Goal: Task Accomplishment & Management: Complete application form

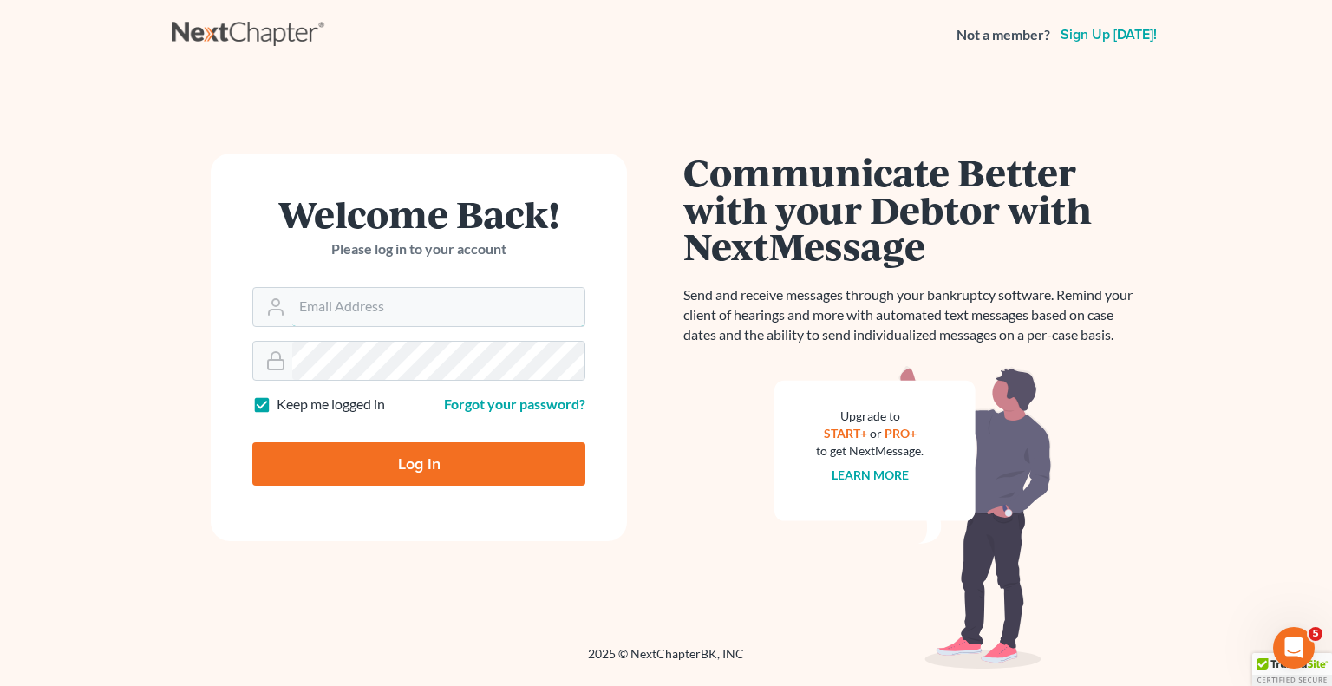
type input "[EMAIL_ADDRESS][DOMAIN_NAME]"
type input "Thinking..."
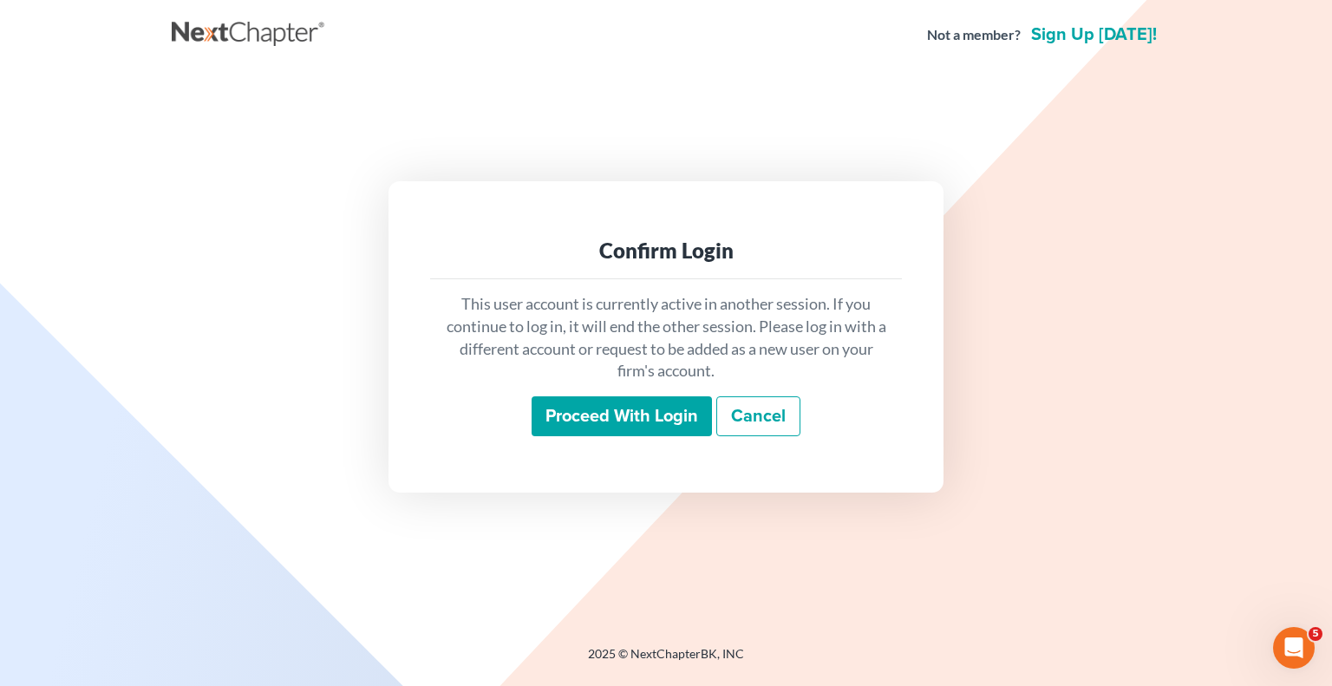
click at [652, 425] on input "Proceed with login" at bounding box center [621, 416] width 180 height 40
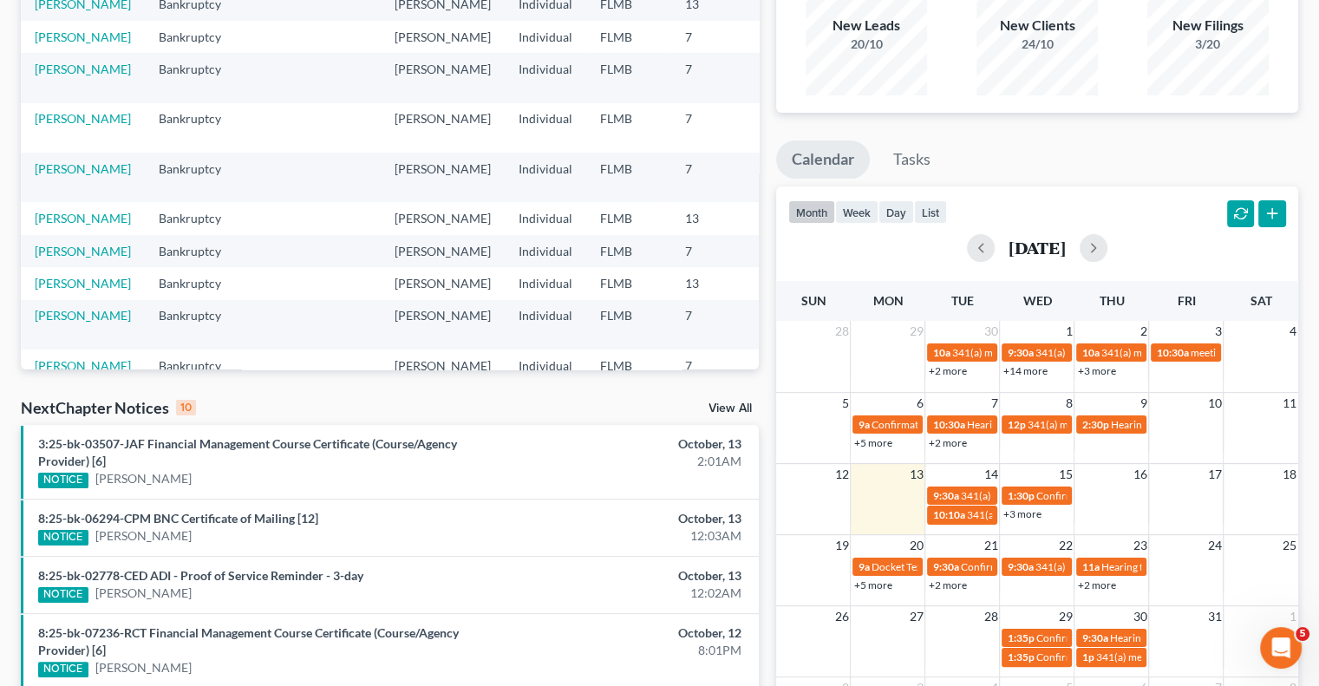
scroll to position [260, 0]
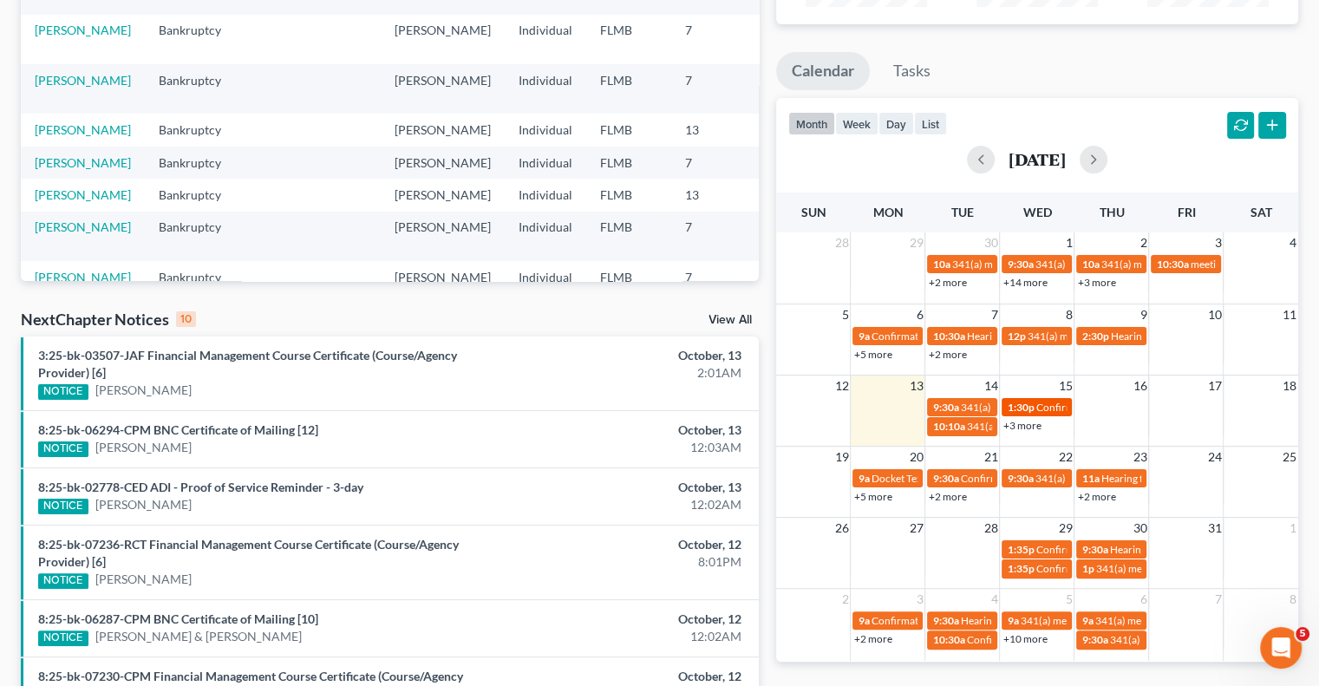
click at [1040, 408] on span "Confirmation hearing for [PERSON_NAME]" at bounding box center [1133, 407] width 197 height 13
select select "Days"
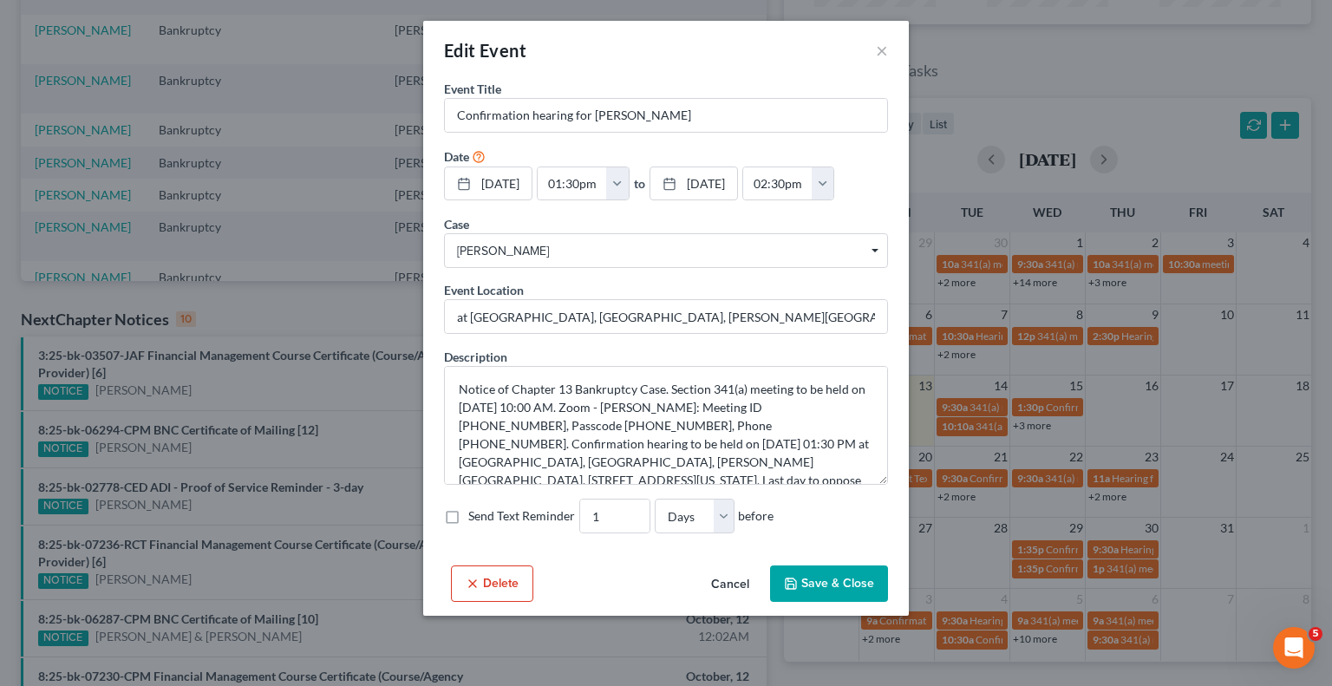
click at [1126, 385] on div "Edit Event × Event Title * Confirmation hearing for [PERSON_NAME] Date [DATE] c…" at bounding box center [666, 343] width 1332 height 686
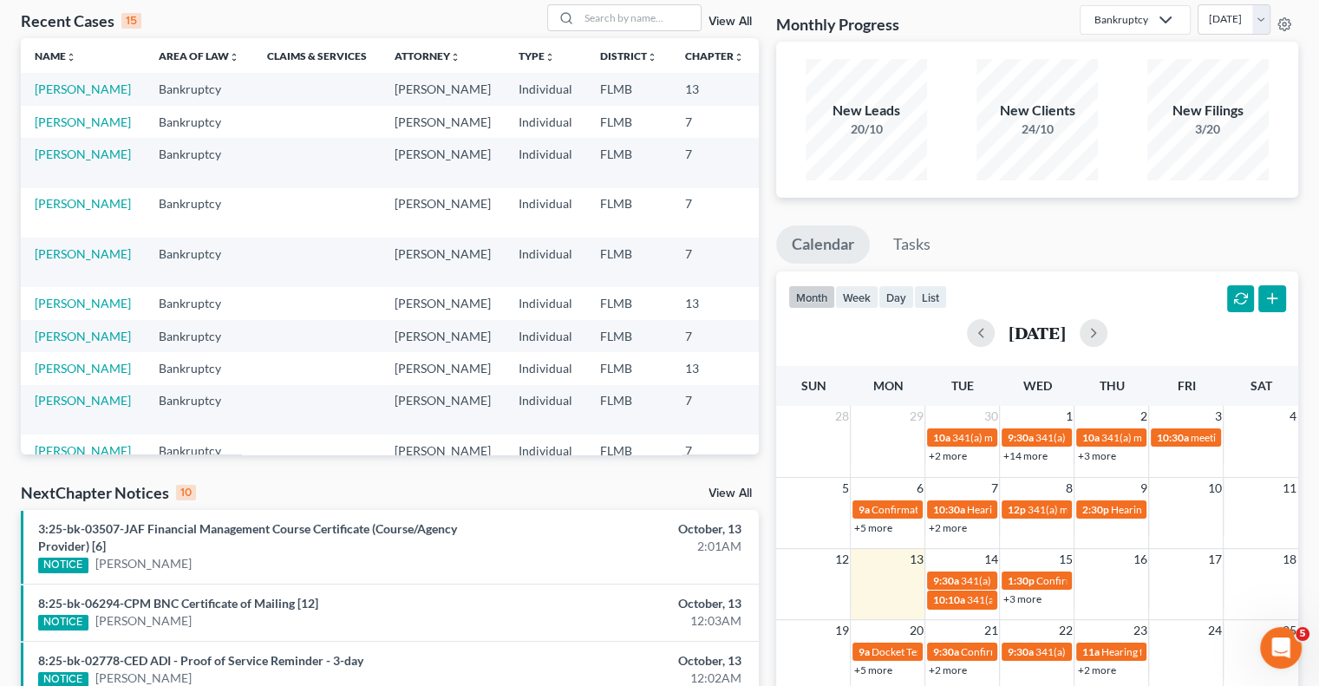
scroll to position [0, 0]
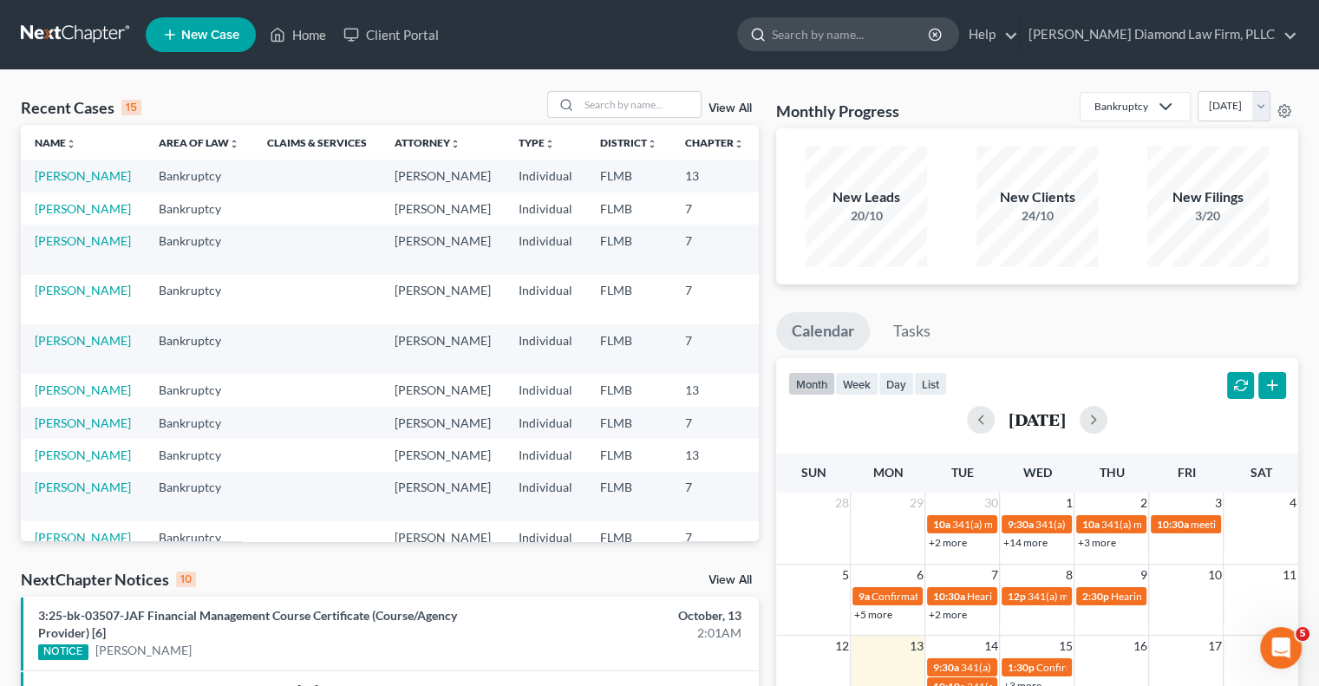
click at [842, 40] on input "search" at bounding box center [851, 34] width 159 height 32
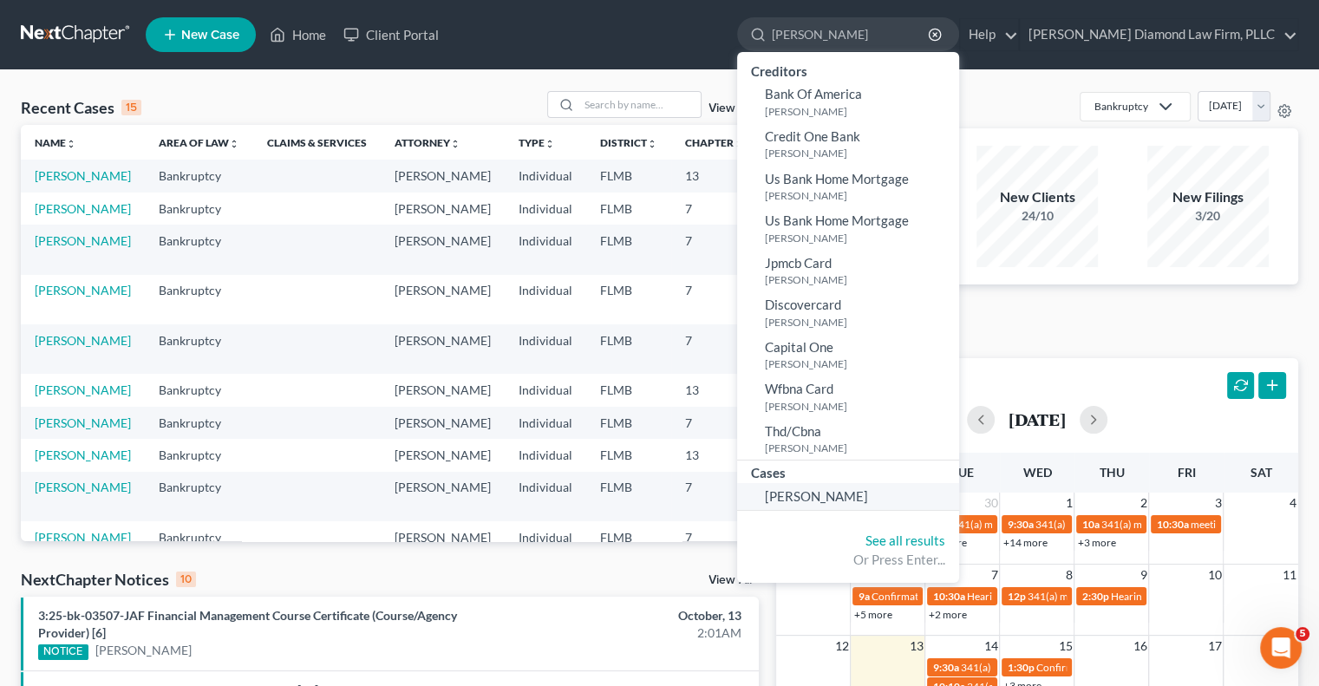
type input "[PERSON_NAME]"
click at [868, 498] on span "[PERSON_NAME]" at bounding box center [816, 496] width 103 height 16
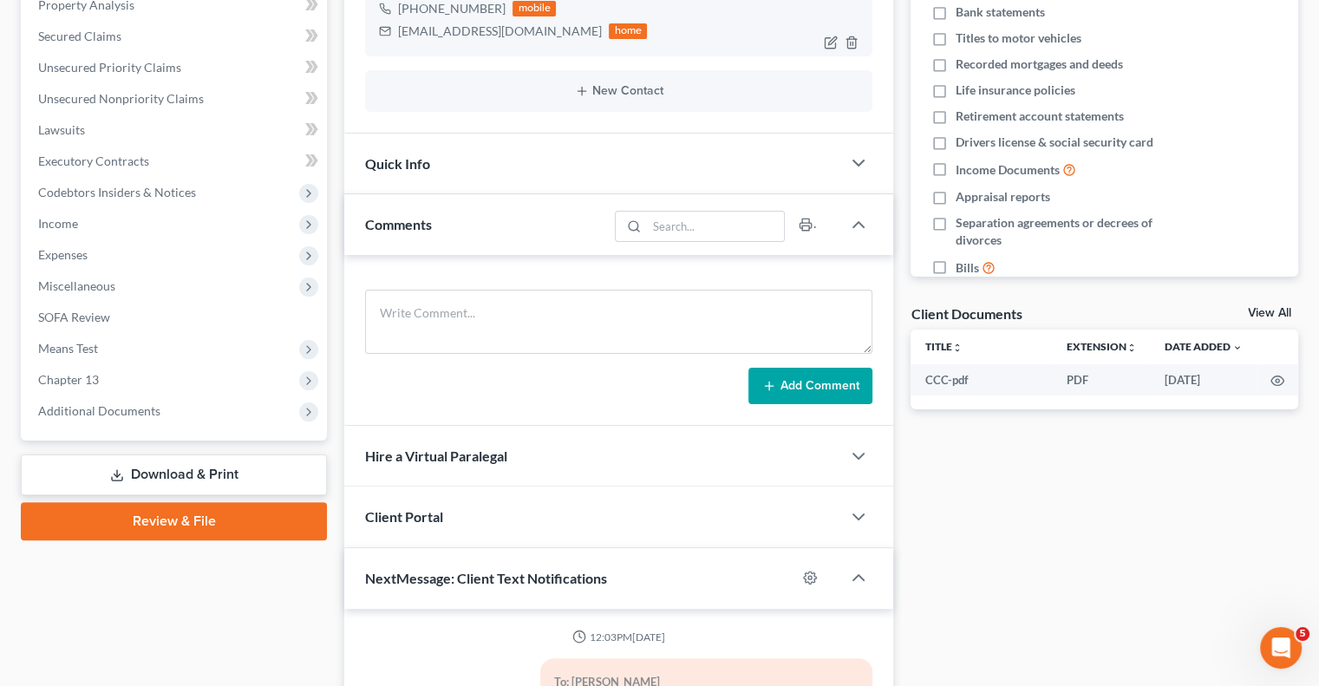
scroll to position [260, 0]
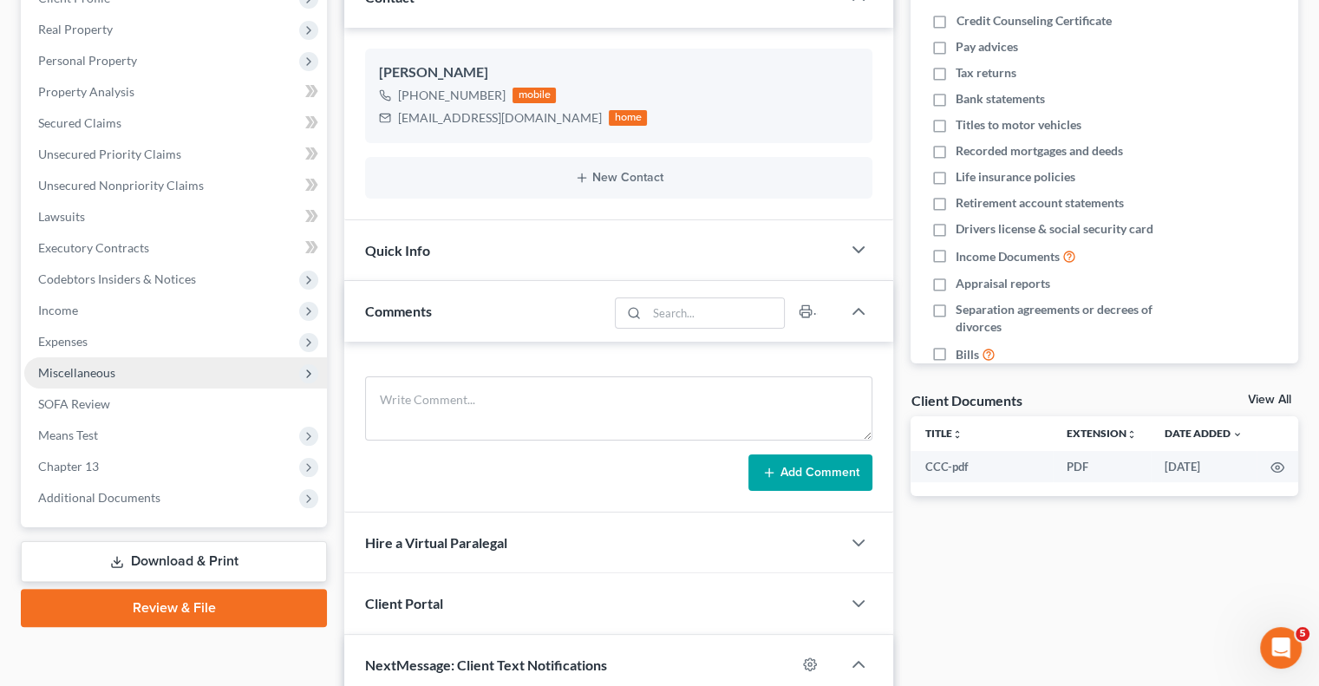
click at [93, 377] on span "Miscellaneous" at bounding box center [76, 372] width 77 height 15
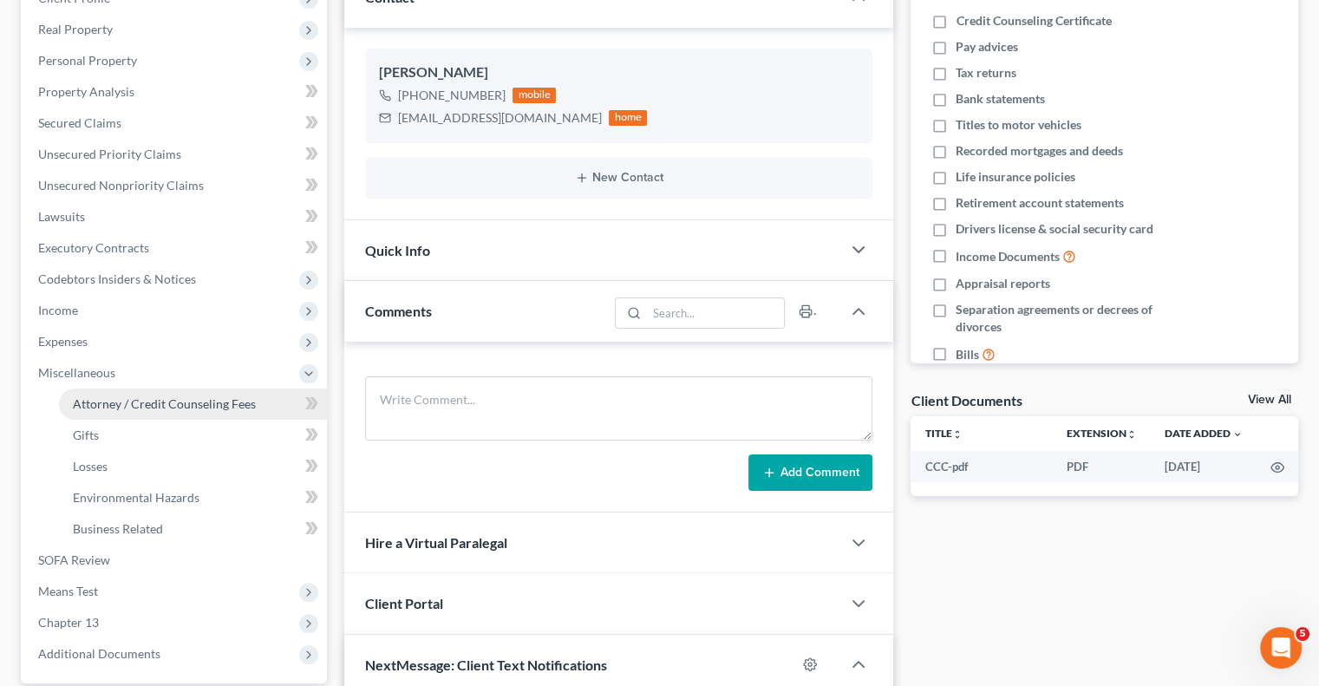
click at [206, 412] on link "Attorney / Credit Counseling Fees" at bounding box center [193, 403] width 268 height 31
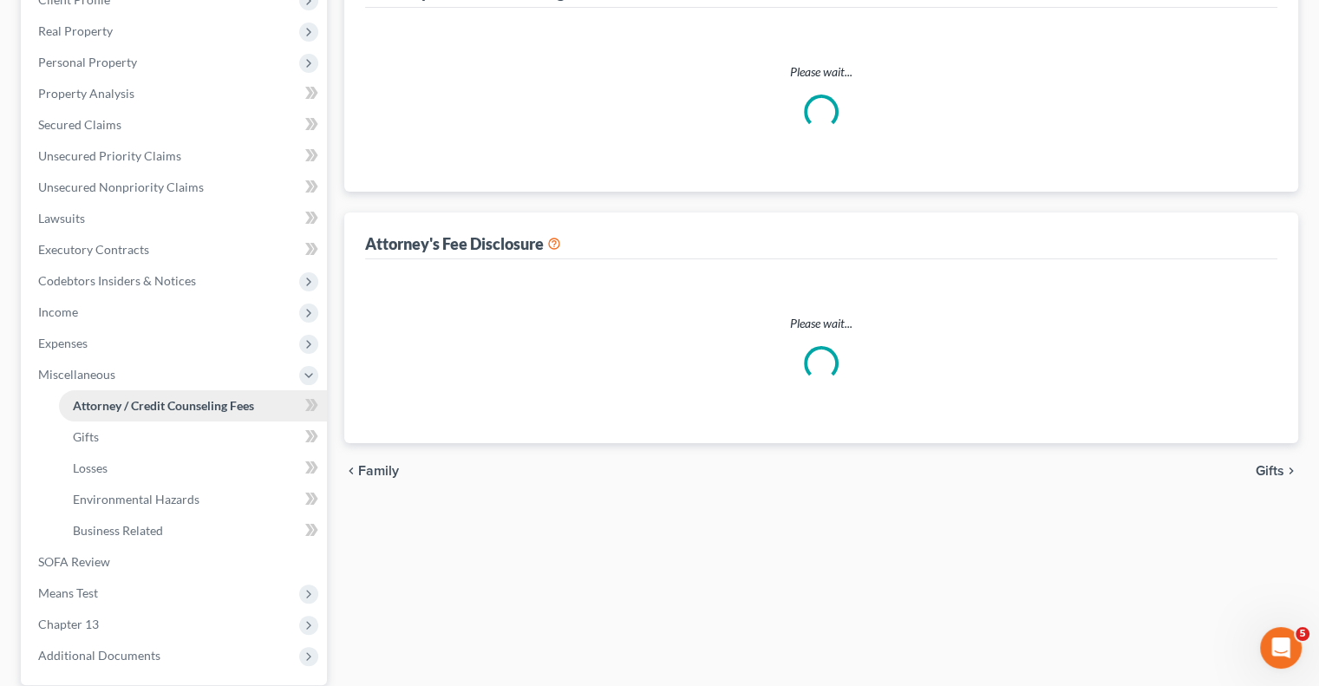
select select "2"
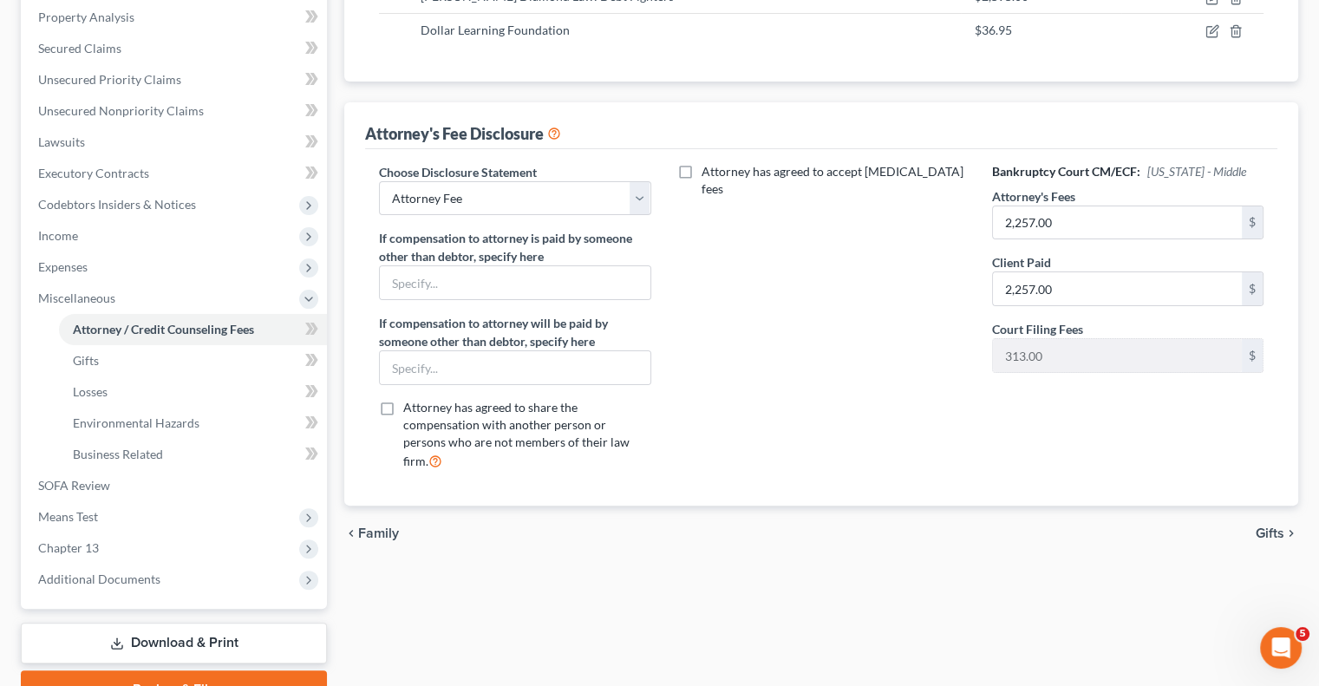
scroll to position [248, 0]
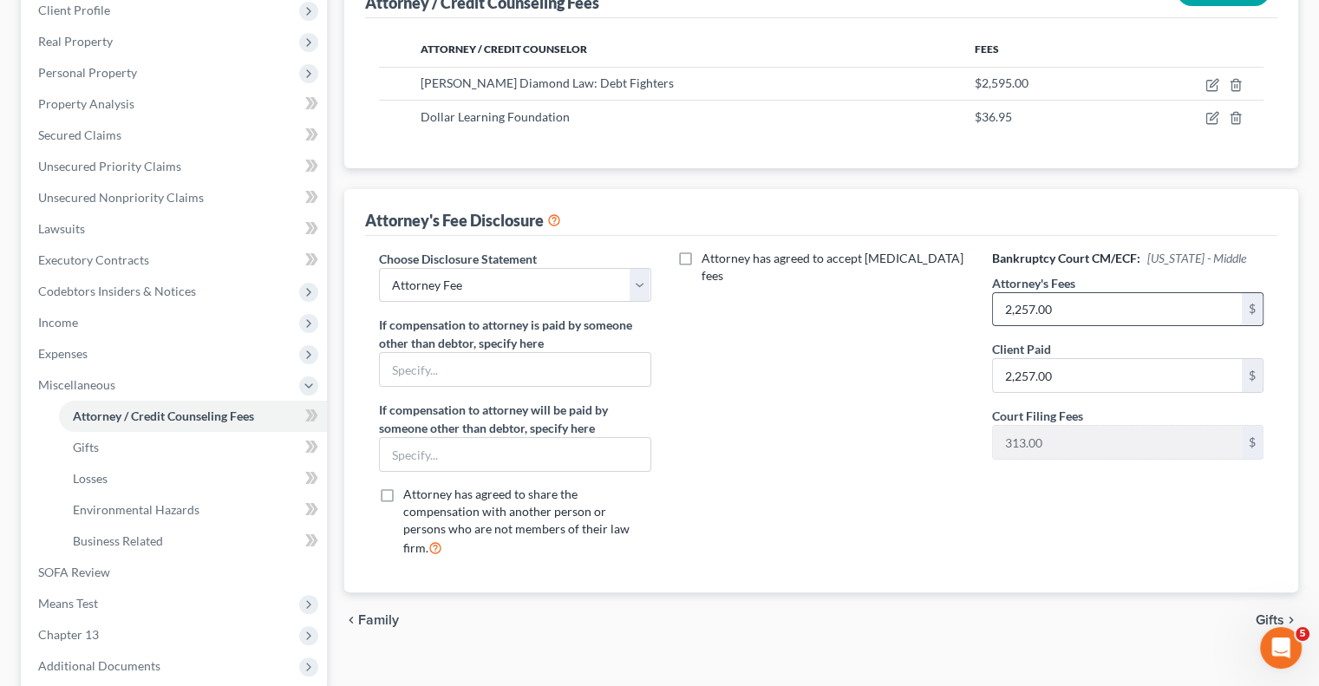
click at [1062, 304] on input "2,257.00" at bounding box center [1117, 309] width 249 height 33
type input "4,500.00"
click at [701, 252] on label "Attorney has agreed to accept [MEDICAL_DATA] fees" at bounding box center [833, 267] width 264 height 35
click at [708, 252] on input "Attorney has agreed to accept [MEDICAL_DATA] fees" at bounding box center [713, 255] width 11 height 11
click at [701, 255] on label "Attorney has agreed to accept [MEDICAL_DATA] fees" at bounding box center [833, 267] width 264 height 35
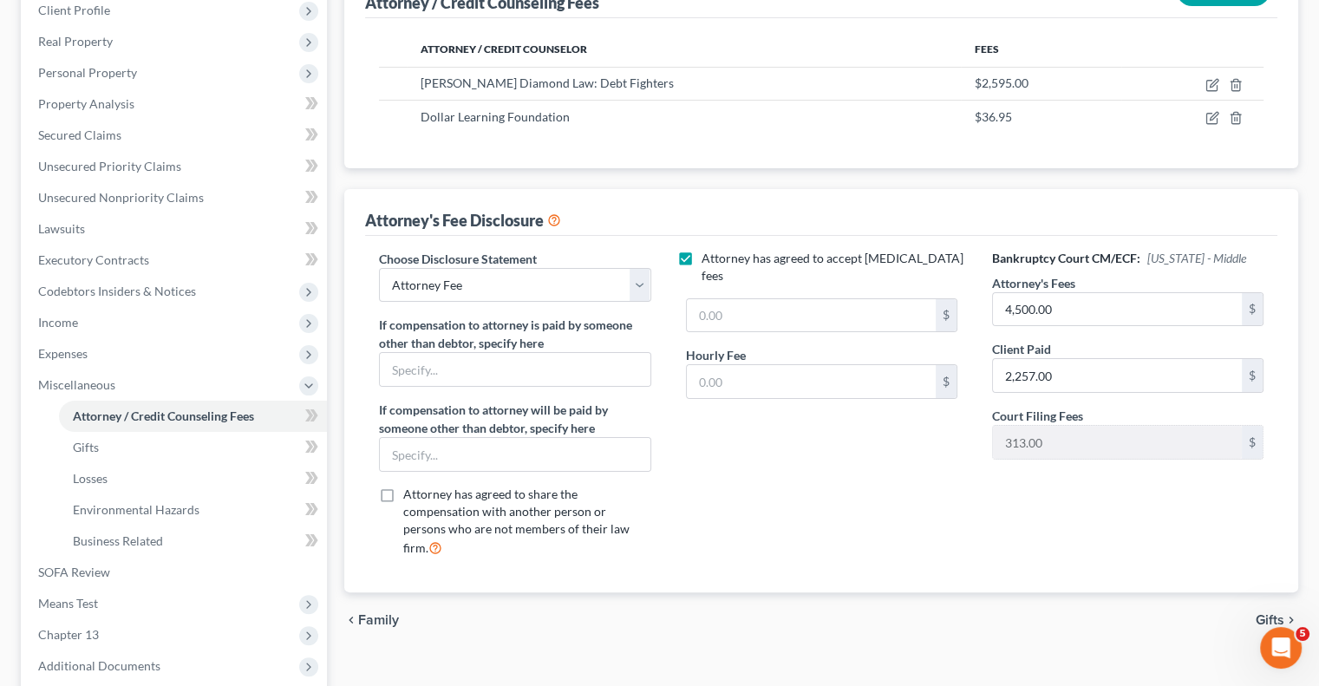
click at [708, 255] on input "Attorney has agreed to accept [MEDICAL_DATA] fees" at bounding box center [713, 255] width 11 height 11
checkbox input "false"
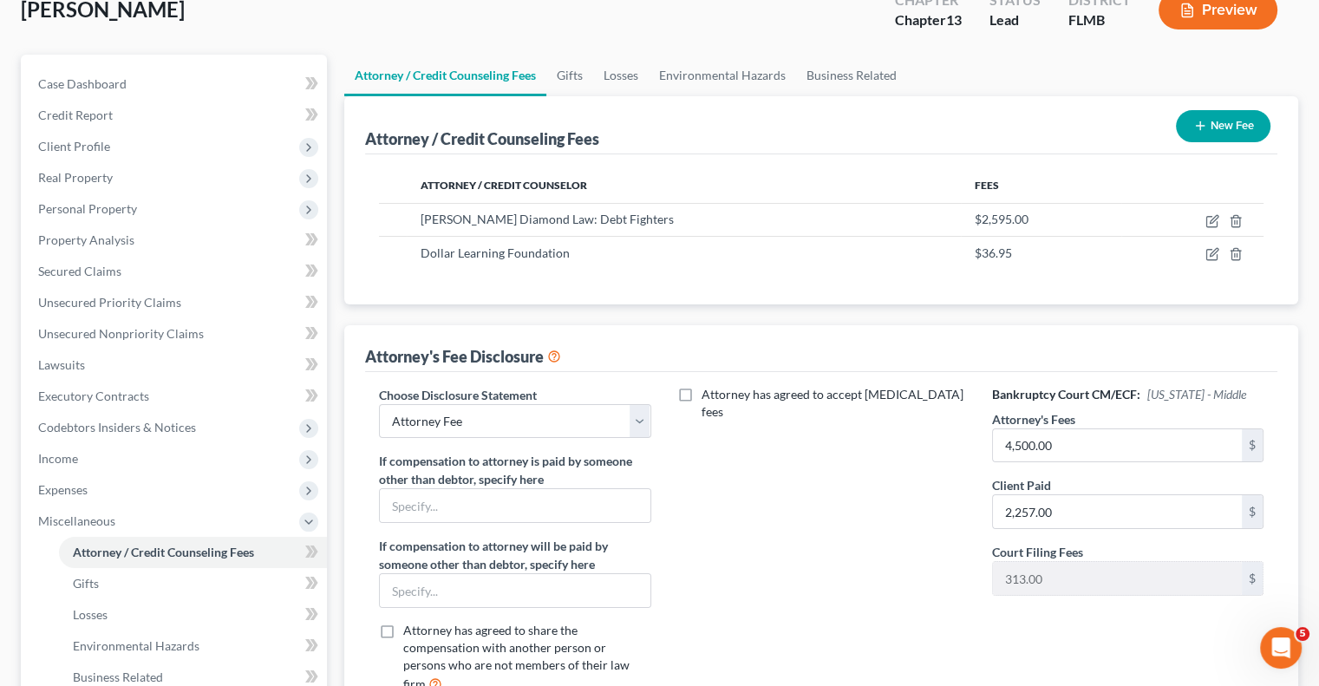
scroll to position [75, 0]
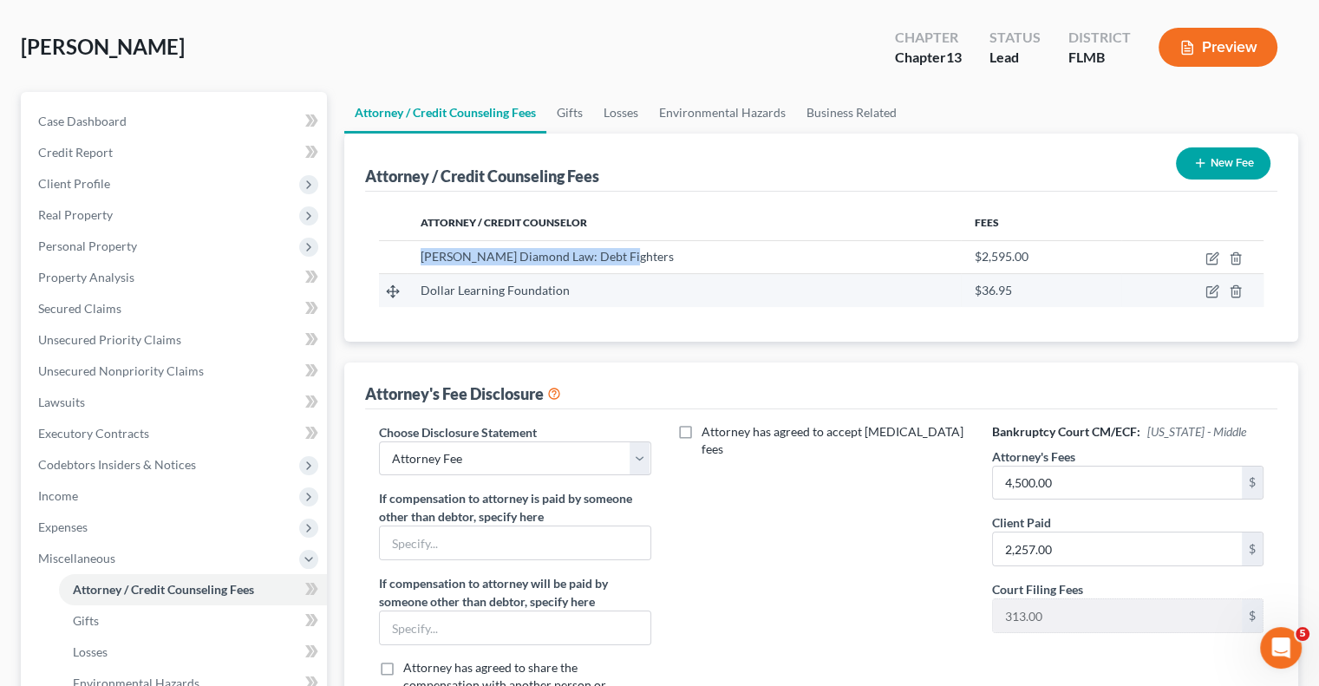
drag, startPoint x: 630, startPoint y: 254, endPoint x: 423, endPoint y: 271, distance: 207.9
click at [423, 269] on td "[PERSON_NAME] Diamond Law: Debt Fighters" at bounding box center [684, 256] width 554 height 33
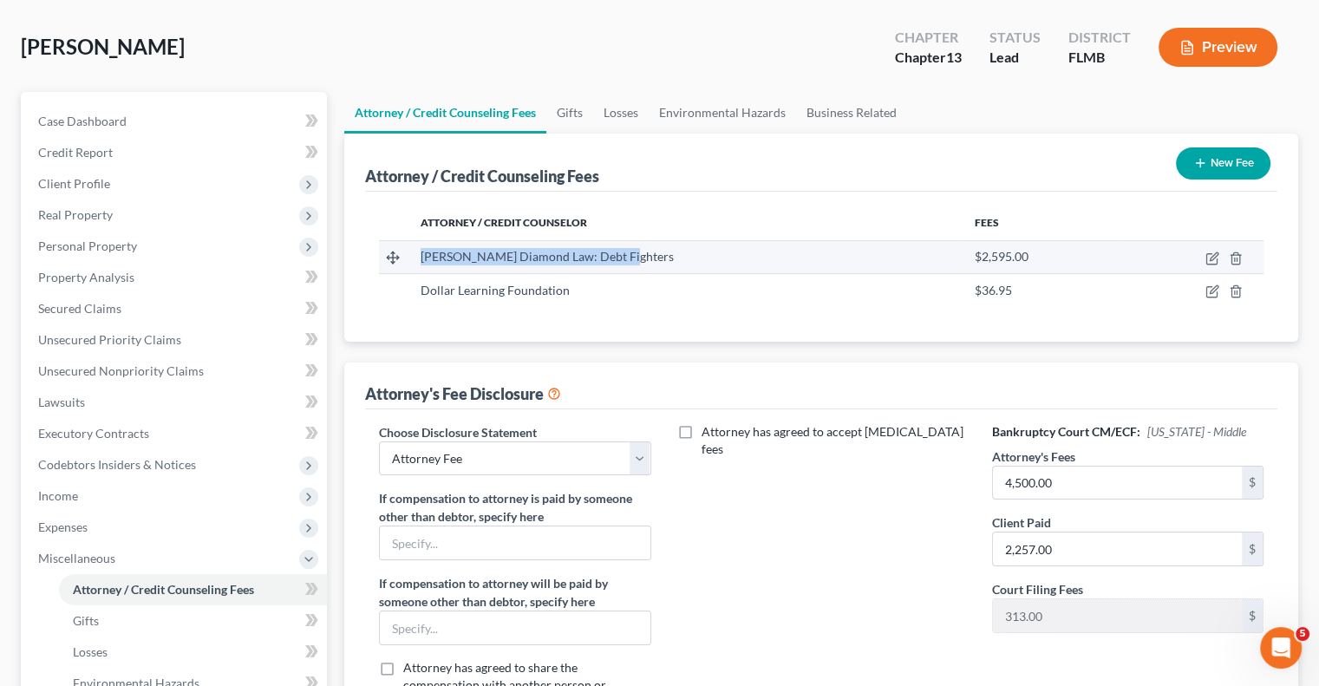
copy span "[PERSON_NAME] Diamond Law: Debt Fighters"
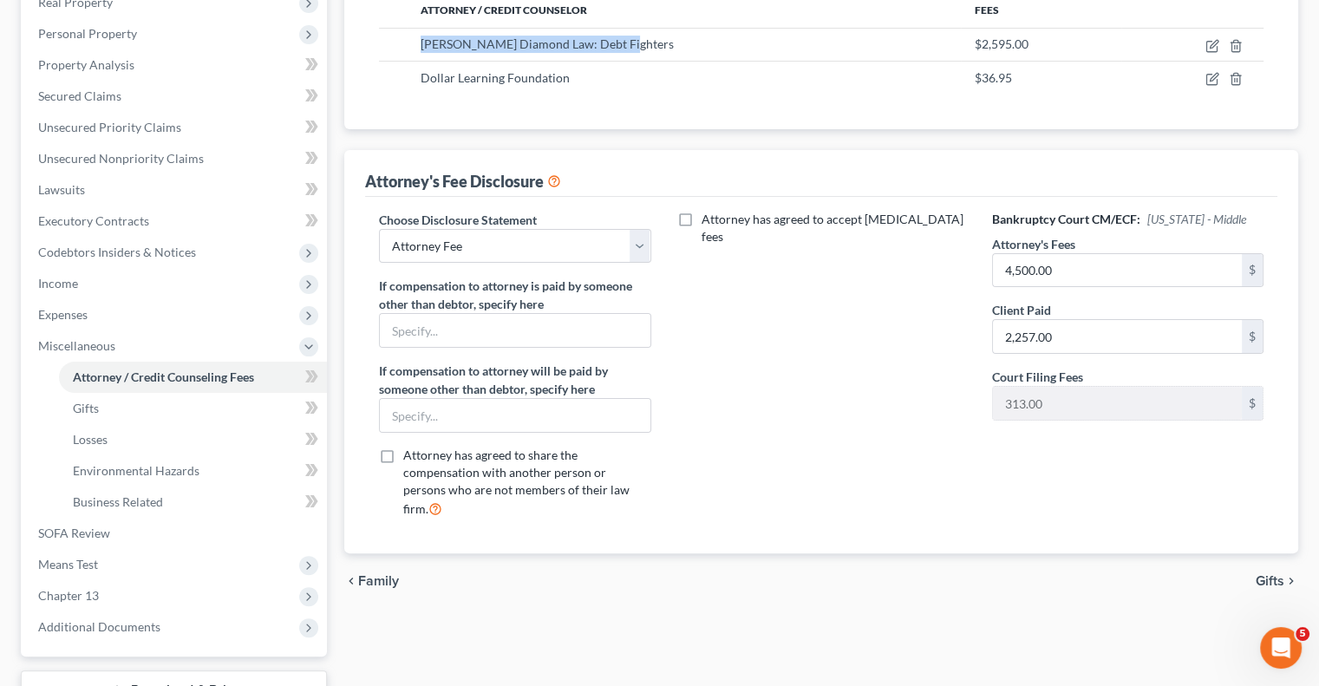
scroll to position [161, 0]
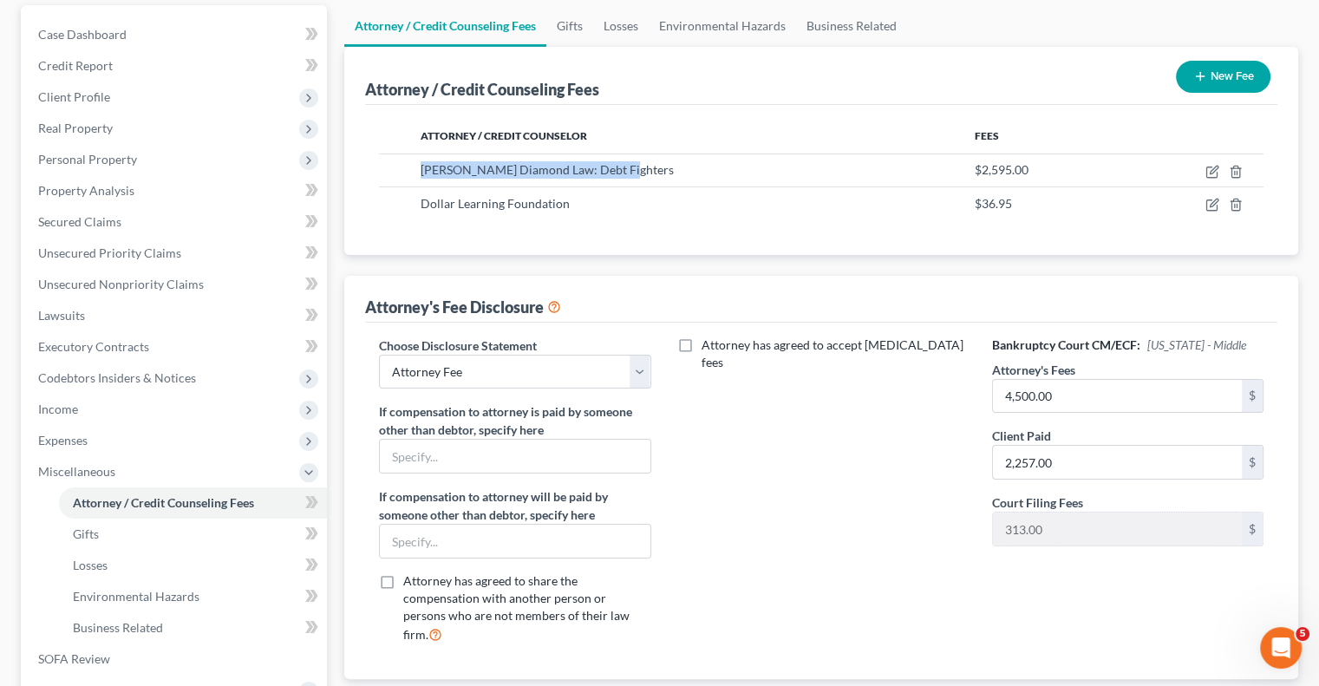
click at [1254, 69] on button "New Fee" at bounding box center [1223, 77] width 94 height 32
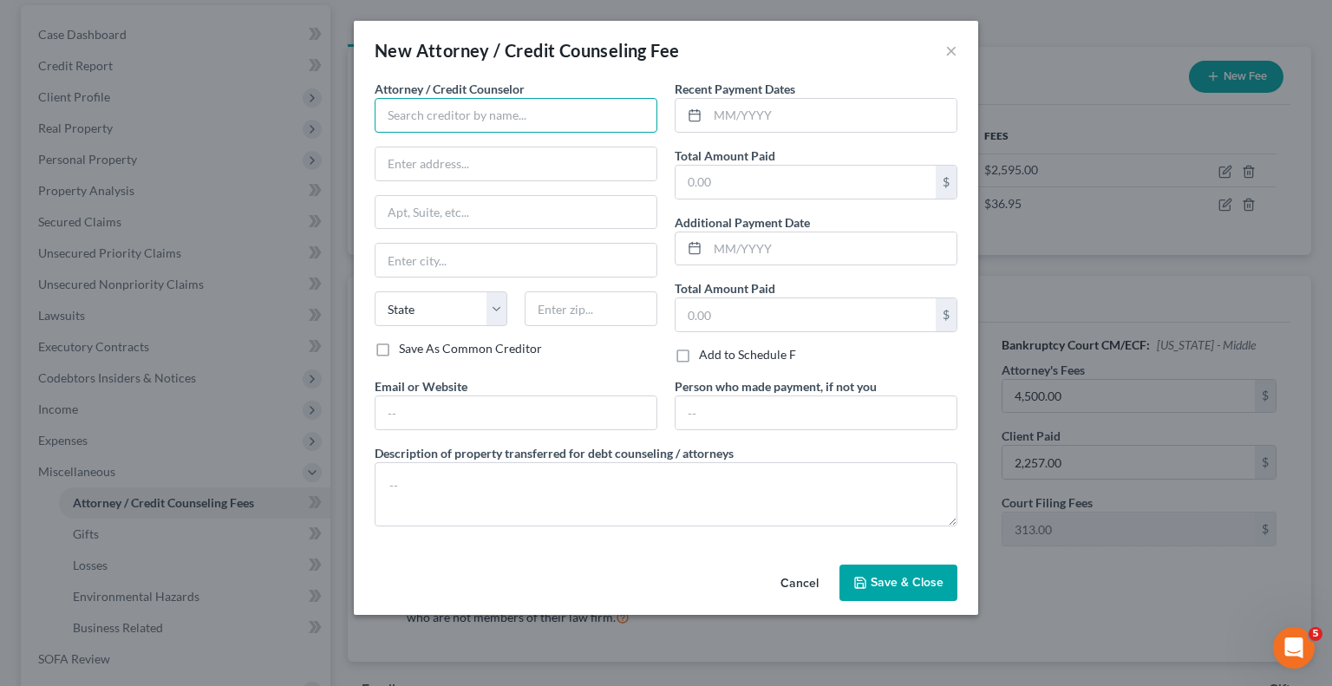
click at [499, 114] on input "text" at bounding box center [516, 115] width 283 height 35
paste input "[PERSON_NAME] Diamond Law: Debt Fighters"
type input "[PERSON_NAME] Diamond Law: Debt Fighters"
click at [579, 163] on input "text" at bounding box center [515, 163] width 281 height 33
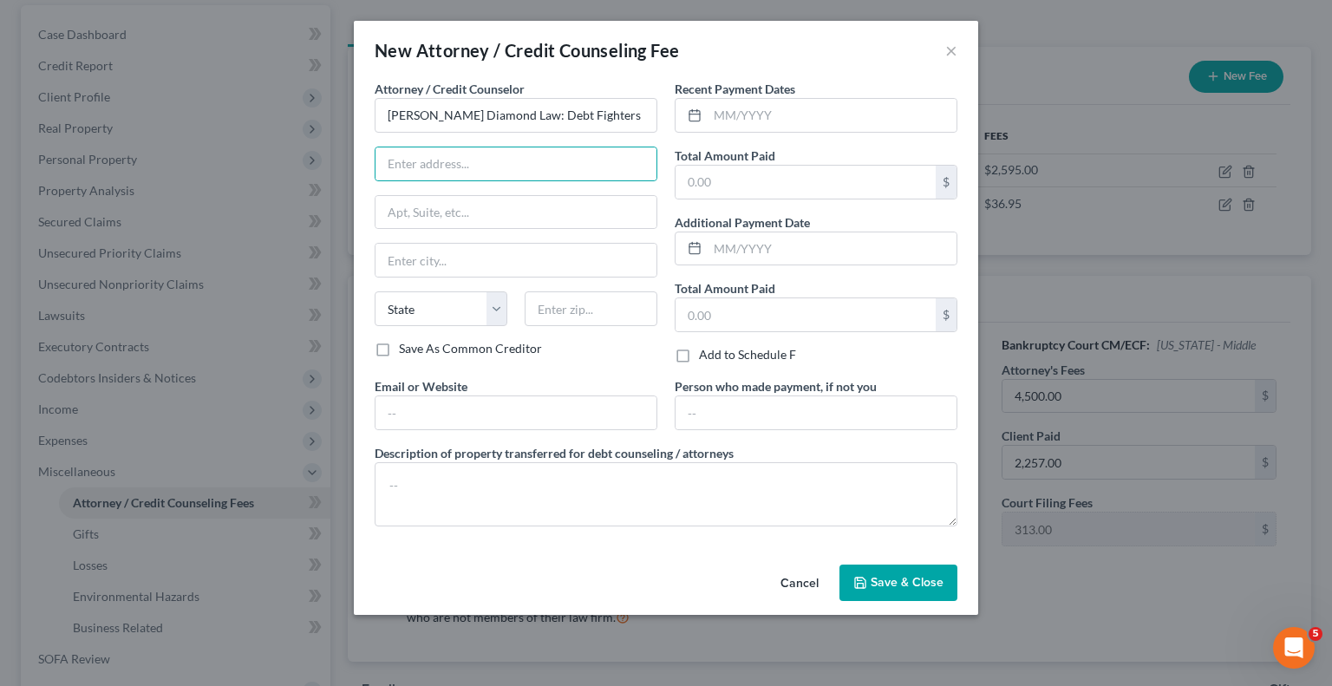
click at [459, 345] on label "Save As Common Creditor" at bounding box center [470, 348] width 143 height 17
click at [417, 345] on input "Save As Common Creditor" at bounding box center [411, 345] width 11 height 11
click at [459, 345] on label "Save As Common Creditor" at bounding box center [470, 348] width 143 height 17
click at [417, 345] on input "Save As Common Creditor" at bounding box center [411, 345] width 11 height 11
checkbox input "false"
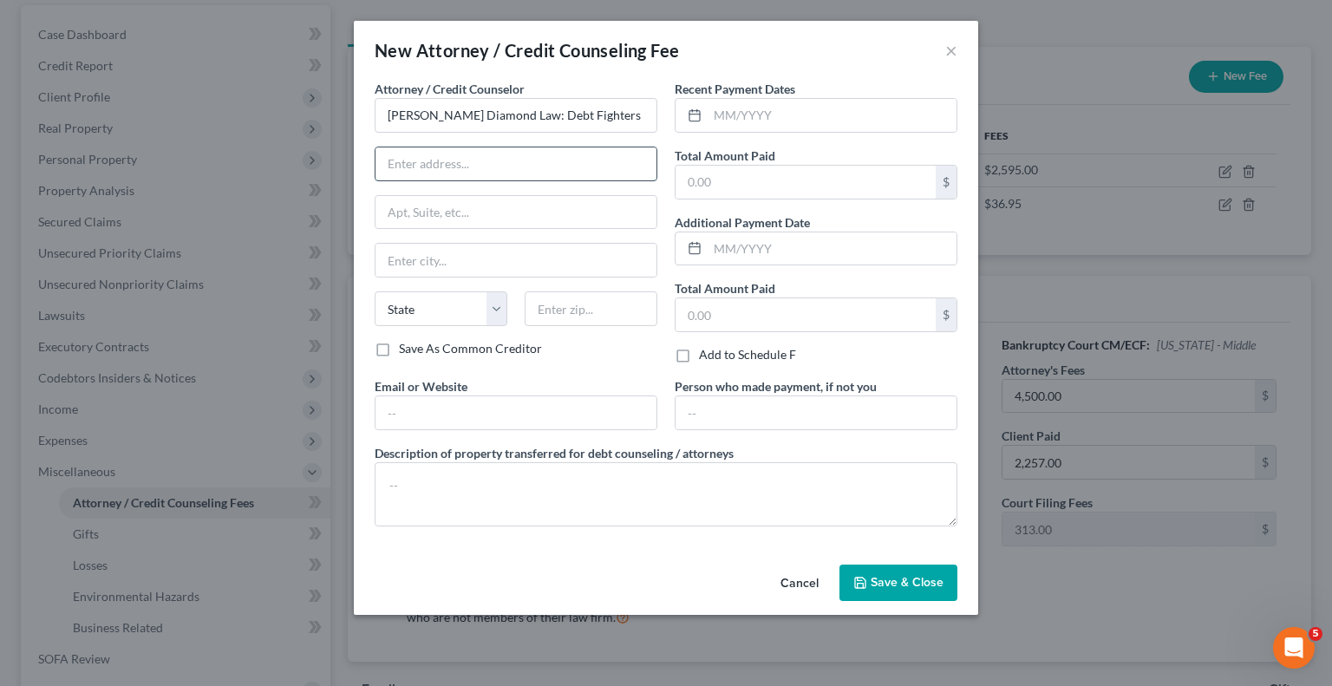
click at [518, 156] on input "text" at bounding box center [515, 163] width 281 height 33
drag, startPoint x: 575, startPoint y: 192, endPoint x: 501, endPoint y: 254, distance: 96.0
click at [508, 248] on div "Attorney / Credit Counselor * [PERSON_NAME] Diamond Law: Debt Fighters 2430 Sta…" at bounding box center [516, 210] width 283 height 260
drag, startPoint x: 501, startPoint y: 254, endPoint x: 460, endPoint y: 210, distance: 60.1
click at [460, 210] on input "2430" at bounding box center [515, 212] width 281 height 33
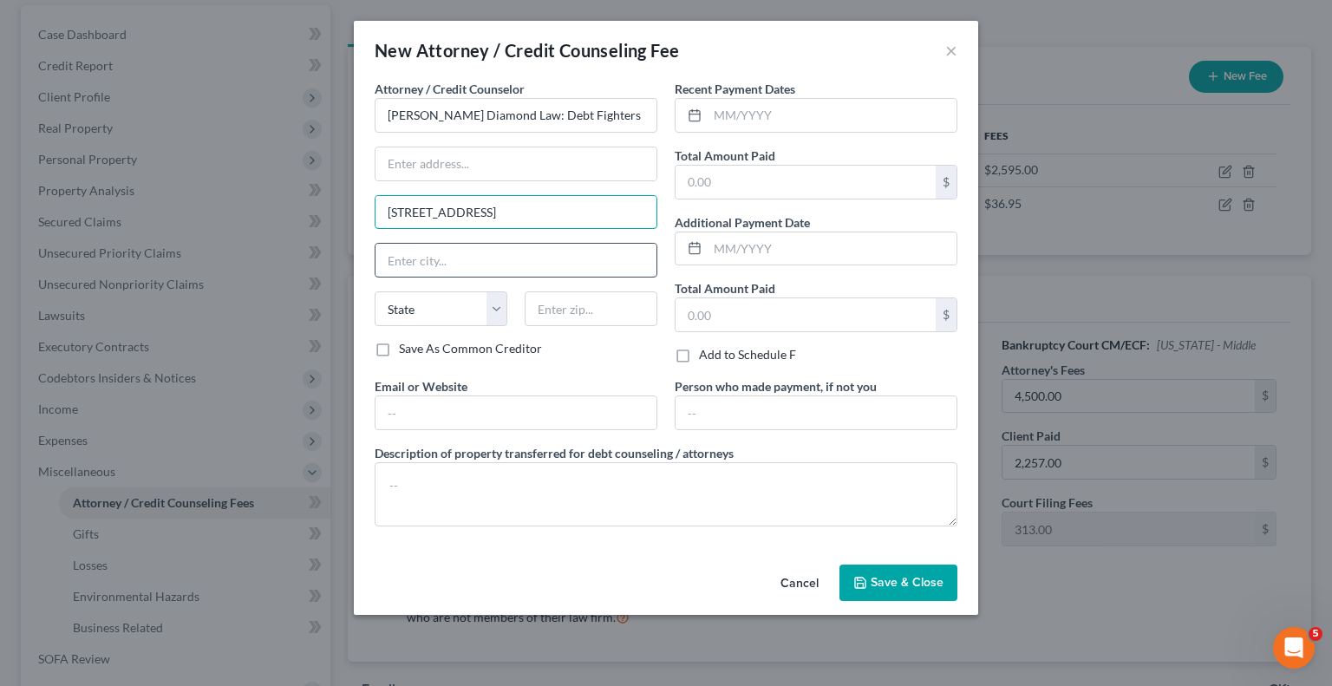
type input "[STREET_ADDRESS]"
click at [392, 244] on input "text" at bounding box center [515, 260] width 281 height 33
type input "Clearwater"
click at [494, 309] on select "State [US_STATE] AK AR AZ CA CO CT DE DC [GEOGRAPHIC_DATA] [GEOGRAPHIC_DATA] GU…" at bounding box center [441, 308] width 133 height 35
select select "9"
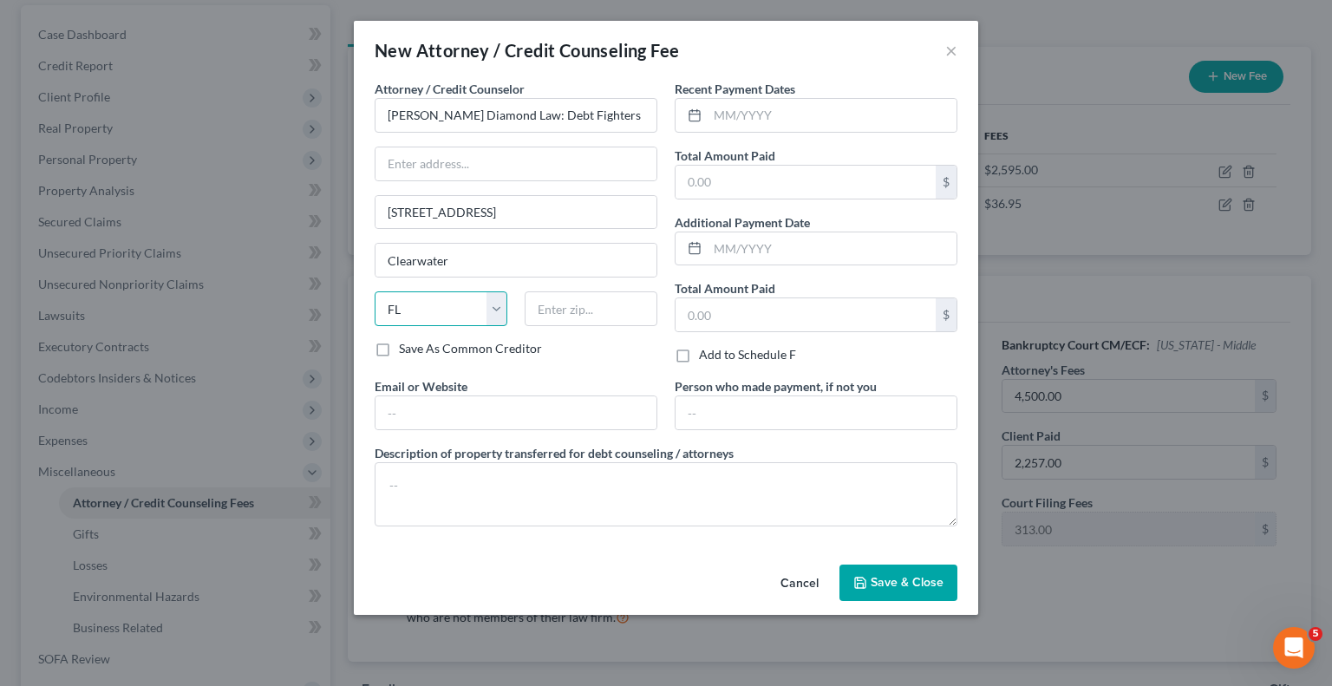
click at [375, 291] on select "State [US_STATE] AK AR AZ CA CO CT DE DC [GEOGRAPHIC_DATA] [GEOGRAPHIC_DATA] GU…" at bounding box center [441, 308] width 133 height 35
click at [616, 300] on input "text" at bounding box center [590, 308] width 133 height 35
type input "33761"
click at [719, 176] on input "text" at bounding box center [805, 182] width 260 height 33
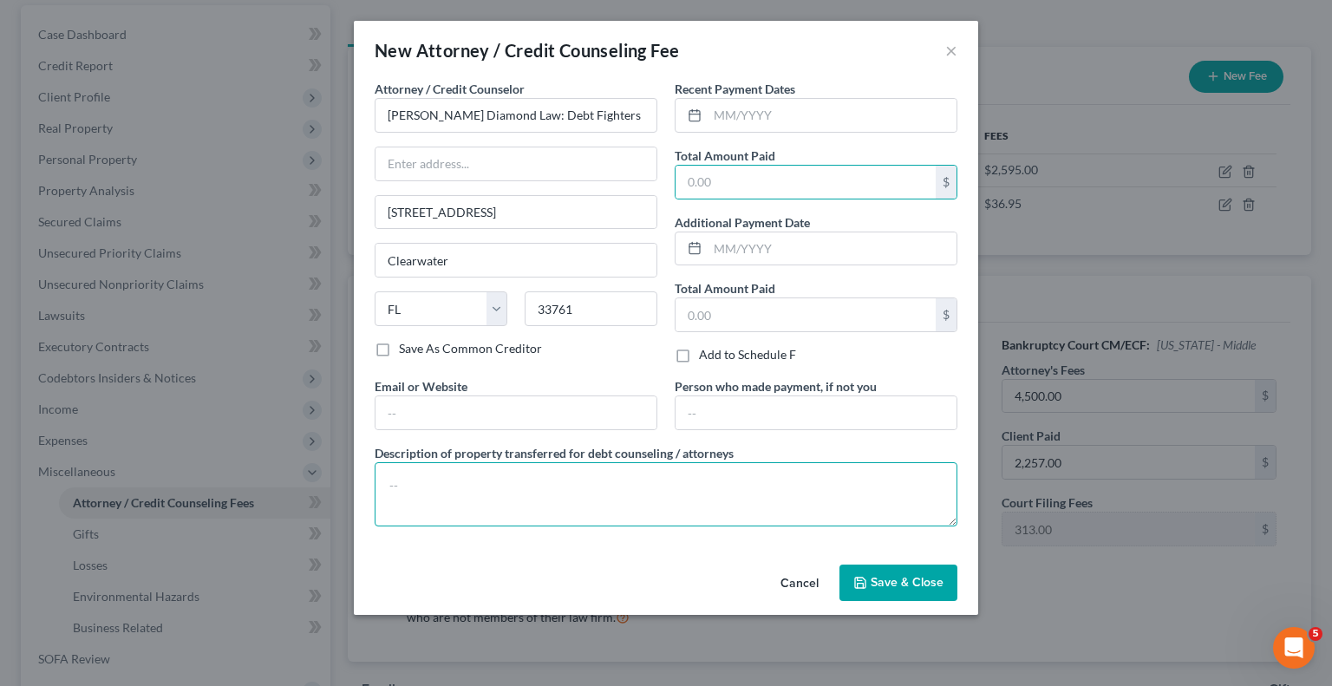
click at [480, 481] on textarea at bounding box center [666, 494] width 583 height 64
type textarea "$50.00 monitoring fee in months 11-60"
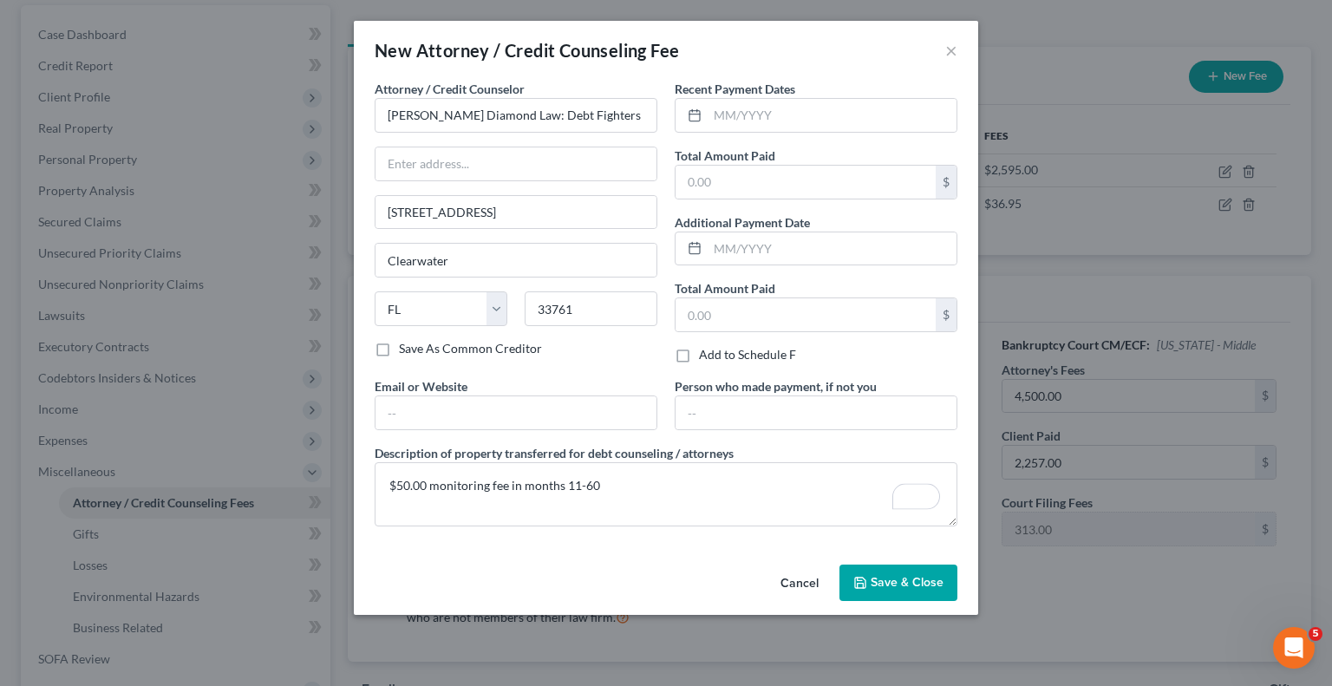
click at [860, 583] on icon "button" at bounding box center [860, 583] width 14 height 14
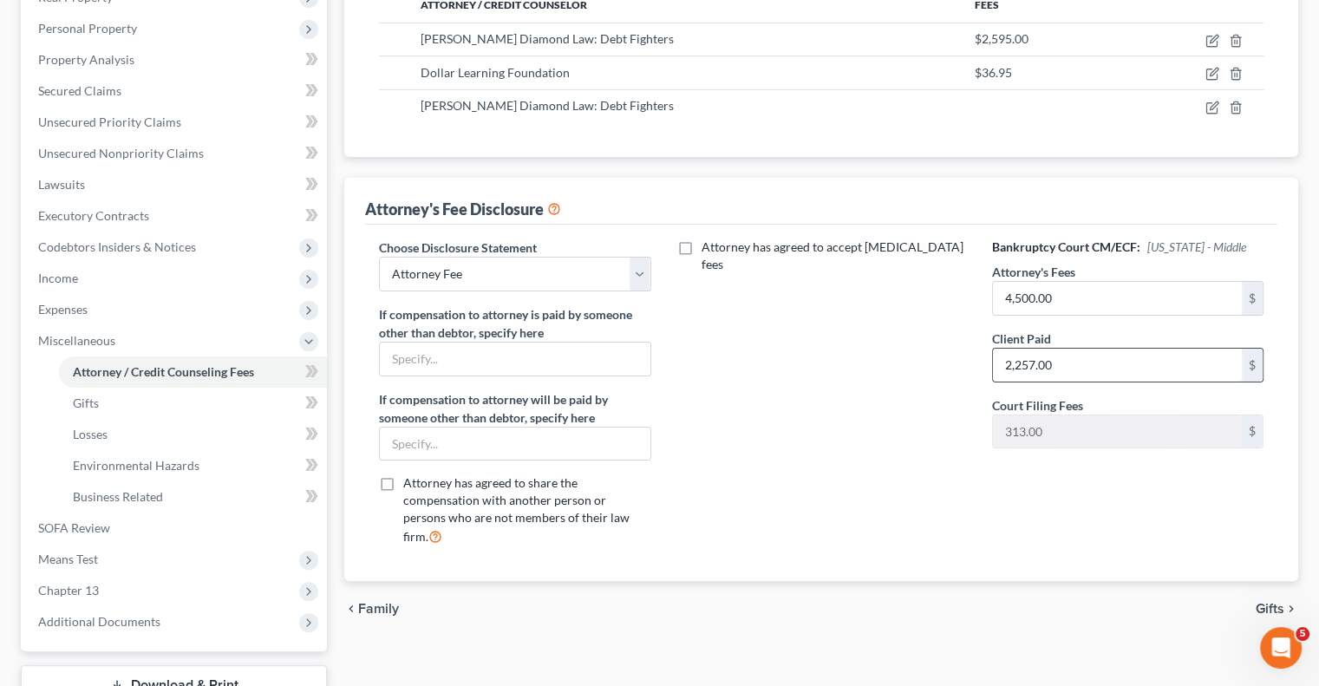
scroll to position [421, 0]
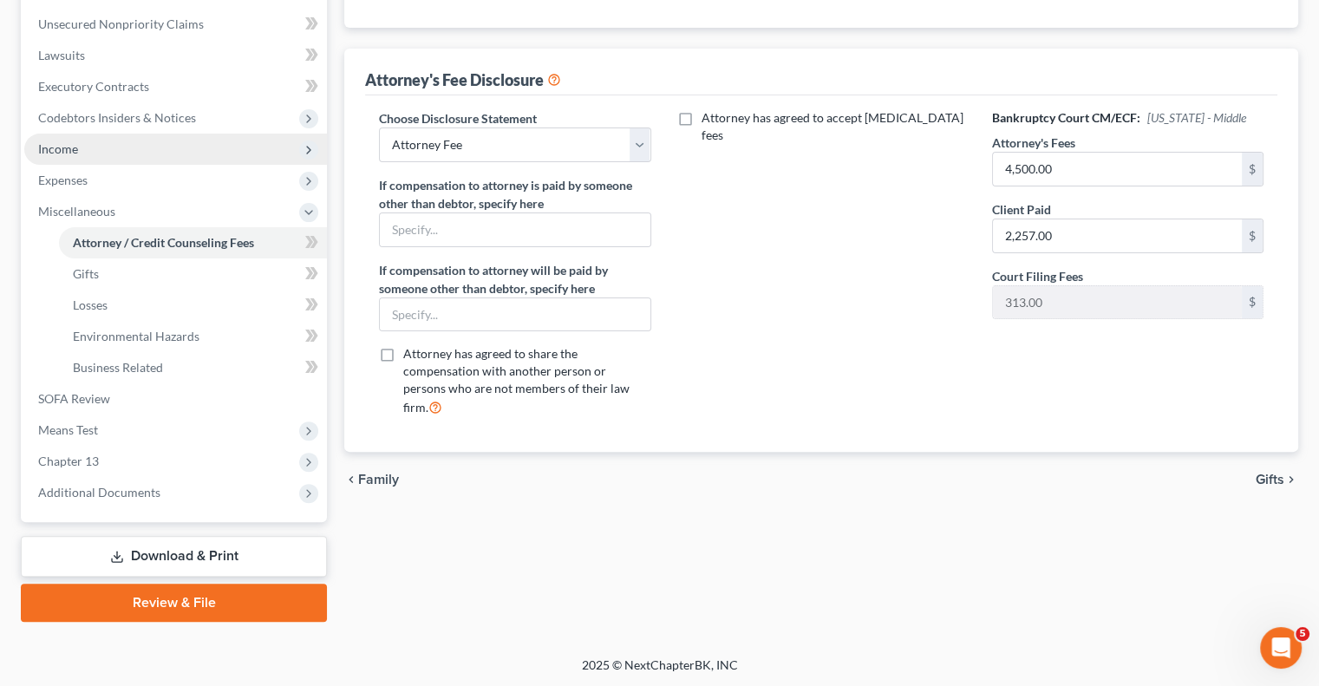
click at [59, 145] on span "Income" at bounding box center [58, 148] width 40 height 15
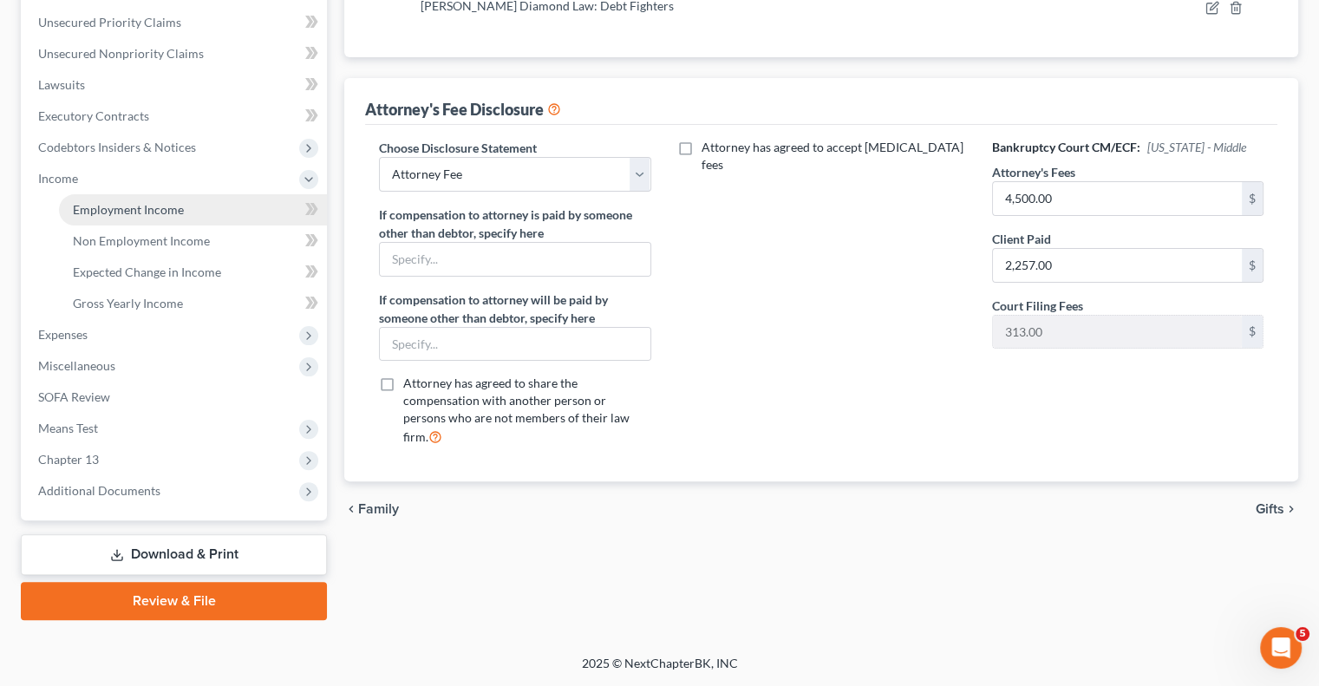
scroll to position [390, 0]
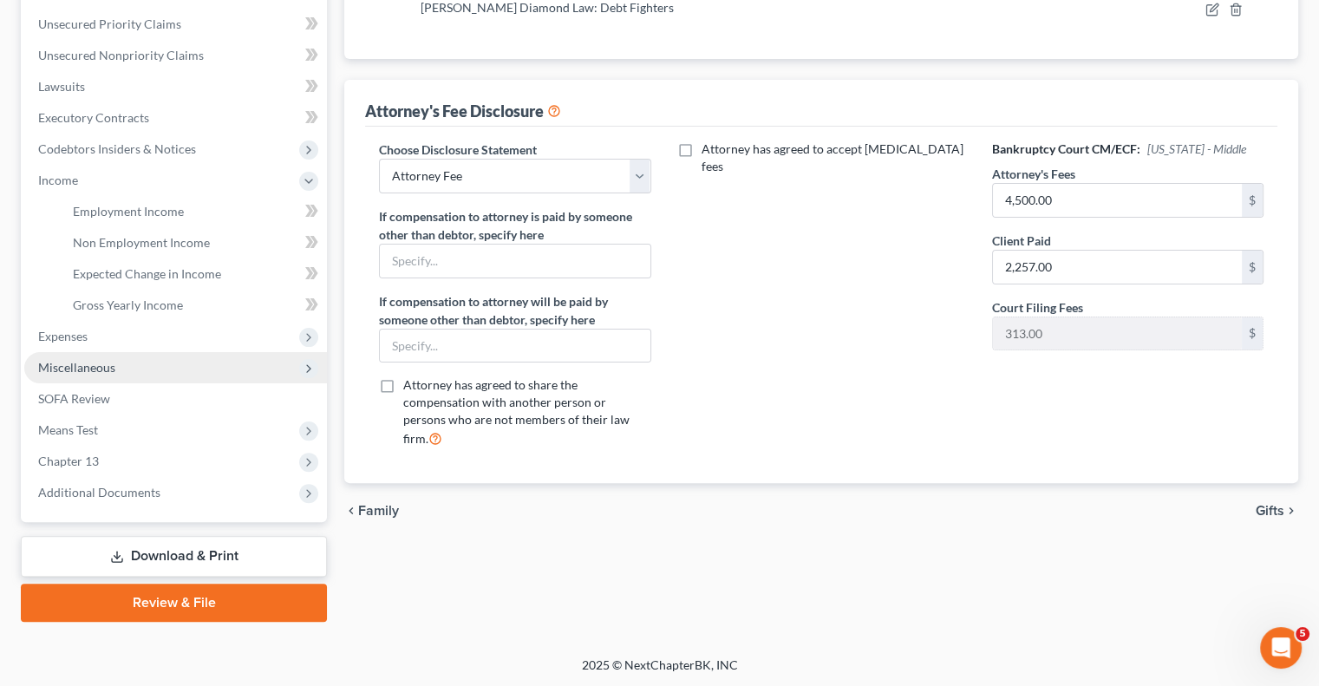
click at [81, 369] on span "Miscellaneous" at bounding box center [76, 367] width 77 height 15
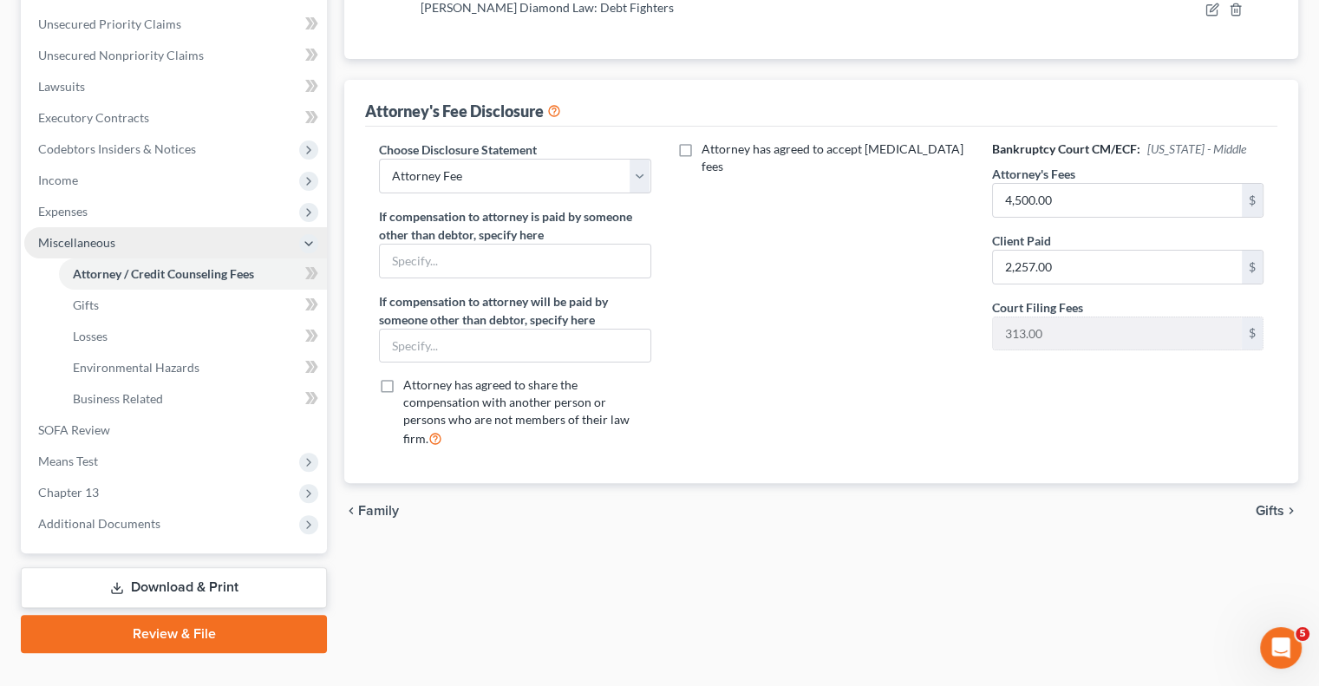
scroll to position [421, 0]
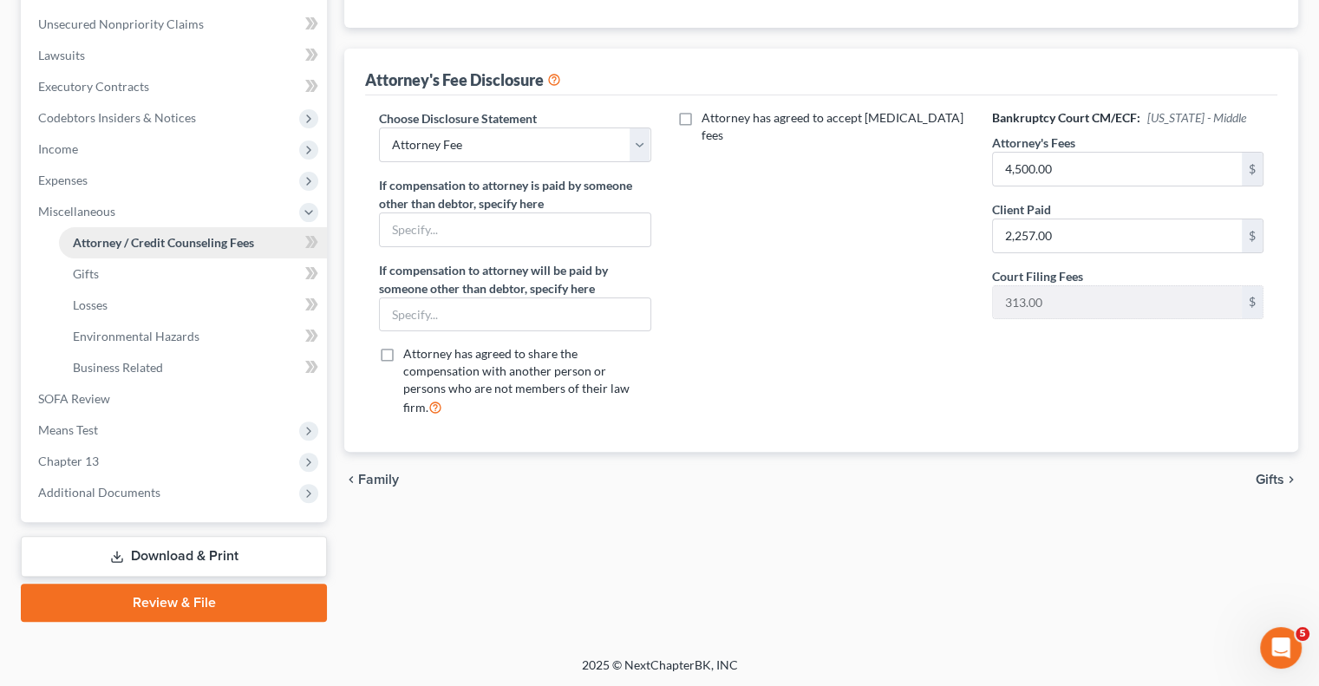
click at [150, 248] on span "Attorney / Credit Counseling Fees" at bounding box center [163, 242] width 181 height 15
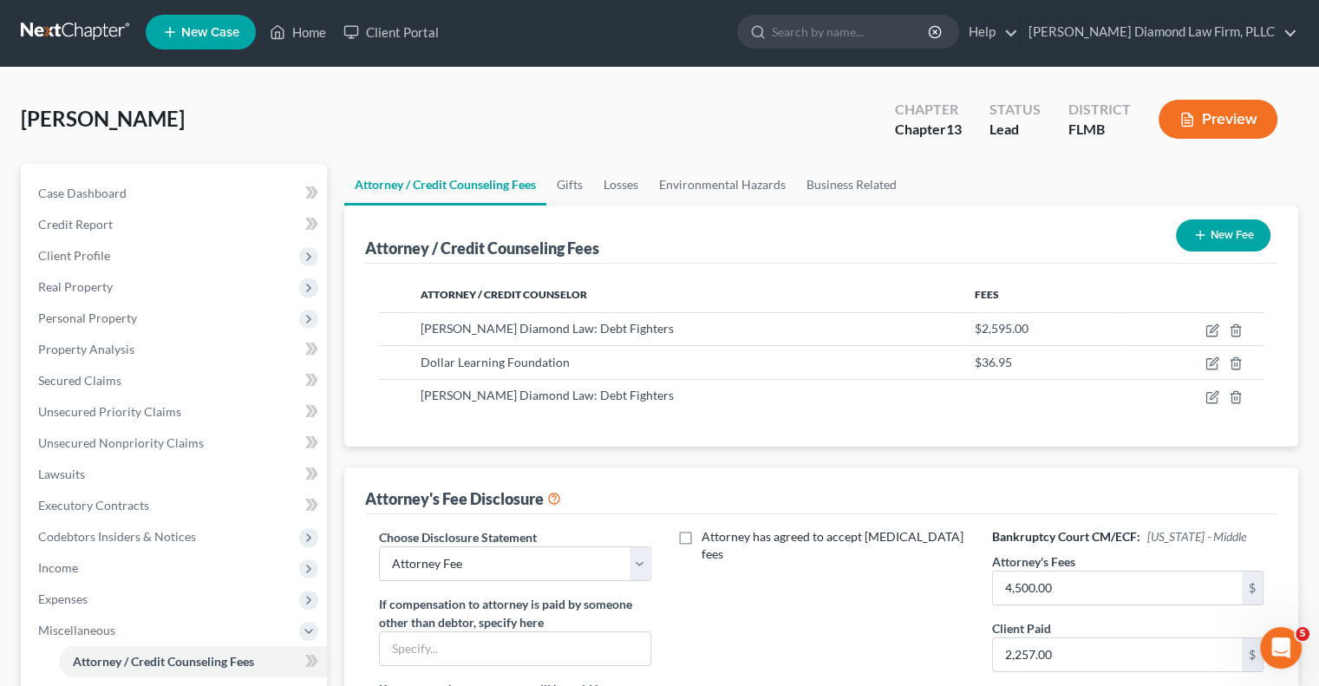
scroll to position [0, 0]
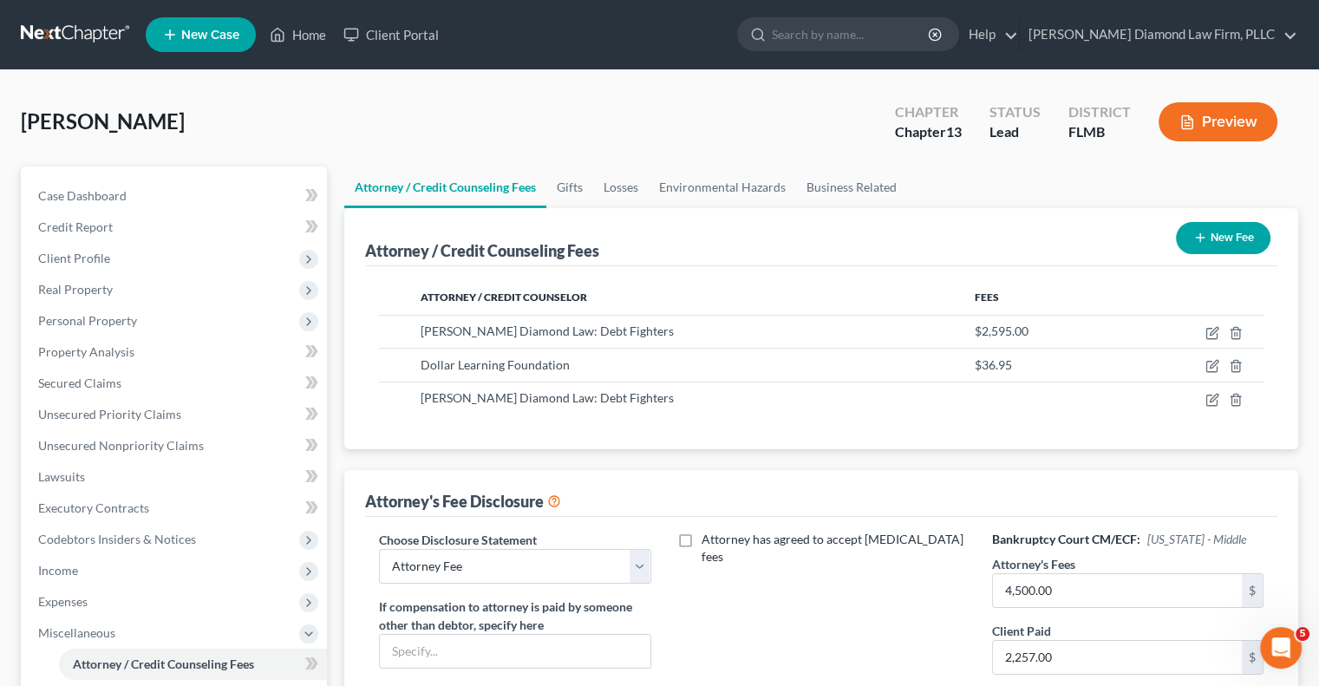
click at [1201, 242] on icon "button" at bounding box center [1200, 238] width 14 height 14
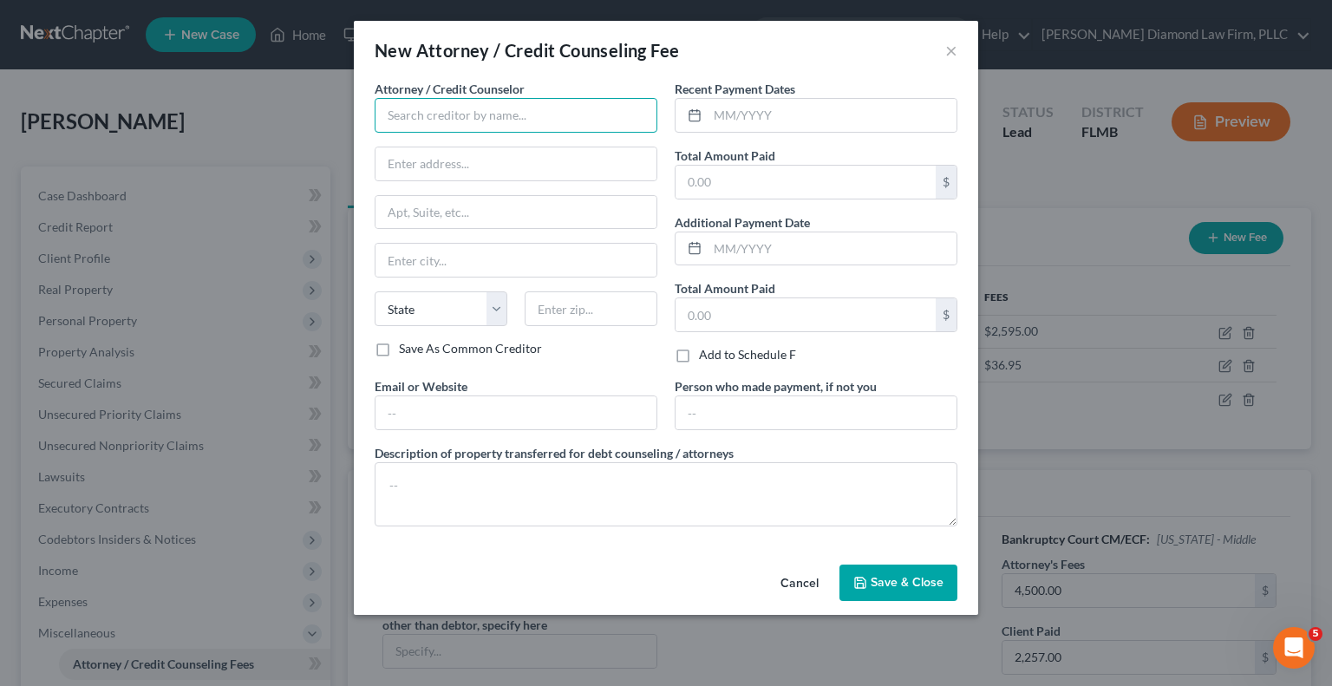
click at [501, 114] on input "text" at bounding box center [516, 115] width 283 height 35
click at [492, 159] on input "text" at bounding box center [515, 163] width 281 height 33
type input "[PERSON_NAME] & Diamond"
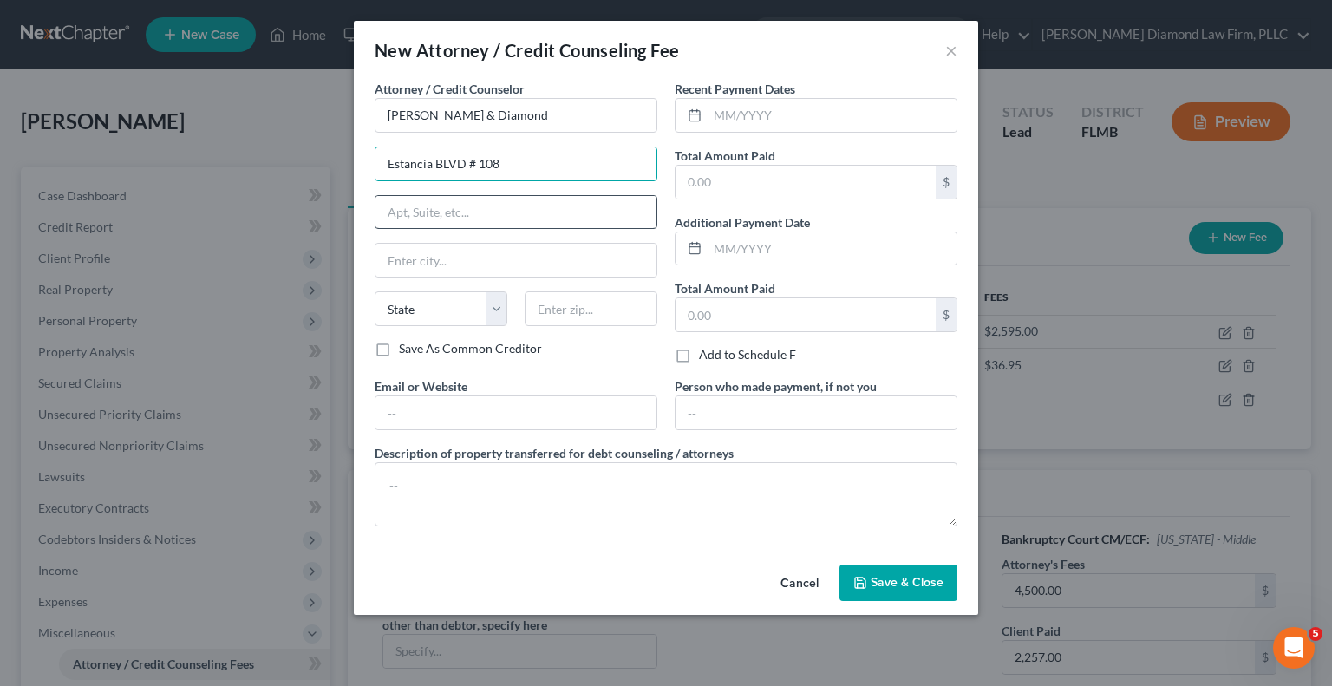
type input "Estancia BLVD # 108"
click at [416, 206] on input "text" at bounding box center [515, 212] width 281 height 33
type input "Clearwater"
drag, startPoint x: 465, startPoint y: 214, endPoint x: 378, endPoint y: 199, distance: 87.9
click at [378, 199] on input "Clearwater" at bounding box center [515, 212] width 281 height 33
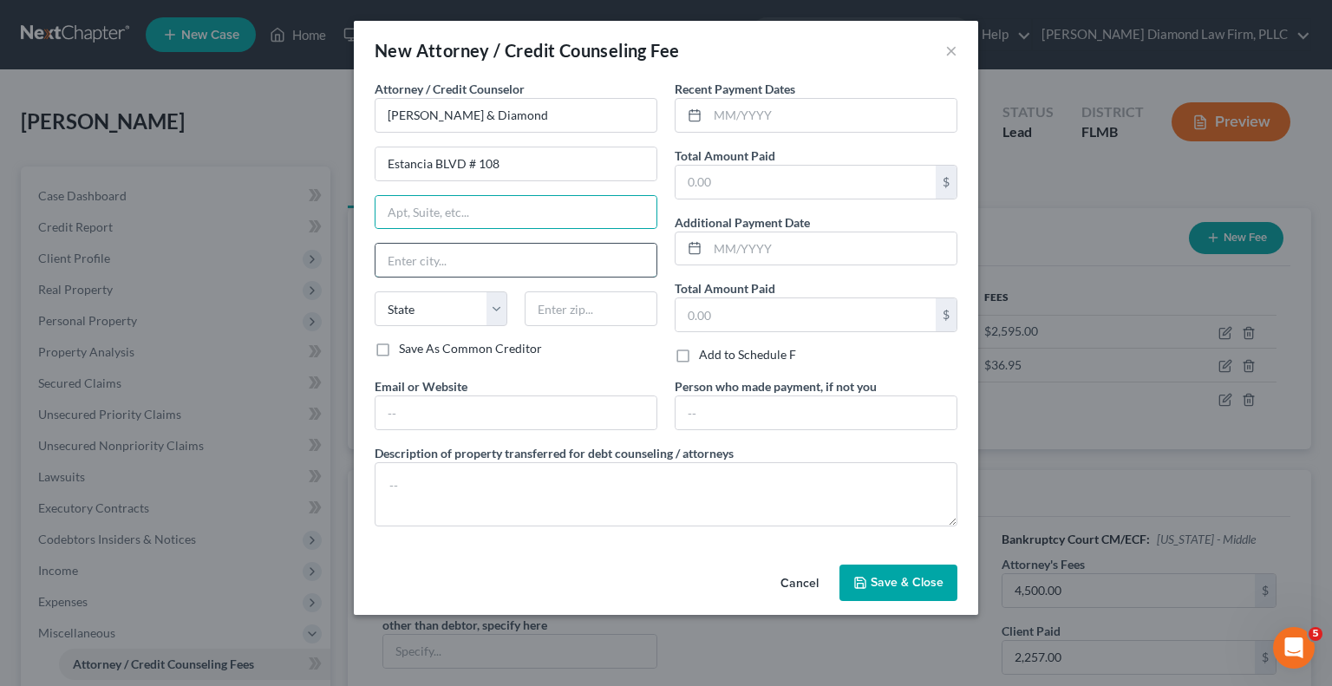
click at [414, 264] on input "text" at bounding box center [515, 260] width 281 height 33
paste input "Clearwater"
type input "Clearwater"
drag, startPoint x: 469, startPoint y: 159, endPoint x: 498, endPoint y: 160, distance: 28.7
click at [498, 160] on input "Estancia BLVD # 108" at bounding box center [515, 163] width 281 height 33
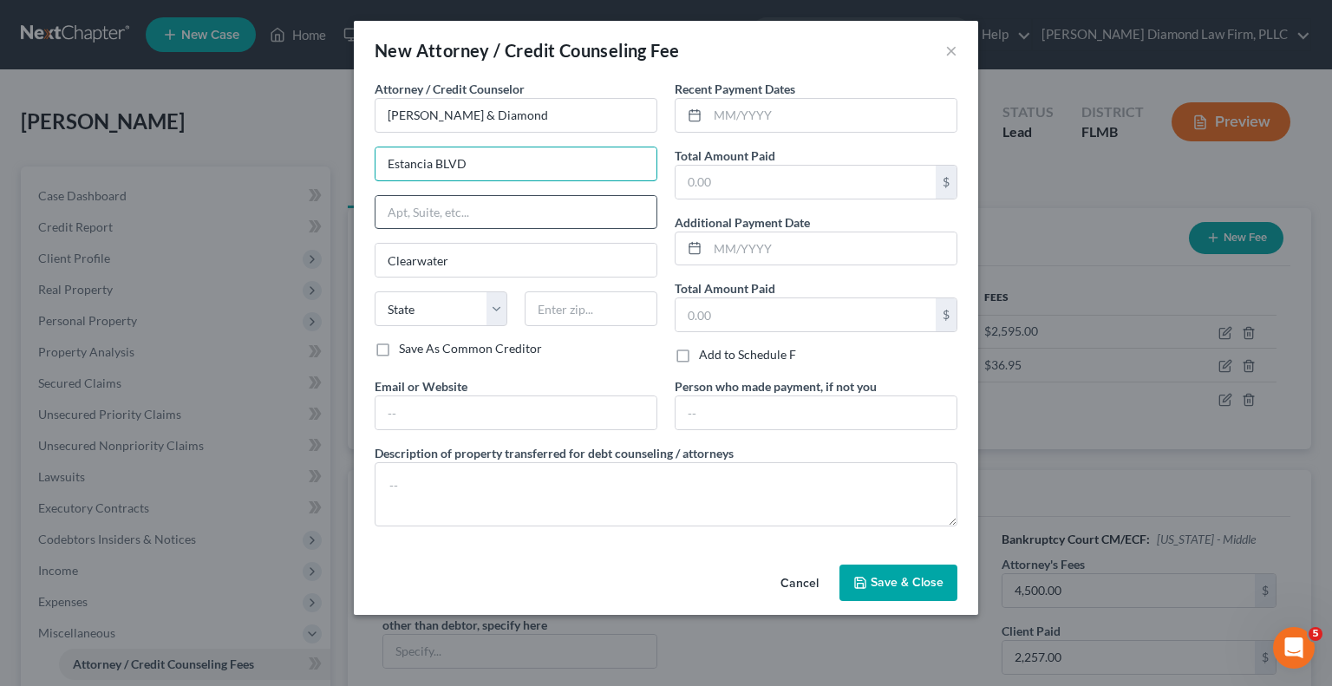
type input "Estancia BLVD"
click at [436, 216] on input "text" at bounding box center [515, 212] width 281 height 33
paste input "# 108"
type input "# 108"
click at [499, 312] on select "State [US_STATE] AK AR AZ CA CO CT DE DC [GEOGRAPHIC_DATA] [GEOGRAPHIC_DATA] GU…" at bounding box center [441, 308] width 133 height 35
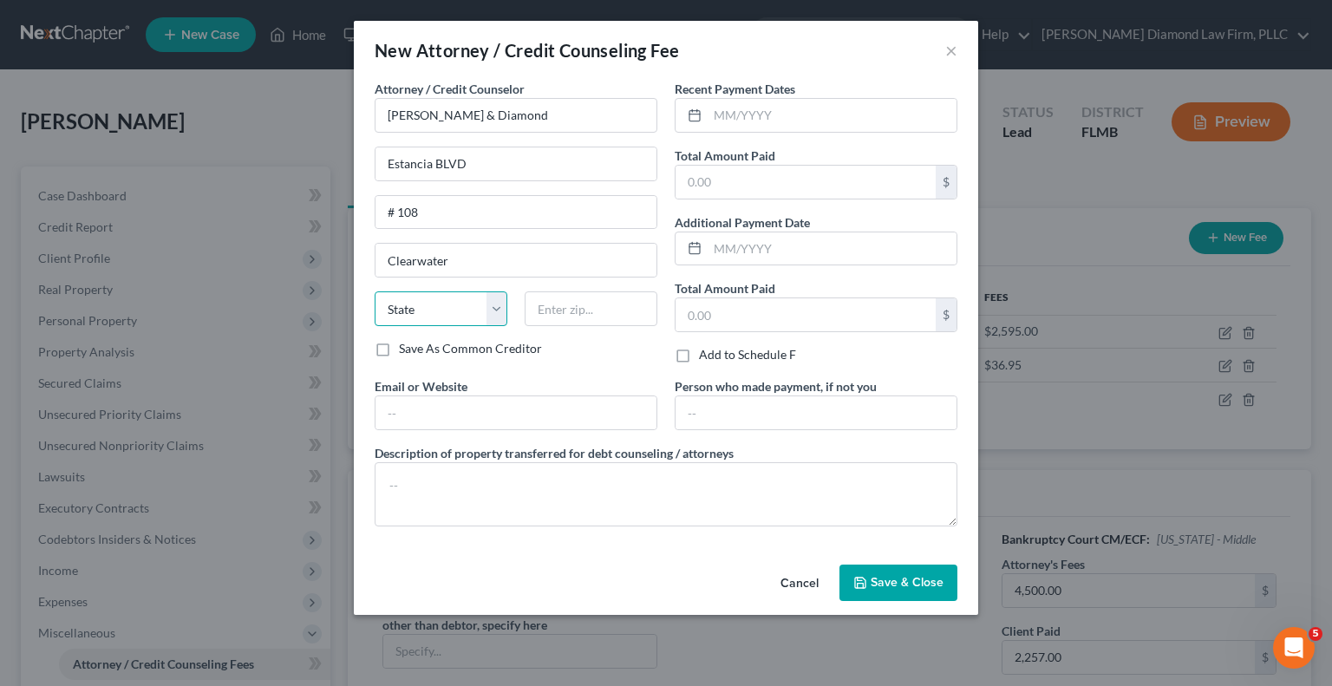
select select "9"
click at [375, 291] on select "State [US_STATE] AK AR AZ CA CO CT DE DC [GEOGRAPHIC_DATA] [GEOGRAPHIC_DATA] GU…" at bounding box center [441, 308] width 133 height 35
click at [557, 307] on input "text" at bounding box center [590, 308] width 133 height 35
type input "33761"
click at [909, 584] on span "Save & Close" at bounding box center [906, 582] width 73 height 15
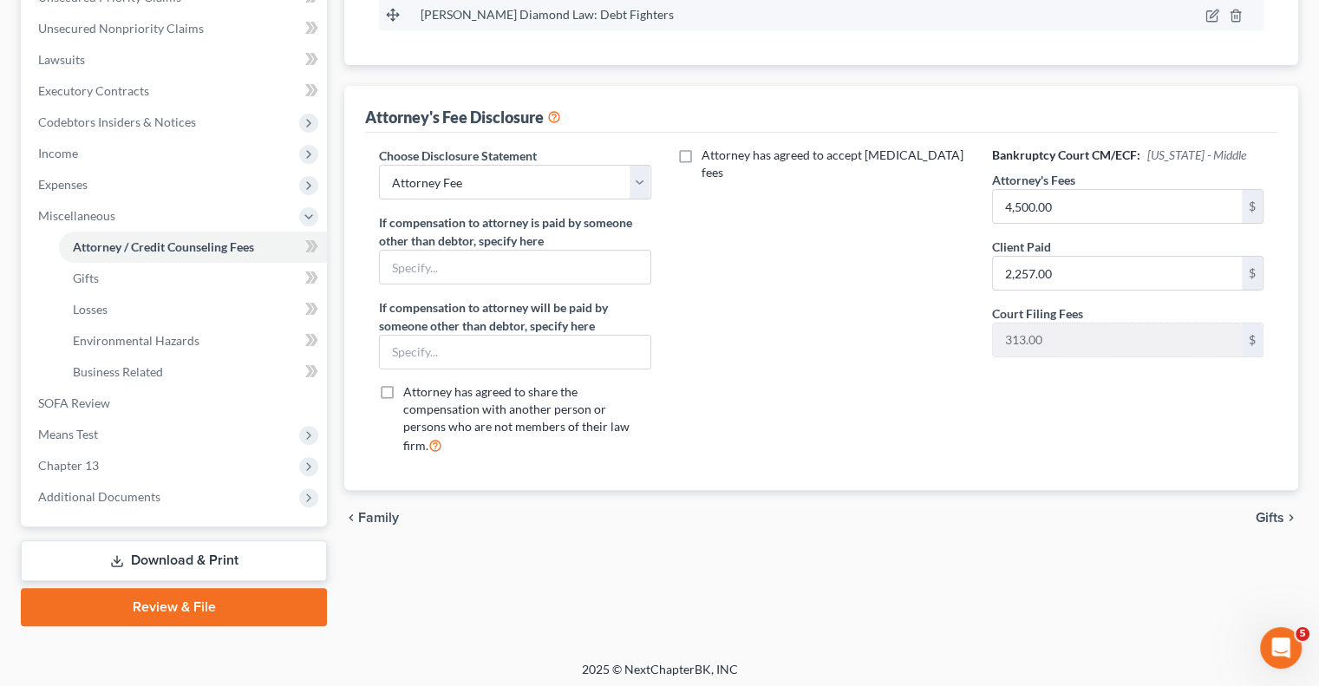
scroll to position [421, 0]
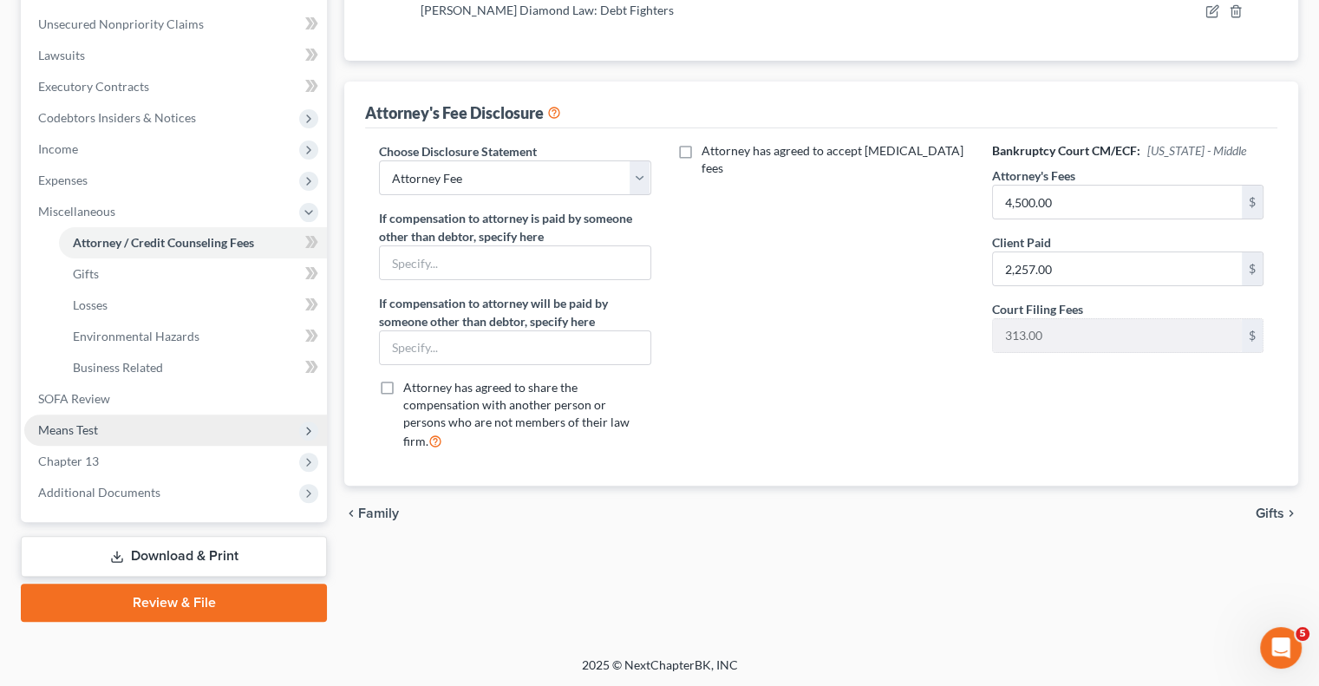
click at [73, 435] on span "Means Test" at bounding box center [68, 429] width 60 height 15
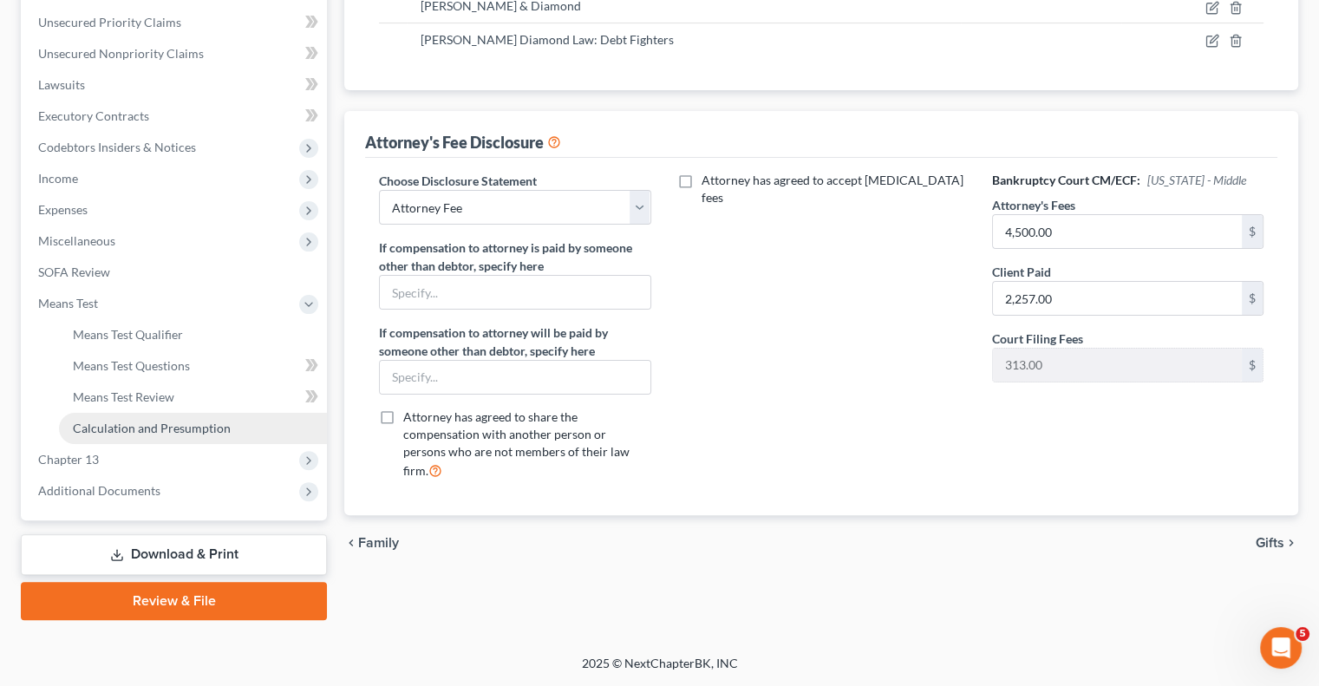
scroll to position [390, 0]
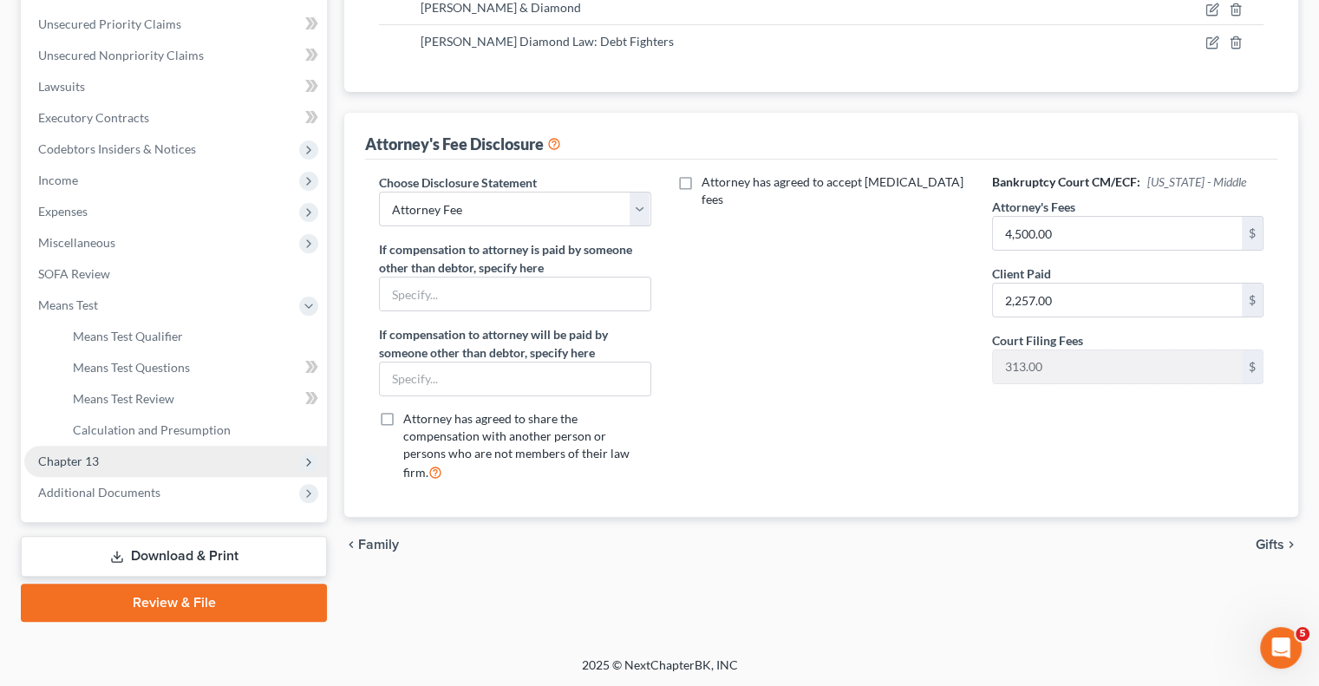
click at [73, 460] on span "Chapter 13" at bounding box center [68, 460] width 61 height 15
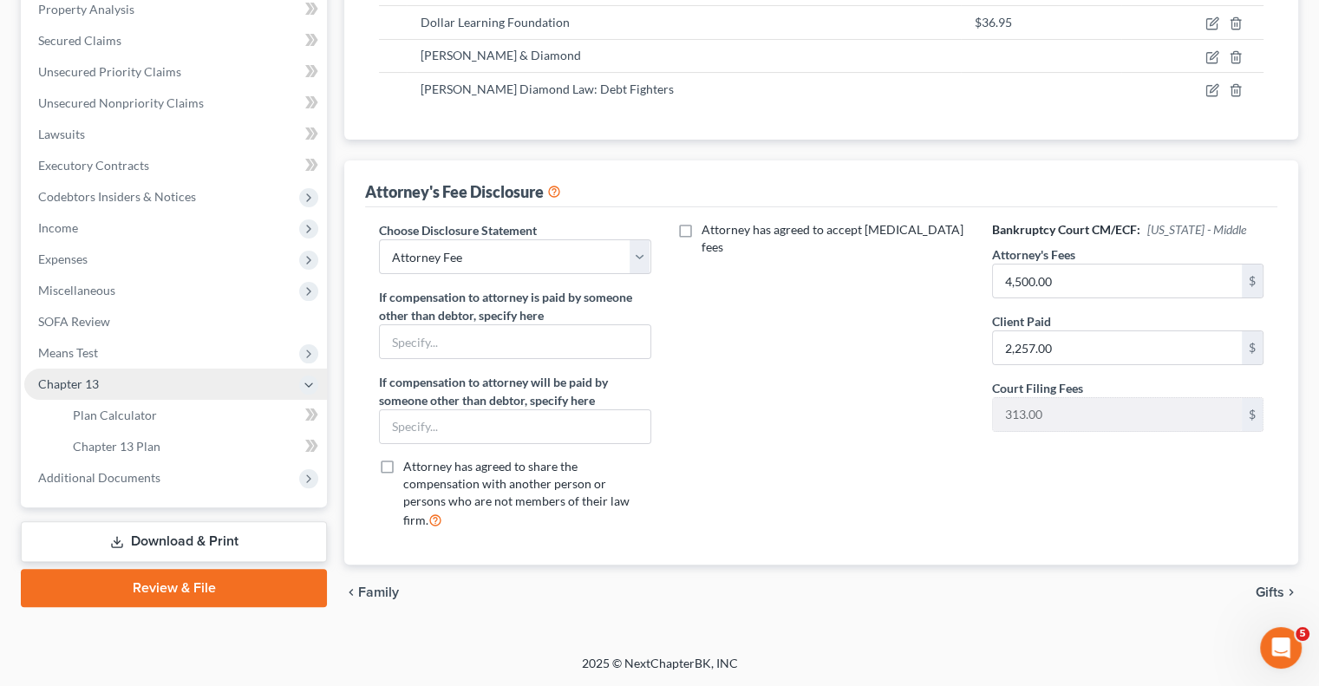
scroll to position [328, 0]
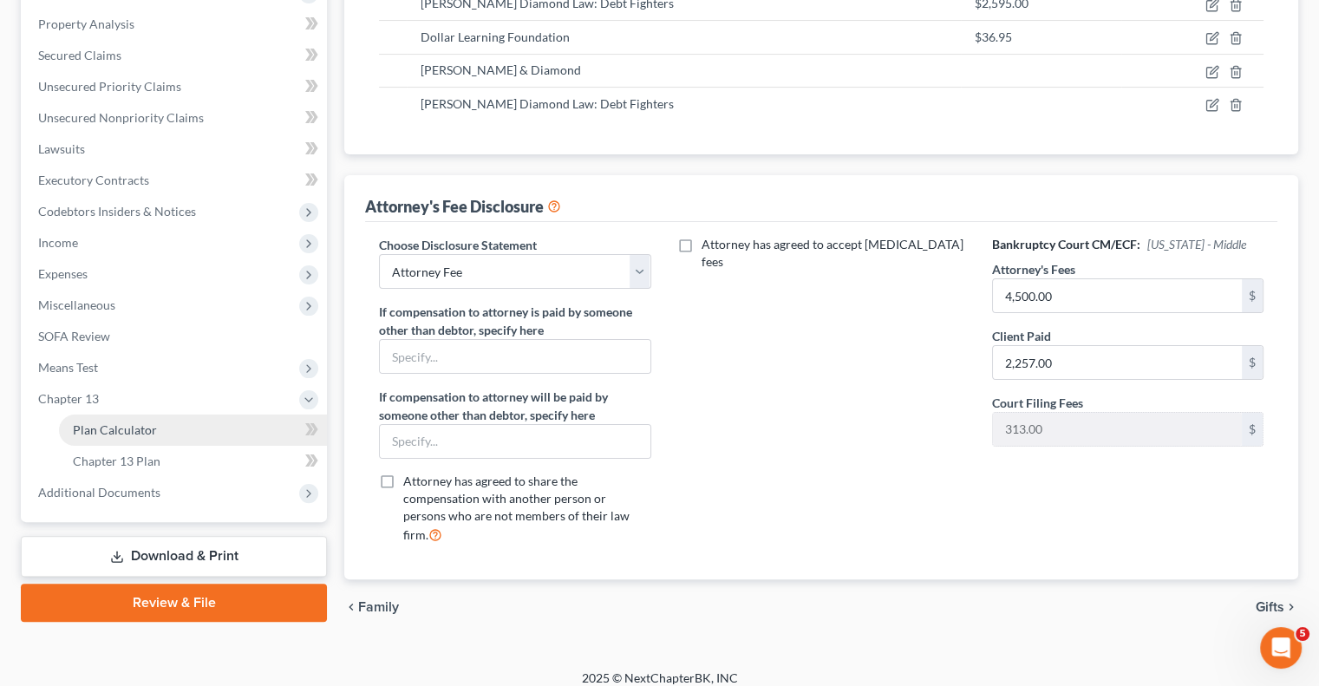
click at [110, 433] on span "Plan Calculator" at bounding box center [115, 429] width 84 height 15
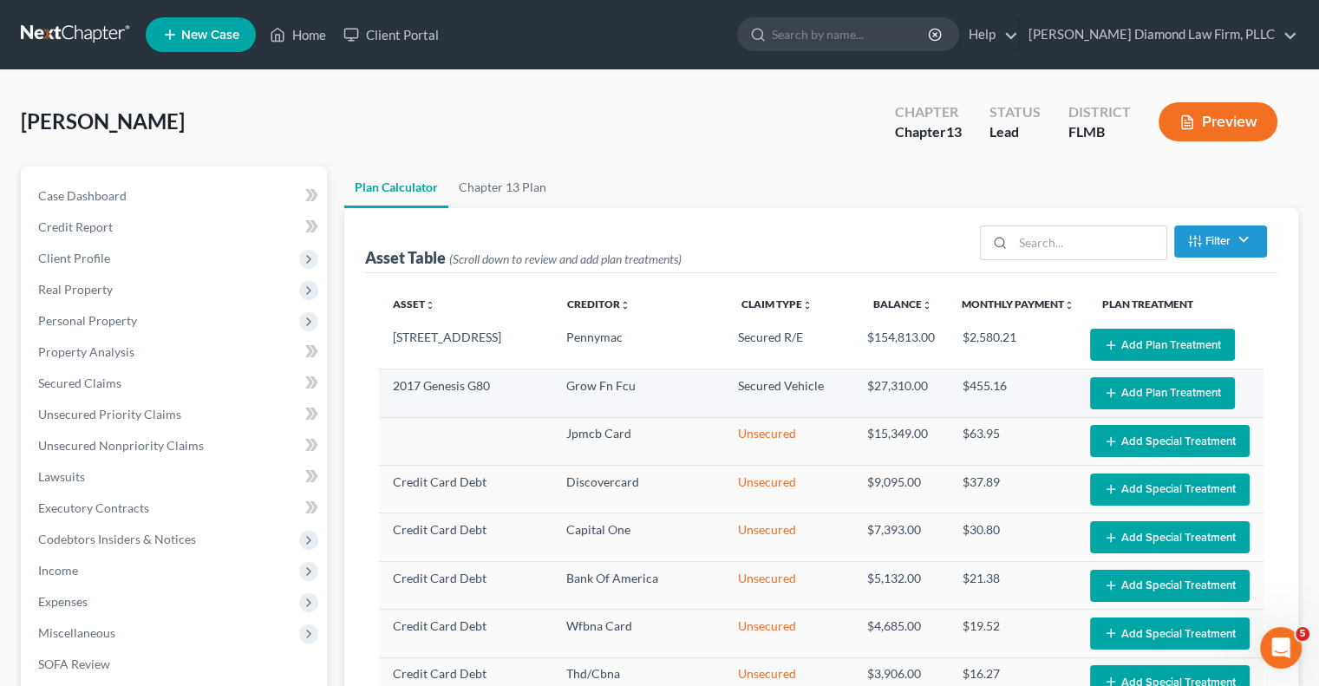
select select "59"
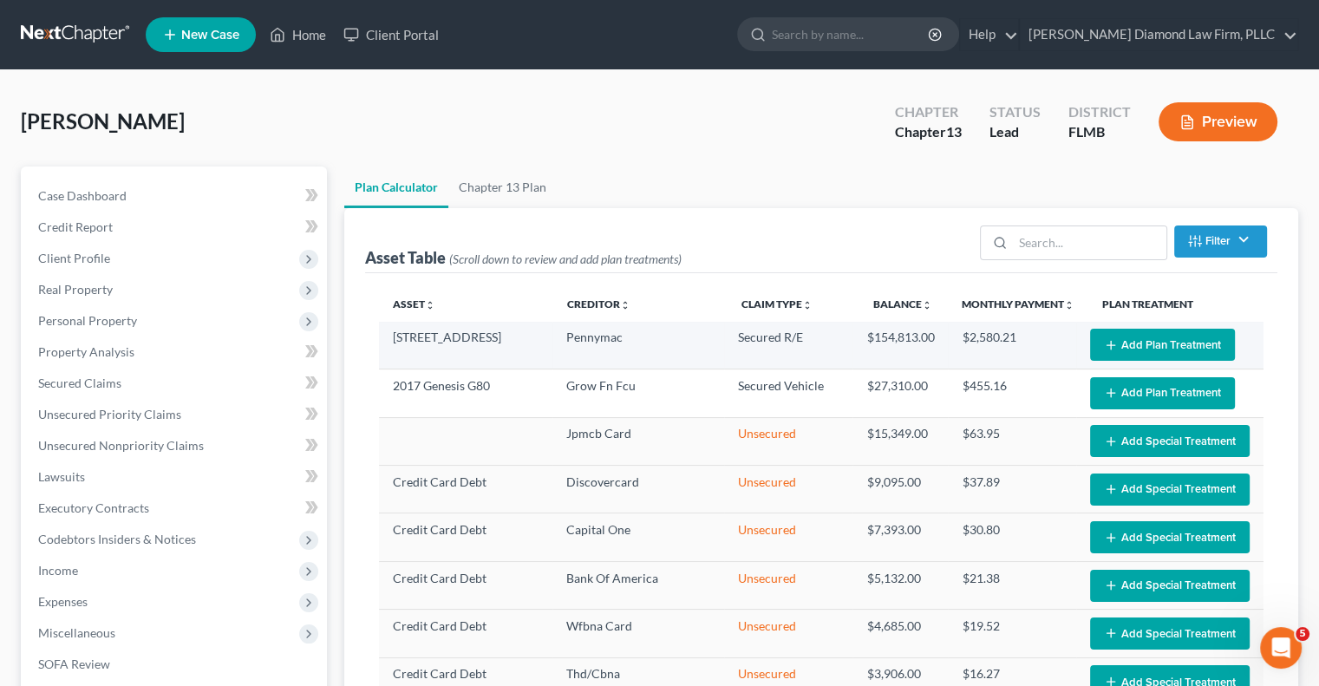
click at [1104, 349] on icon "button" at bounding box center [1111, 345] width 14 height 14
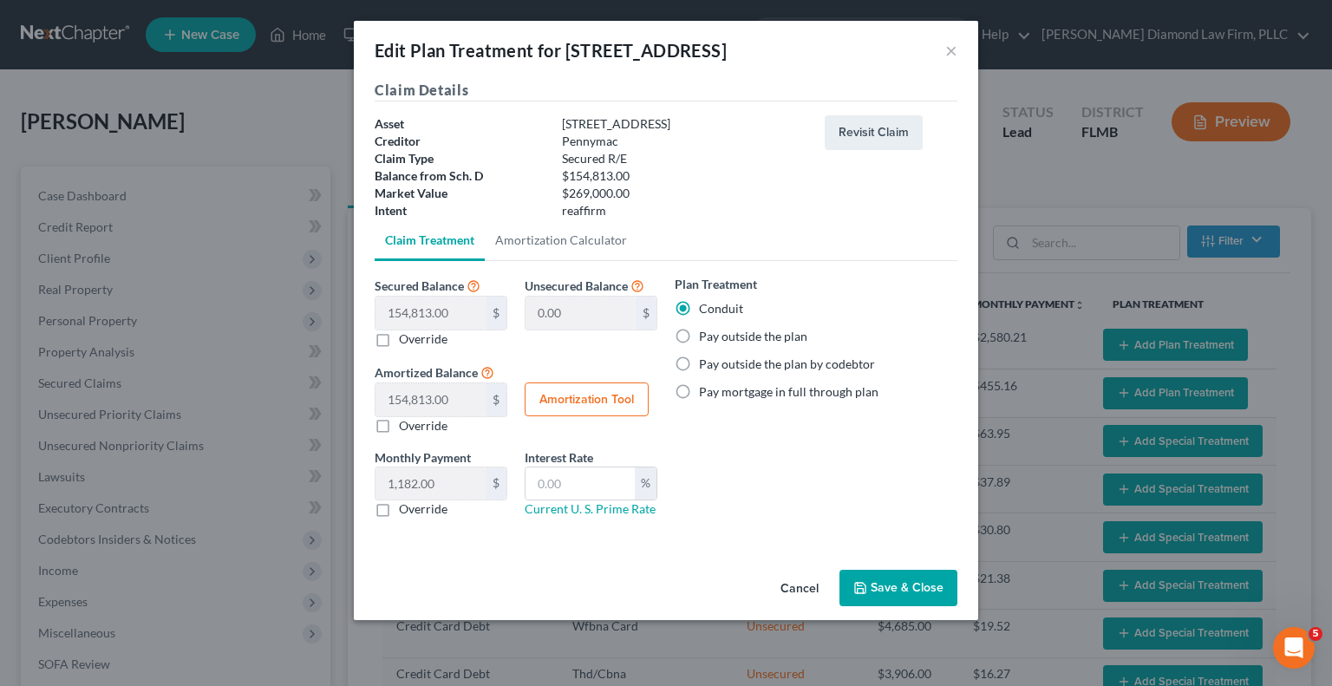
click at [770, 481] on div "Plan Treatment Conduit Pay outside the plan Pay outside the plan by codebtor Pa…" at bounding box center [816, 403] width 300 height 257
click at [950, 54] on button "×" at bounding box center [951, 50] width 12 height 21
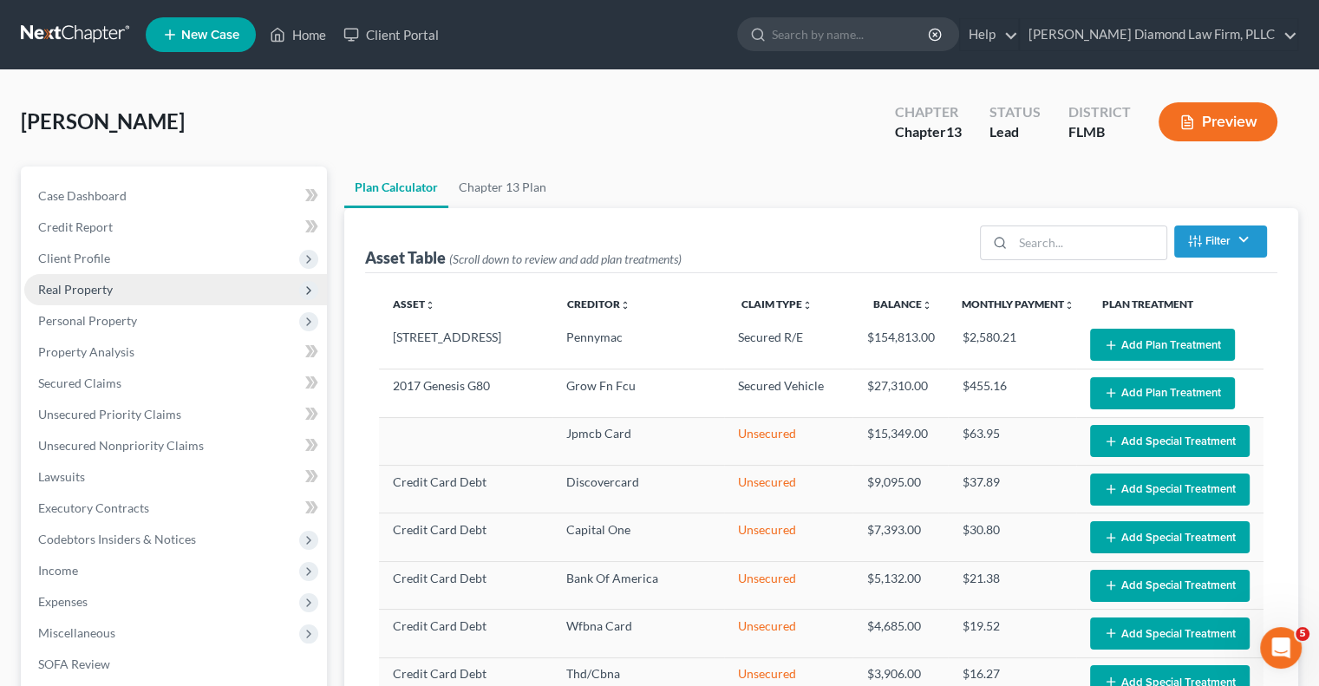
click at [81, 292] on span "Real Property" at bounding box center [75, 289] width 75 height 15
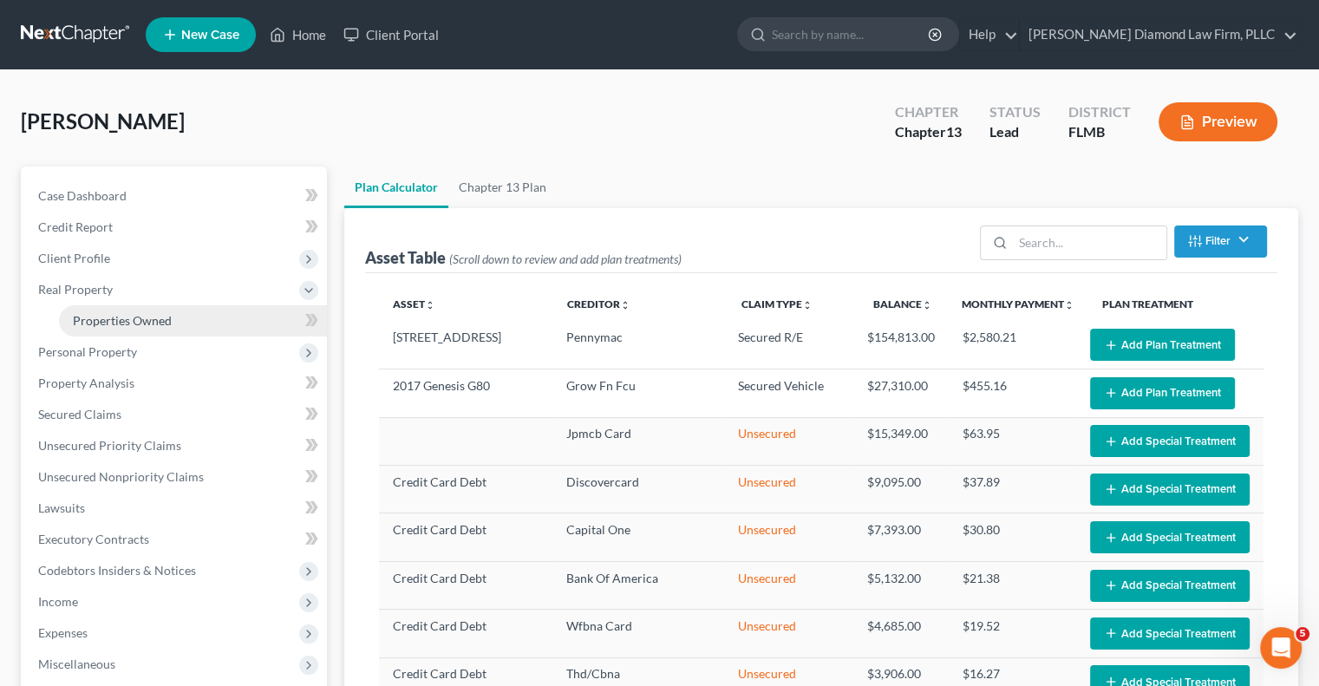
click at [82, 319] on span "Properties Owned" at bounding box center [122, 320] width 99 height 15
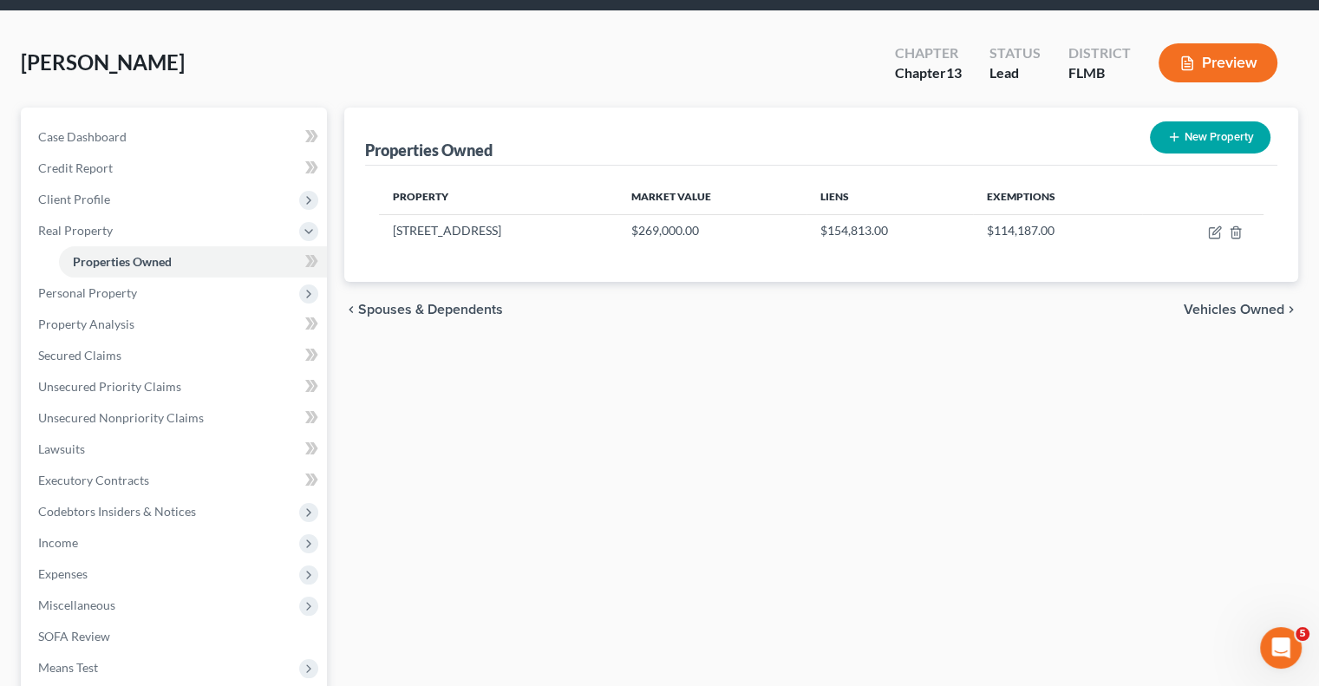
scroll to position [173, 0]
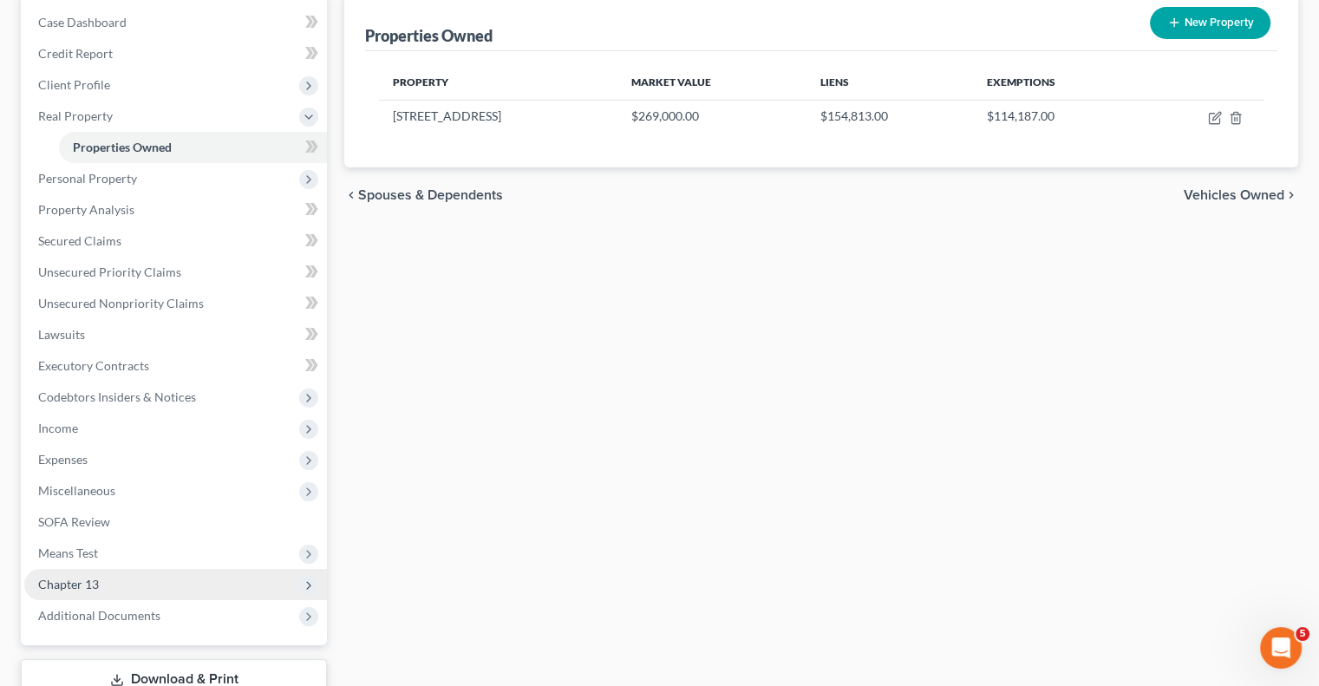
click at [87, 586] on span "Chapter 13" at bounding box center [68, 583] width 61 height 15
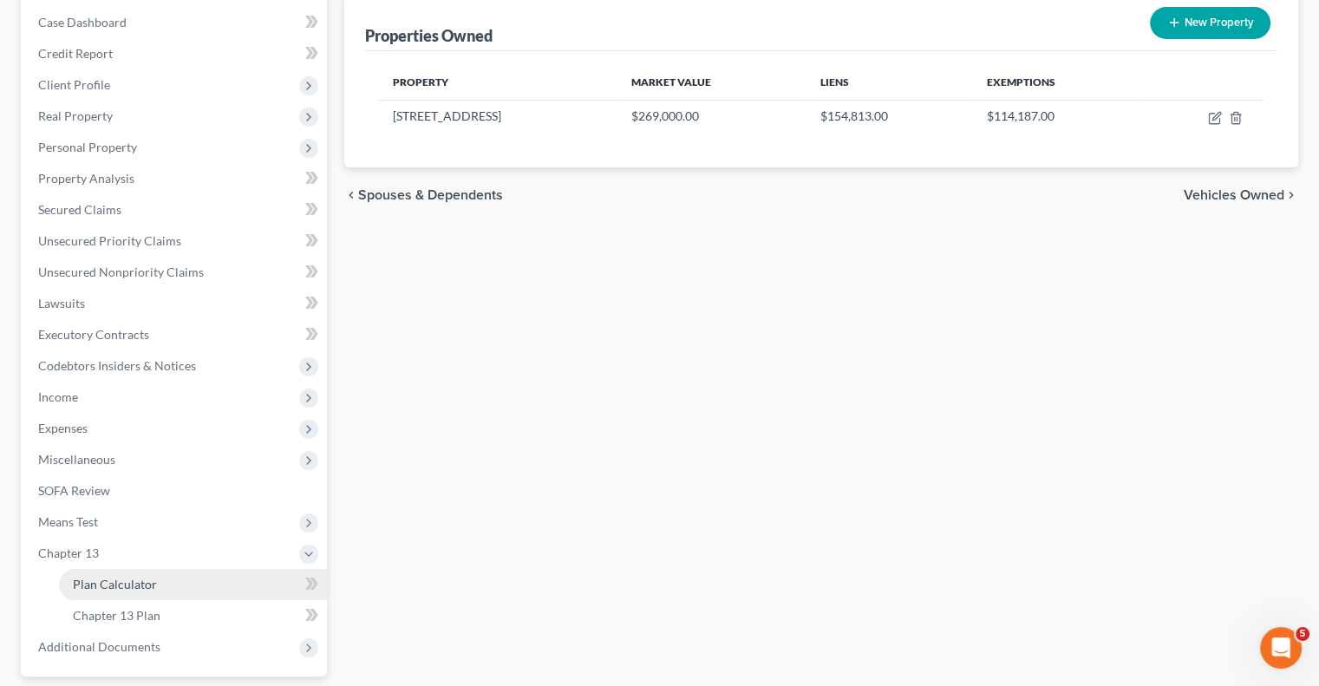
click at [88, 588] on span "Plan Calculator" at bounding box center [115, 583] width 84 height 15
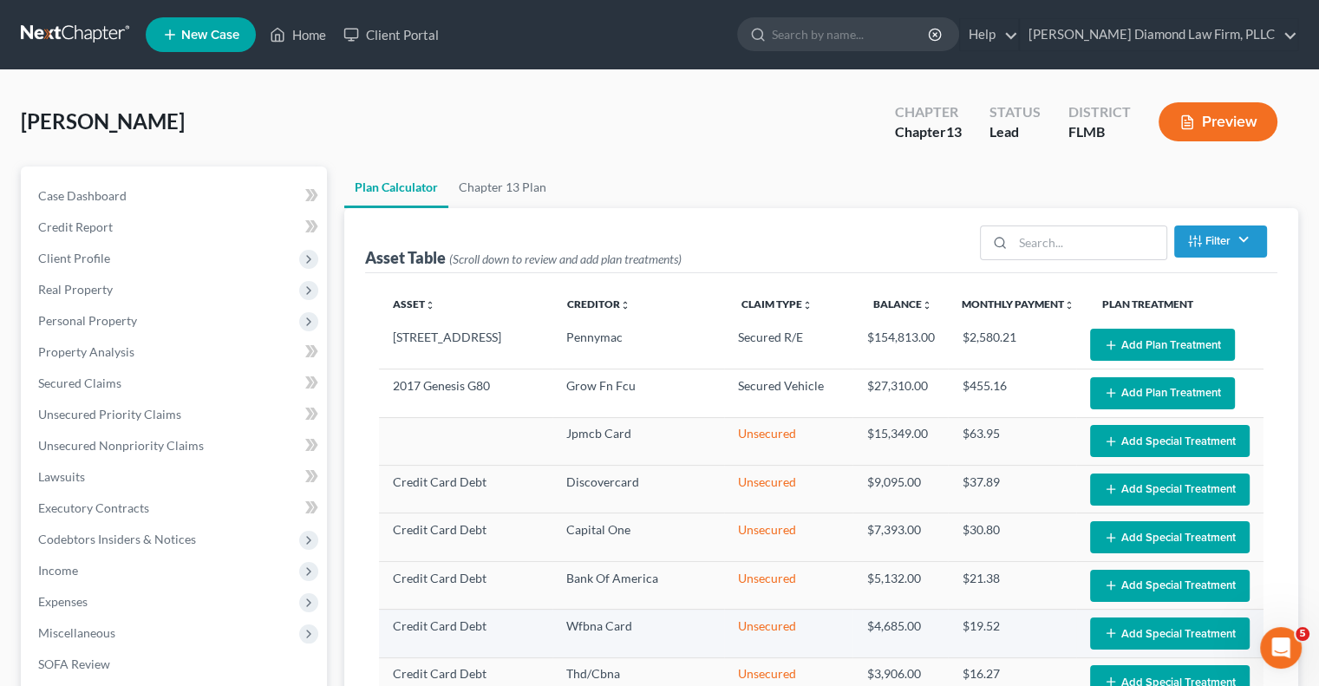
select select "59"
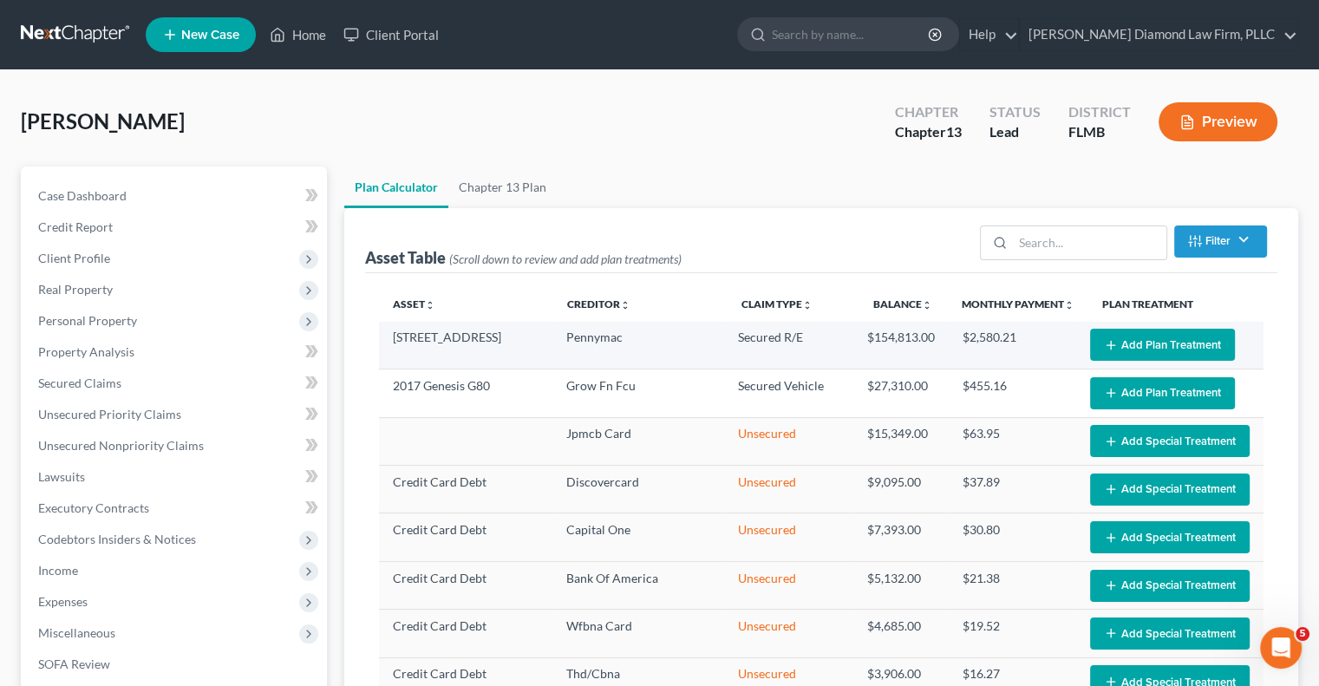
click at [1178, 344] on button "Add Plan Treatment" at bounding box center [1162, 345] width 145 height 32
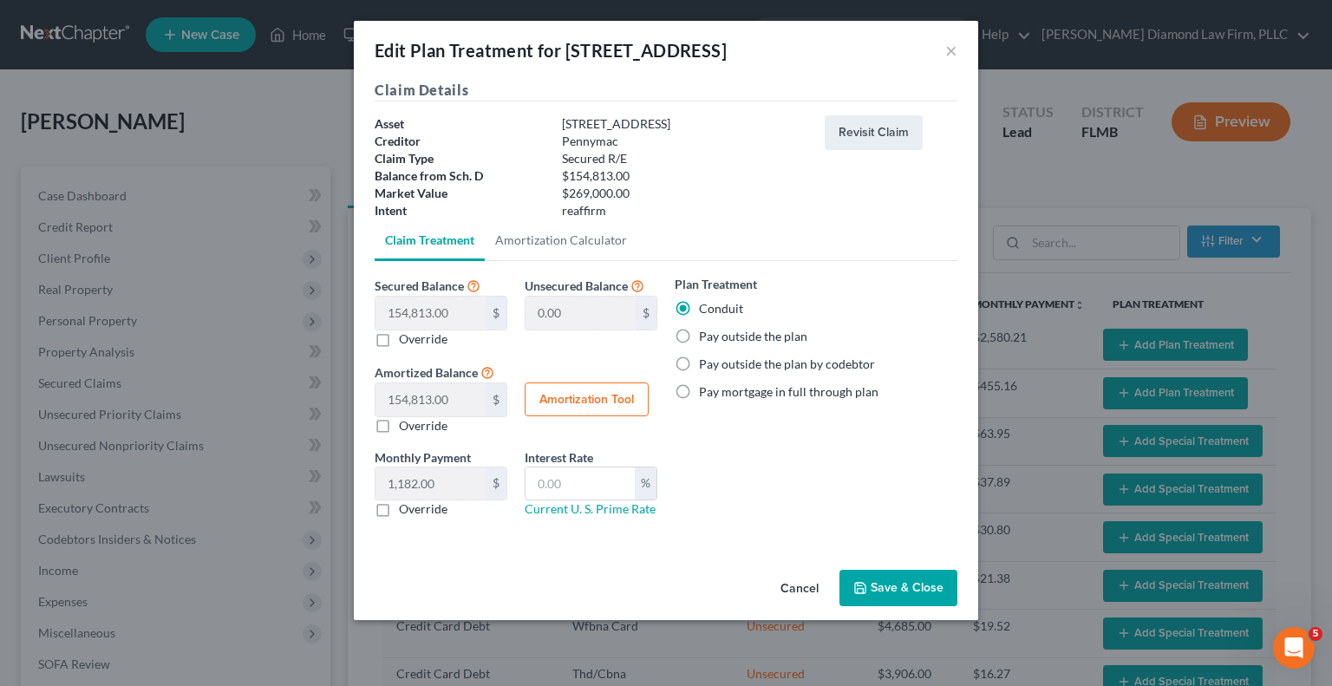
click at [957, 52] on div "Edit Plan Treatment for [STREET_ADDRESS] ×" at bounding box center [666, 50] width 624 height 59
click at [945, 54] on button "×" at bounding box center [951, 50] width 12 height 21
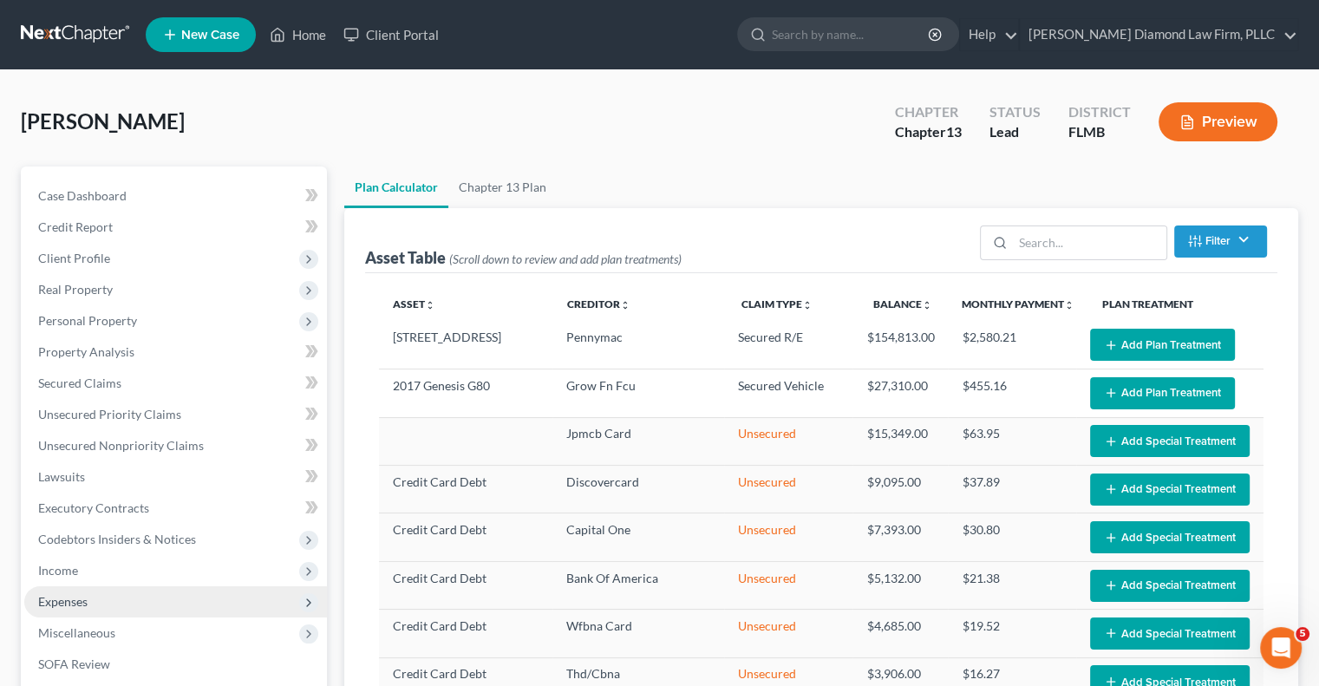
click at [127, 596] on span "Expenses" at bounding box center [175, 601] width 303 height 31
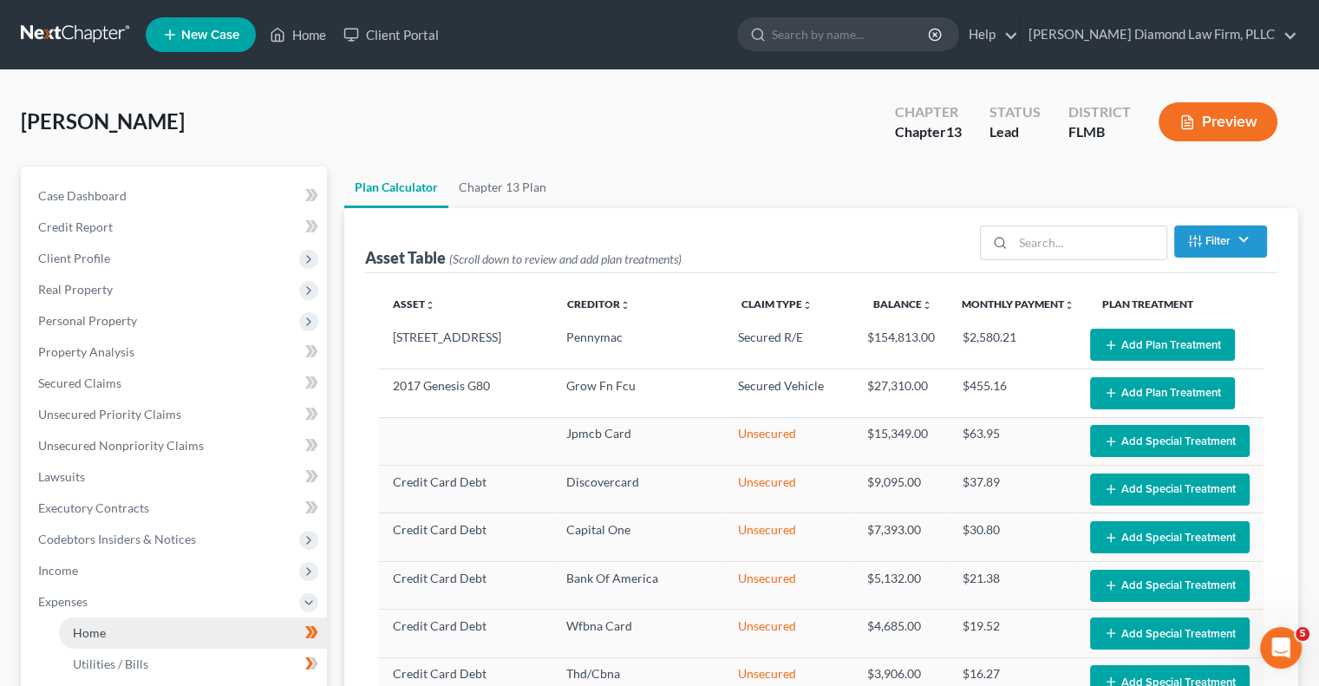
click at [95, 637] on span "Home" at bounding box center [89, 632] width 33 height 15
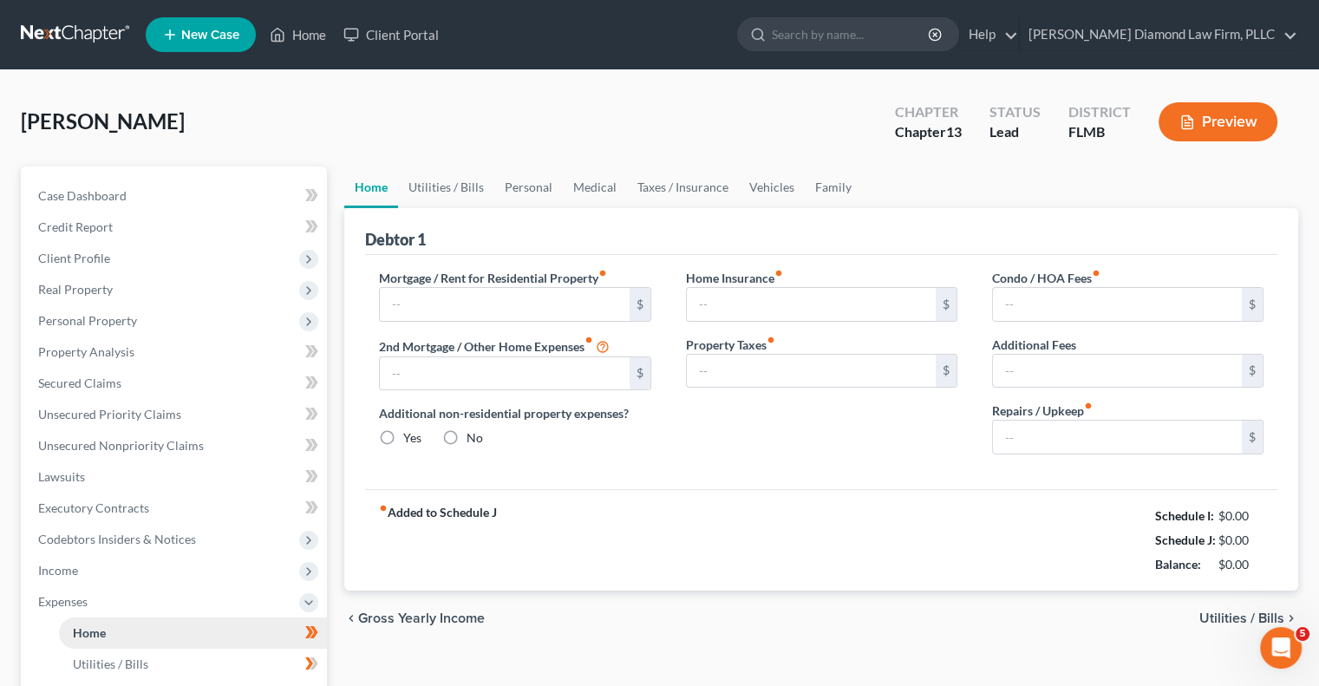
type input "0.00"
radio input "true"
type input "0.00"
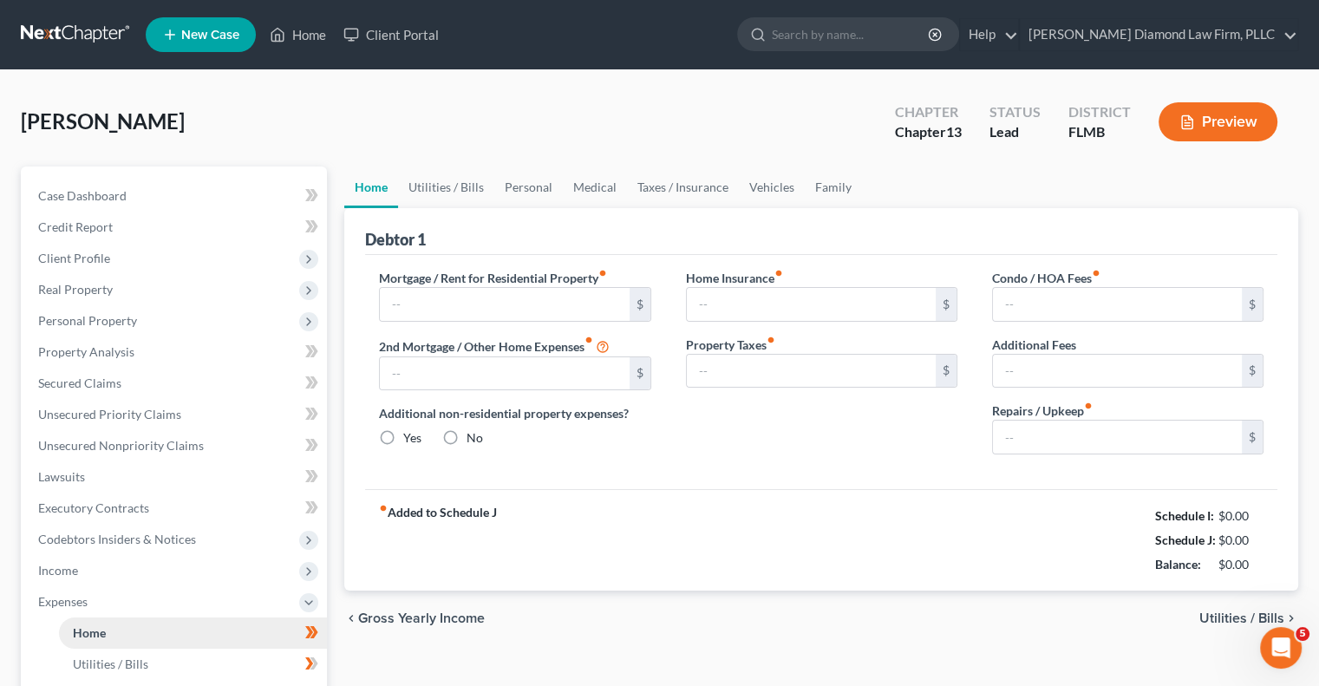
type input "0.00"
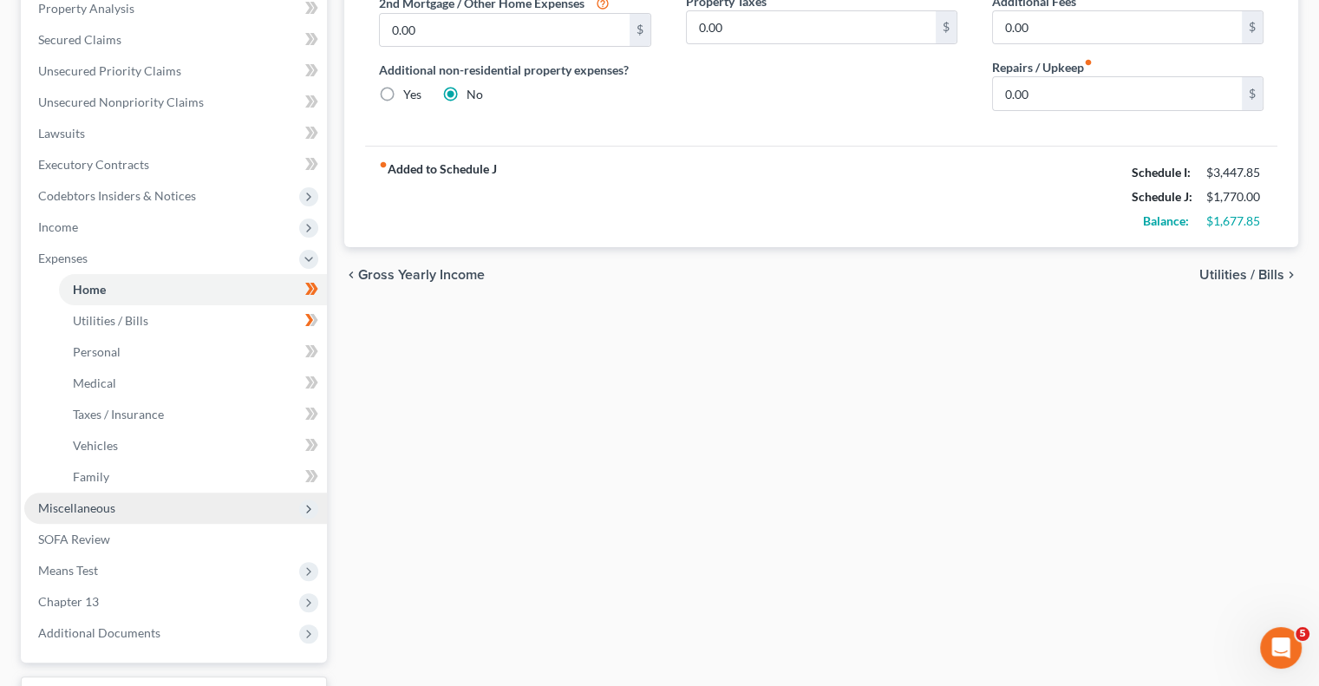
scroll to position [484, 0]
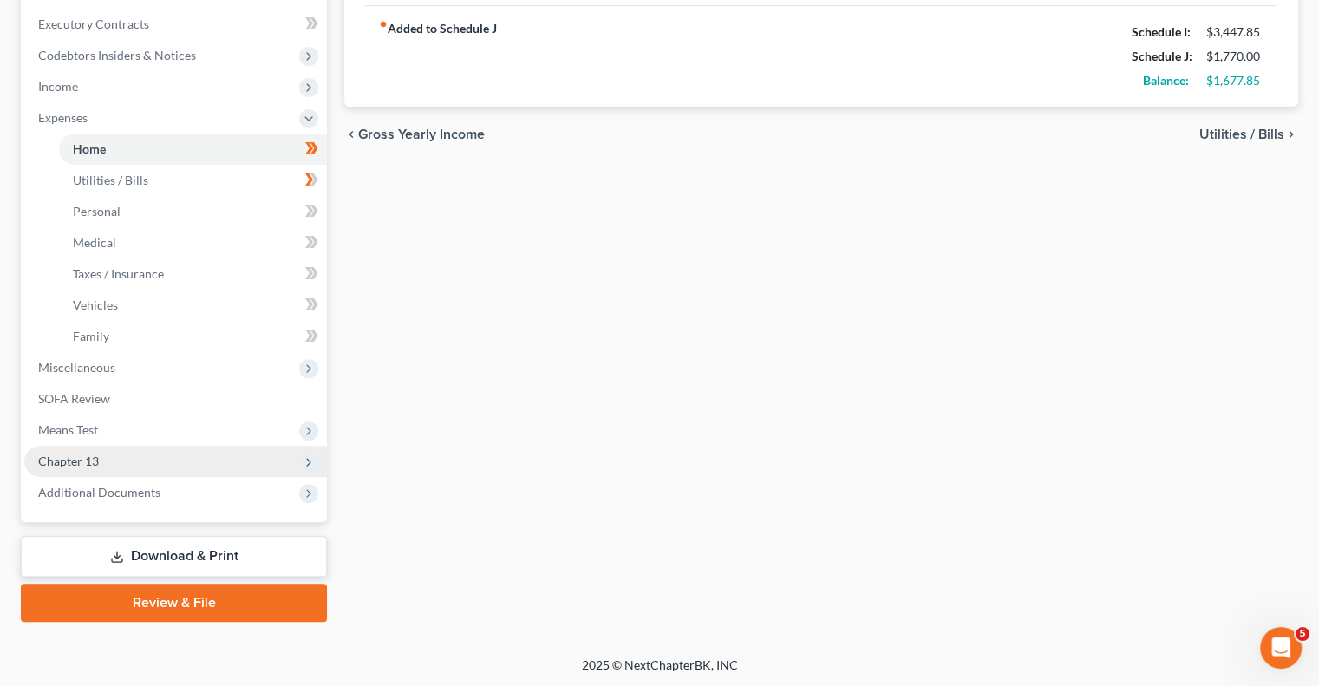
click at [90, 457] on span "Chapter 13" at bounding box center [68, 460] width 61 height 15
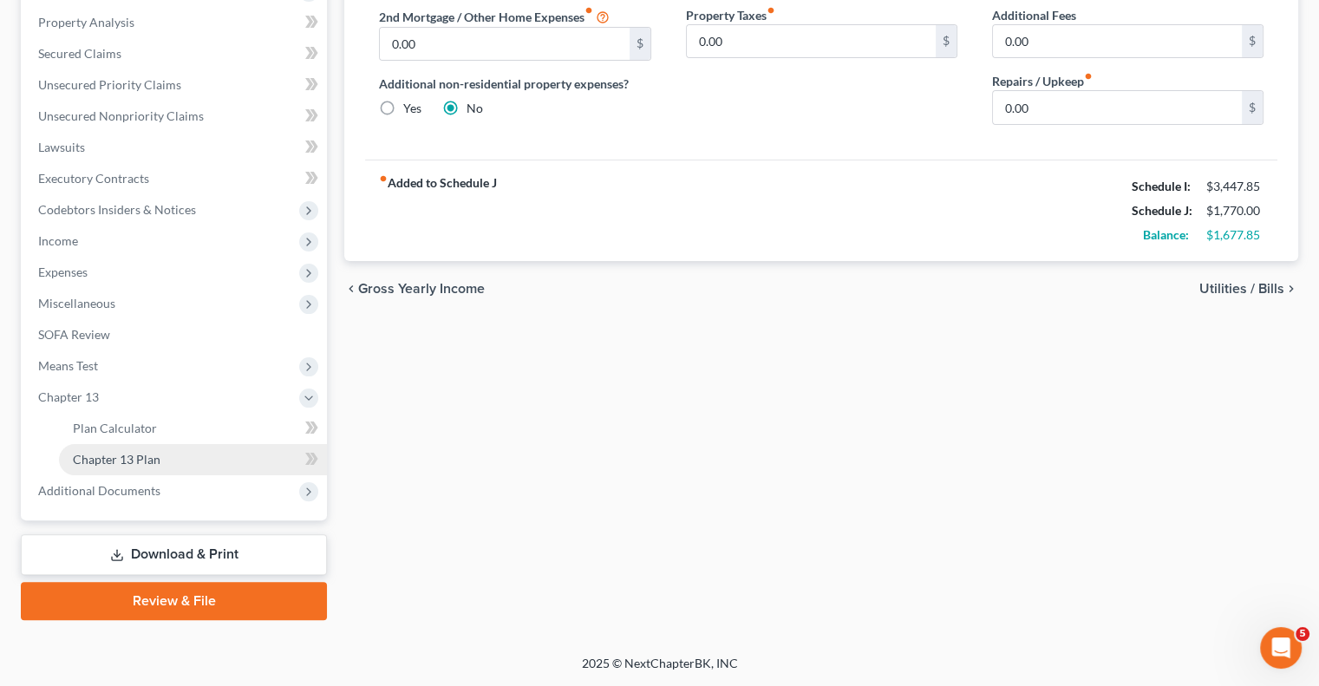
click at [90, 457] on span "Chapter 13 Plan" at bounding box center [117, 459] width 88 height 15
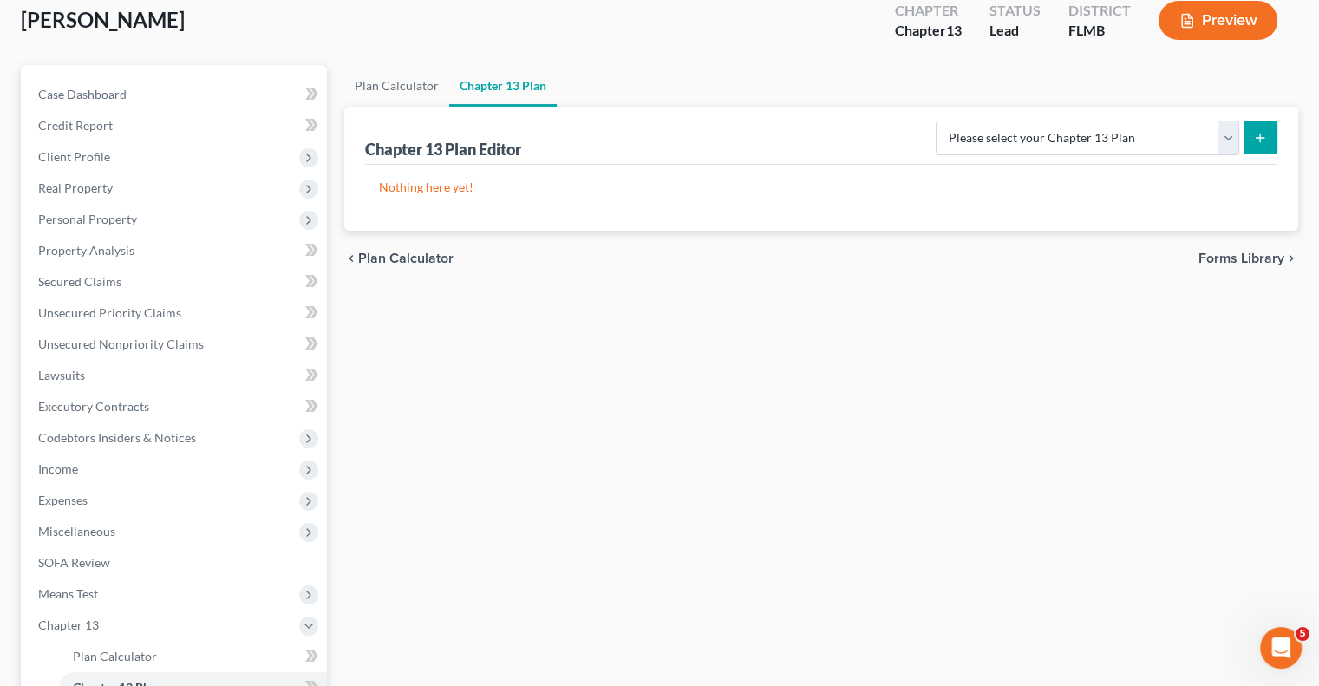
scroll to position [328, 0]
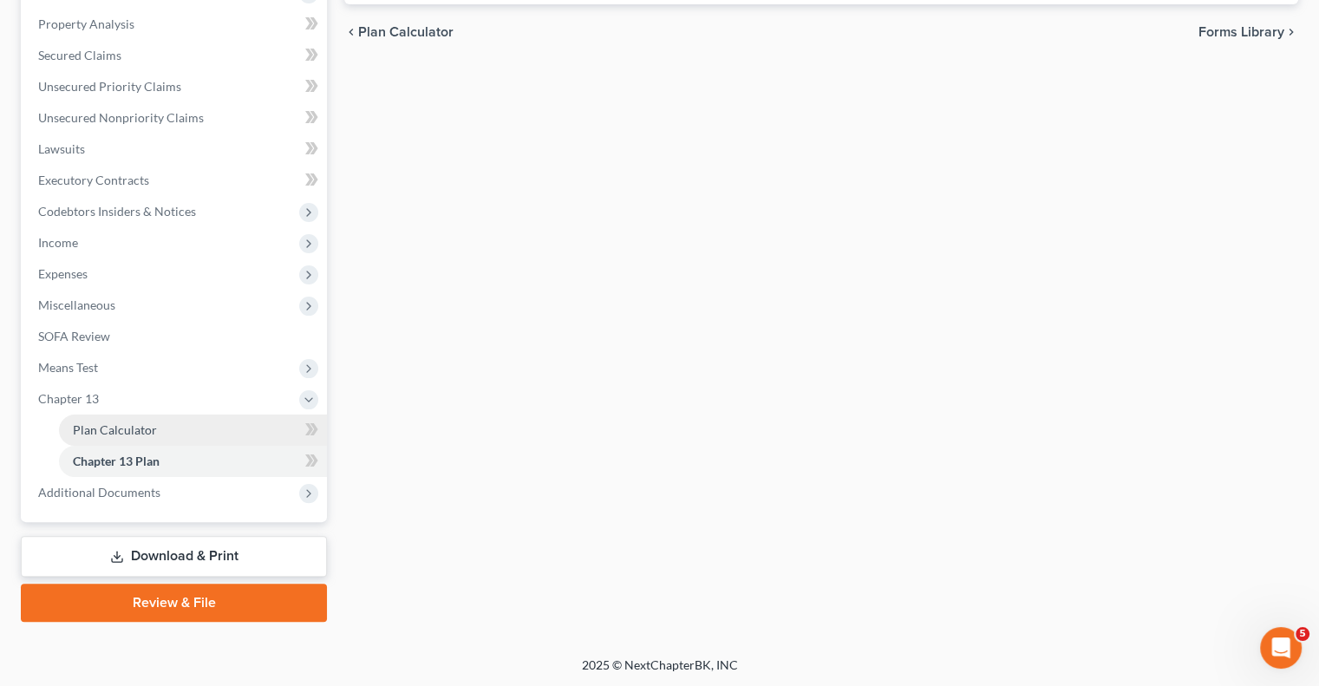
click at [85, 424] on span "Plan Calculator" at bounding box center [115, 429] width 84 height 15
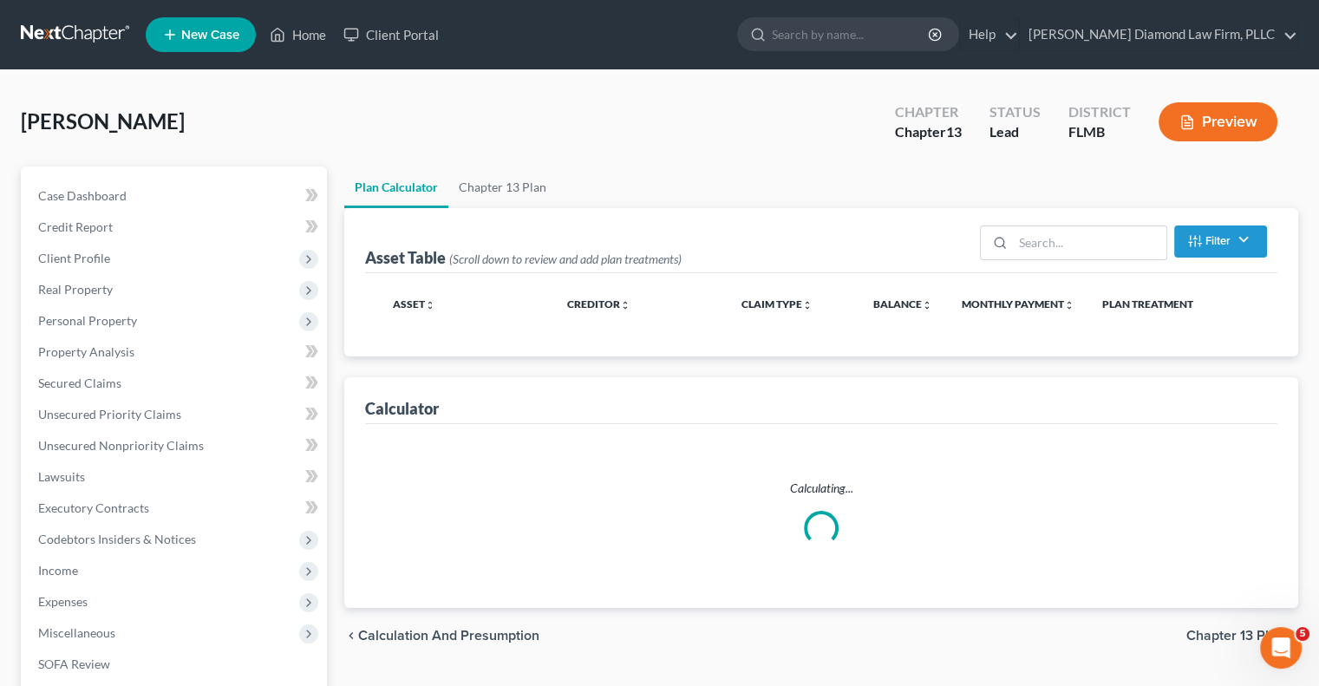
select select "59"
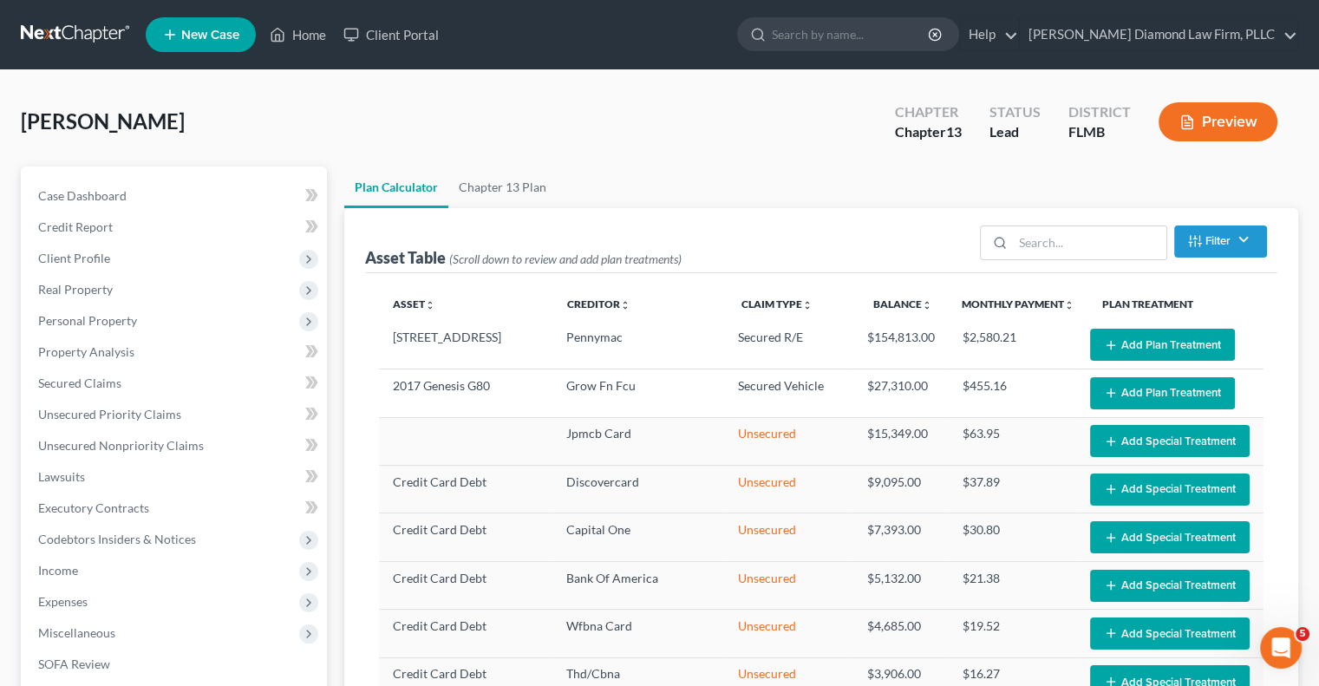
select select "59"
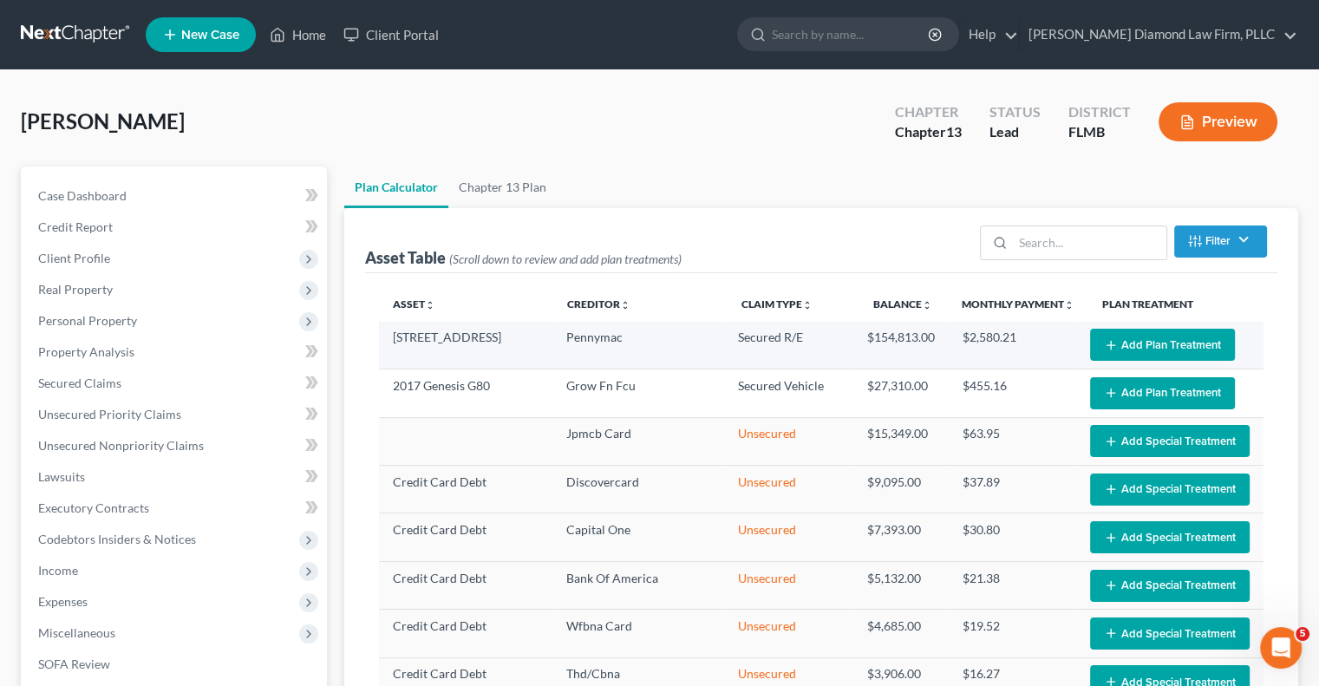
click at [1111, 337] on button "Add Plan Treatment" at bounding box center [1162, 345] width 145 height 32
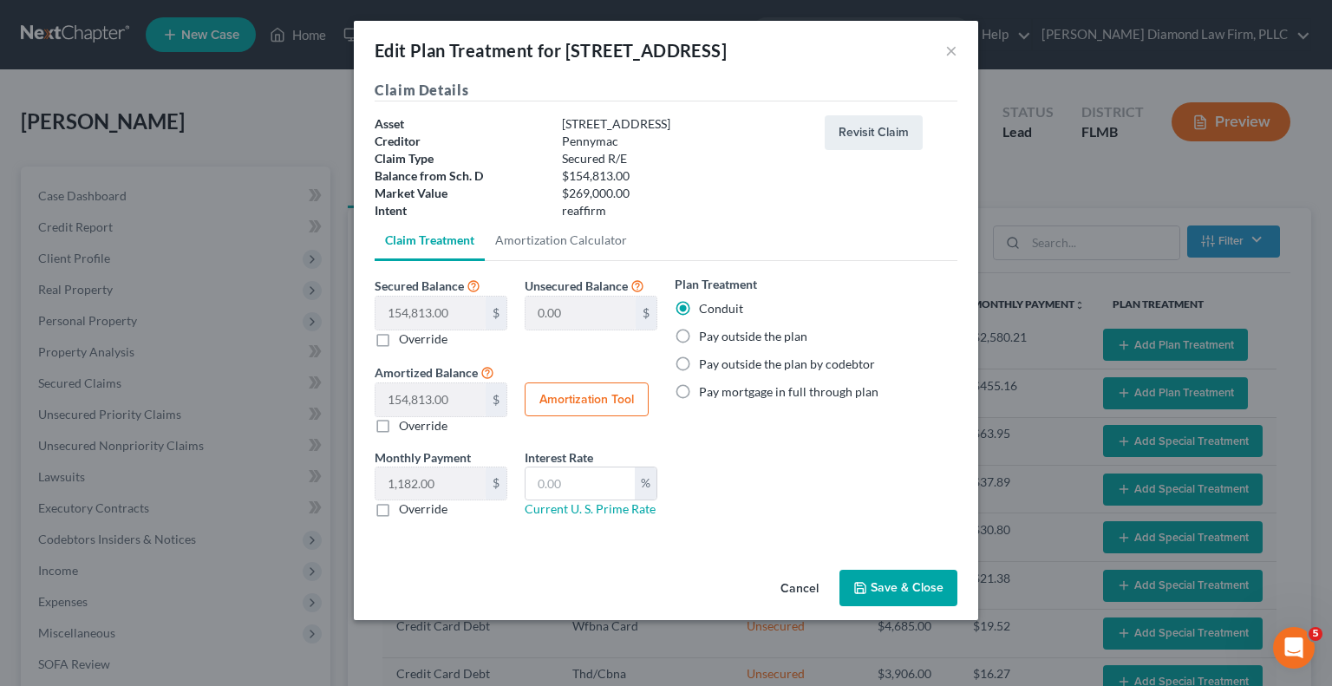
click at [900, 582] on button "Save & Close" at bounding box center [898, 588] width 118 height 36
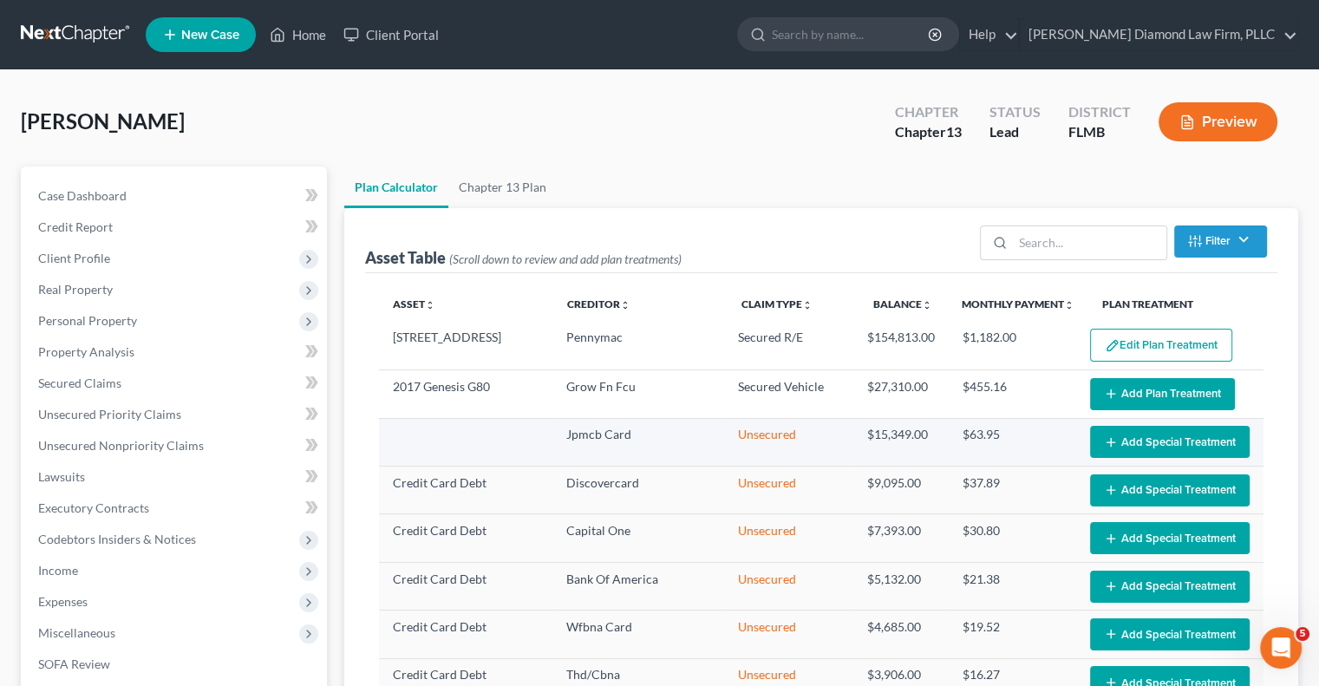
select select "59"
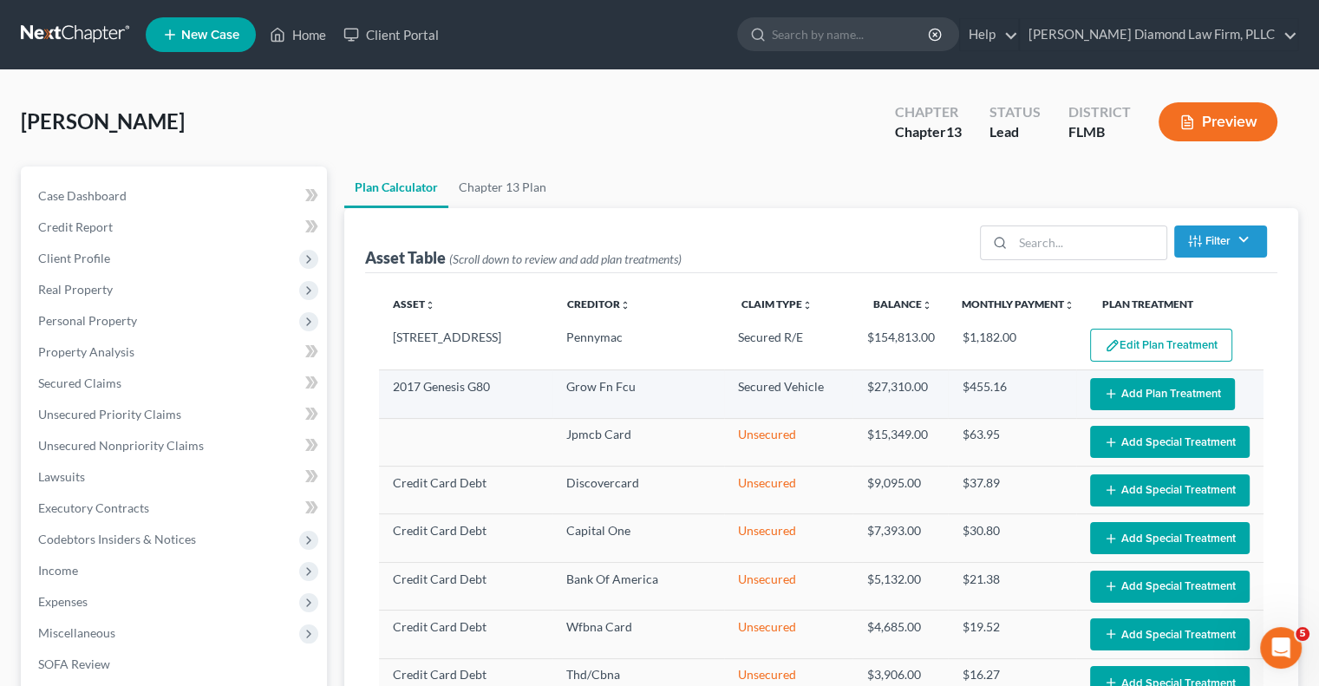
click at [1124, 394] on button "Add Plan Treatment" at bounding box center [1162, 394] width 145 height 32
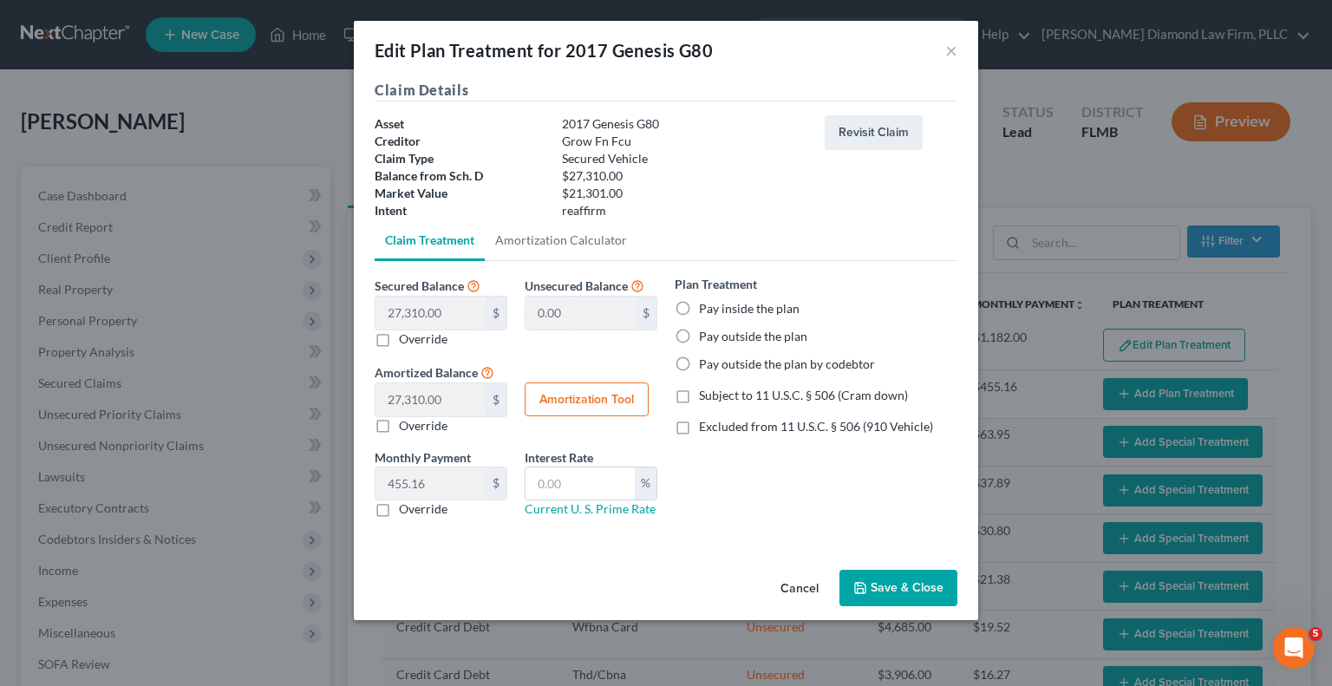
click at [779, 539] on div "Secured Balance 27,310.00 $ $ Override Unsecured Balance 0.00 $ Amortized Balan…" at bounding box center [666, 403] width 583 height 284
click at [699, 397] on label "Subject to 11 U.S.C. § 506 (Cram down)" at bounding box center [803, 395] width 209 height 17
click at [706, 397] on input "Subject to 11 U.S.C. § 506 (Cram down)" at bounding box center [711, 392] width 11 height 11
checkbox input "true"
click at [399, 423] on label "Override" at bounding box center [423, 425] width 49 height 17
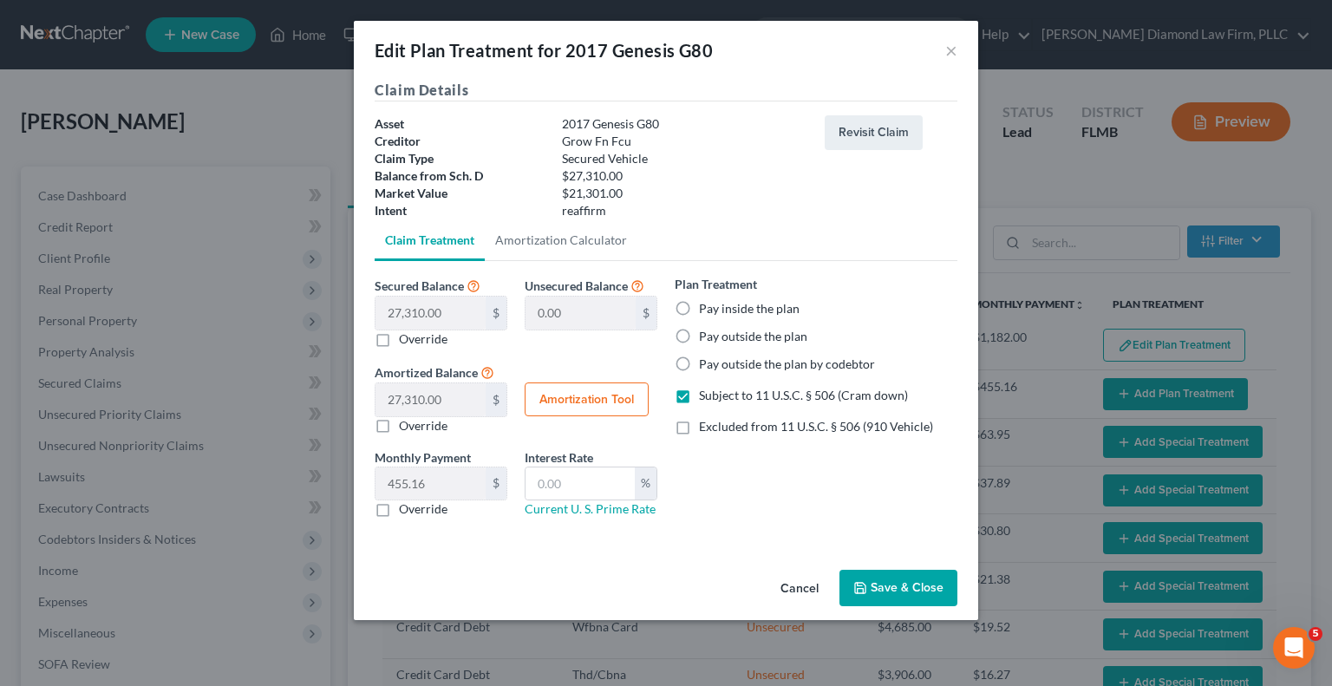
click at [406, 423] on input "Override" at bounding box center [411, 422] width 11 height 11
checkbox input "true"
click at [428, 401] on input "text" at bounding box center [430, 399] width 110 height 33
type input "1"
type input "0.01"
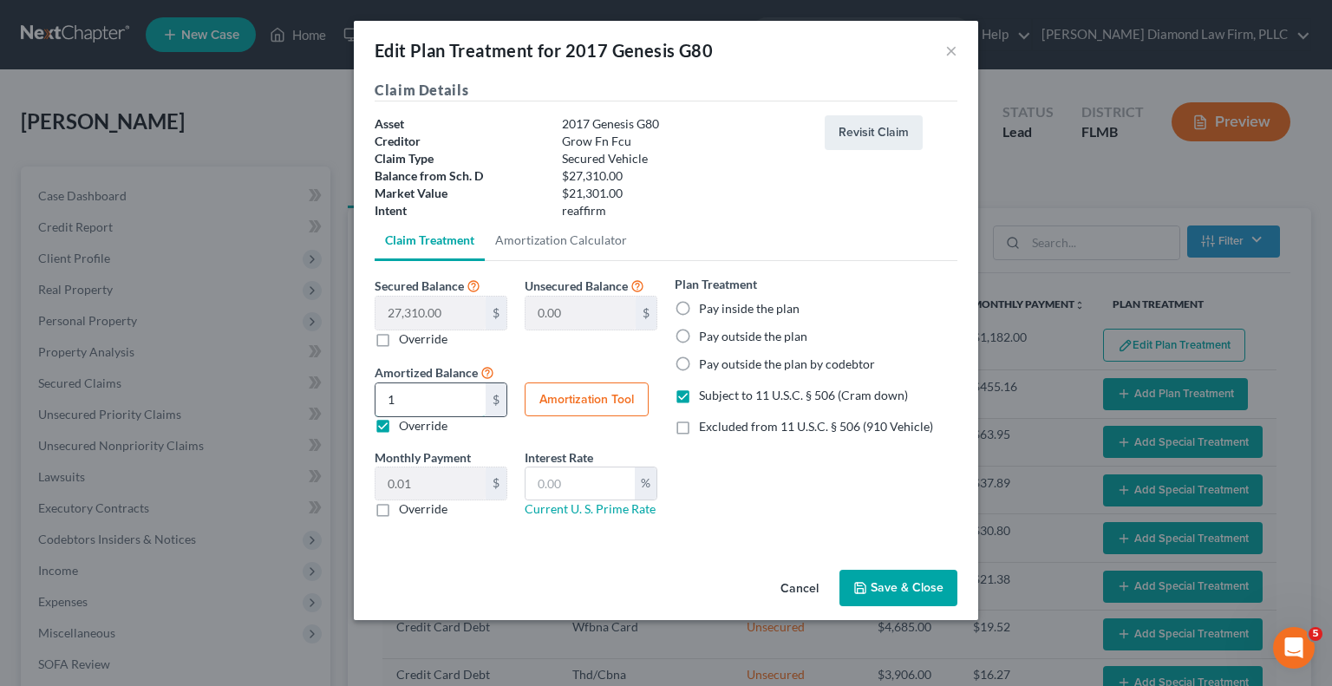
type input "13"
type input "0.21"
type input "1"
type input "0.01"
type input "12"
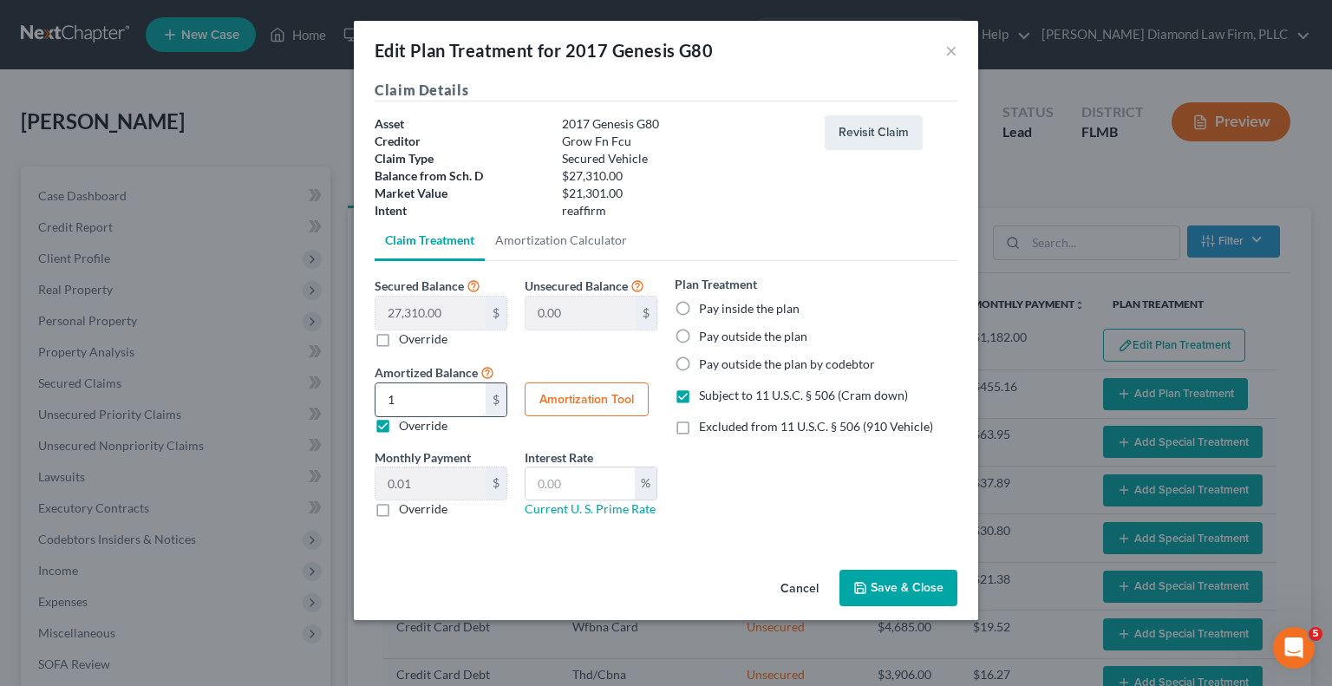
type input "0.20"
type input "120"
type input "2.00"
type input "1200"
type input "20.00"
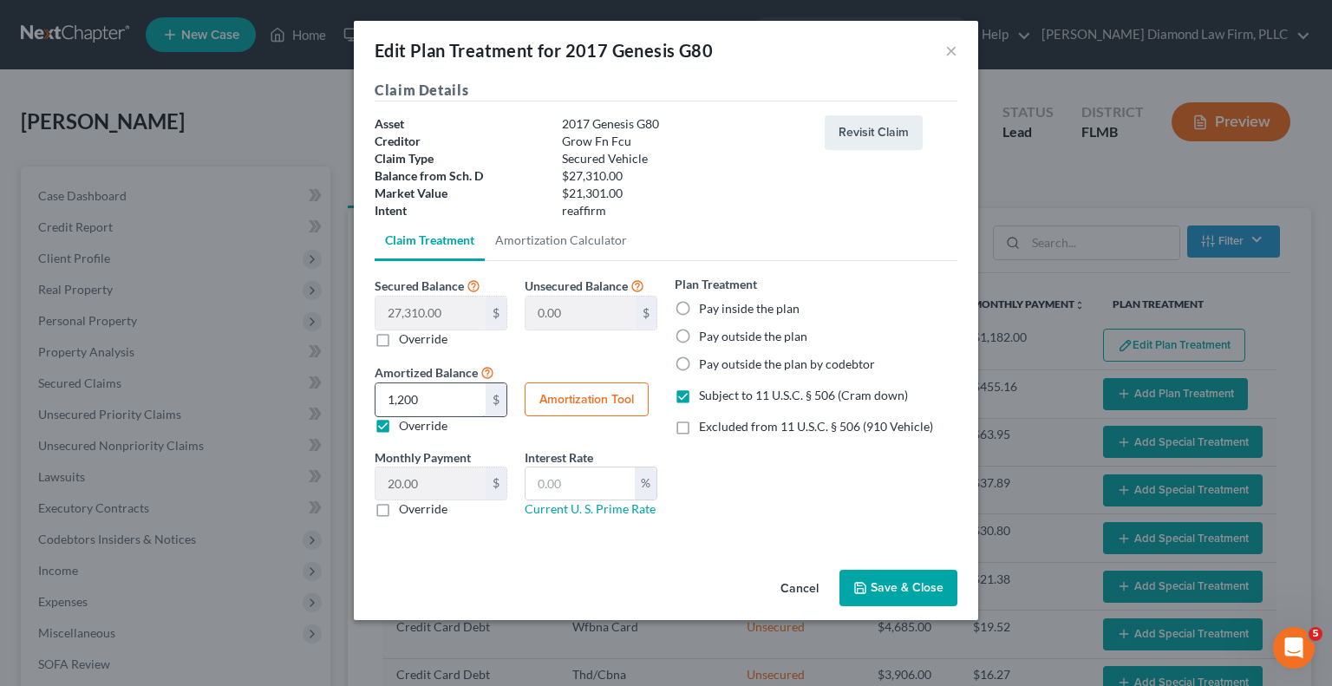
type input "1,2000"
type input "200.00"
type input "12,000"
click at [565, 480] on input "text" at bounding box center [579, 483] width 109 height 33
type input "9.25"
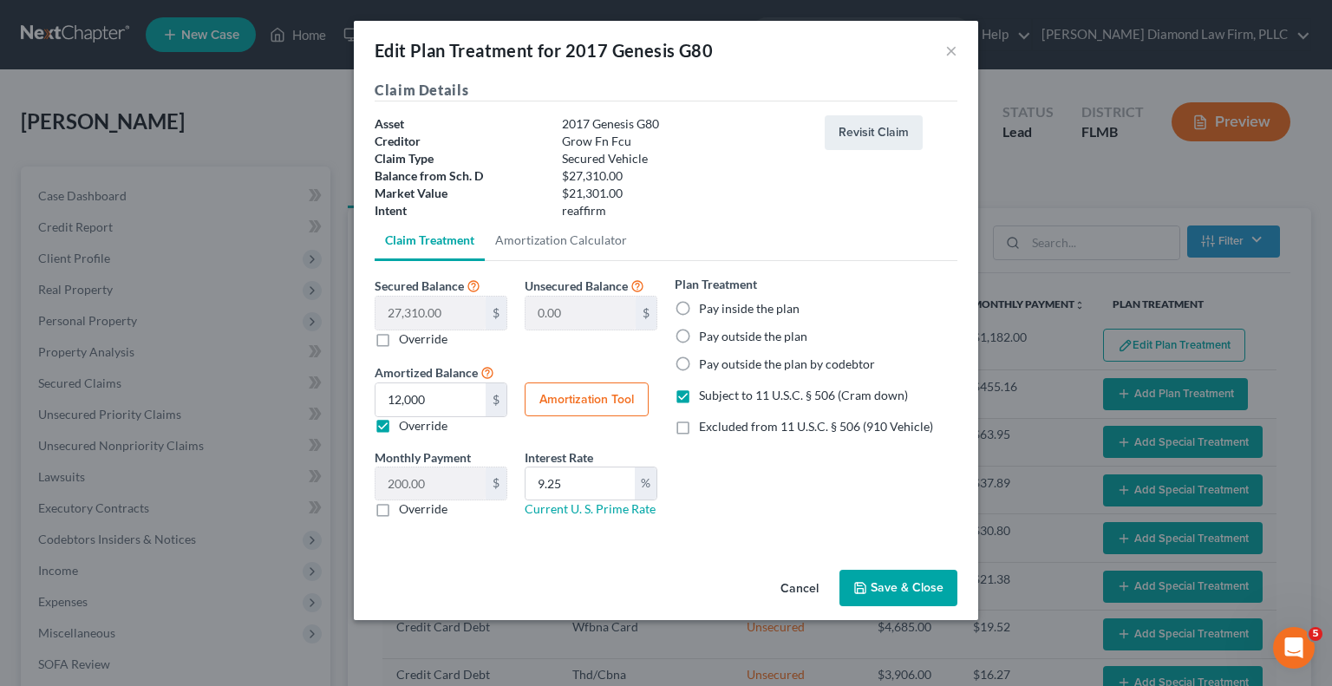
click at [399, 512] on label "Override" at bounding box center [423, 508] width 49 height 17
click at [406, 511] on input "Override" at bounding box center [411, 505] width 11 height 11
checkbox input "true"
click at [599, 401] on button "Amortization Tool" at bounding box center [586, 399] width 124 height 35
type input "27,310.00"
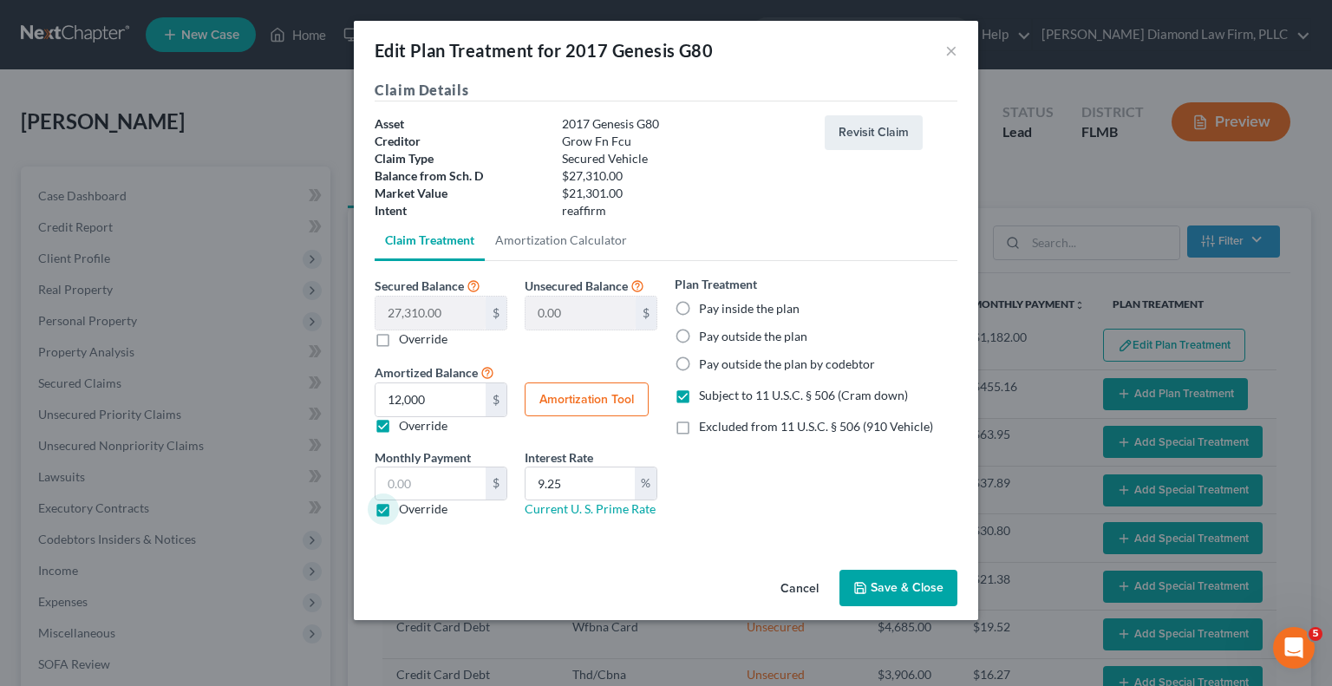
type input "9.25"
type input "60"
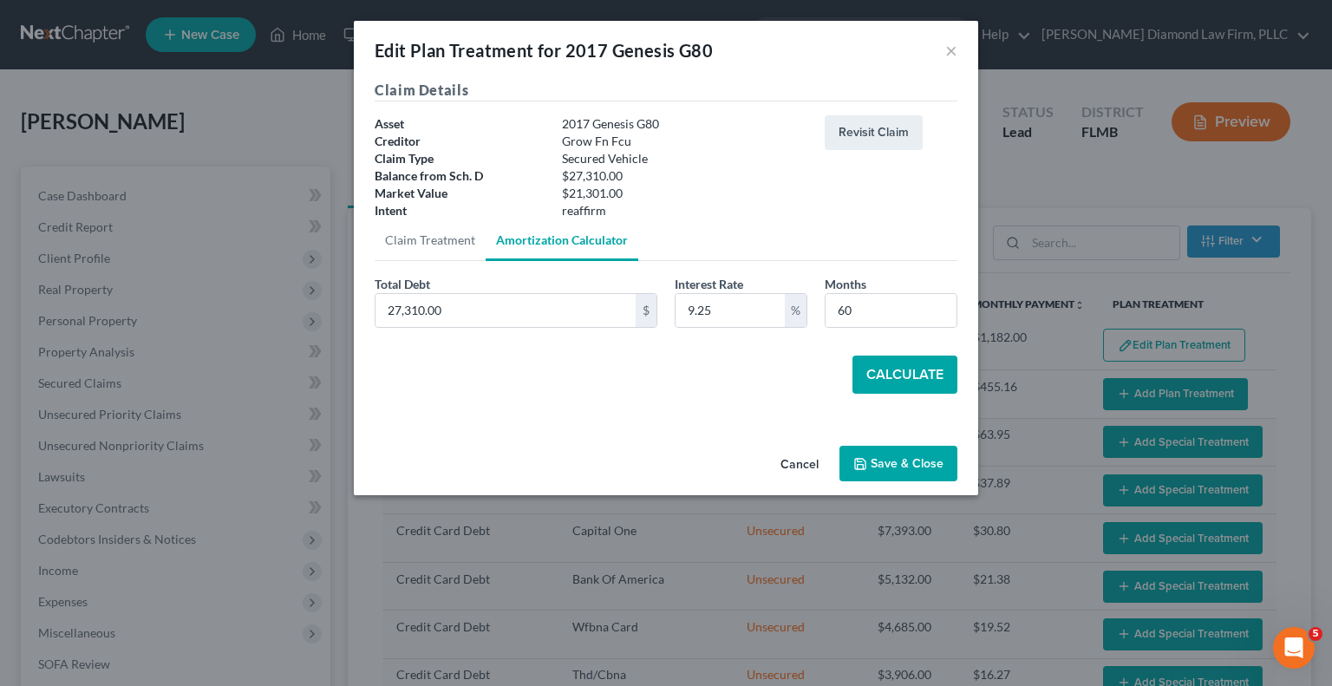
click at [926, 369] on button "Calculate" at bounding box center [904, 374] width 105 height 38
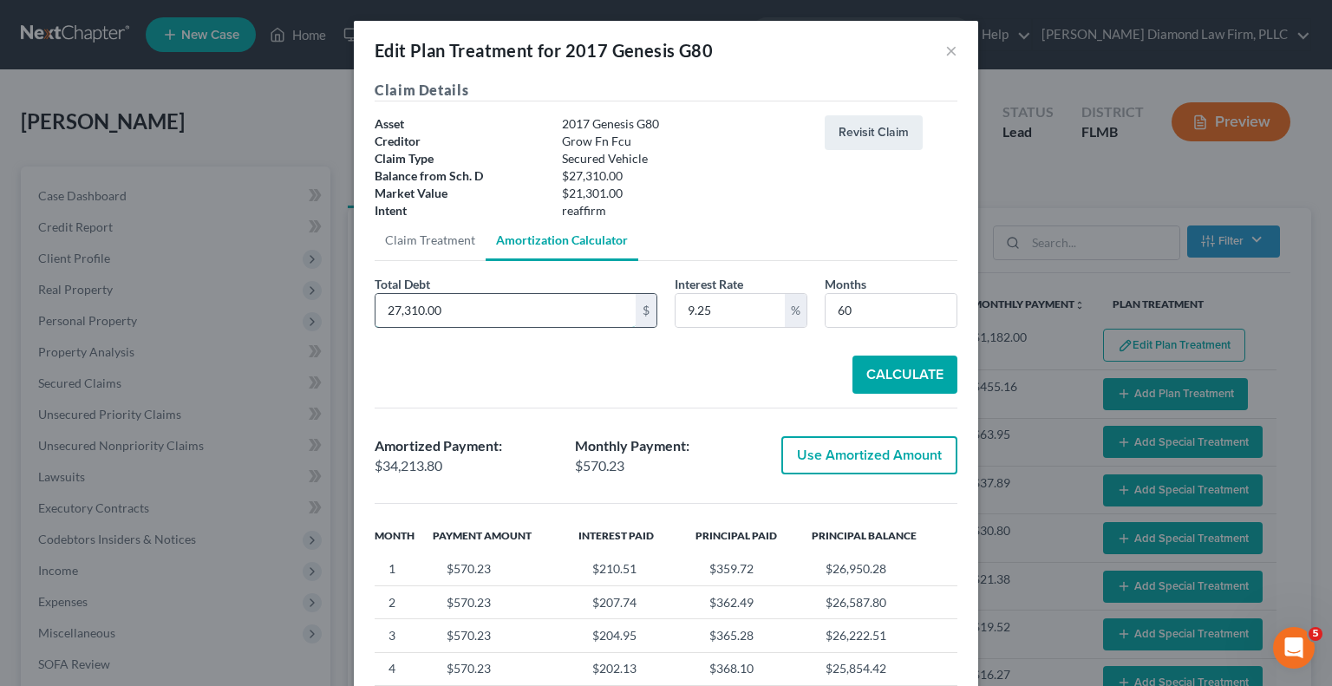
click at [461, 314] on input "27,310.00" at bounding box center [505, 310] width 260 height 33
type input "11,000"
click at [860, 377] on button "Calculate" at bounding box center [904, 374] width 105 height 38
click at [870, 372] on button "Calculate" at bounding box center [904, 374] width 105 height 38
click at [880, 450] on button "Use Amortized Amount" at bounding box center [869, 455] width 176 height 38
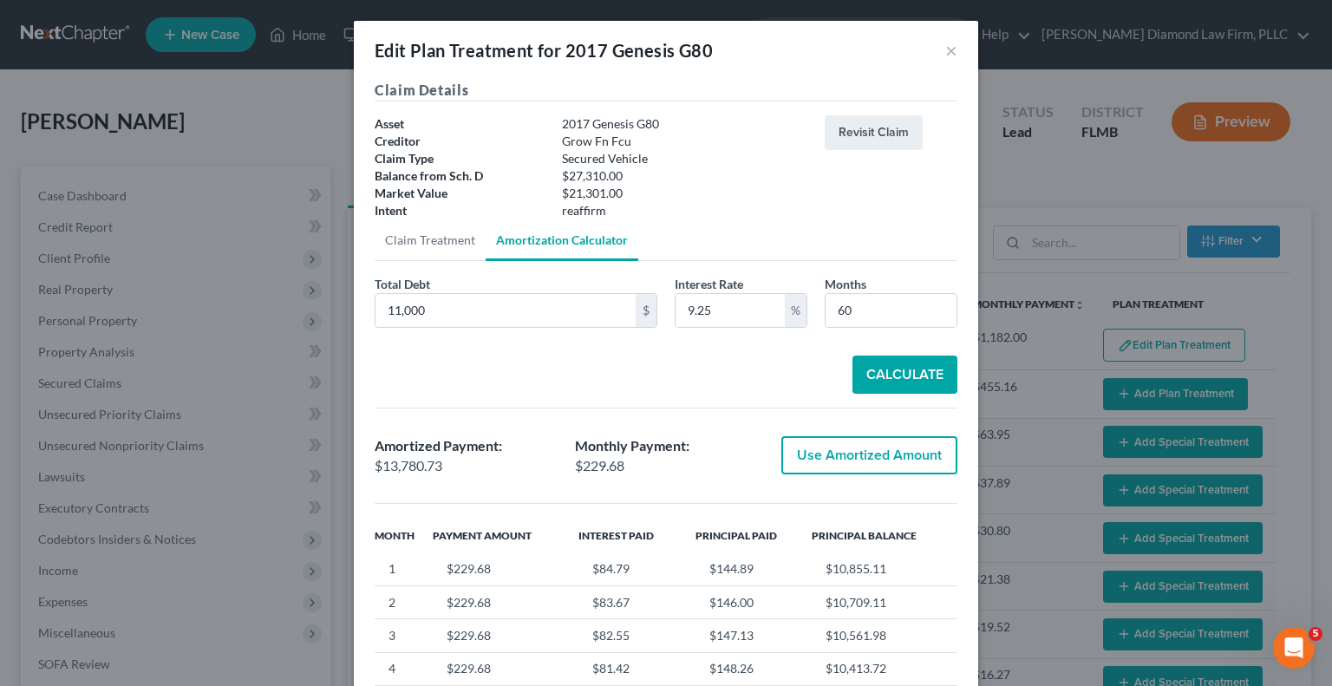
type input "13,780.73"
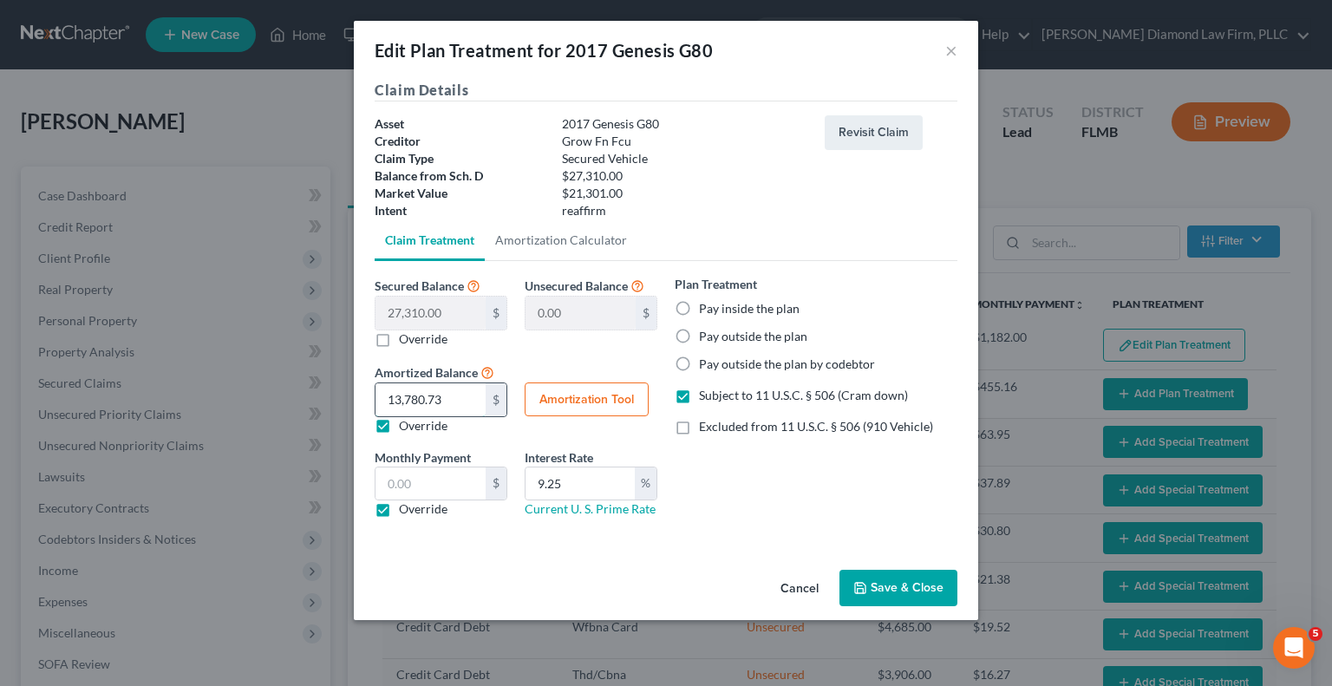
click at [464, 407] on input "13,780.73" at bounding box center [430, 399] width 110 height 33
click at [561, 401] on button "Amortization Tool" at bounding box center [586, 399] width 124 height 35
type input "27,310.00"
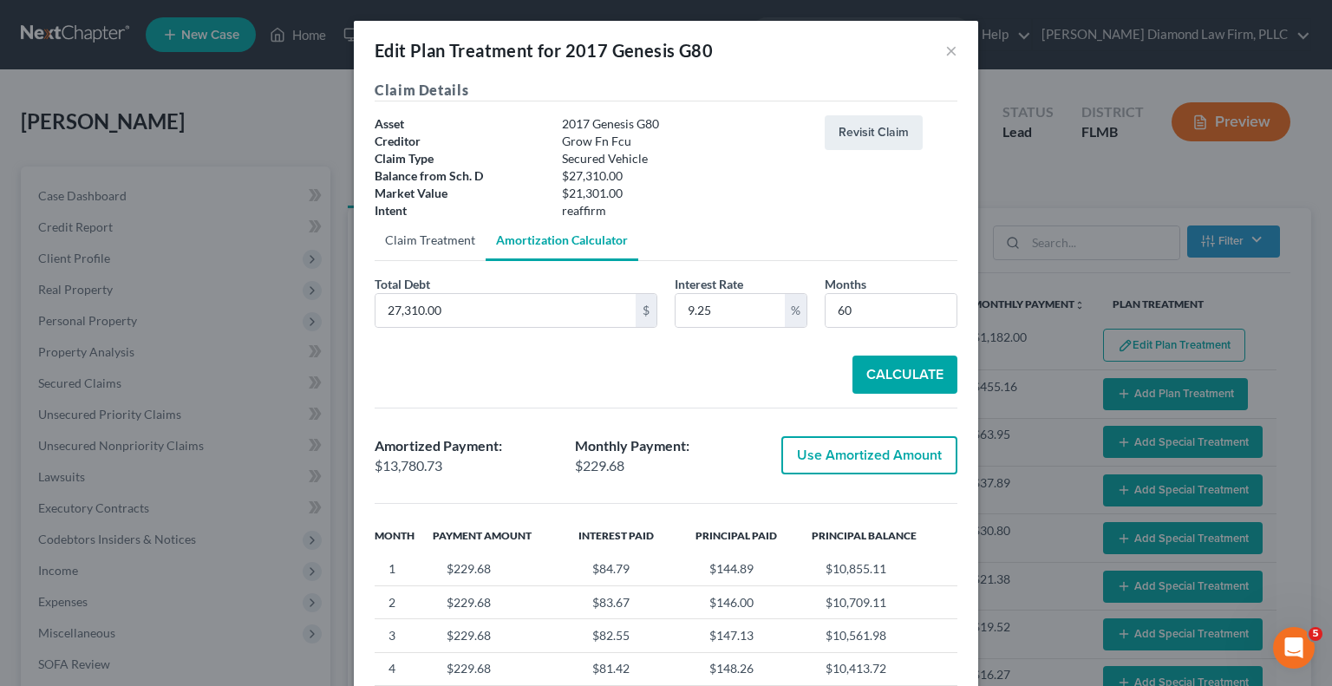
click at [414, 245] on link "Claim Treatment" at bounding box center [430, 240] width 111 height 42
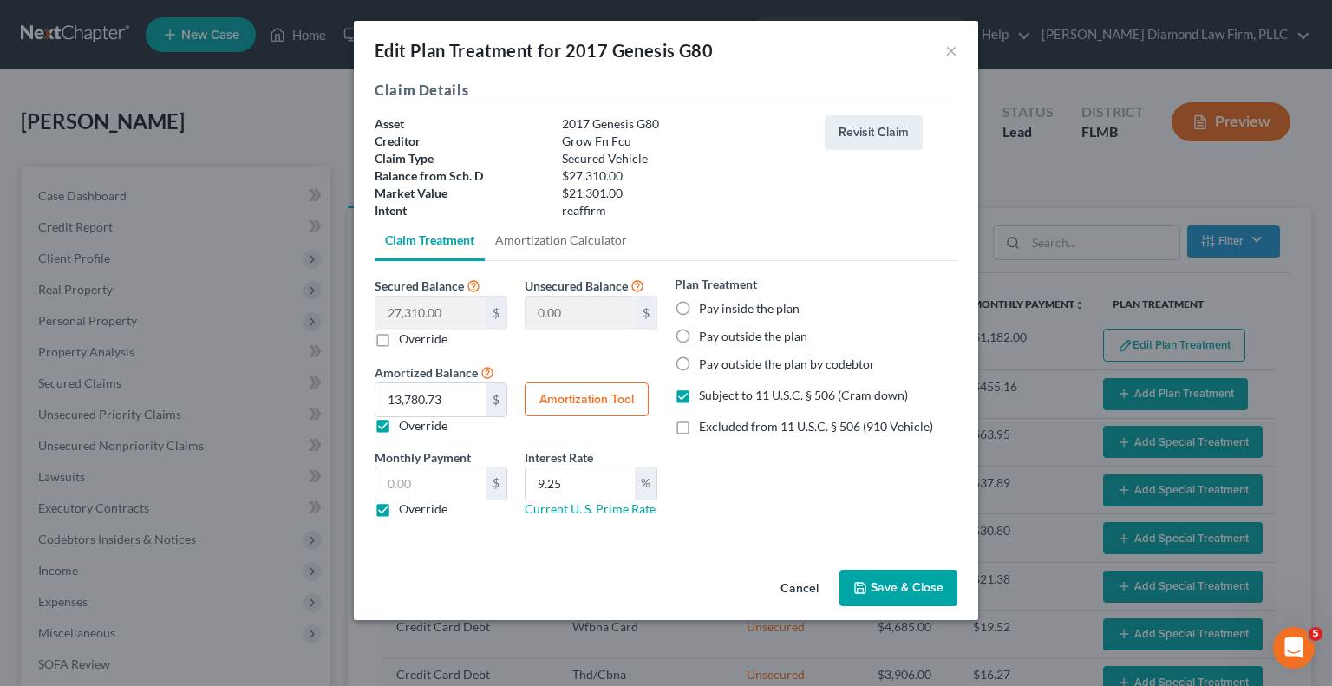
click at [603, 394] on button "Amortization Tool" at bounding box center [586, 399] width 124 height 35
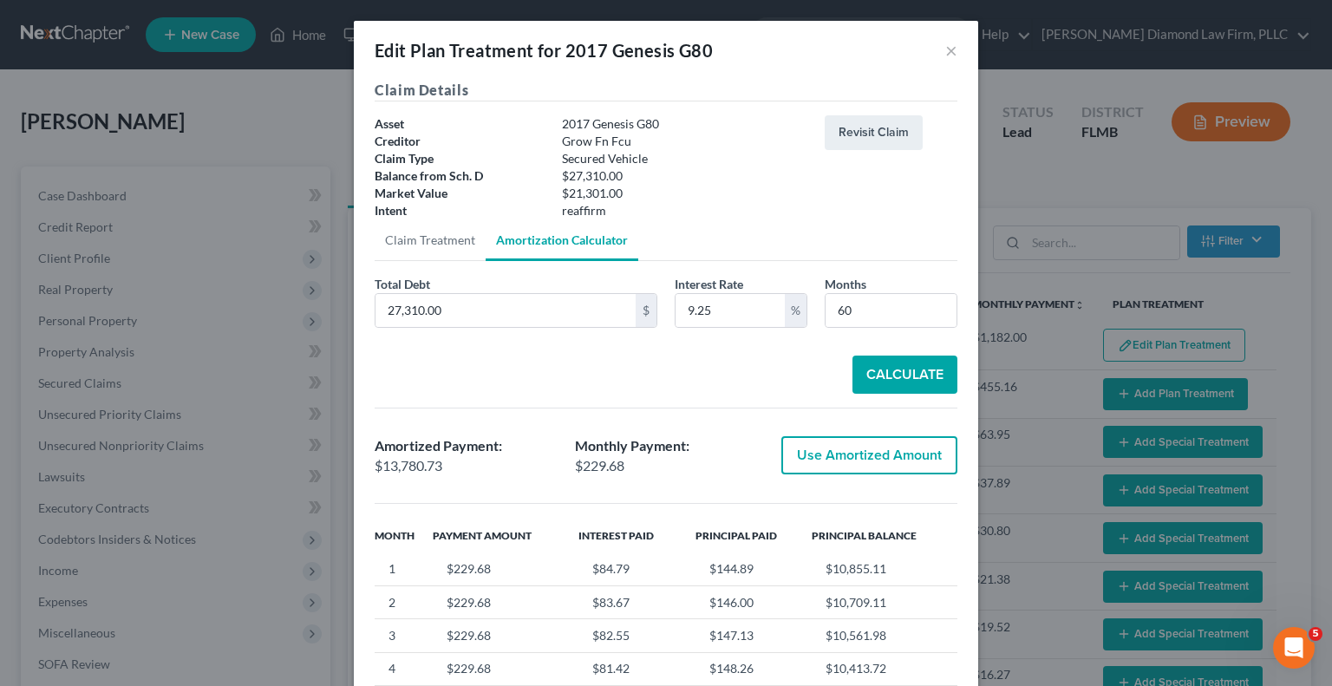
click at [863, 385] on button "Calculate" at bounding box center [904, 374] width 105 height 38
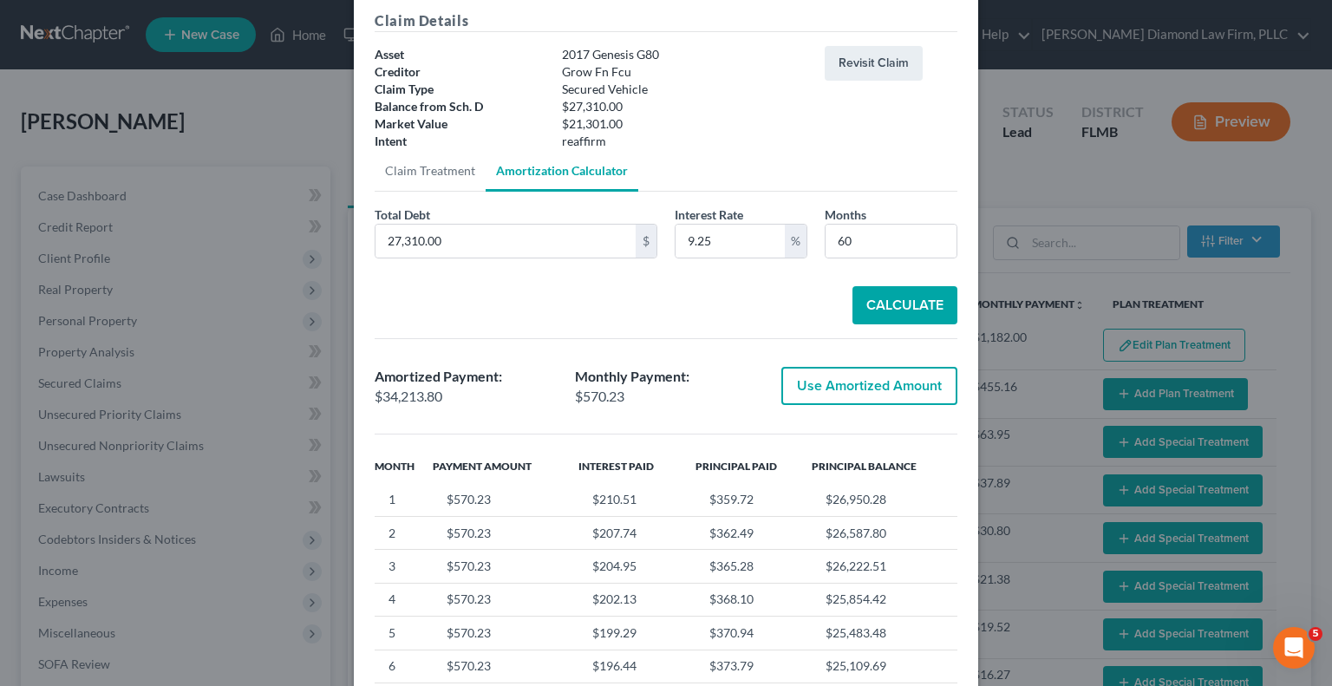
scroll to position [87, 0]
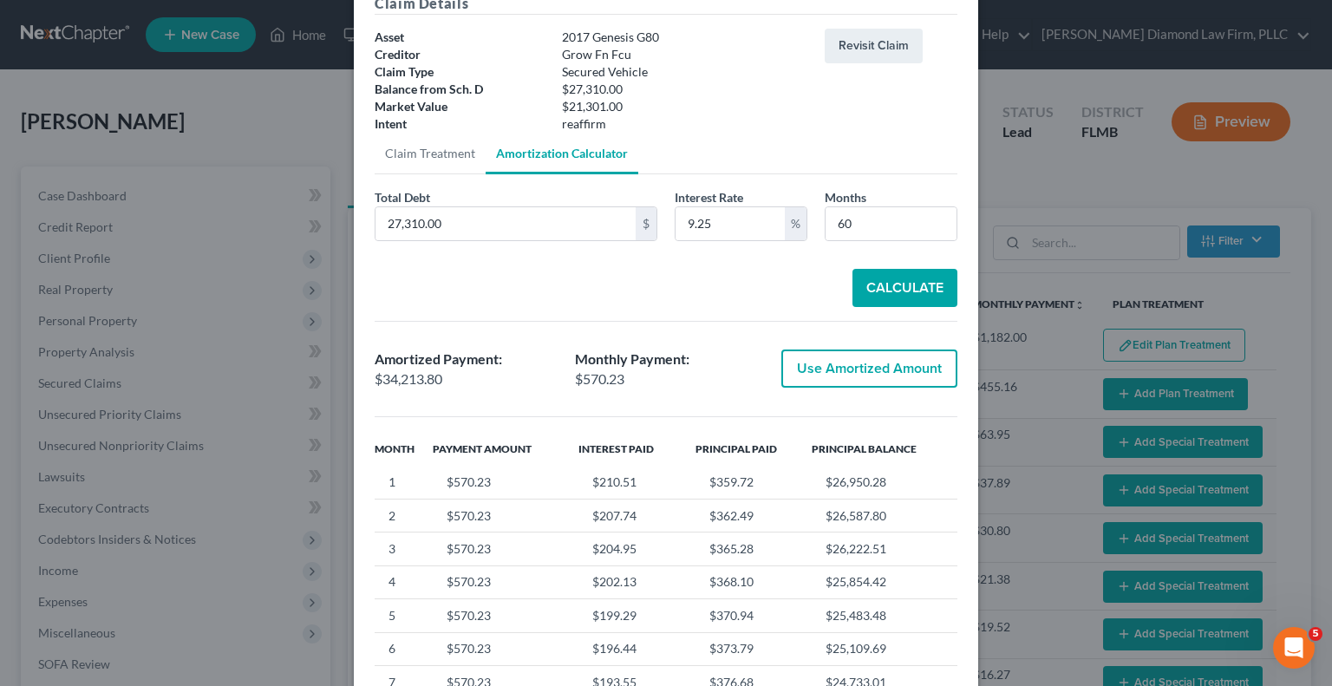
click at [816, 375] on button "Use Amortized Amount" at bounding box center [869, 368] width 176 height 38
type input "34,213.80"
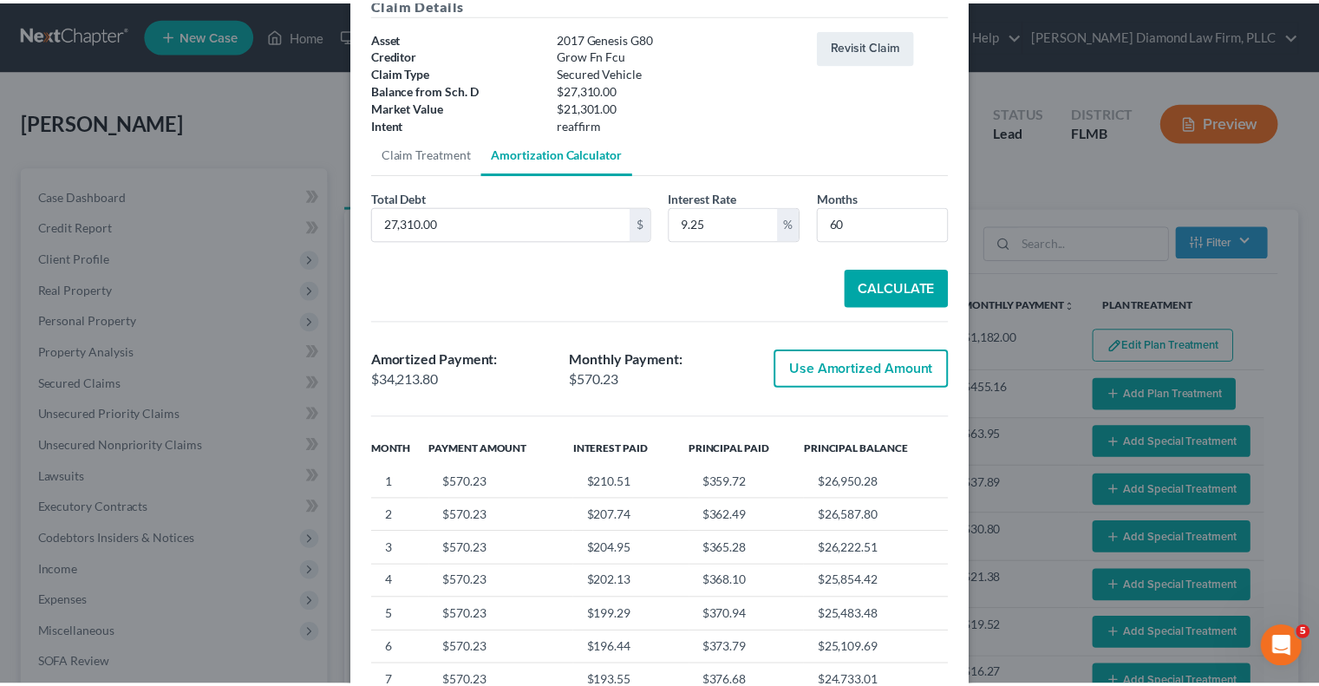
scroll to position [0, 0]
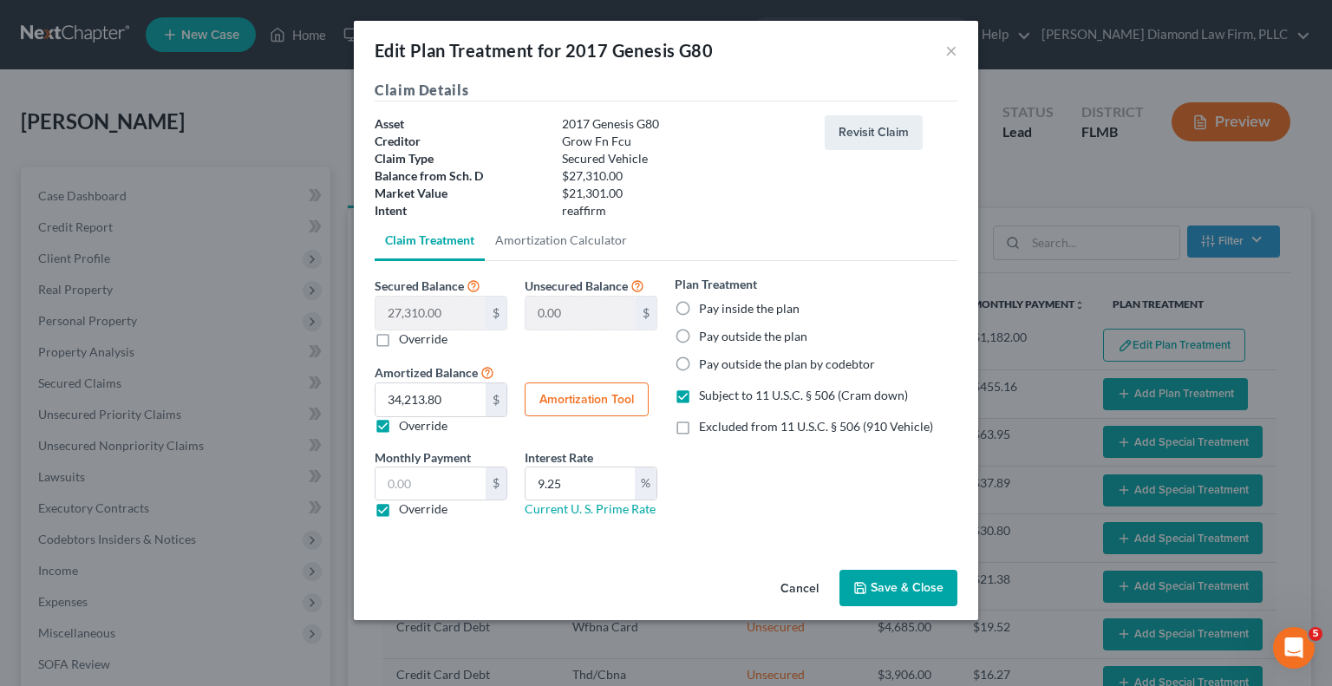
click at [399, 426] on label "Override" at bounding box center [423, 425] width 49 height 17
click at [406, 426] on input "Override" at bounding box center [411, 422] width 11 height 11
click at [495, 400] on div "$" at bounding box center [495, 399] width 21 height 33
drag, startPoint x: 401, startPoint y: 396, endPoint x: 534, endPoint y: 336, distance: 146.3
click at [534, 336] on div "Unsecured Balance 0.00 $" at bounding box center [591, 311] width 150 height 73
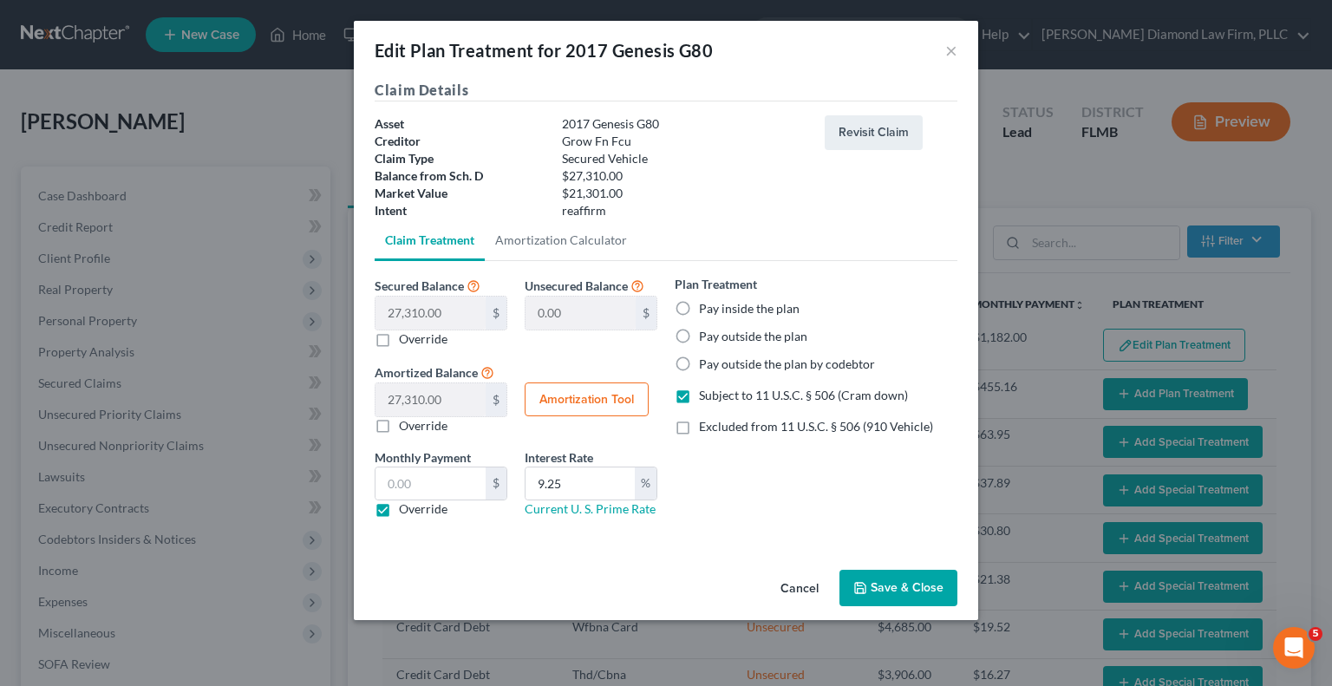
click at [399, 429] on label "Override" at bounding box center [423, 425] width 49 height 17
click at [406, 428] on input "Override" at bounding box center [411, 422] width 11 height 11
checkbox input "true"
click at [446, 399] on input "34,213.80" at bounding box center [430, 399] width 110 height 33
type input "12,000.00"
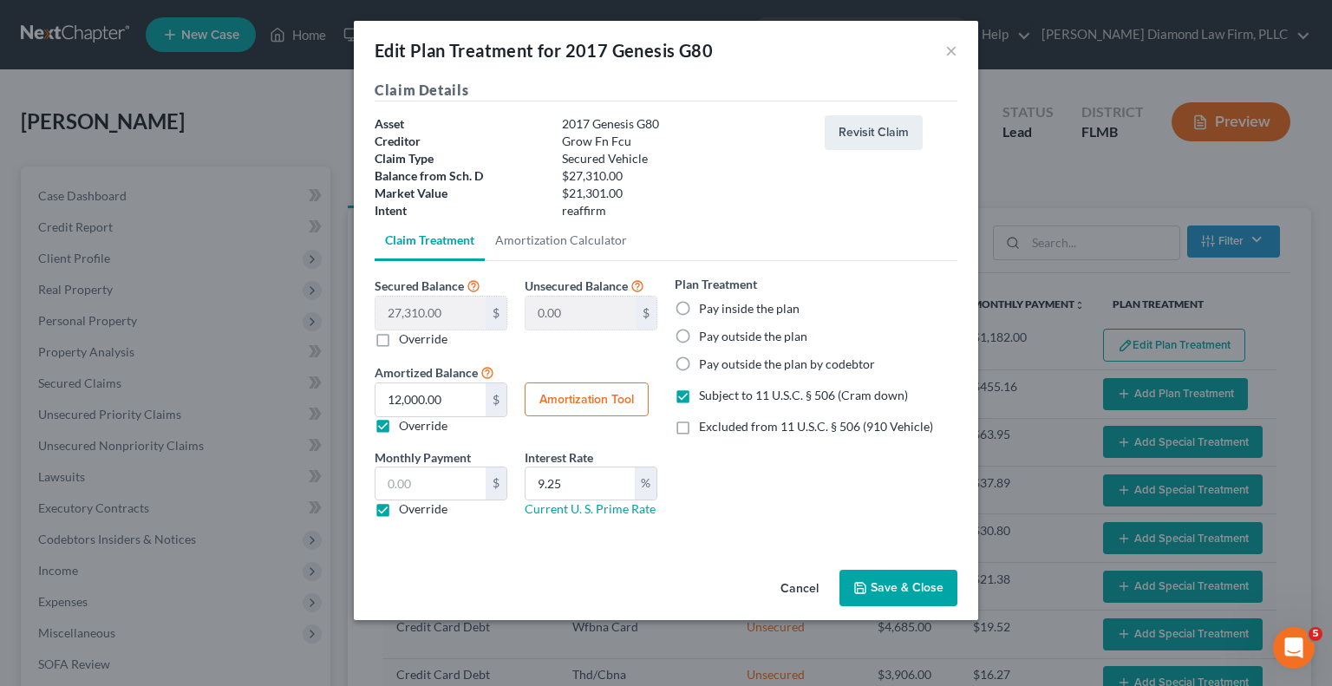
click at [399, 335] on label "Override" at bounding box center [423, 338] width 49 height 17
click at [406, 335] on input "Override" at bounding box center [411, 335] width 11 height 11
checkbox input "true"
click at [407, 317] on input "text" at bounding box center [430, 312] width 110 height 33
click at [399, 341] on label "Override" at bounding box center [423, 338] width 49 height 17
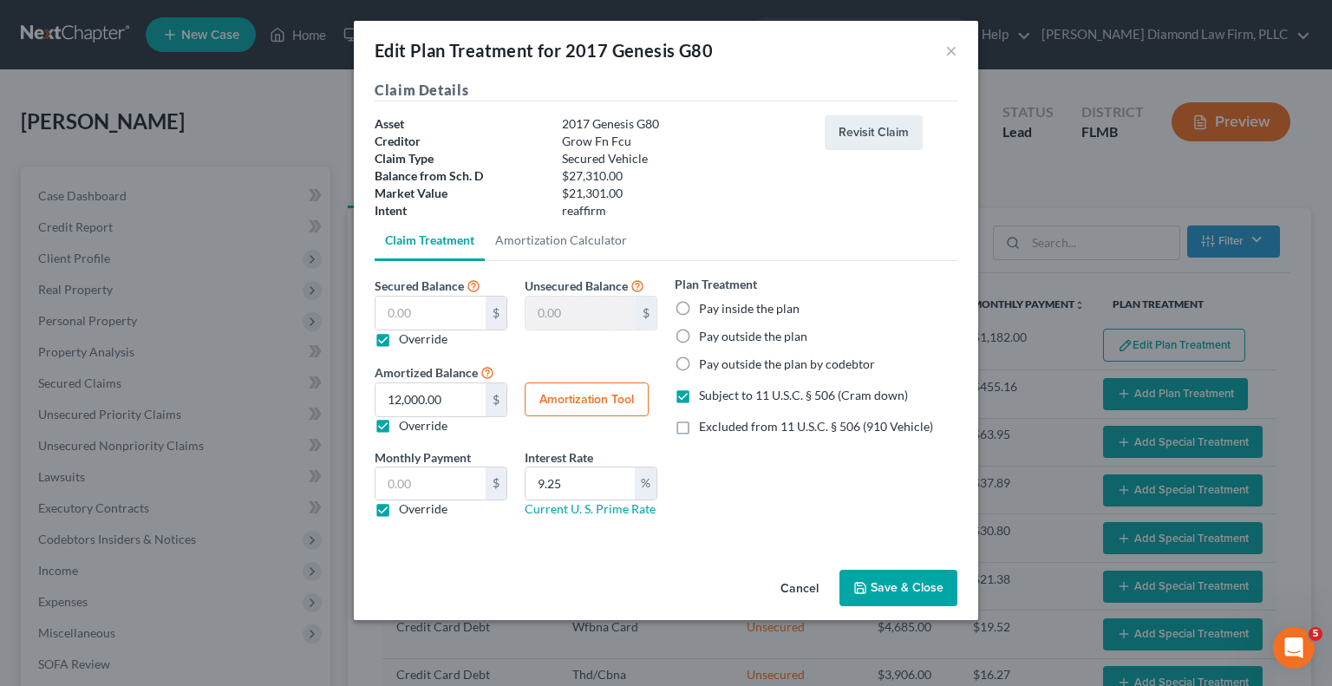
click at [406, 341] on input "Override" at bounding box center [411, 335] width 11 height 11
checkbox input "false"
type input "0.00"
click at [399, 341] on label "Override" at bounding box center [423, 338] width 49 height 17
click at [406, 341] on input "Override" at bounding box center [411, 335] width 11 height 11
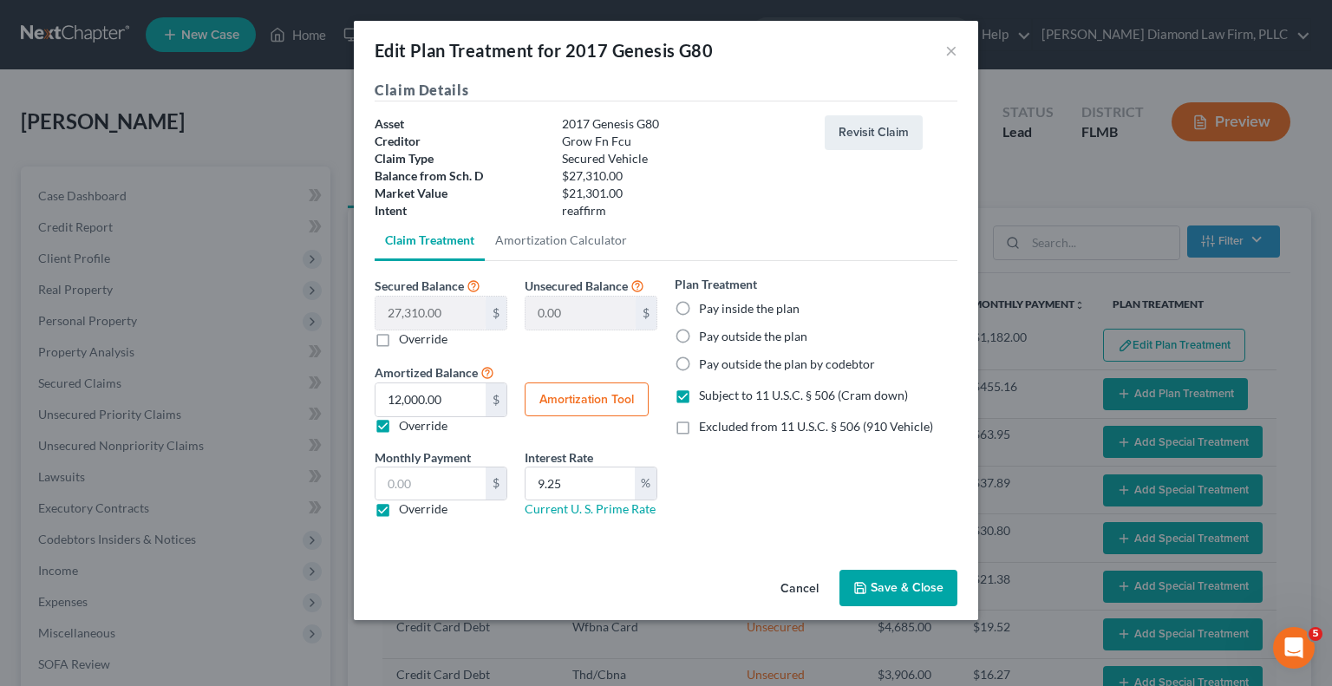
checkbox input "true"
click at [413, 315] on input "text" at bounding box center [430, 312] width 110 height 33
type input "1"
type input "27,309.00"
type input "12"
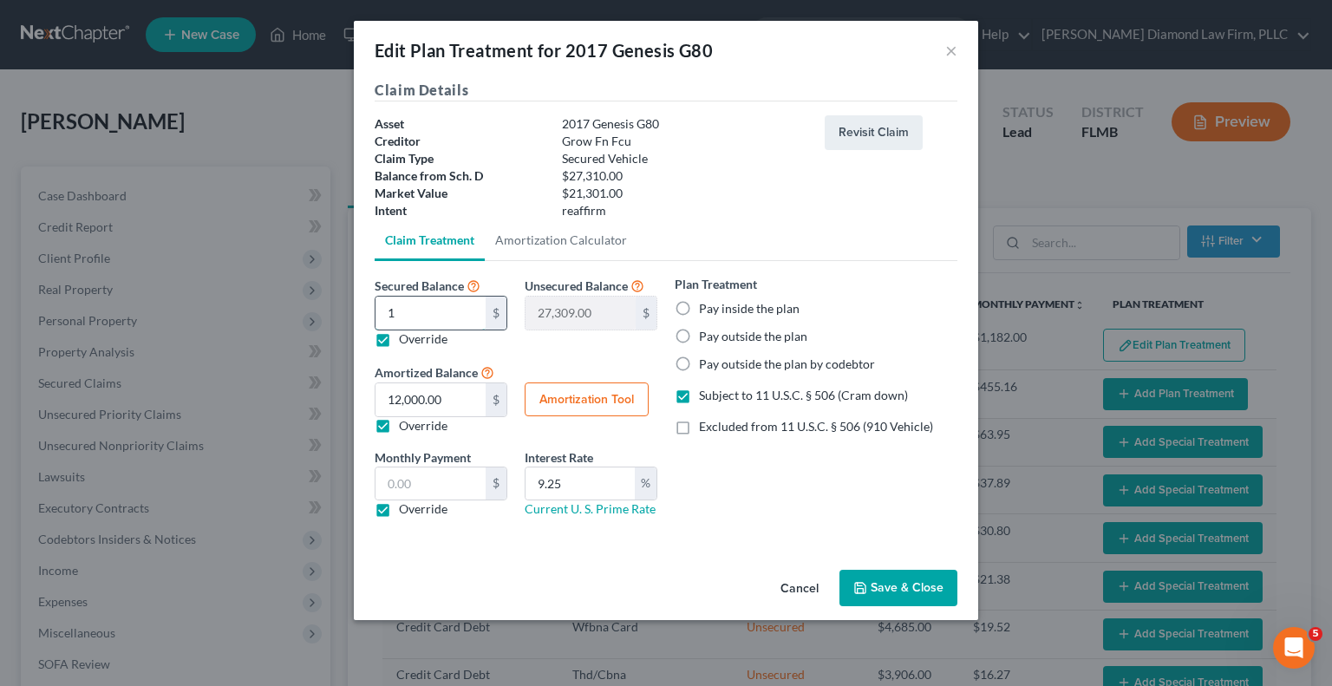
type input "27,298.00"
type input "120"
type input "27,190.00"
type input "1200"
type input "26,110.00"
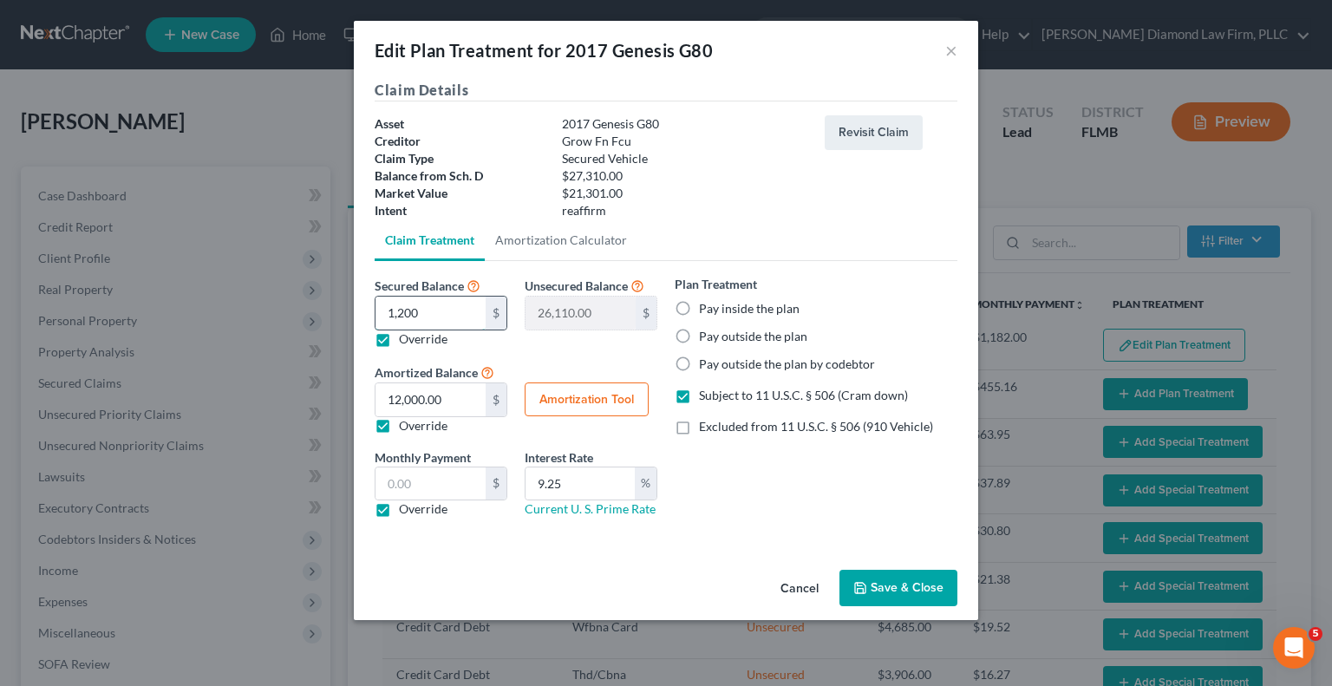
type input "1,2000"
type input "15,310.00"
type input "12,000"
click at [568, 336] on div "Unsecured Balance 15,310.00 $" at bounding box center [591, 311] width 150 height 73
click at [557, 398] on button "Amortization Tool" at bounding box center [586, 399] width 124 height 35
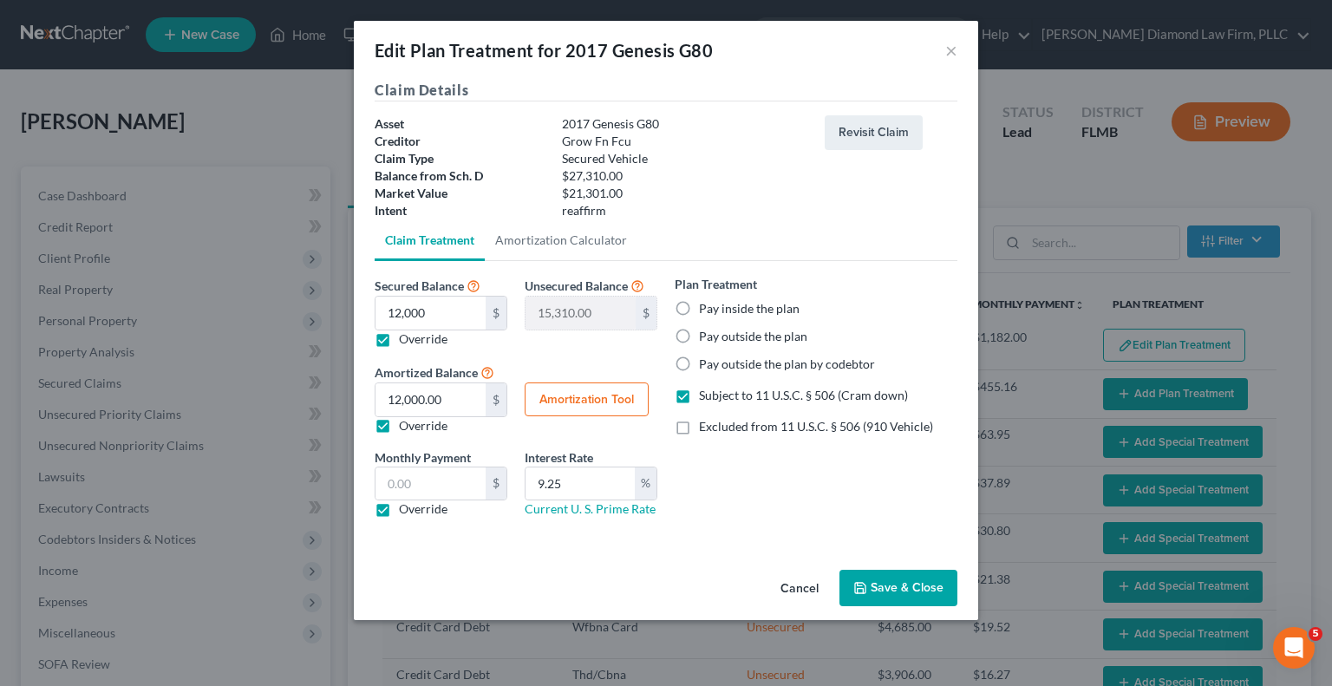
type input "12,000.00"
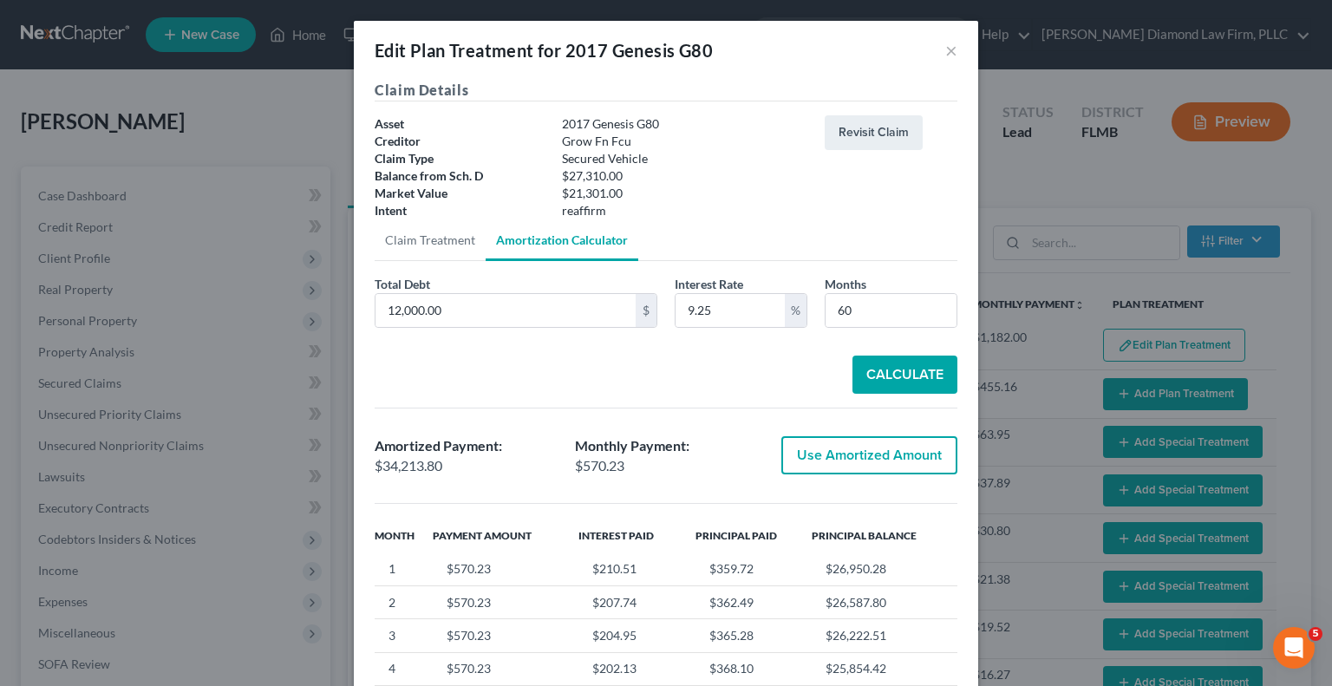
click at [872, 371] on button "Calculate" at bounding box center [904, 374] width 105 height 38
click at [811, 462] on button "Use Amortized Amount" at bounding box center [869, 455] width 176 height 38
type input "15,033.52"
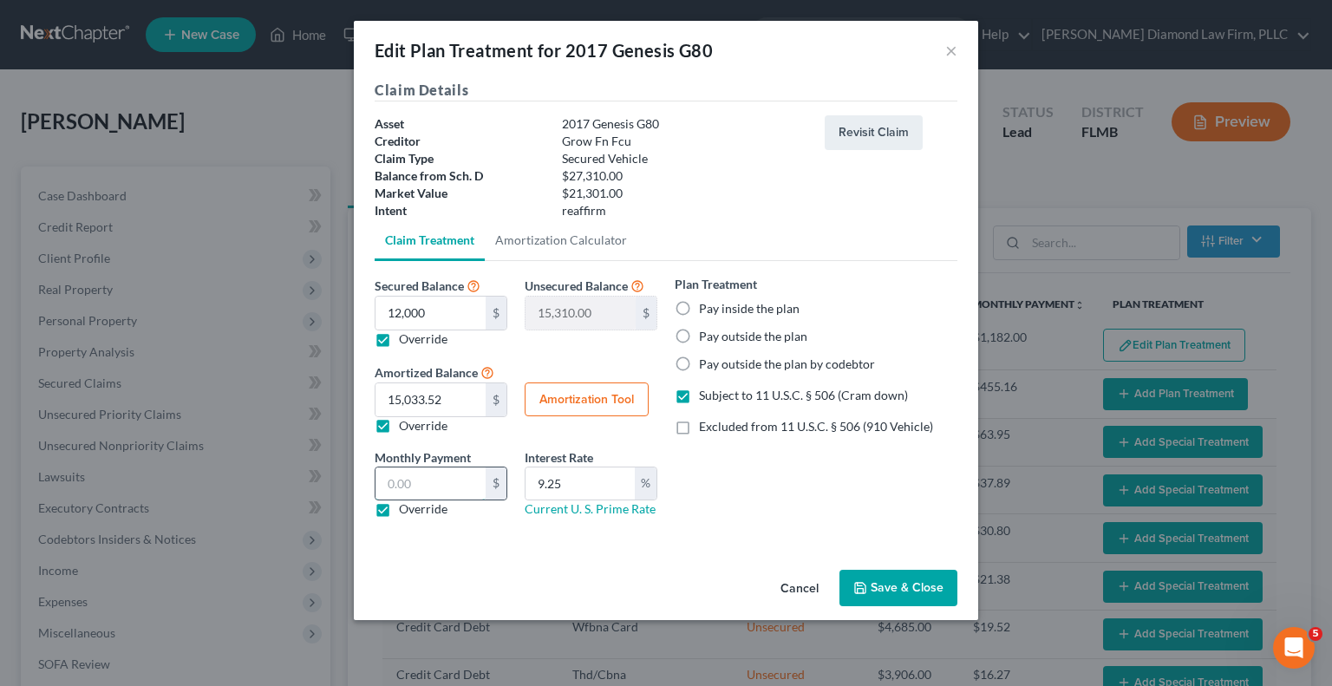
click at [421, 485] on input "text" at bounding box center [430, 483] width 110 height 33
click at [584, 393] on button "Amortization Tool" at bounding box center [586, 399] width 124 height 35
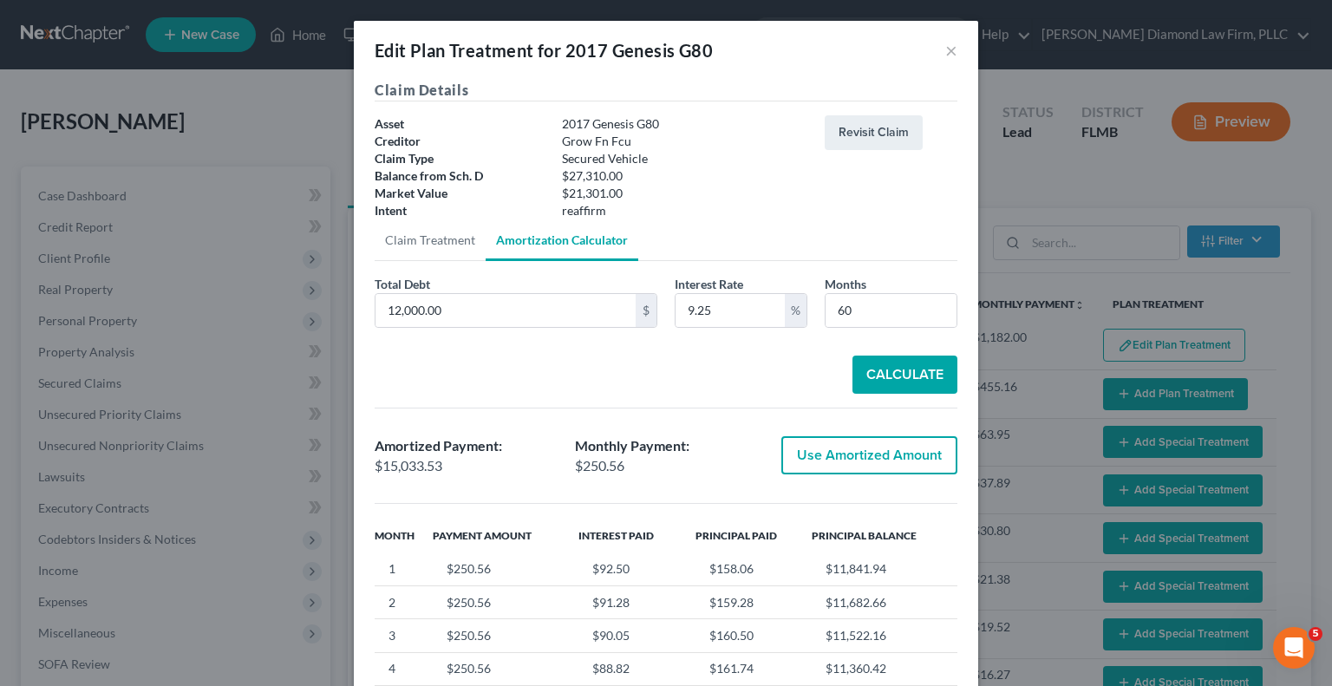
click at [485, 568] on td "$250.56" at bounding box center [506, 568] width 146 height 33
drag, startPoint x: 482, startPoint y: 568, endPoint x: 441, endPoint y: 566, distance: 40.8
click at [441, 566] on td "$250.56" at bounding box center [506, 568] width 146 height 33
copy td "$250.56"
click at [867, 377] on button "Calculate" at bounding box center [904, 374] width 105 height 38
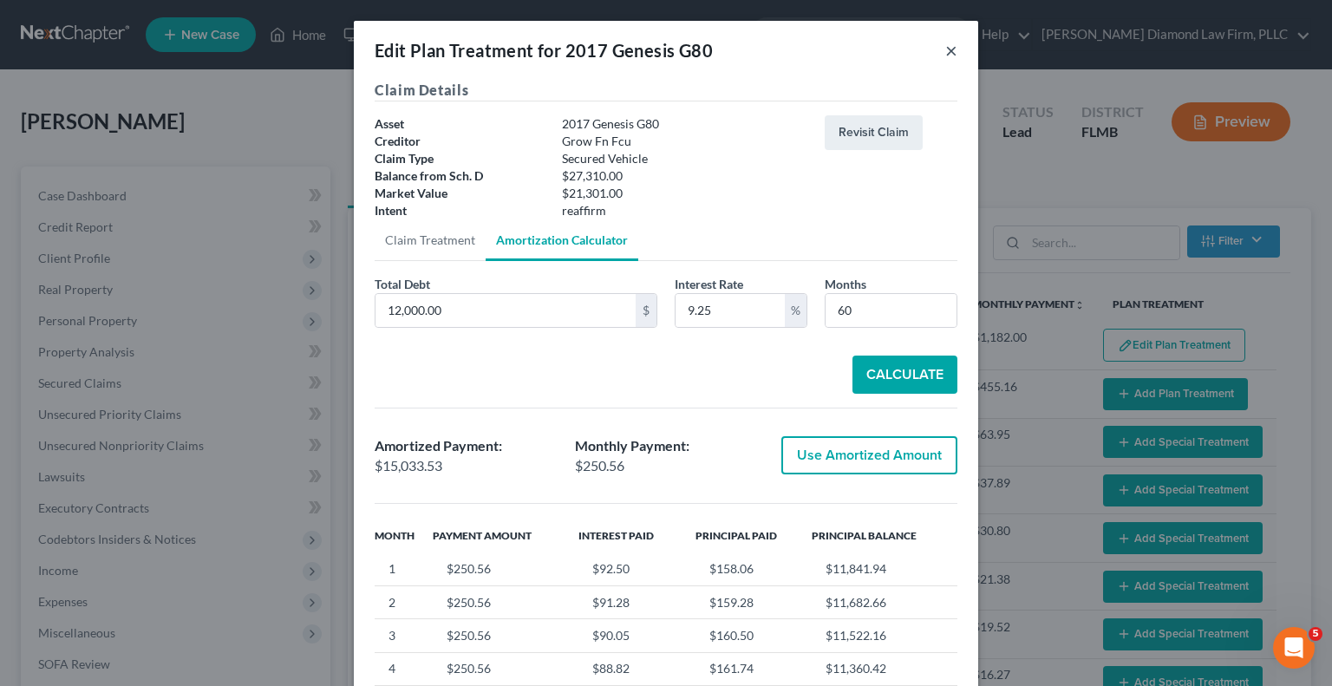
click at [947, 48] on button "×" at bounding box center [951, 50] width 12 height 21
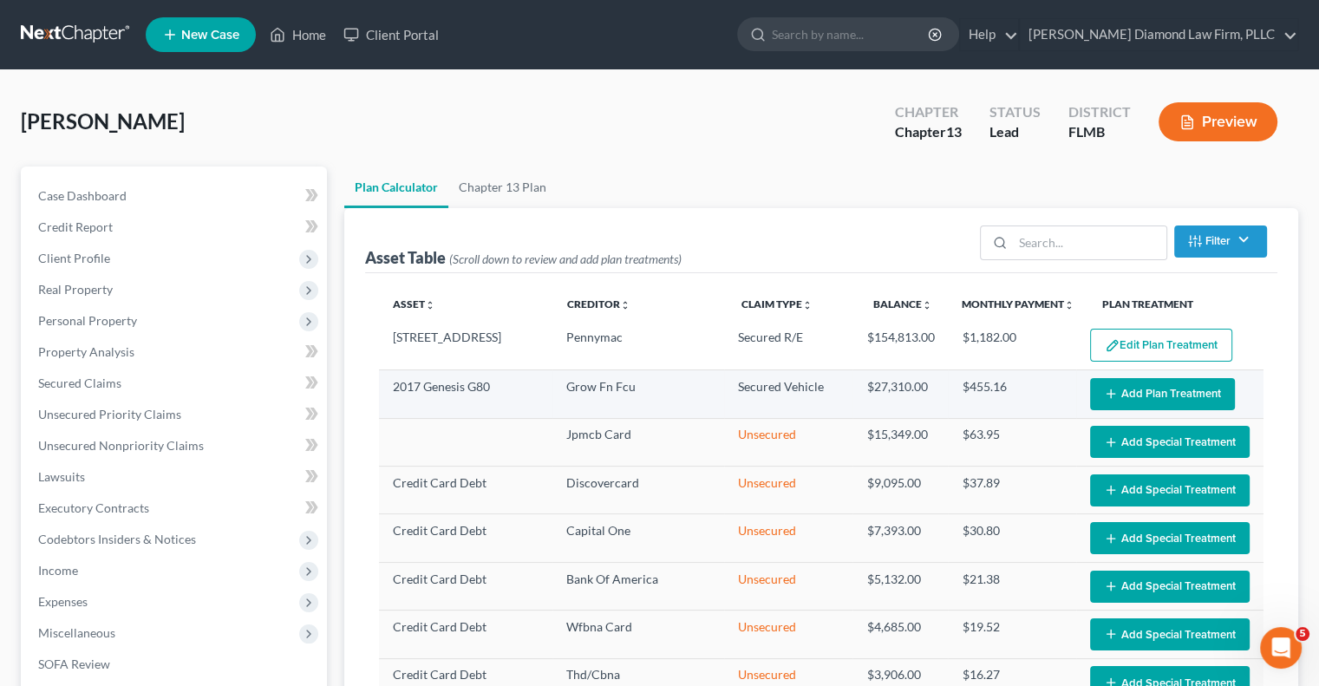
click at [1162, 398] on button "Add Plan Treatment" at bounding box center [1162, 394] width 145 height 32
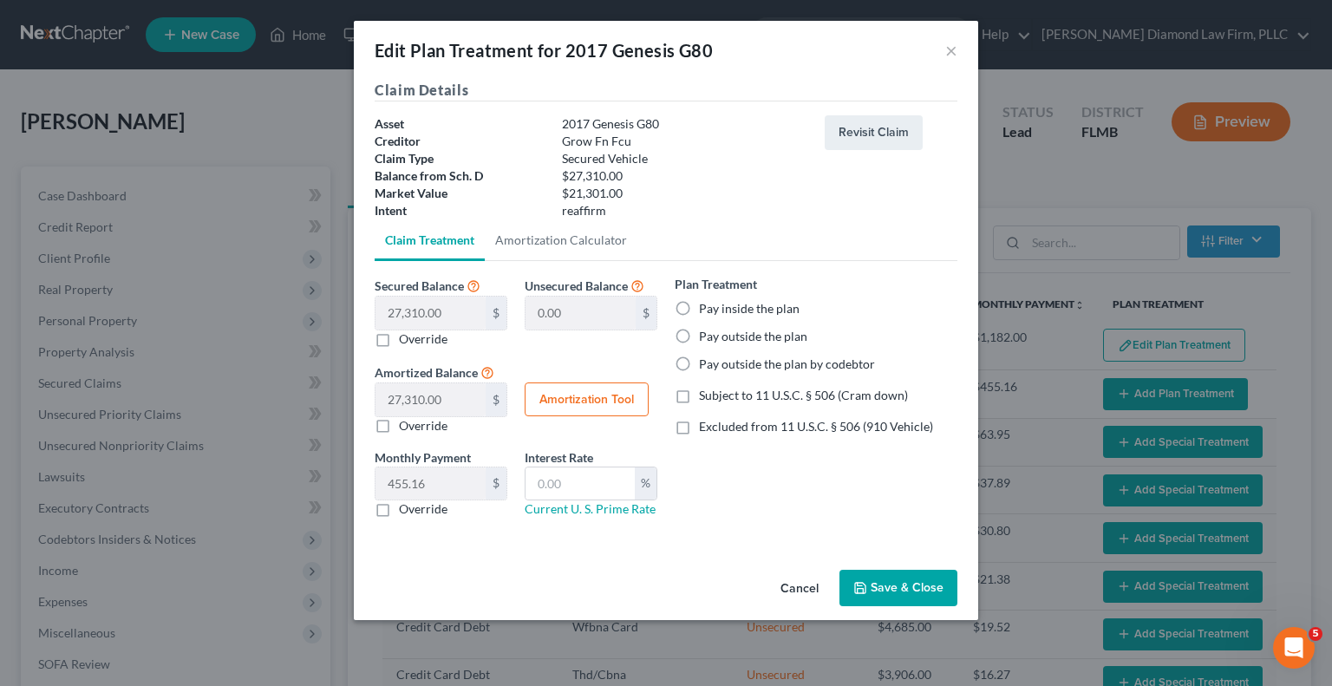
click at [399, 335] on label "Override" at bounding box center [423, 338] width 49 height 17
click at [406, 335] on input "Override" at bounding box center [411, 335] width 11 height 11
checkbox input "true"
click at [429, 311] on input "text" at bounding box center [430, 312] width 110 height 33
type input "1"
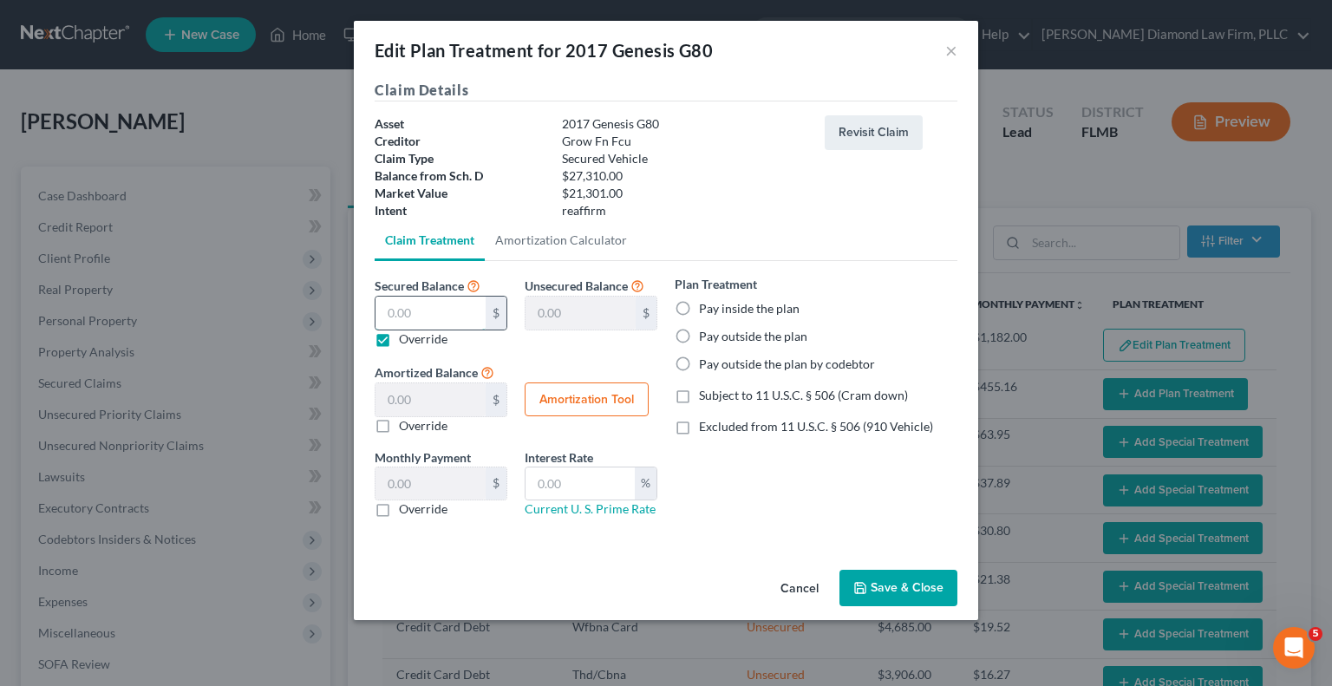
type input "27,309.00"
type input "1.00"
type input "0.01"
type input "12"
type input "27,298.00"
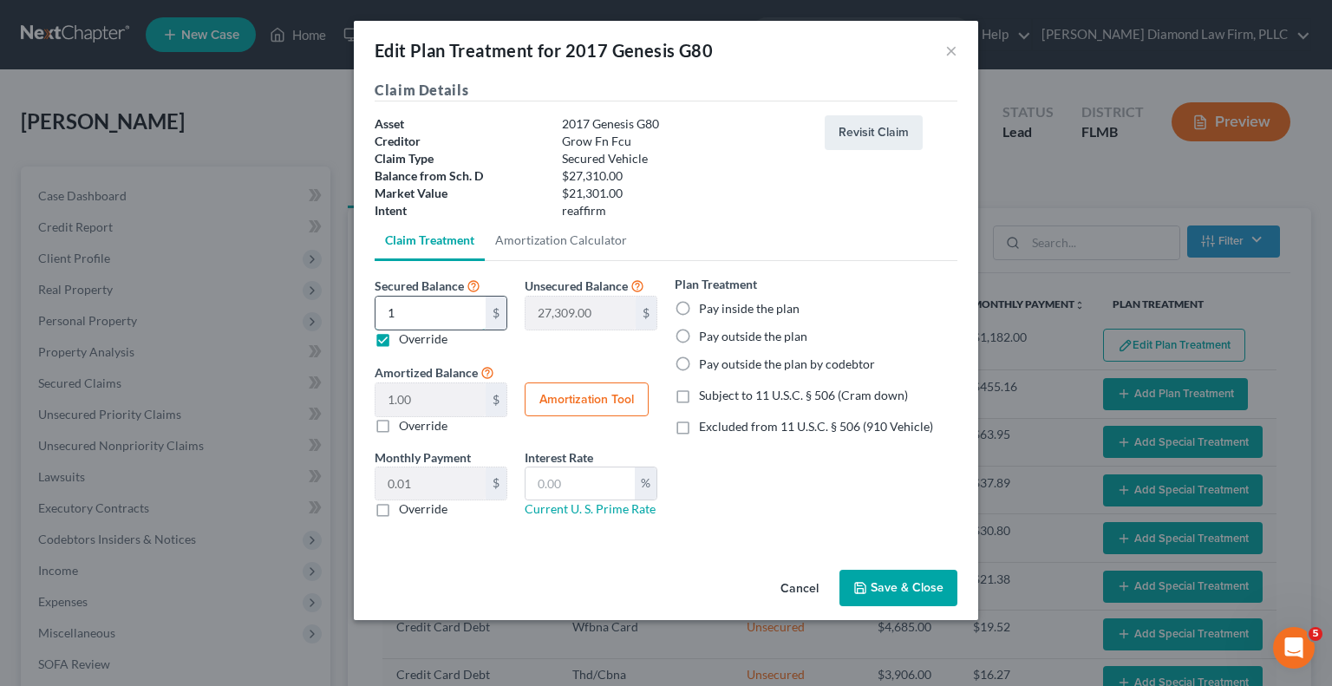
type input "12.00"
type input "0.20"
type input "120"
type input "27,190.00"
type input "120.00"
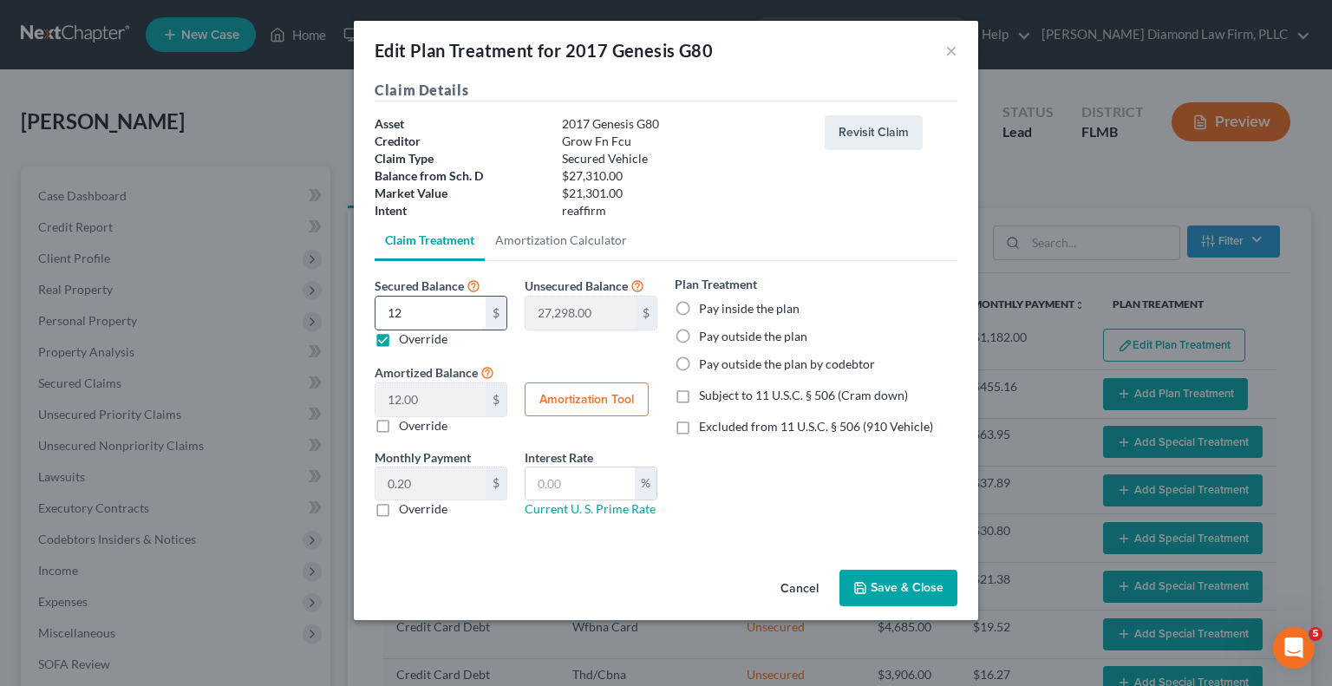
type input "2.00"
type input "1200"
type input "26,110.00"
type input "1,200.00"
type input "20.00"
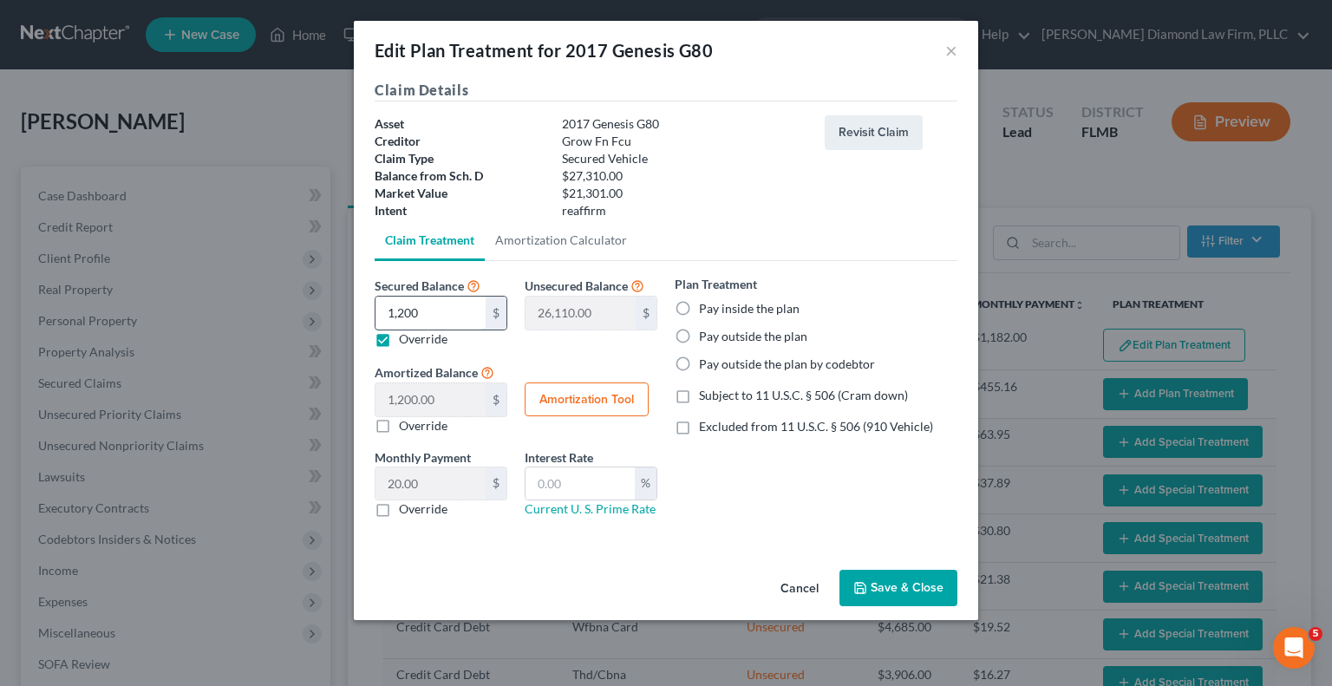
type input "1,2000"
type input "15,310.00"
type input "12,000.00"
type input "200.00"
type input "12,000"
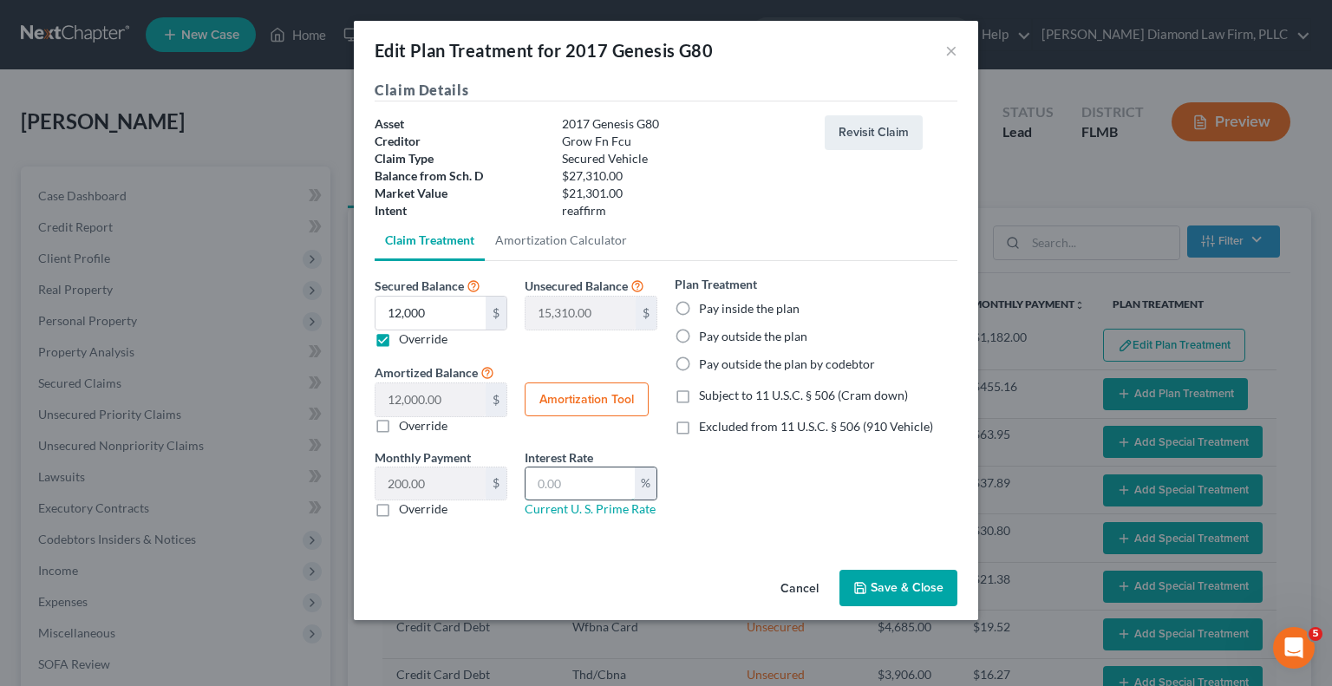
click at [559, 487] on input "text" at bounding box center [579, 483] width 109 height 33
type input "9.25"
click at [399, 505] on label "Override" at bounding box center [423, 508] width 49 height 17
click at [406, 505] on input "Override" at bounding box center [411, 505] width 11 height 11
checkbox input "true"
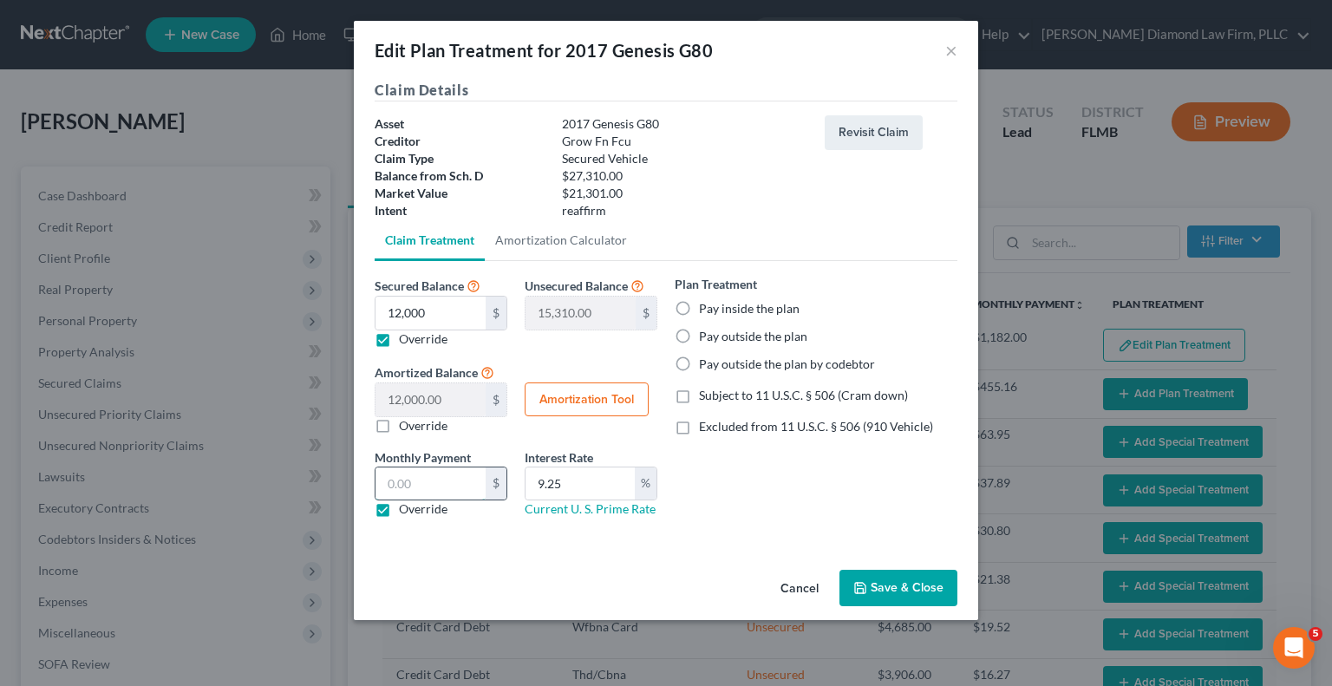
click at [406, 485] on input "text" at bounding box center [430, 483] width 110 height 33
paste input "$250.56"
type input "$250.56"
click at [865, 589] on icon "button" at bounding box center [860, 588] width 10 height 10
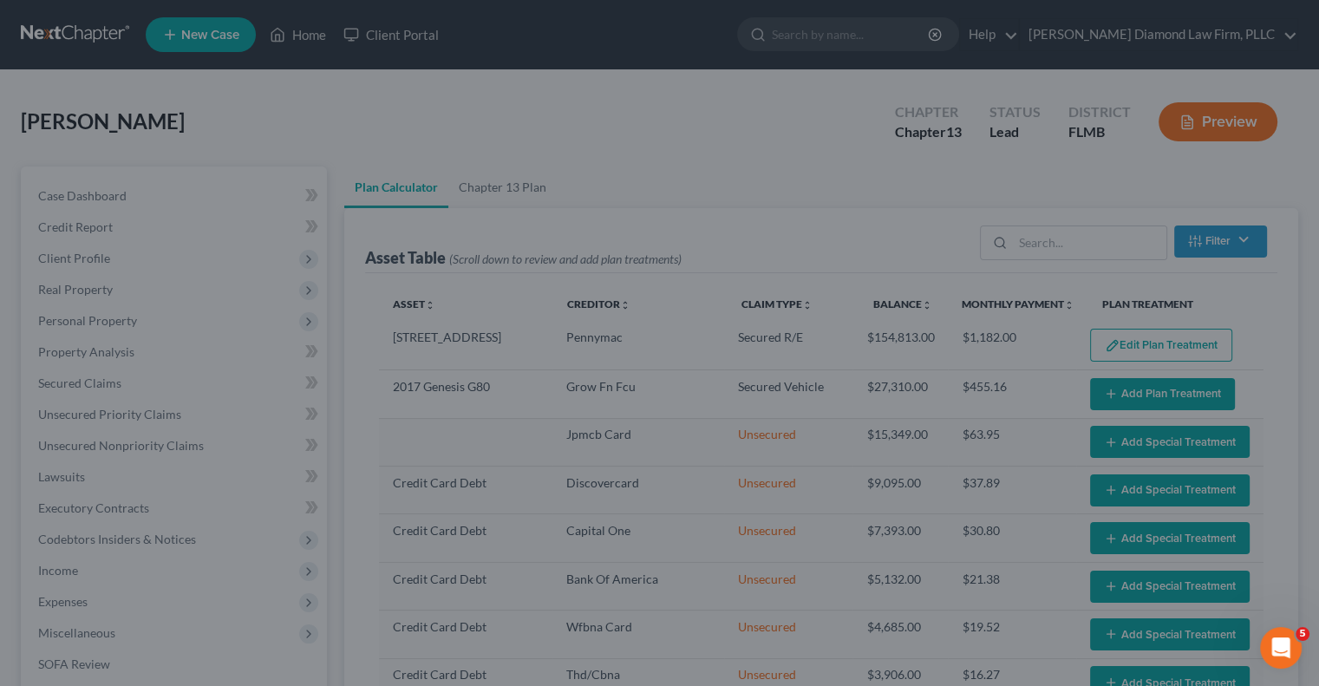
select select "59"
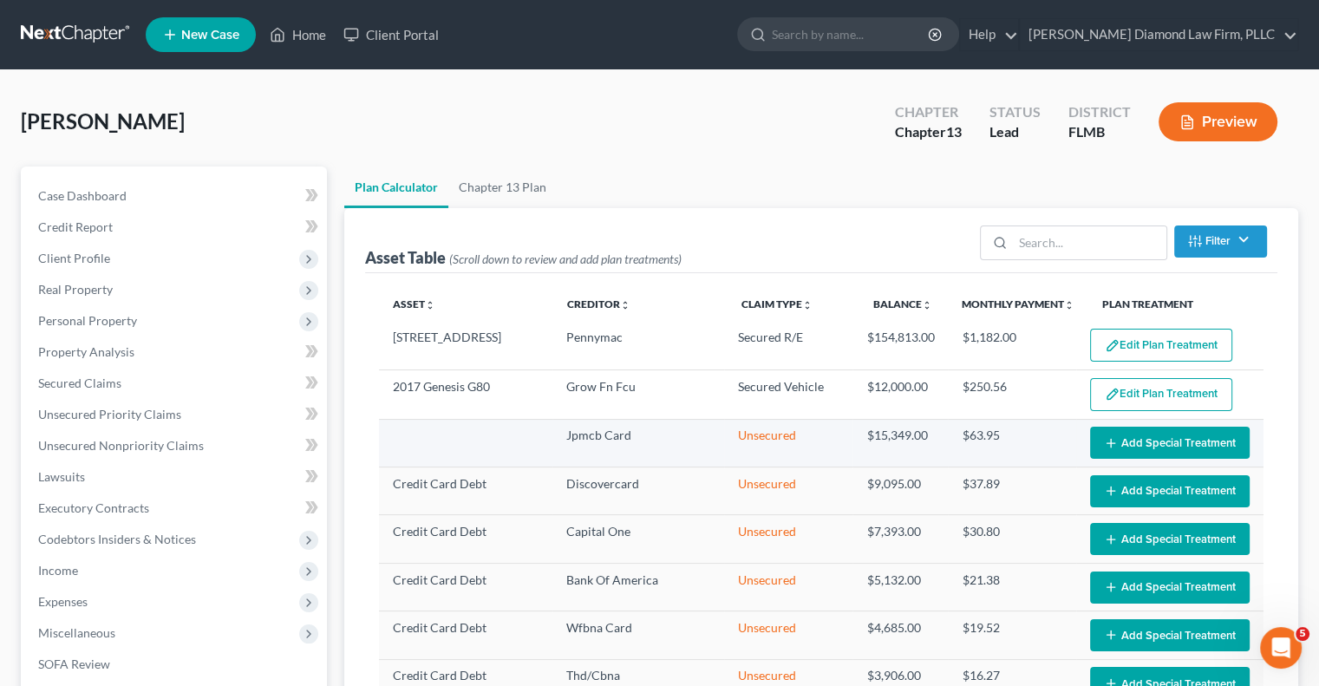
click at [1117, 442] on button "Add Special Treatment" at bounding box center [1170, 443] width 160 height 32
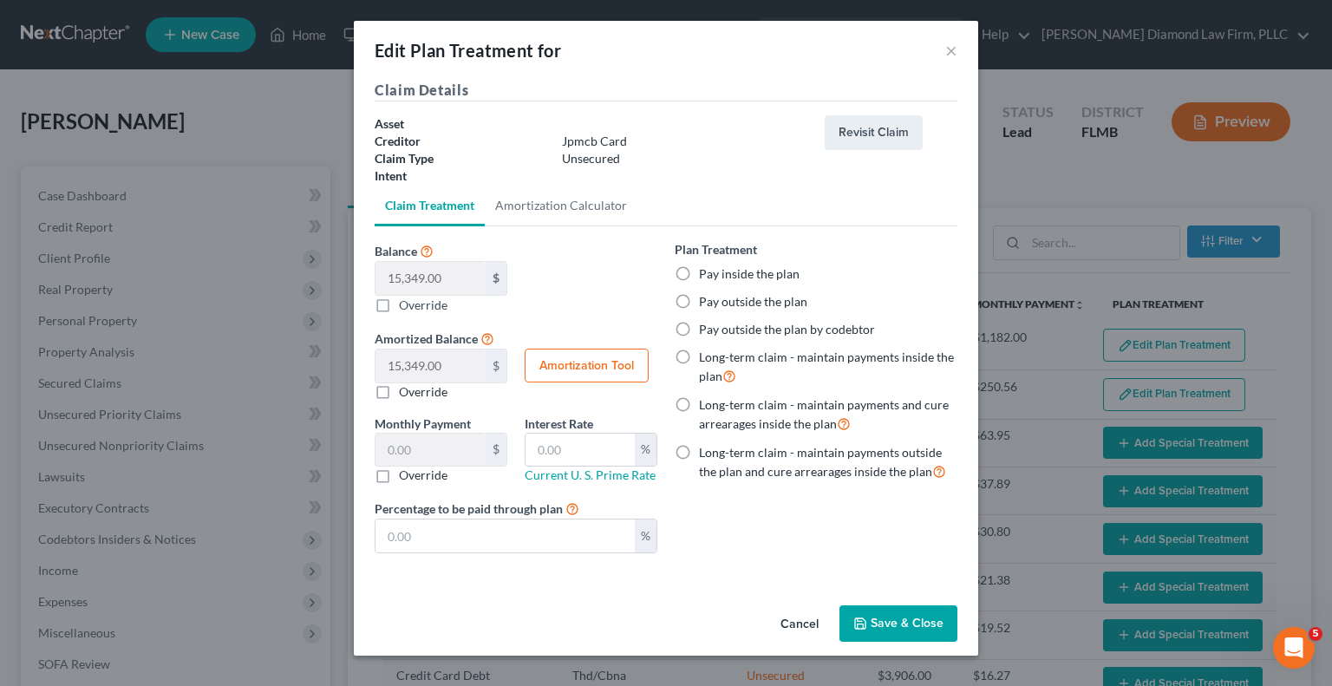
click at [880, 637] on button "Save & Close" at bounding box center [898, 623] width 118 height 36
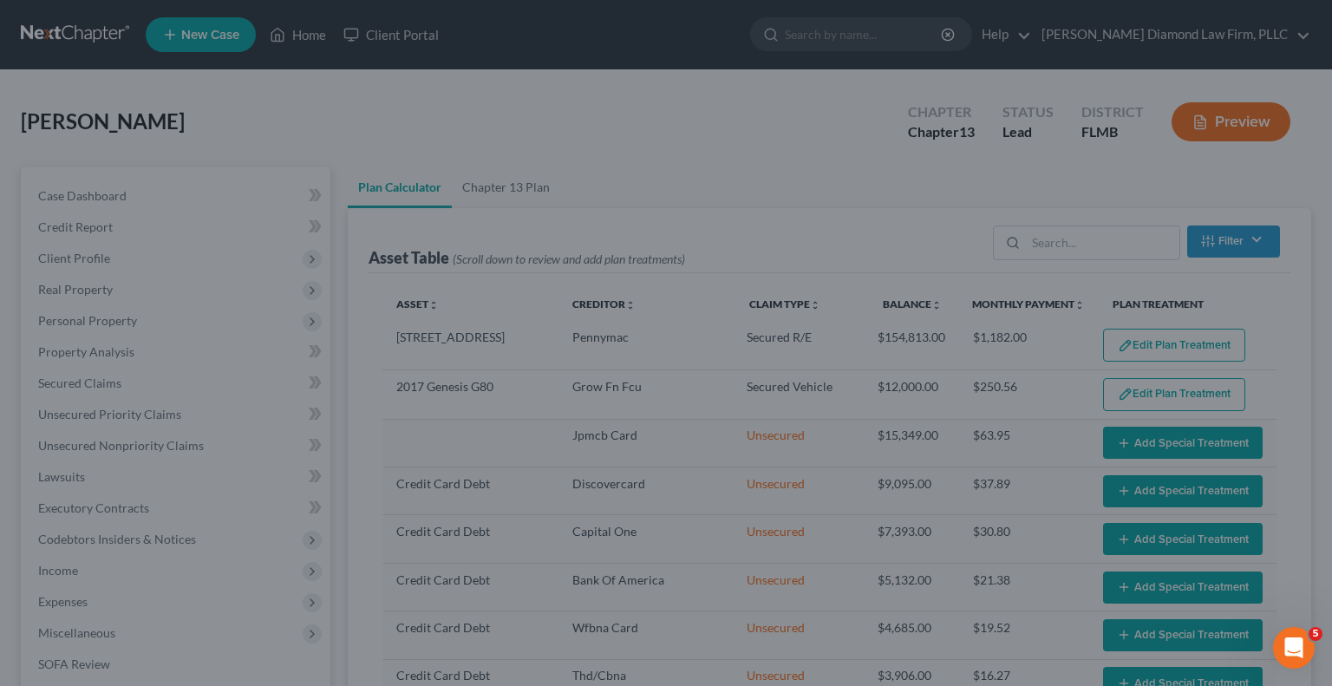
select select "59"
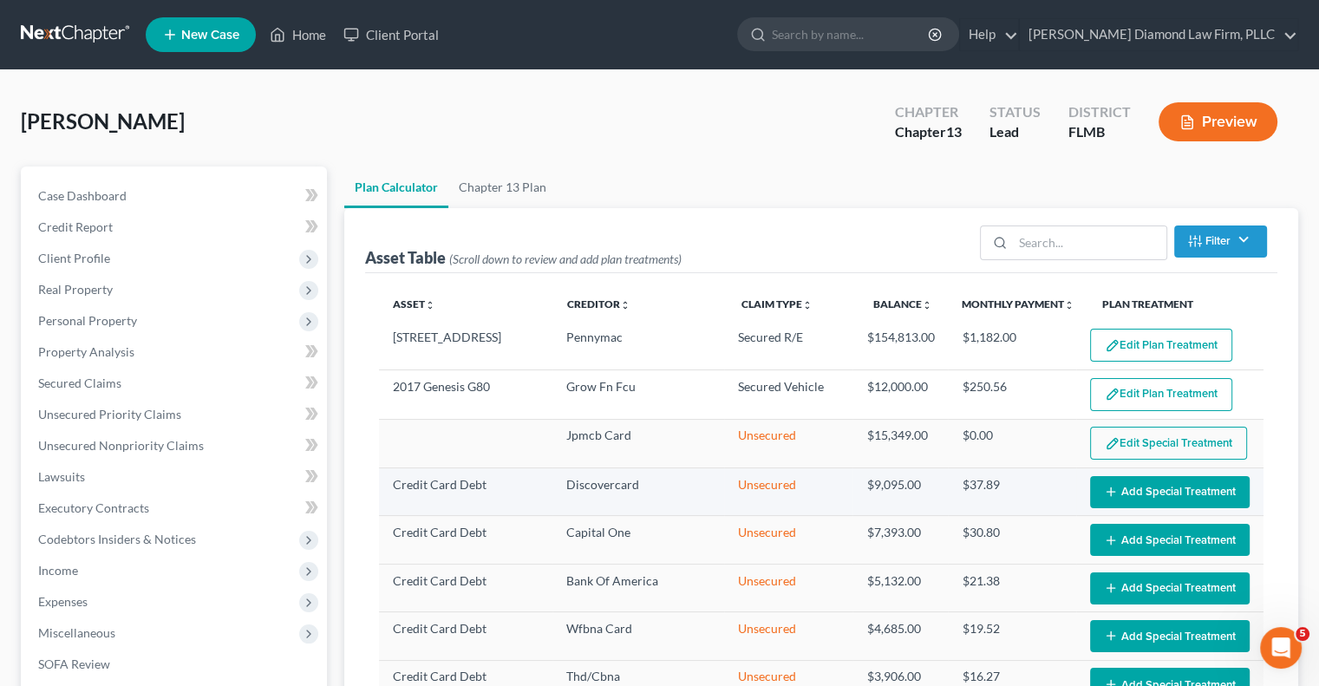
click at [1104, 494] on icon "button" at bounding box center [1111, 492] width 14 height 14
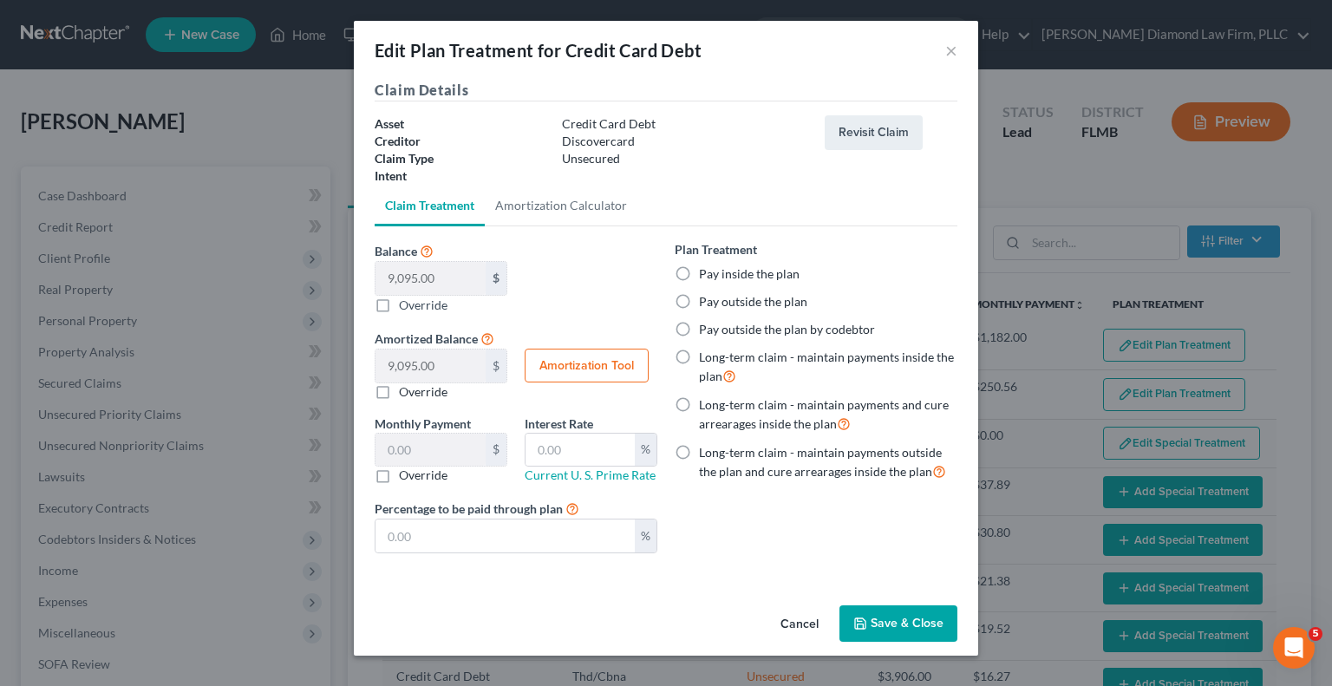
click at [874, 626] on button "Save & Close" at bounding box center [898, 623] width 118 height 36
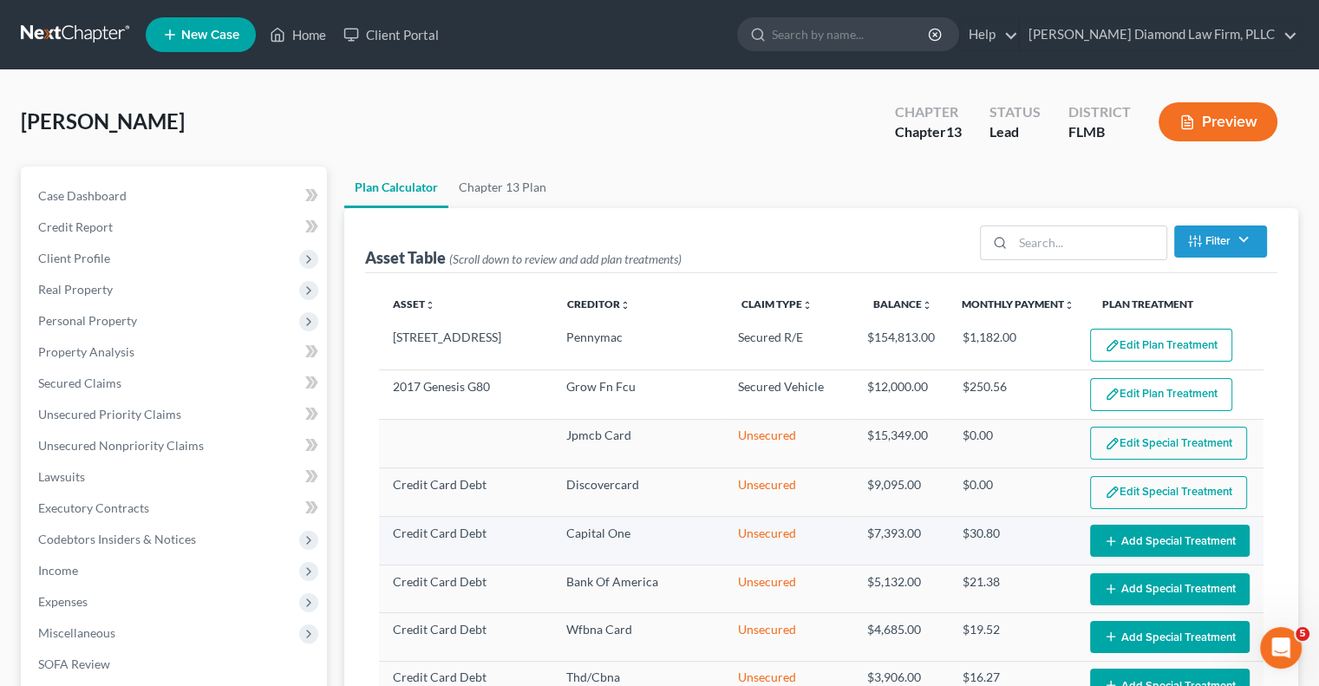
select select "59"
click at [1104, 535] on icon "button" at bounding box center [1111, 541] width 14 height 14
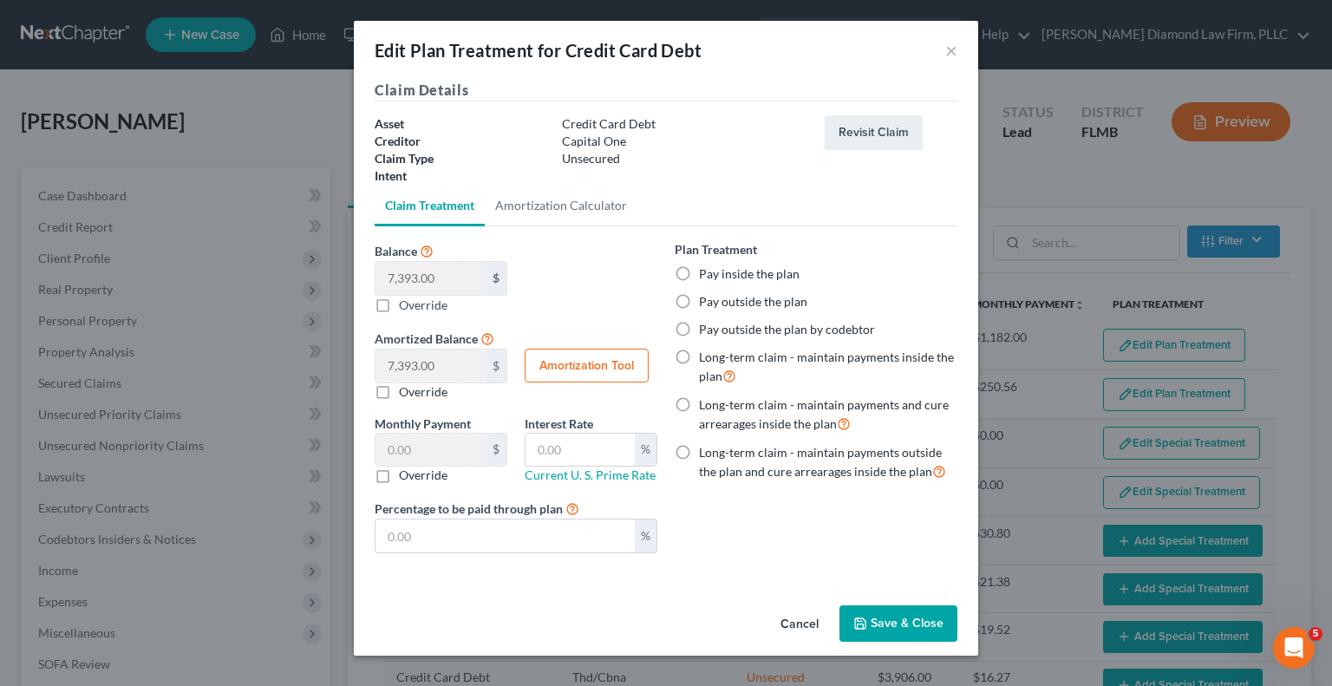
click at [892, 630] on button "Save & Close" at bounding box center [898, 623] width 118 height 36
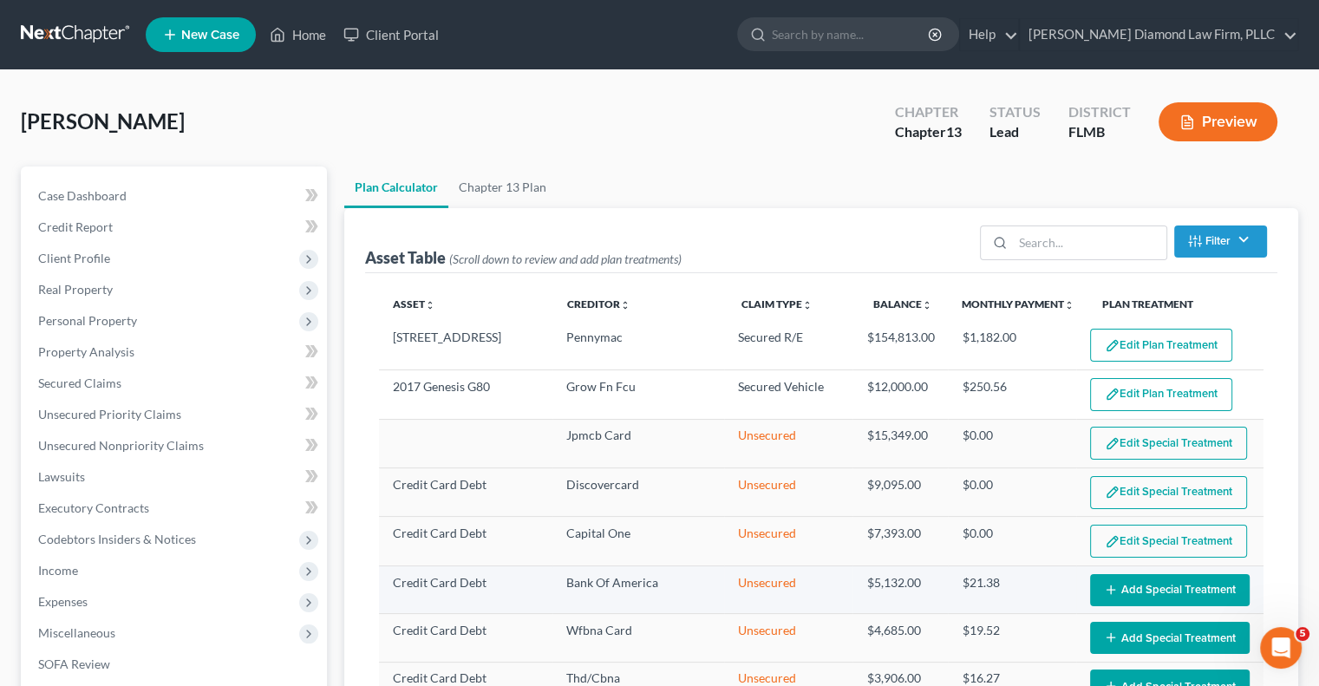
select select "59"
click at [1138, 579] on button "Add Special Treatment" at bounding box center [1170, 590] width 160 height 32
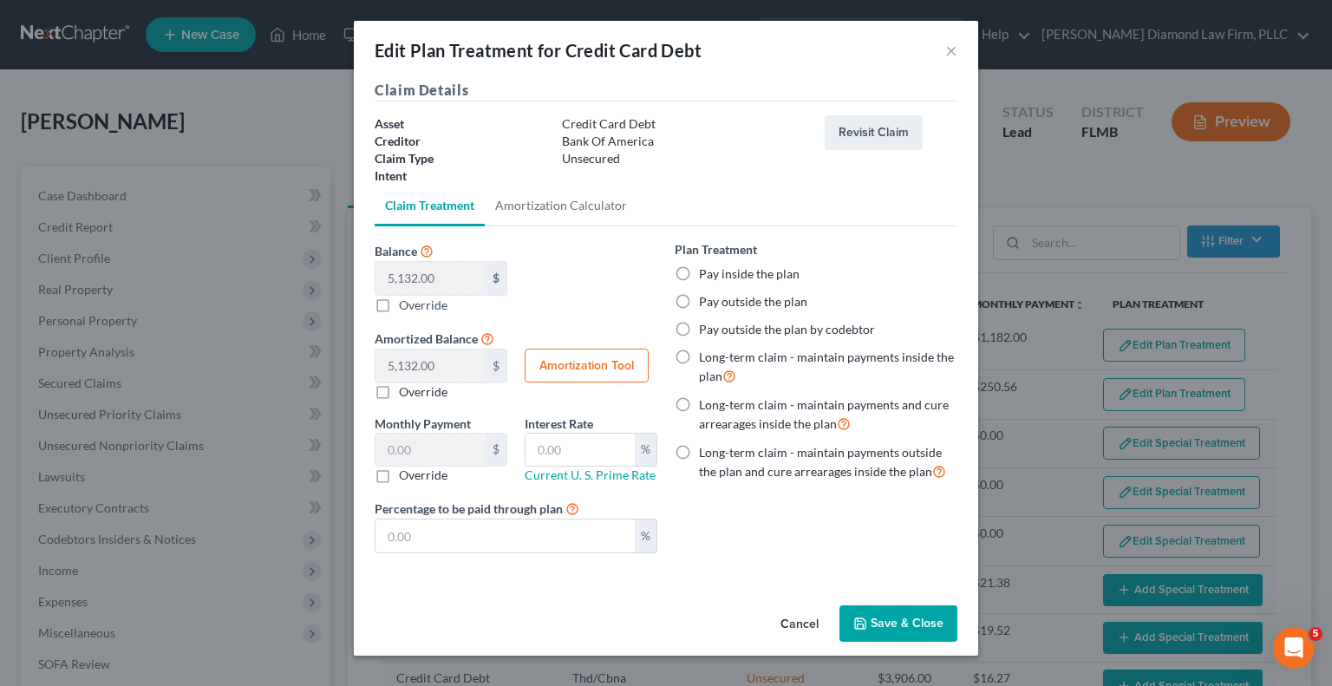
click at [868, 642] on div "Cancel Save & Close" at bounding box center [666, 626] width 624 height 57
click at [867, 616] on icon "button" at bounding box center [860, 623] width 14 height 14
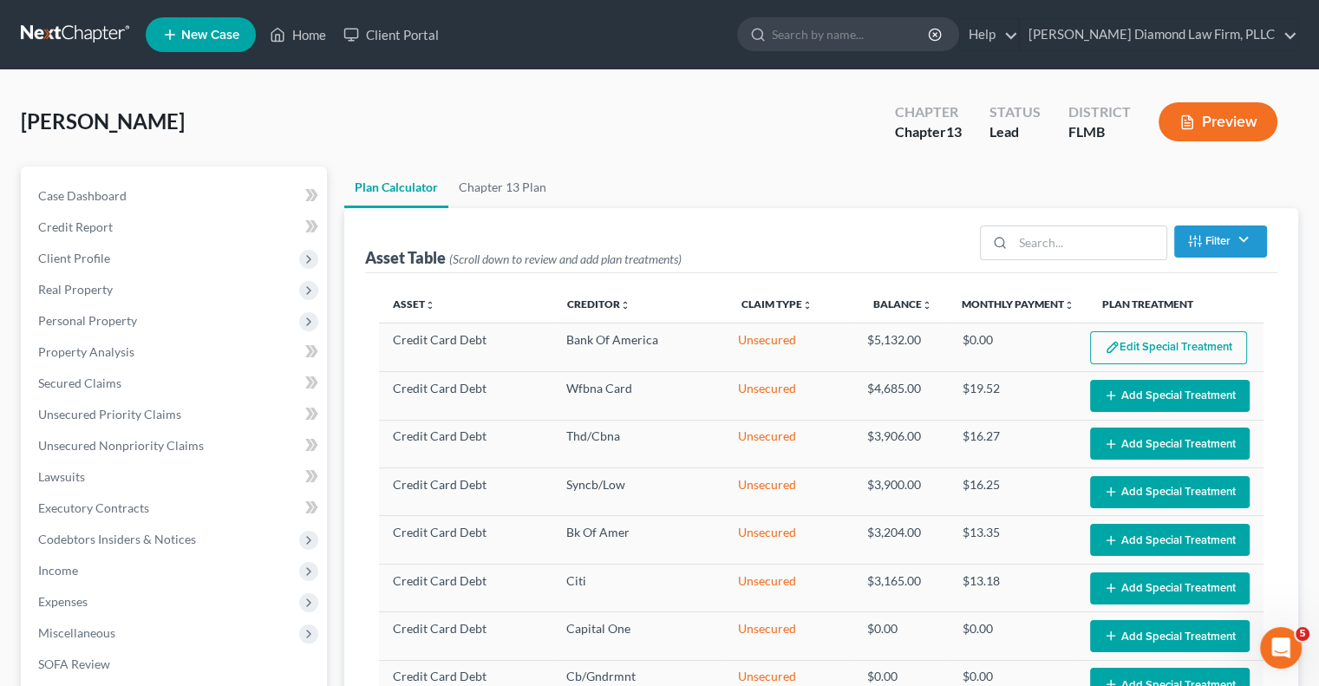
scroll to position [347, 0]
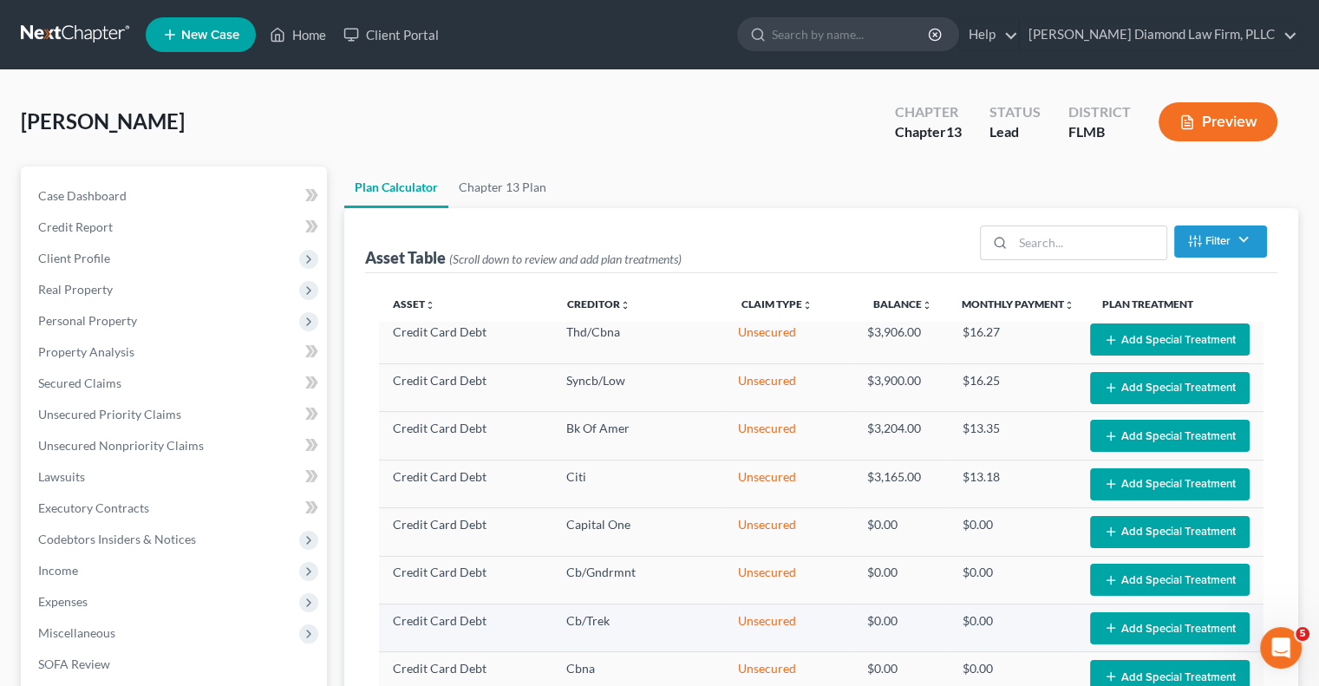
select select "59"
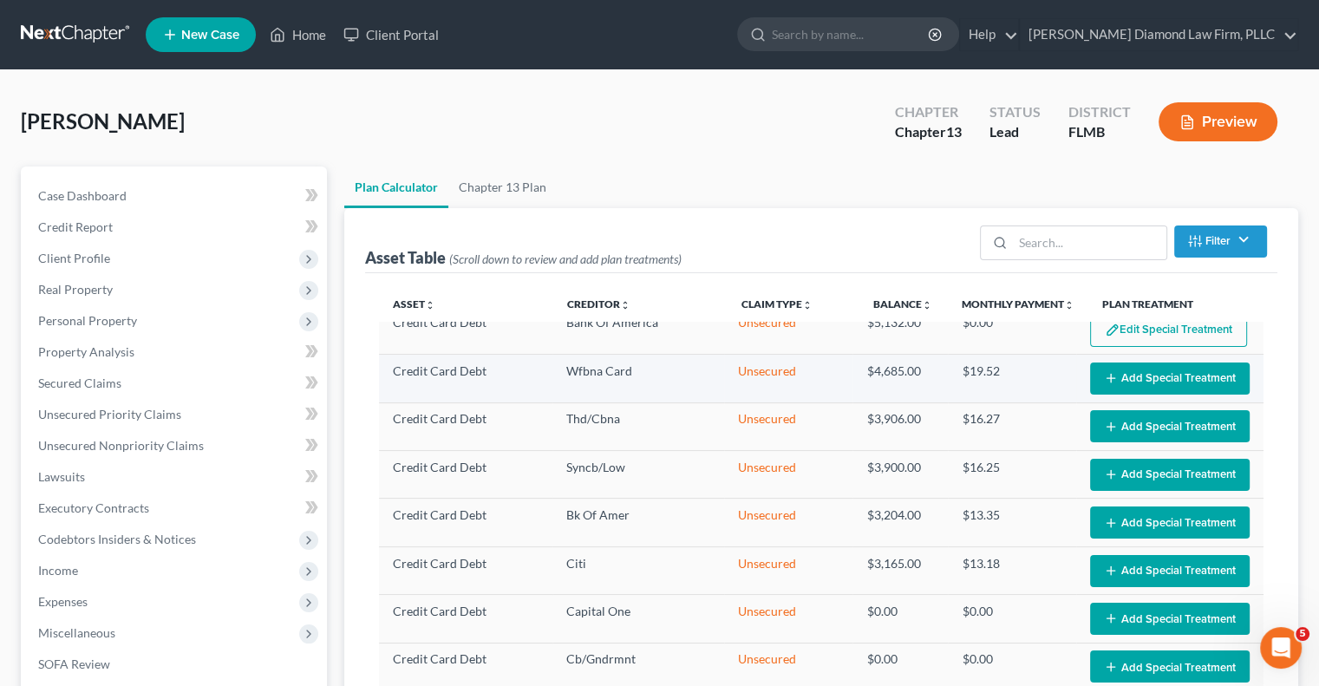
scroll to position [173, 0]
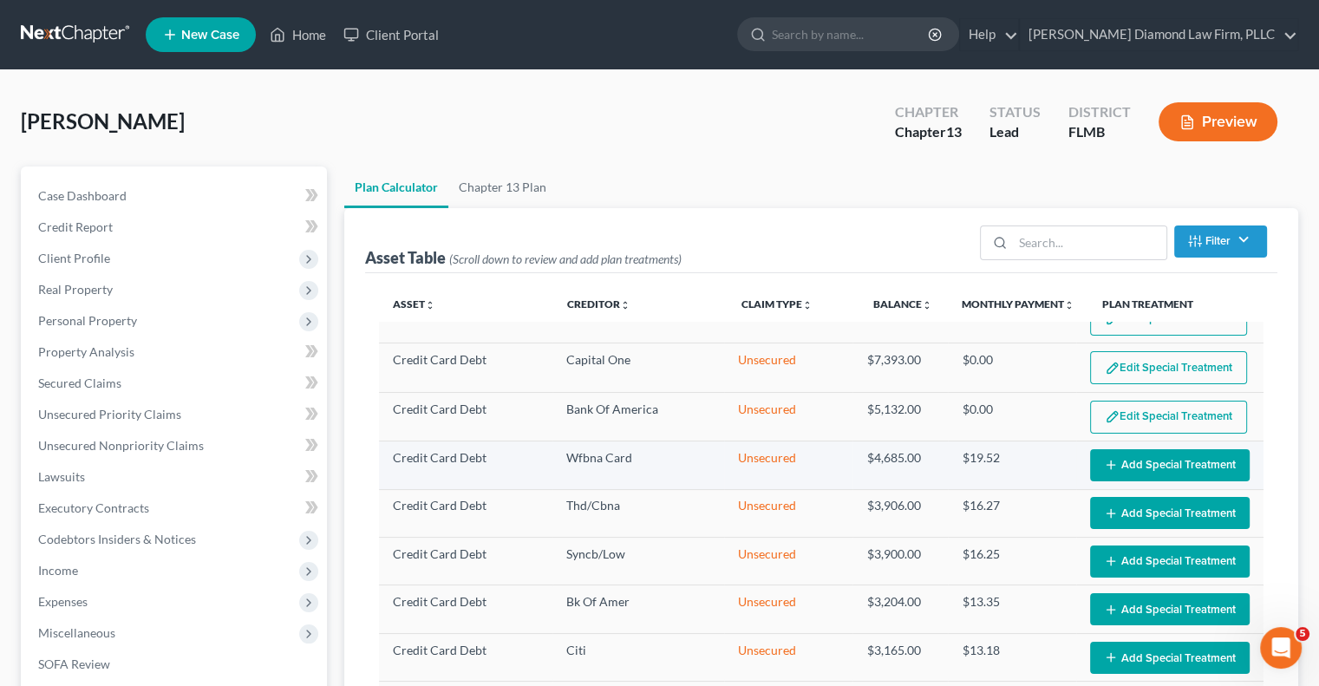
click at [1106, 454] on button "Add Special Treatment" at bounding box center [1170, 465] width 160 height 32
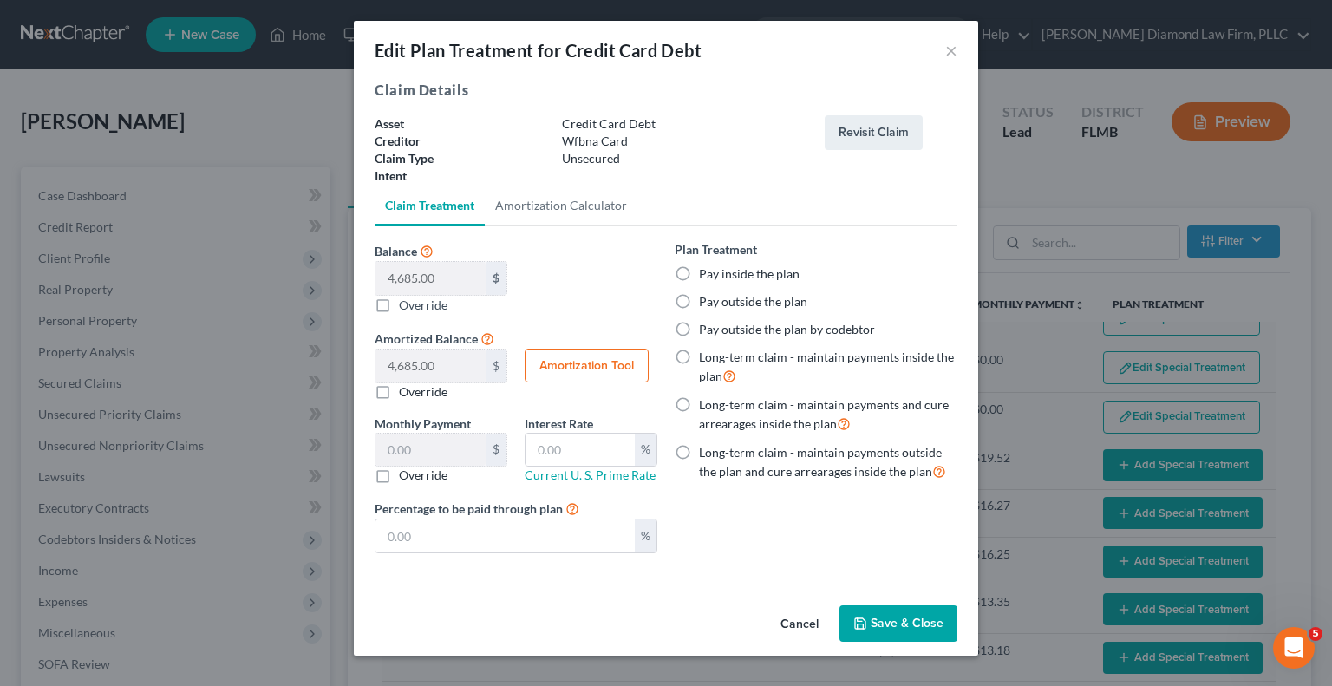
click at [865, 623] on icon "button" at bounding box center [860, 623] width 14 height 14
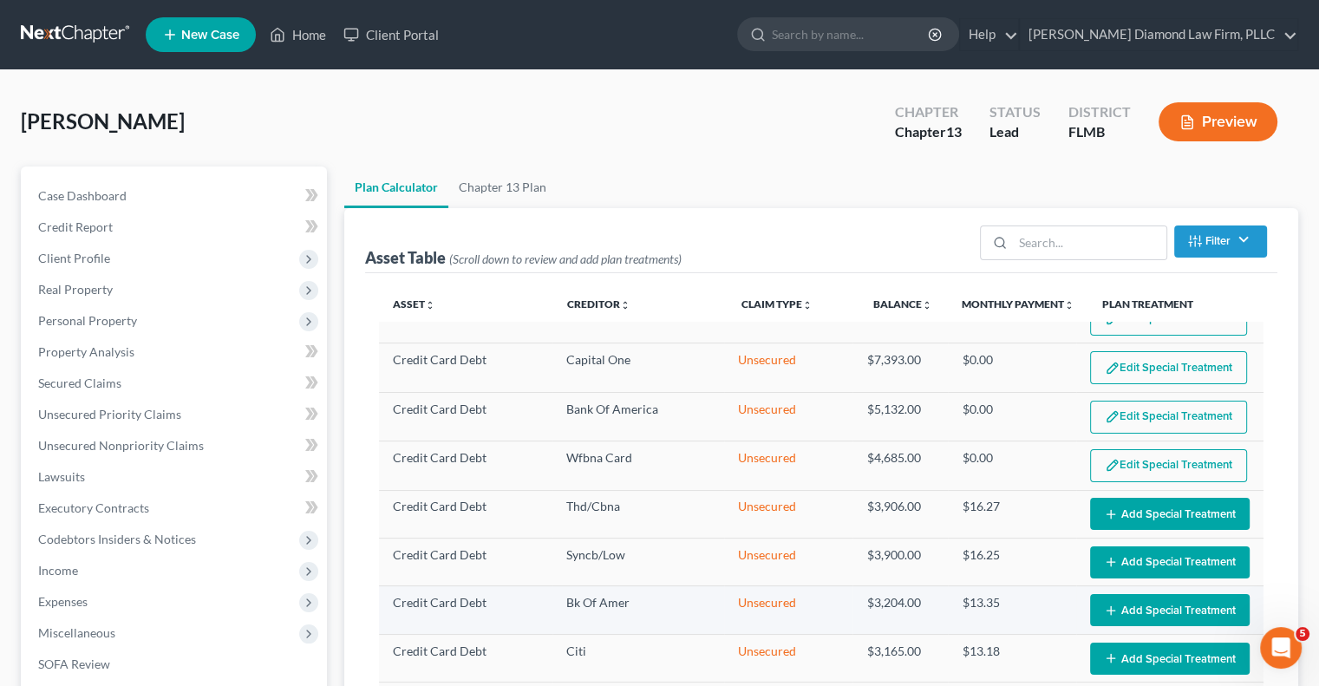
select select "59"
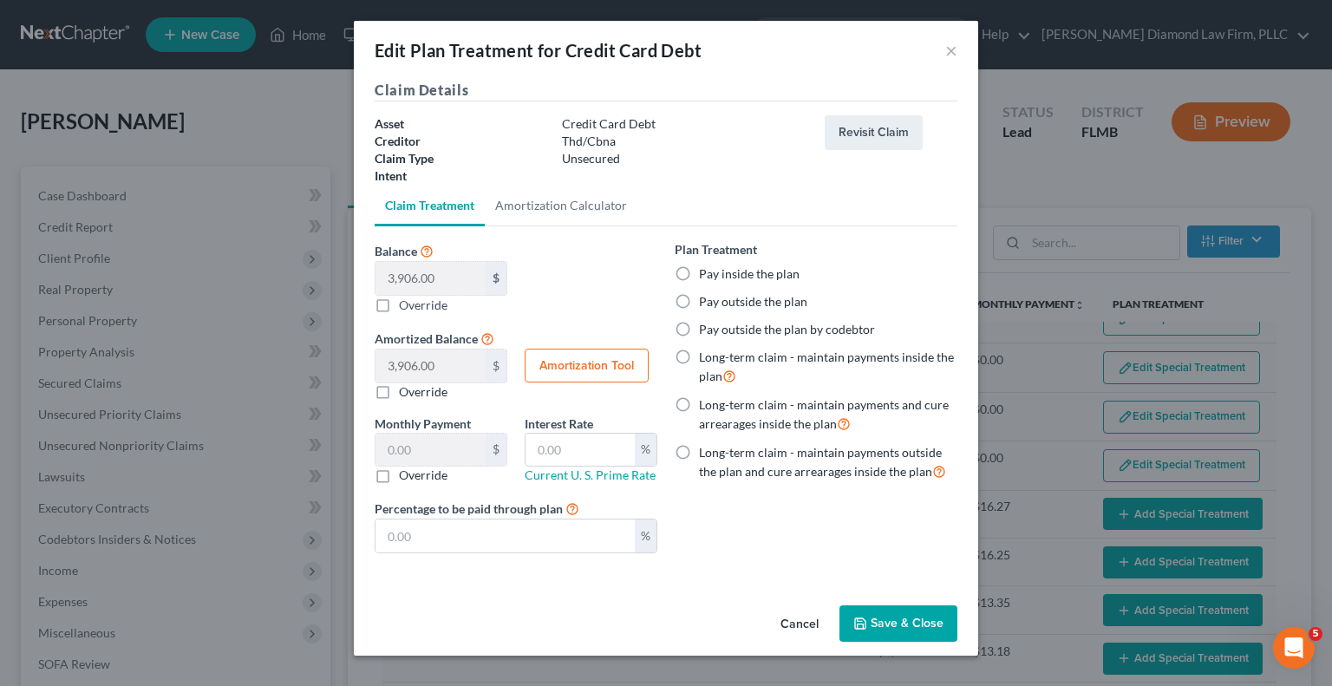
click at [883, 625] on button "Save & Close" at bounding box center [898, 623] width 118 height 36
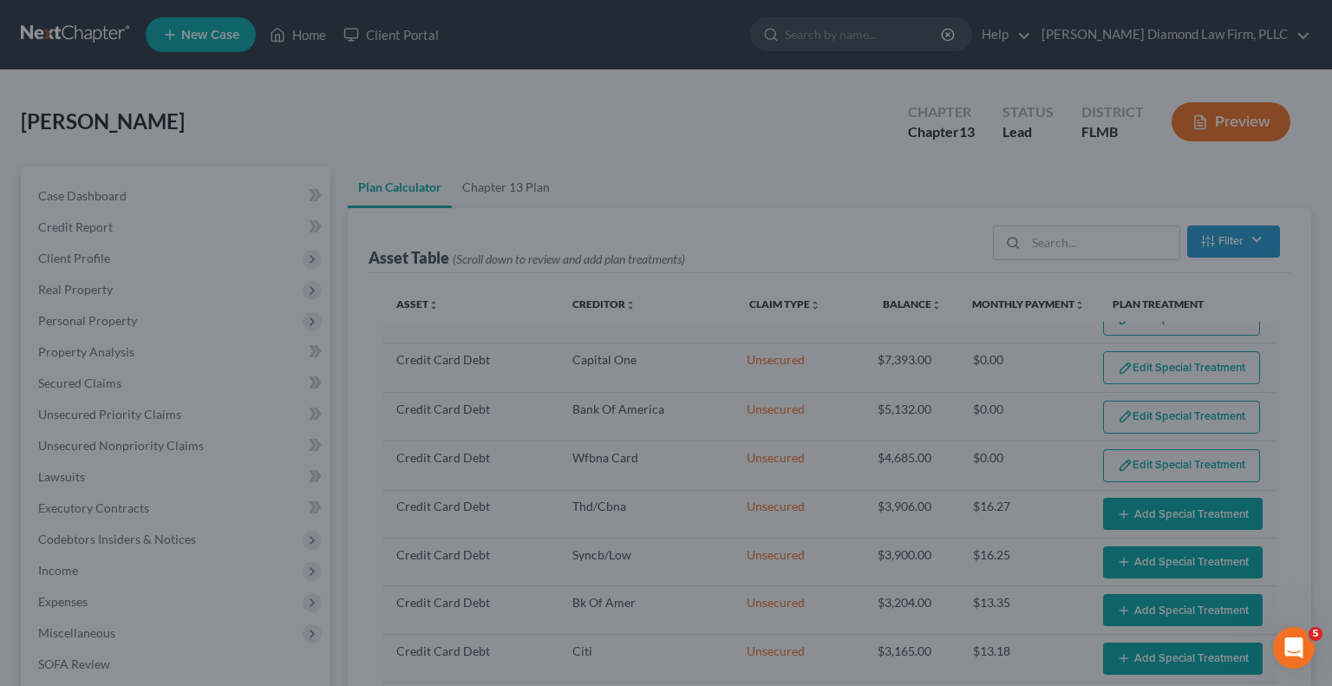
select select "59"
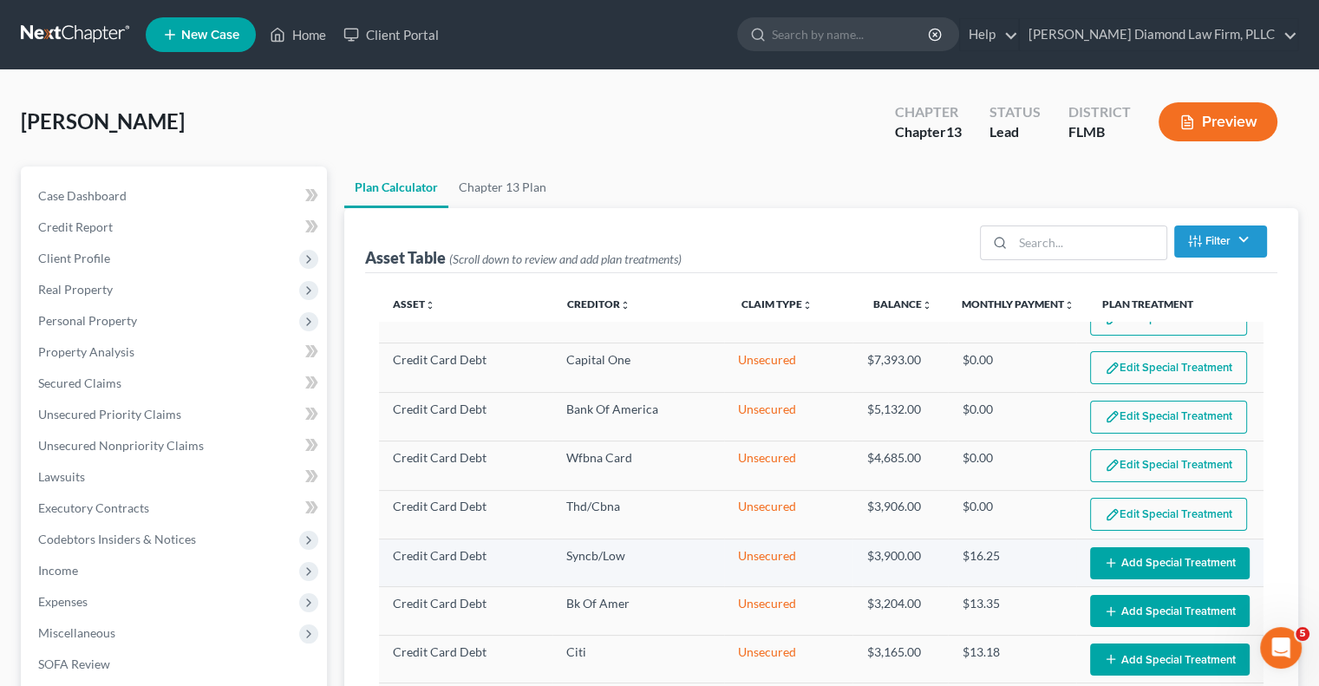
click at [1104, 563] on icon "button" at bounding box center [1111, 563] width 14 height 14
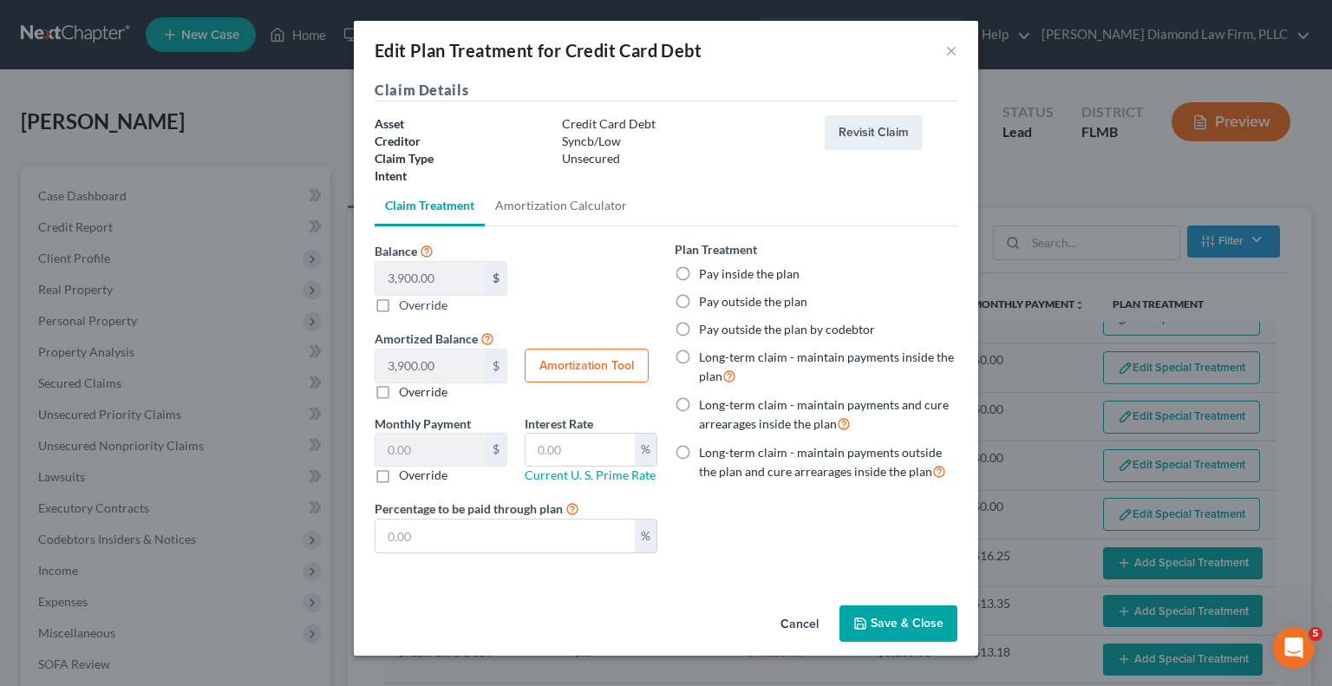
click at [884, 632] on button "Save & Close" at bounding box center [898, 623] width 118 height 36
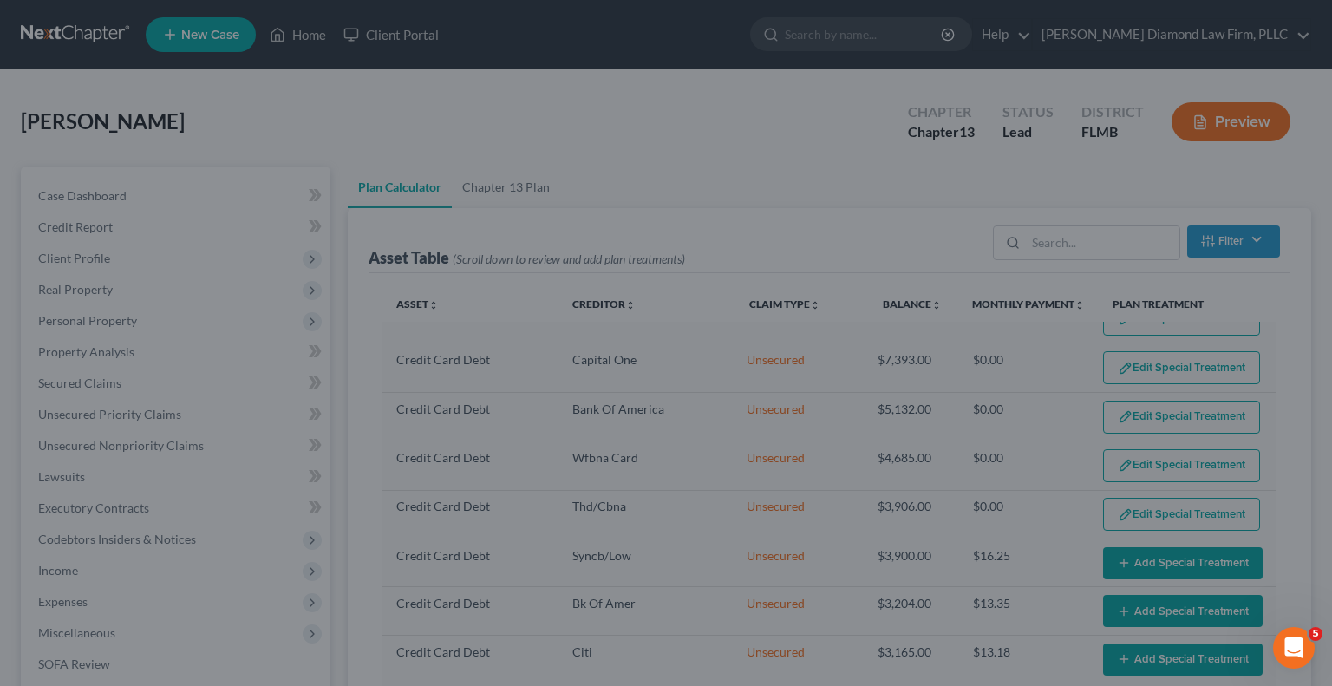
select select "59"
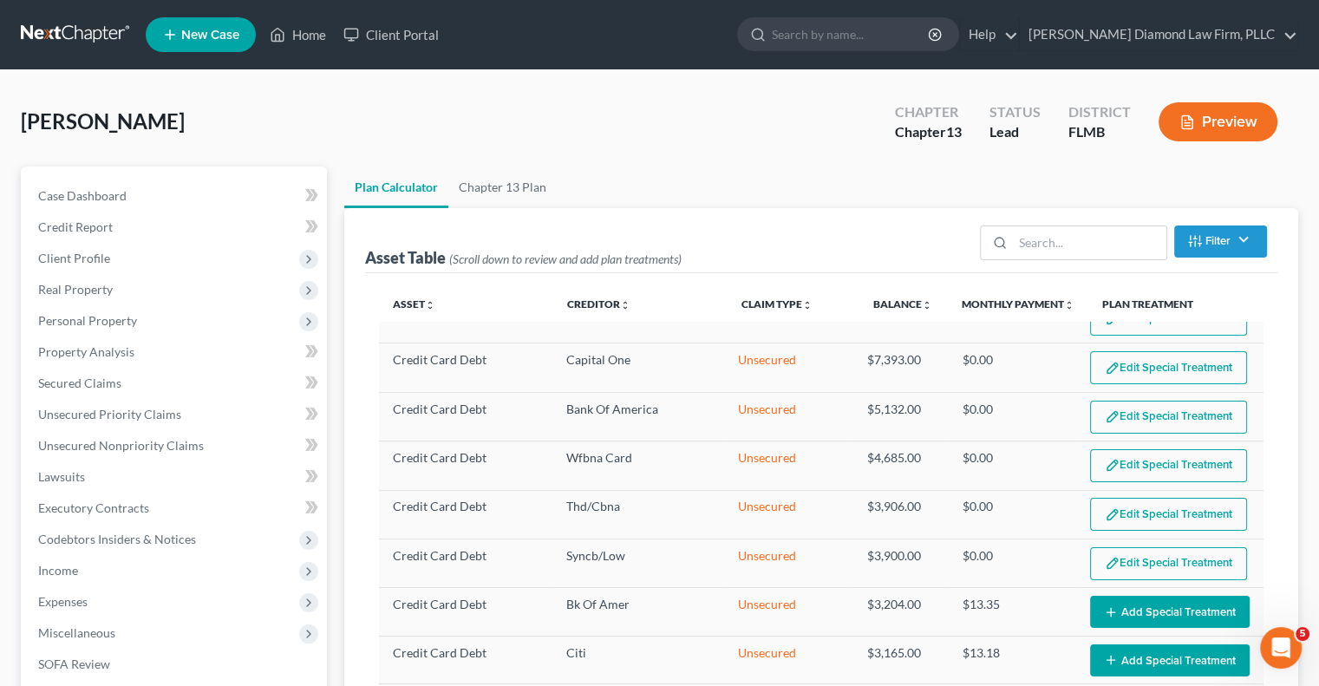
click at [1113, 606] on button "Add Special Treatment" at bounding box center [1170, 612] width 160 height 32
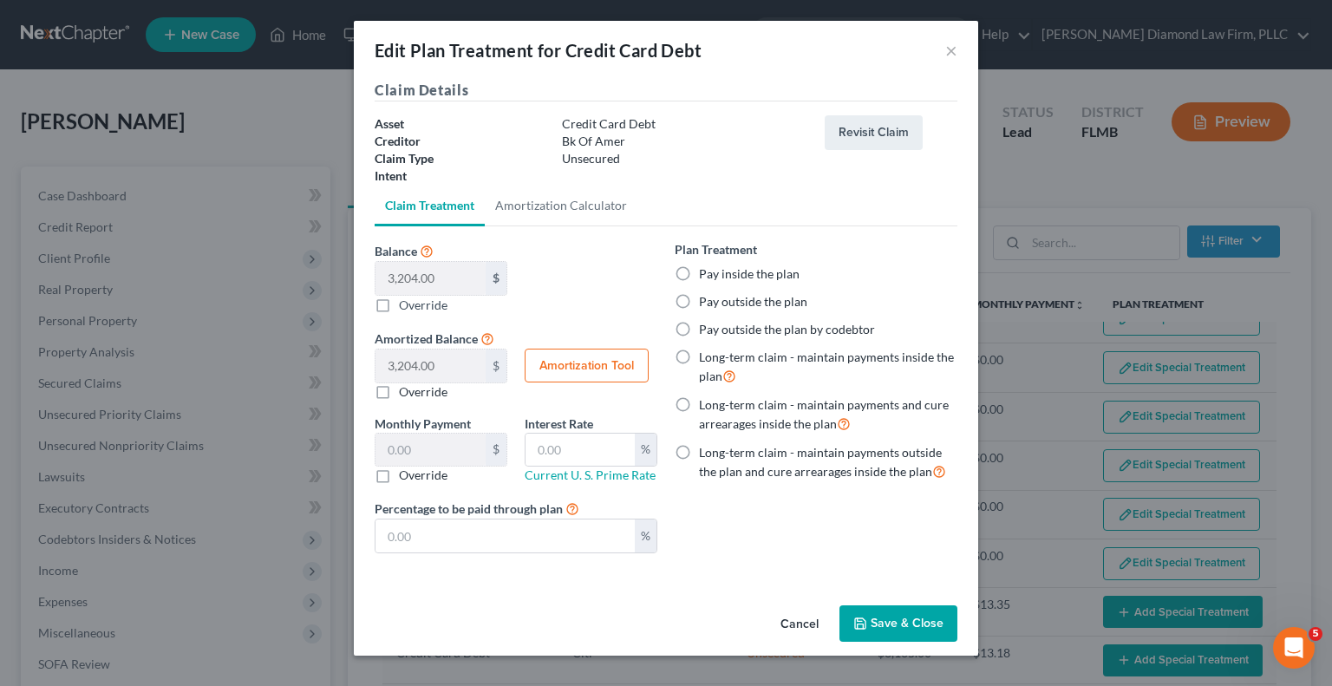
click at [886, 631] on button "Save & Close" at bounding box center [898, 623] width 118 height 36
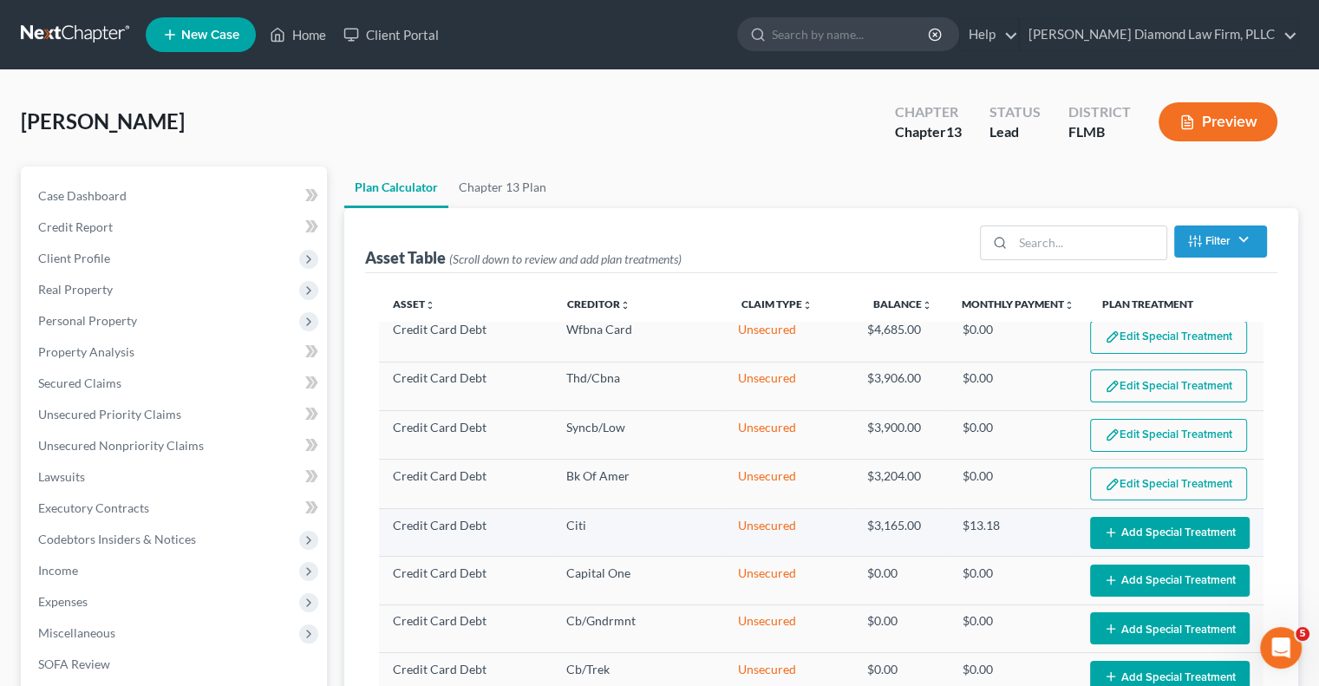
scroll to position [347, 0]
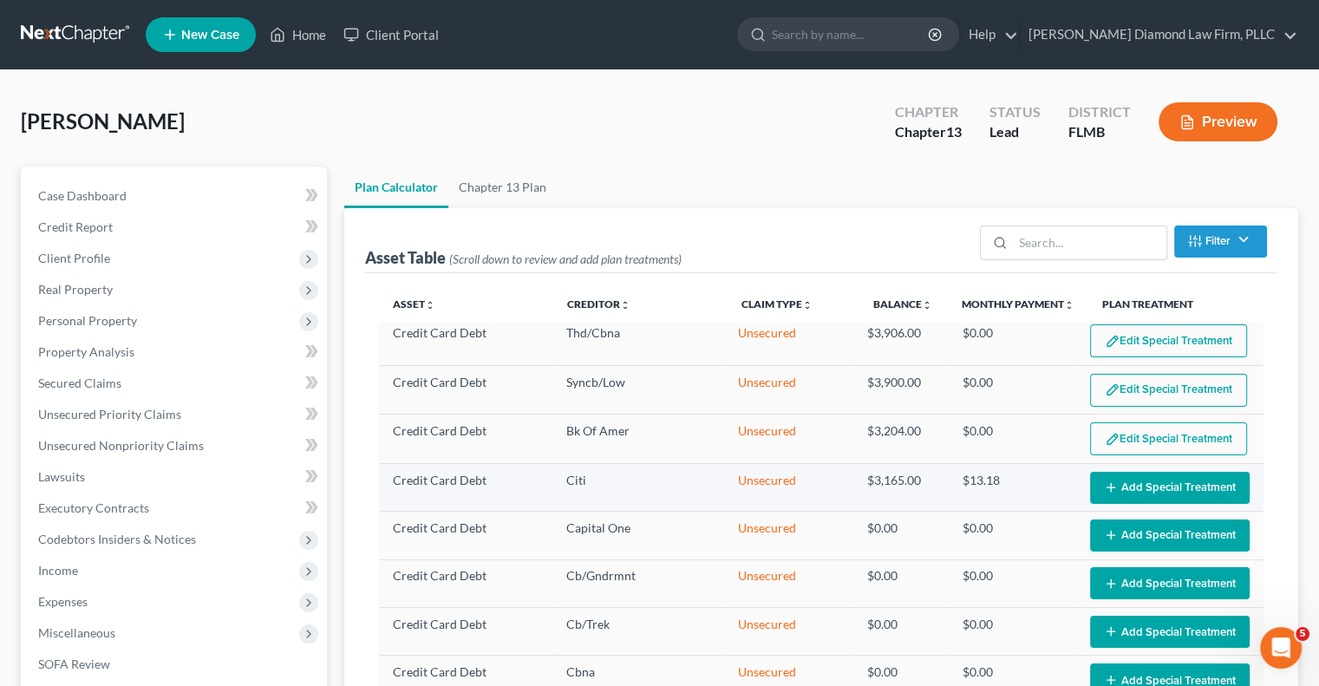
select select "59"
click at [1163, 480] on button "Add Special Treatment" at bounding box center [1170, 488] width 160 height 32
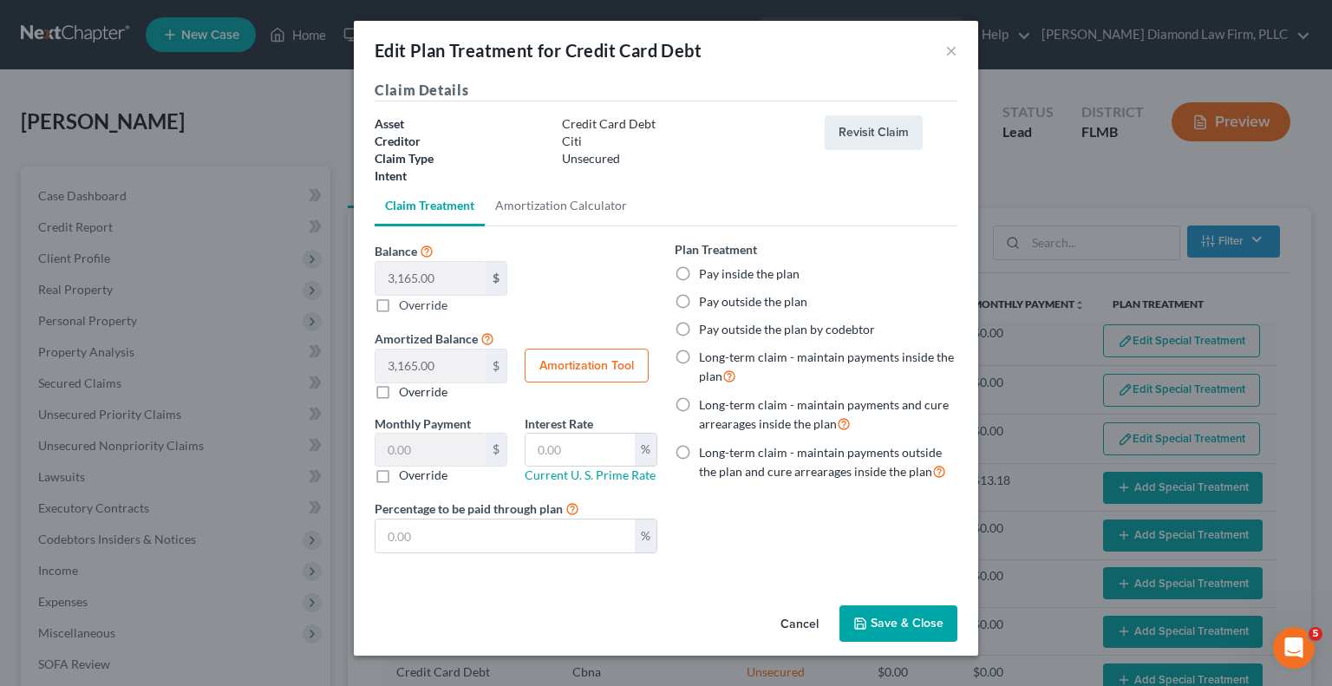
click at [862, 613] on button "Save & Close" at bounding box center [898, 623] width 118 height 36
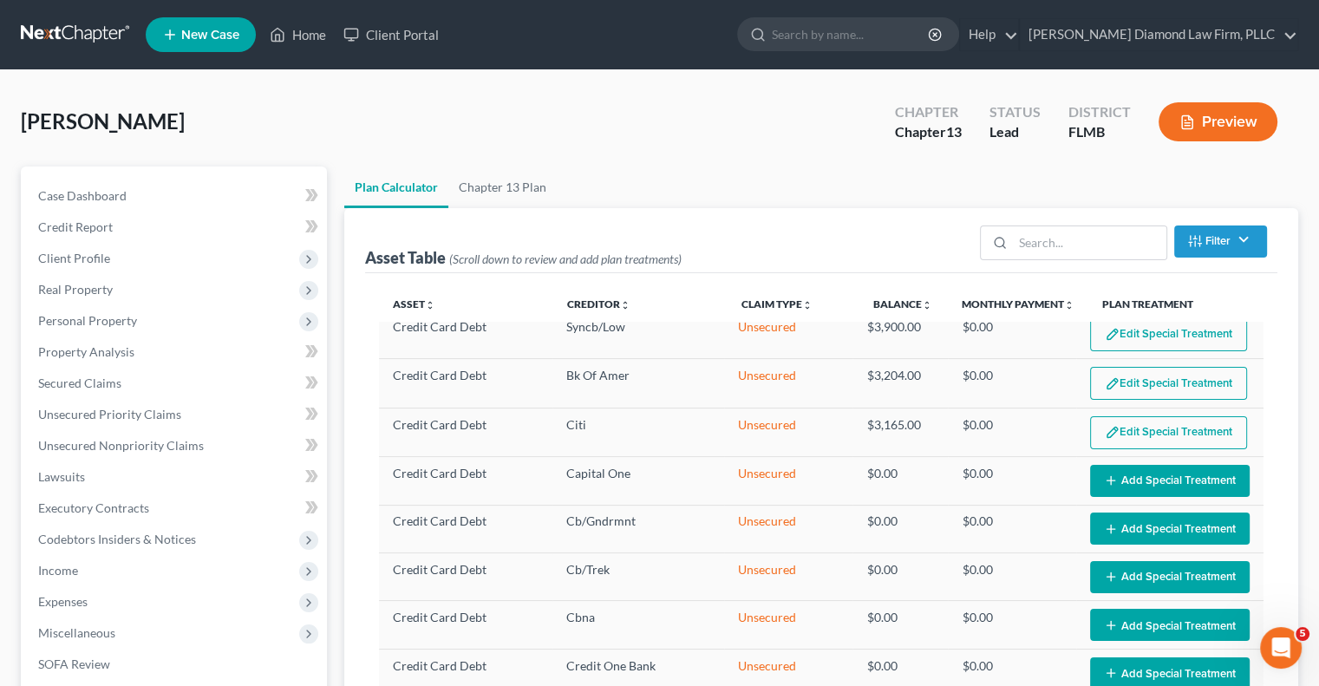
select select "59"
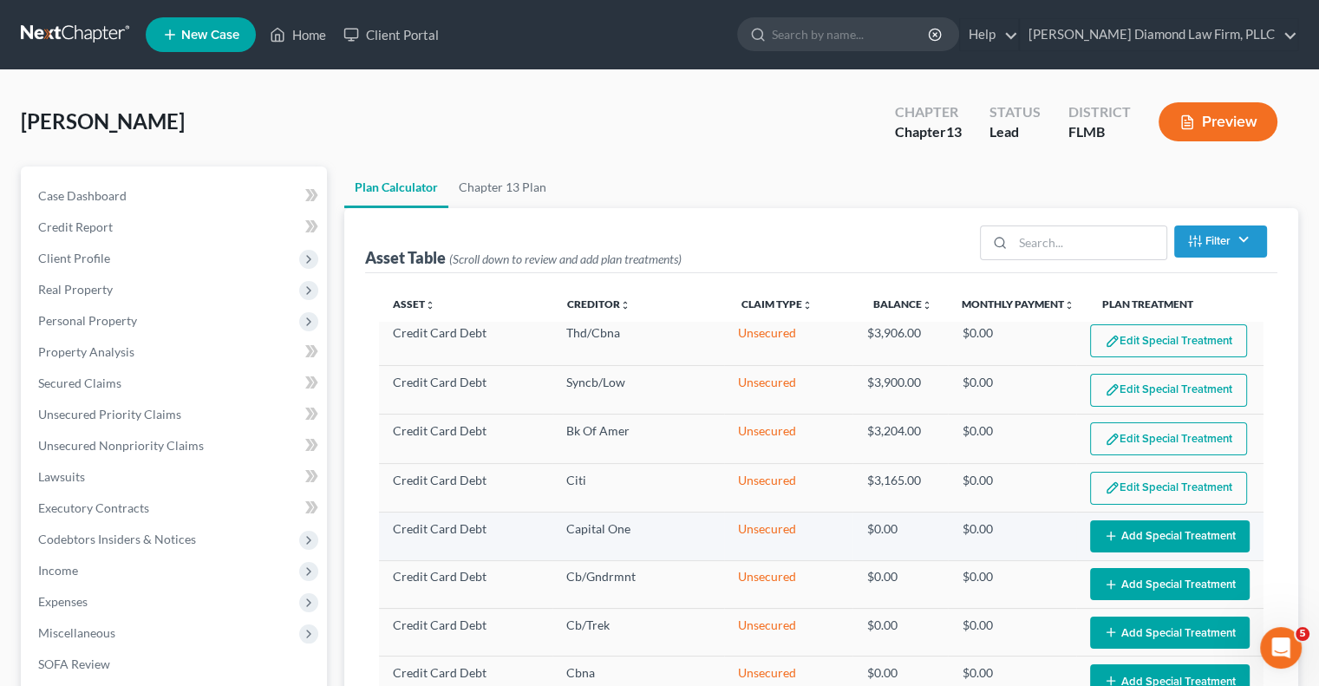
click at [1105, 538] on button "Add Special Treatment" at bounding box center [1170, 536] width 160 height 32
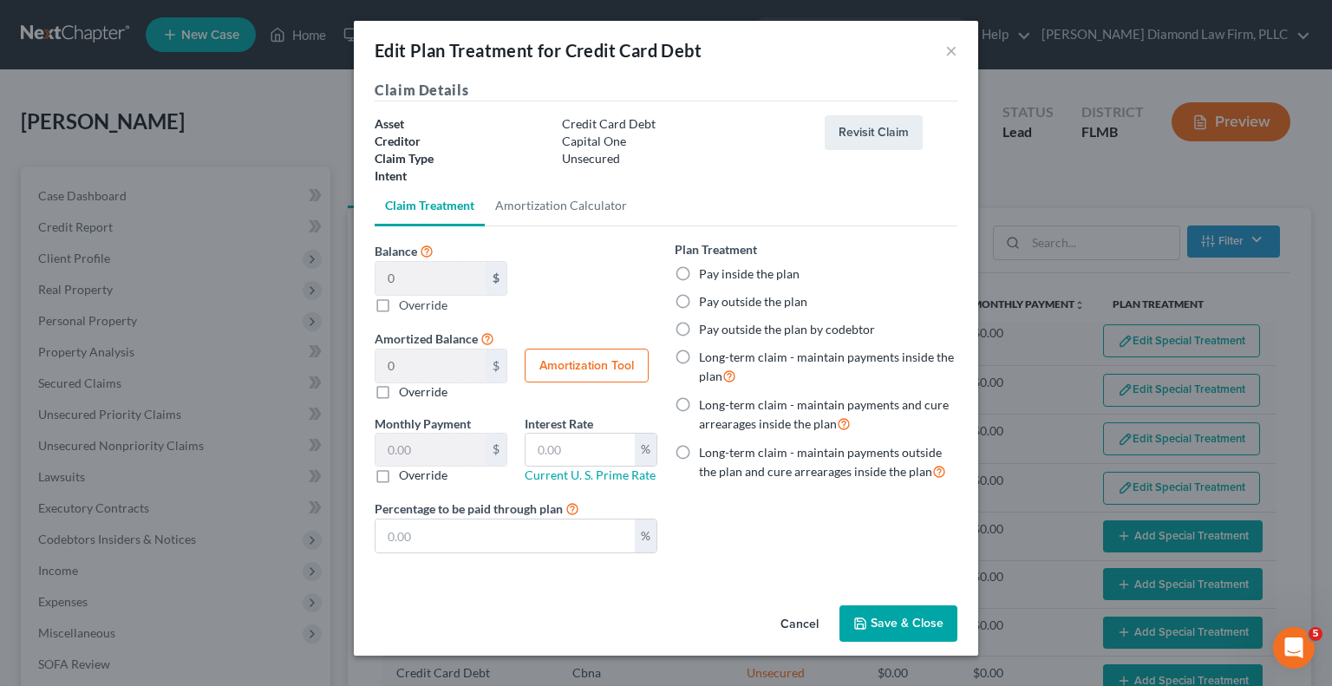
click at [932, 614] on button "Save & Close" at bounding box center [898, 623] width 118 height 36
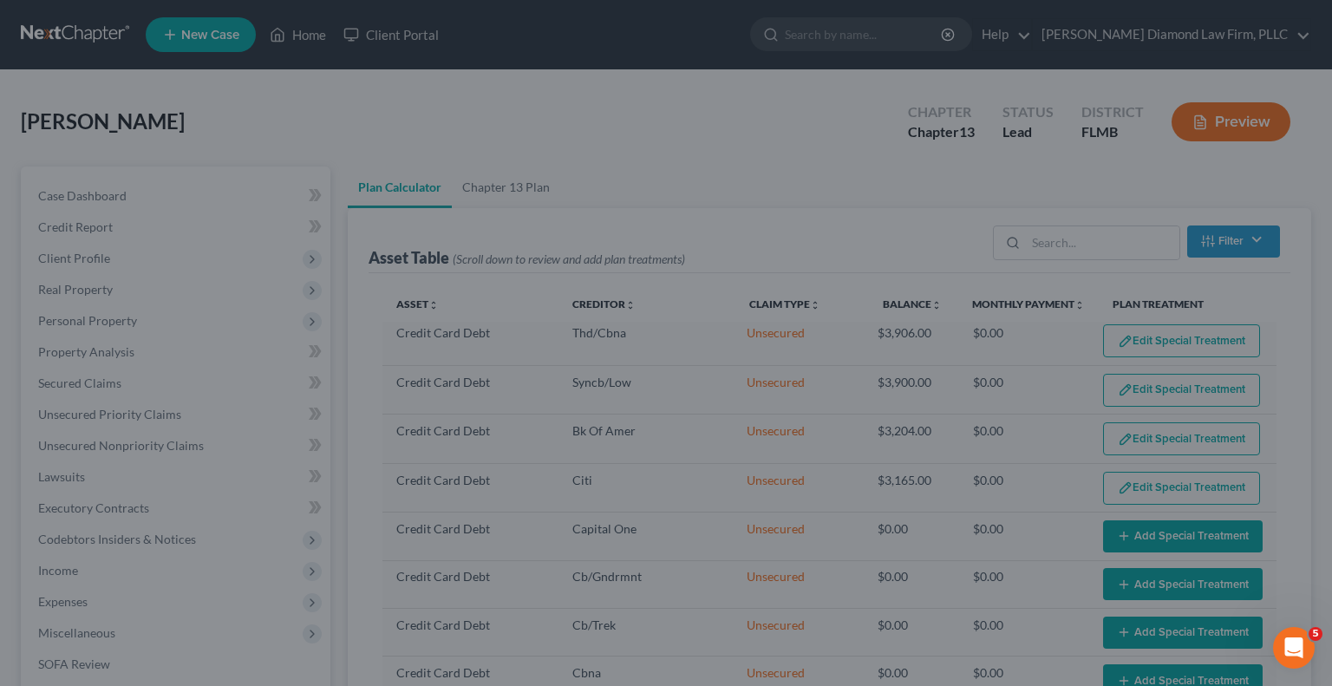
select select "59"
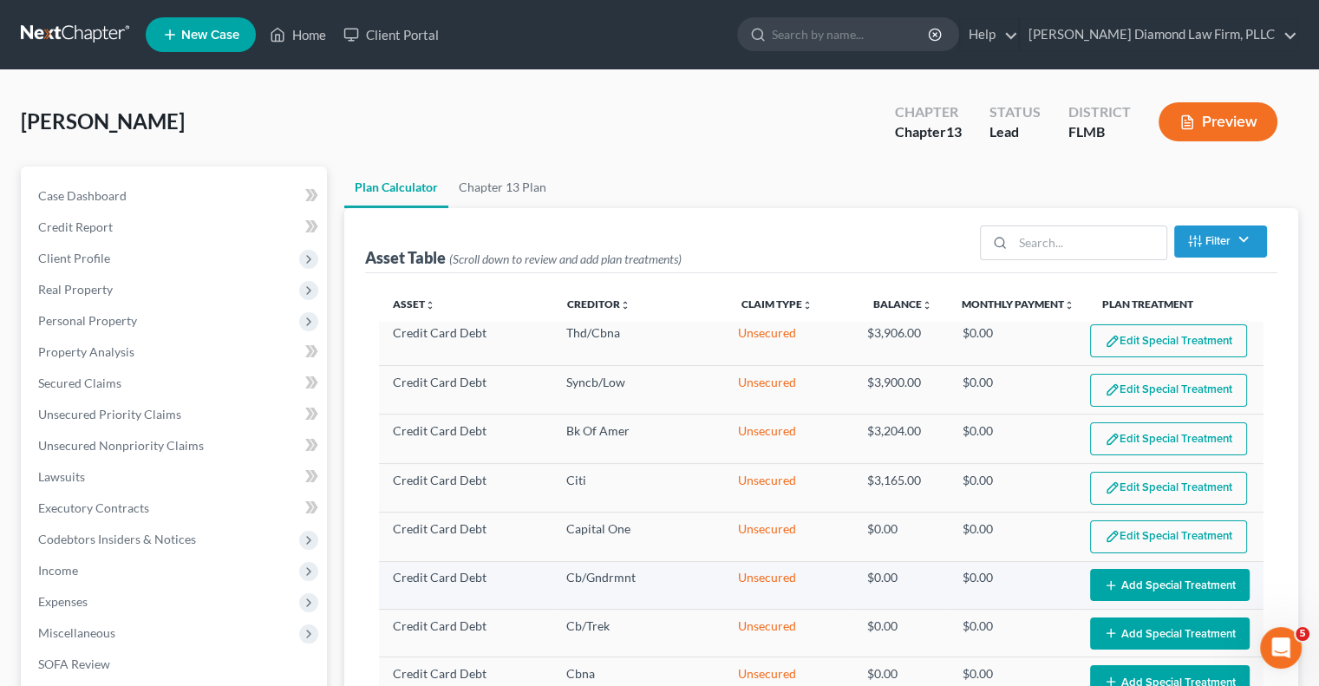
click at [1104, 578] on icon "button" at bounding box center [1111, 585] width 14 height 14
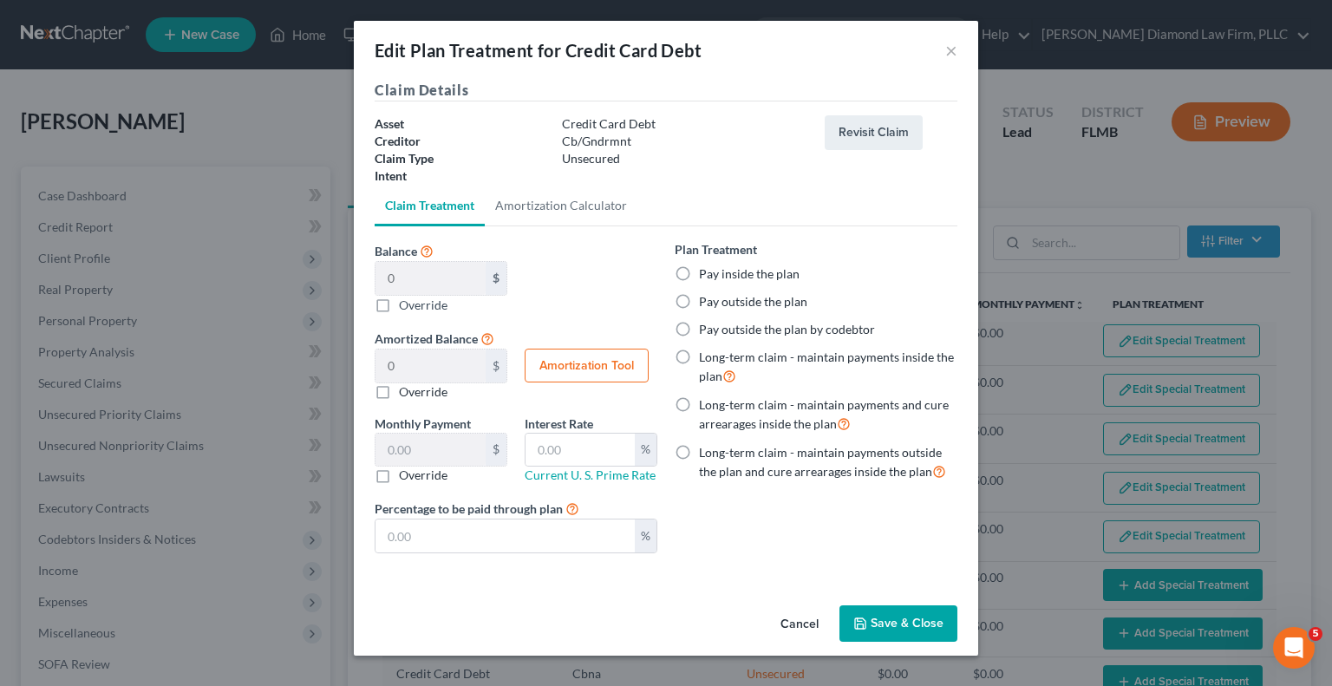
click at [915, 616] on button "Save & Close" at bounding box center [898, 623] width 118 height 36
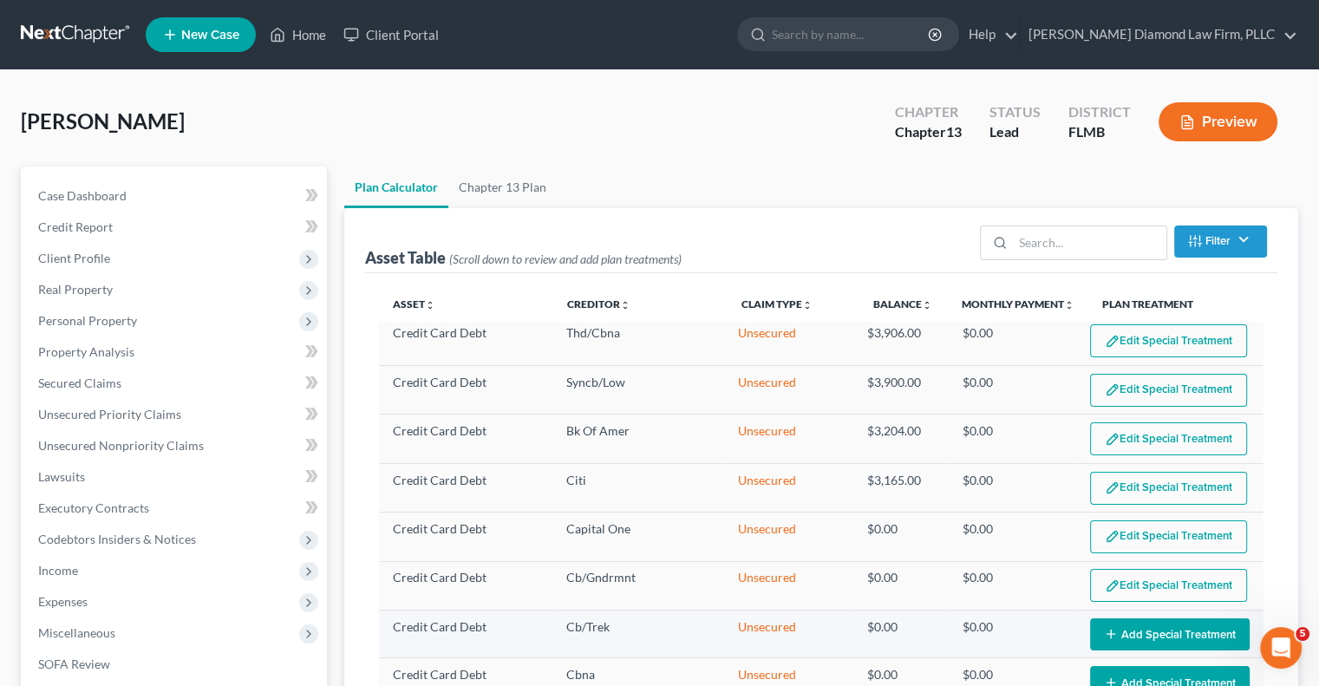
select select "59"
click at [1138, 620] on button "Add Special Treatment" at bounding box center [1170, 634] width 160 height 32
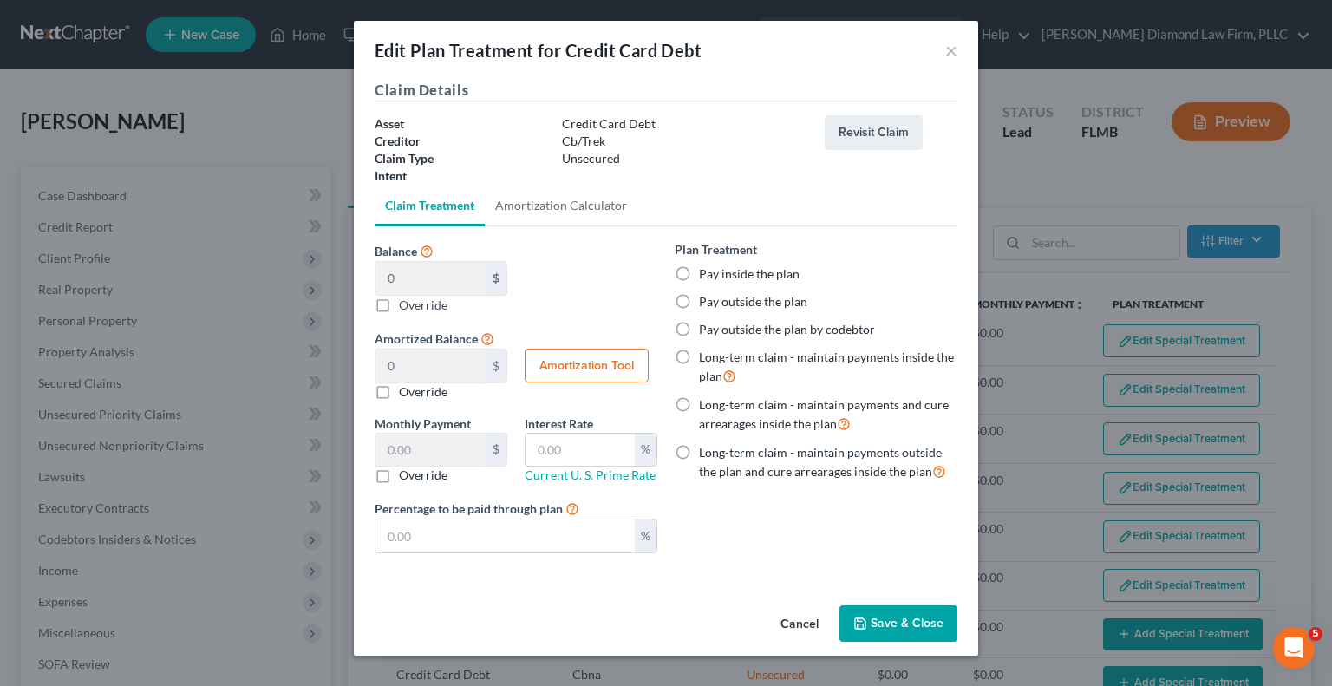
click at [871, 621] on button "Save & Close" at bounding box center [898, 623] width 118 height 36
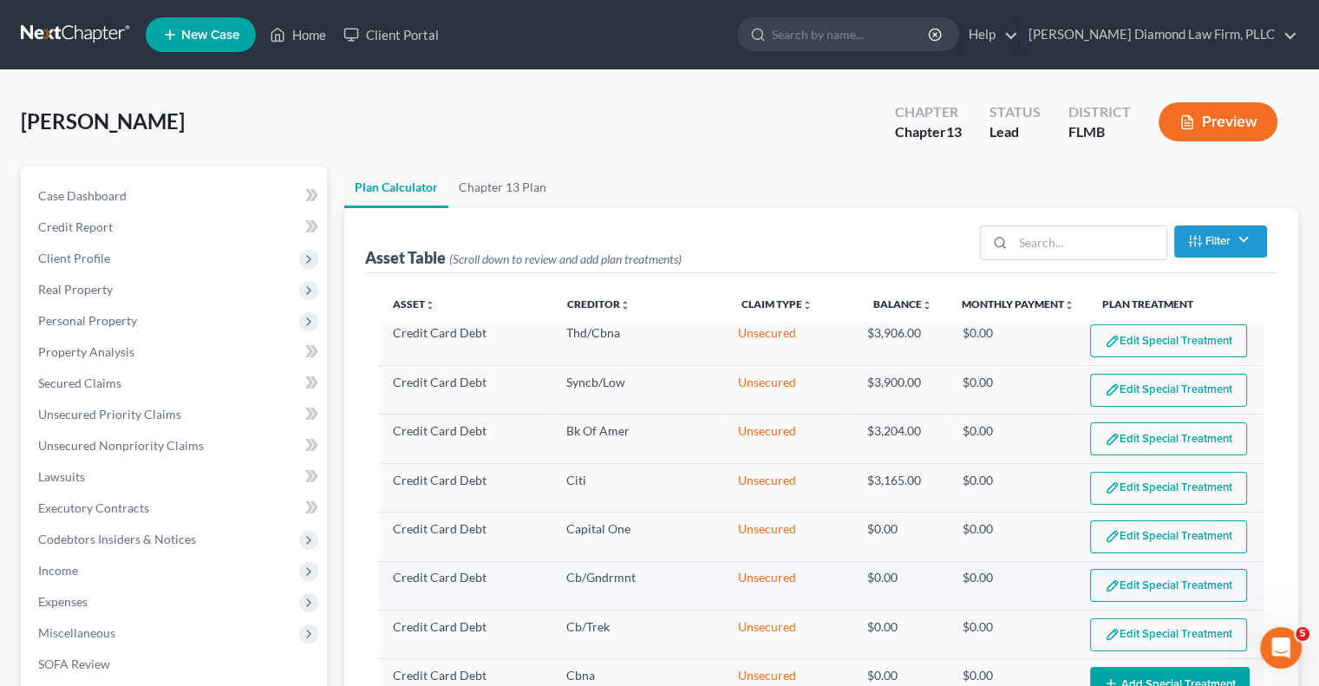
select select "59"
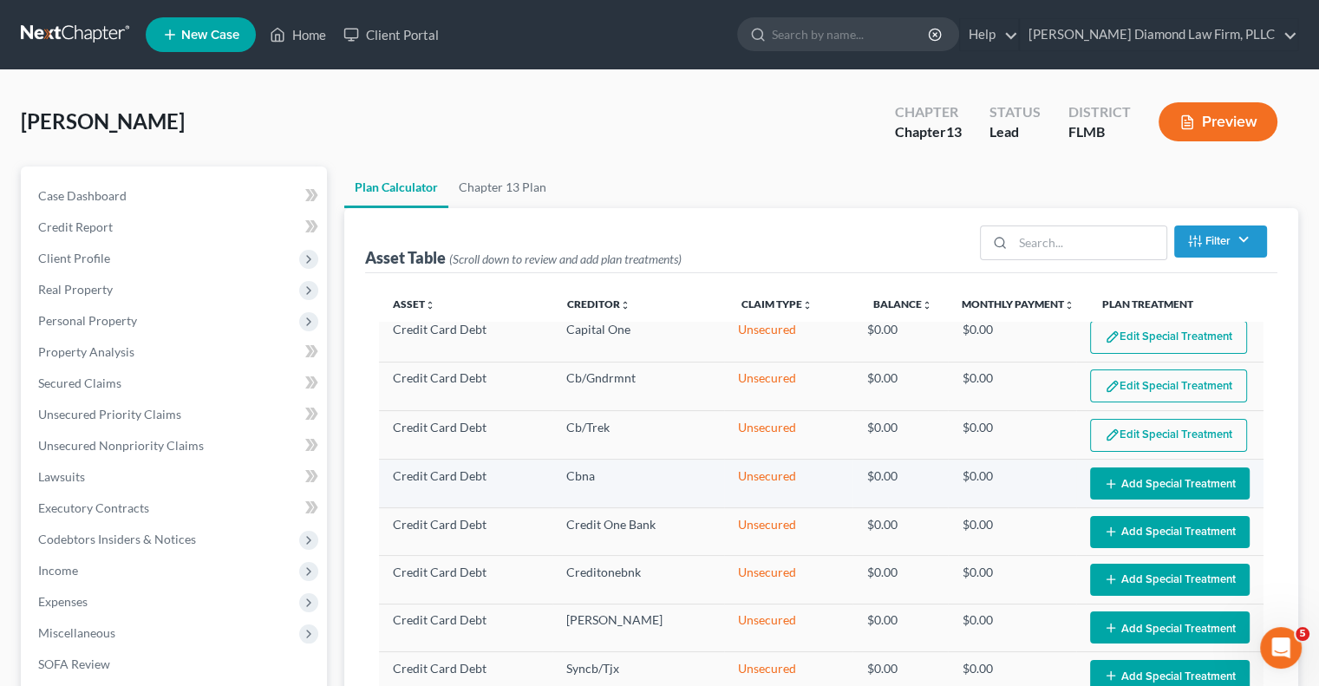
scroll to position [520, 0]
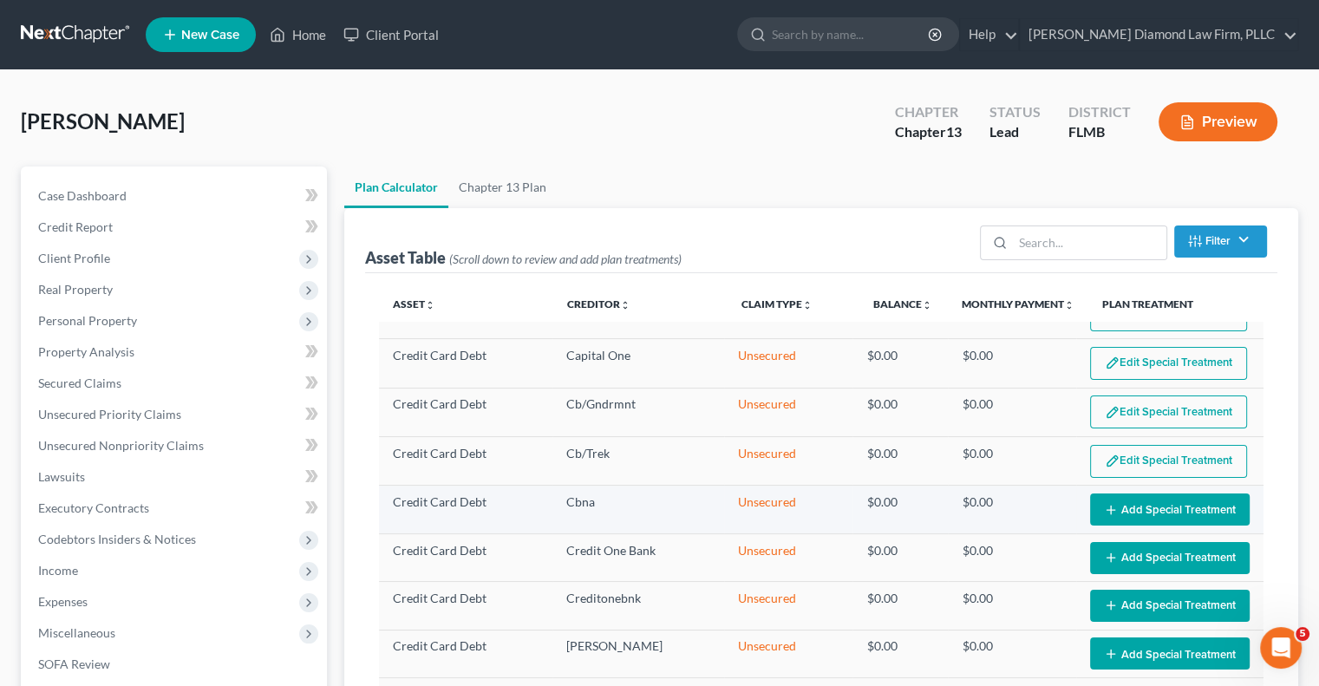
click at [1119, 504] on button "Add Special Treatment" at bounding box center [1170, 509] width 160 height 32
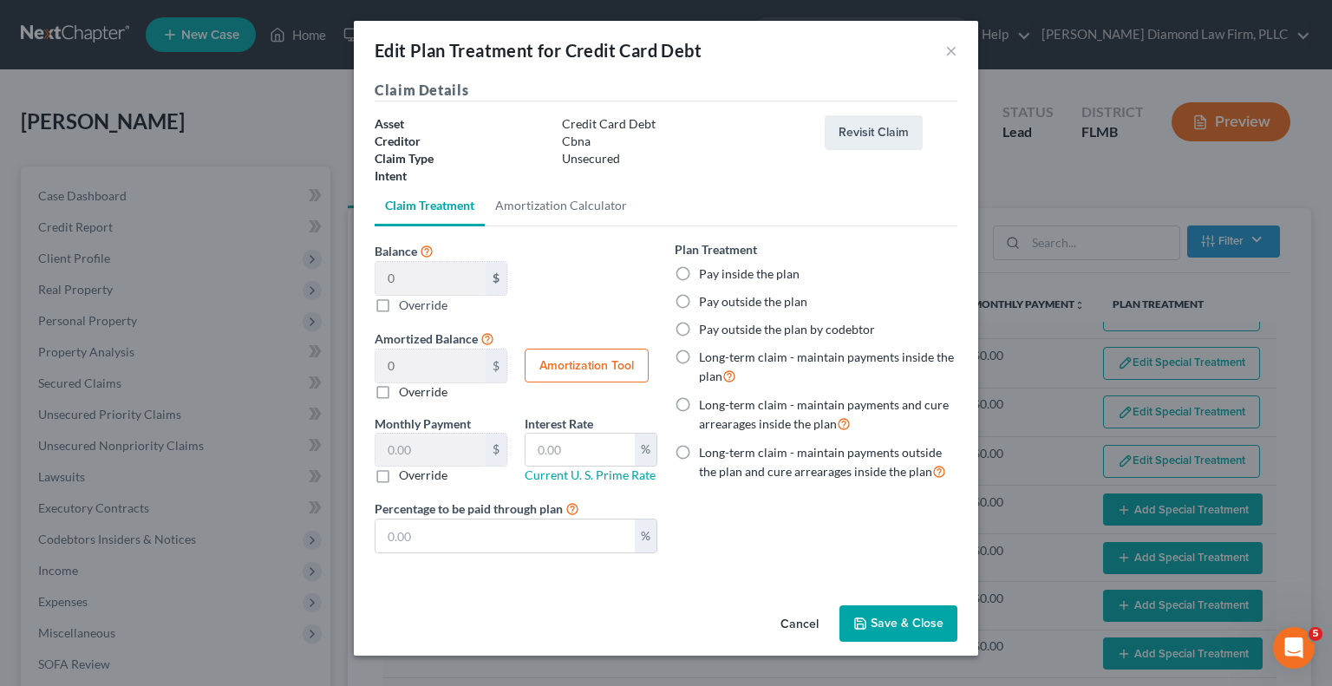
click at [899, 628] on button "Save & Close" at bounding box center [898, 623] width 118 height 36
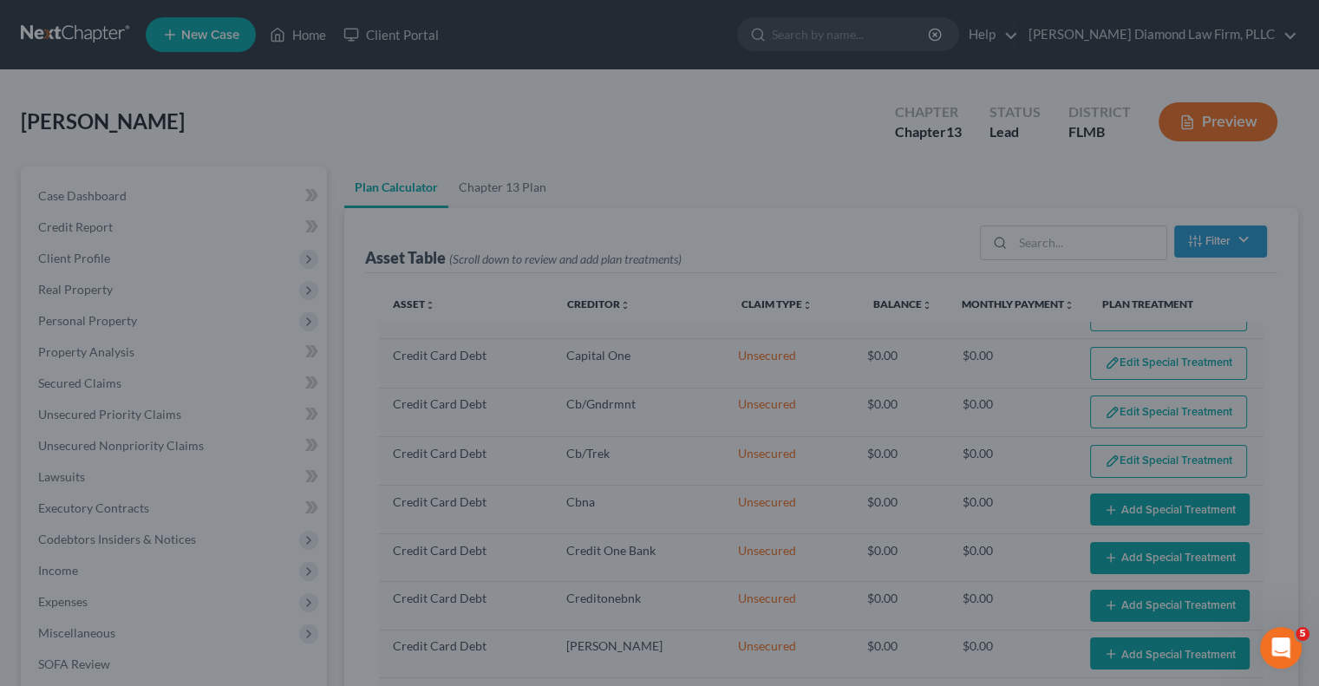
select select "59"
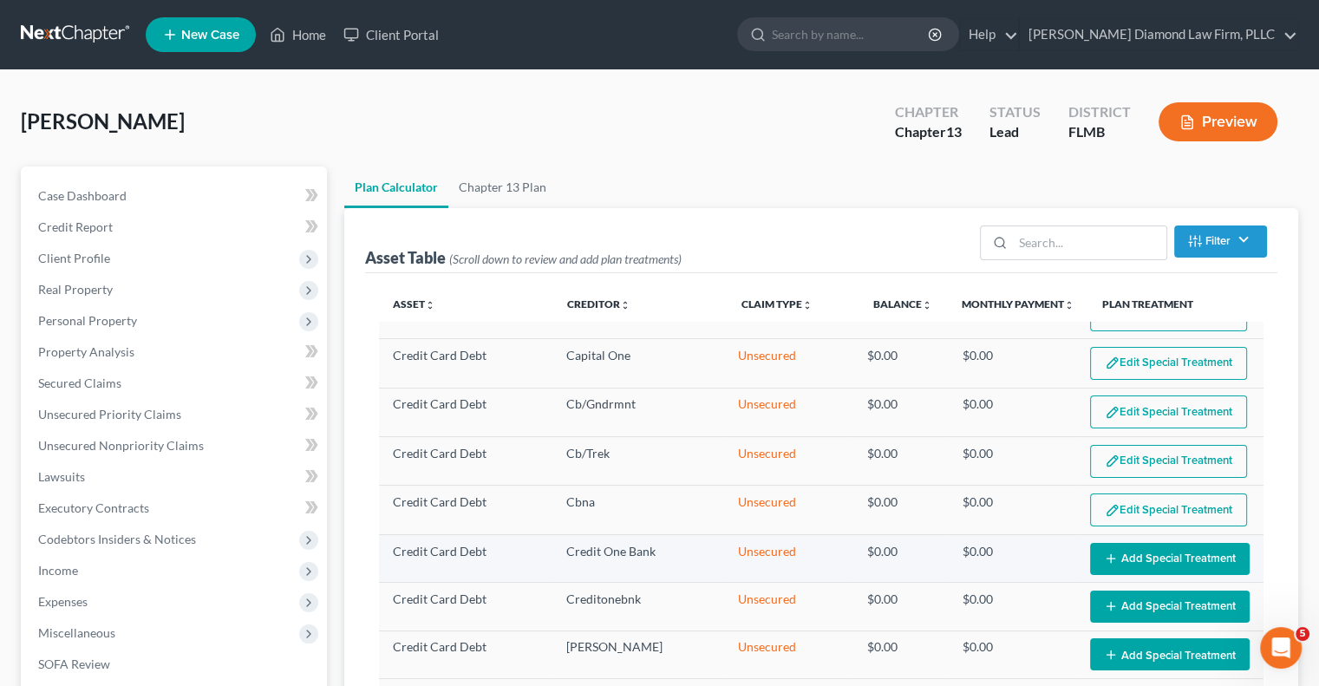
click at [1104, 555] on icon "button" at bounding box center [1111, 558] width 14 height 14
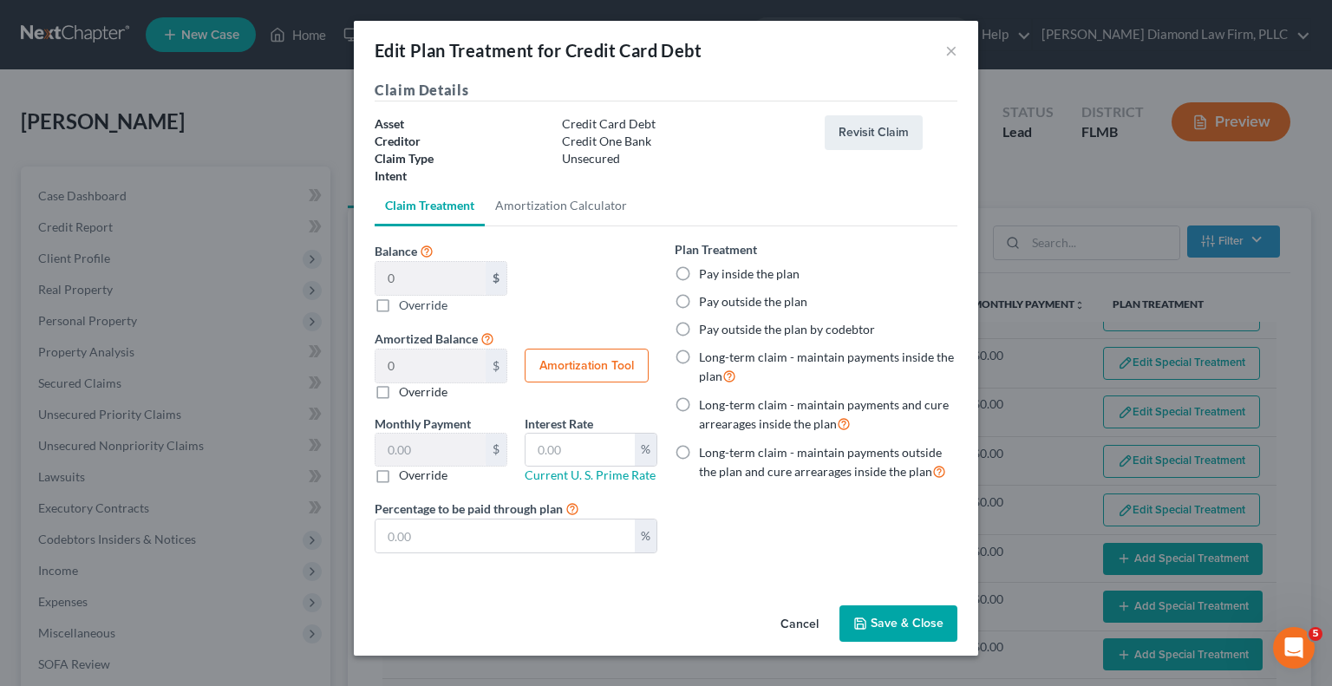
click at [862, 633] on button "Save & Close" at bounding box center [898, 623] width 118 height 36
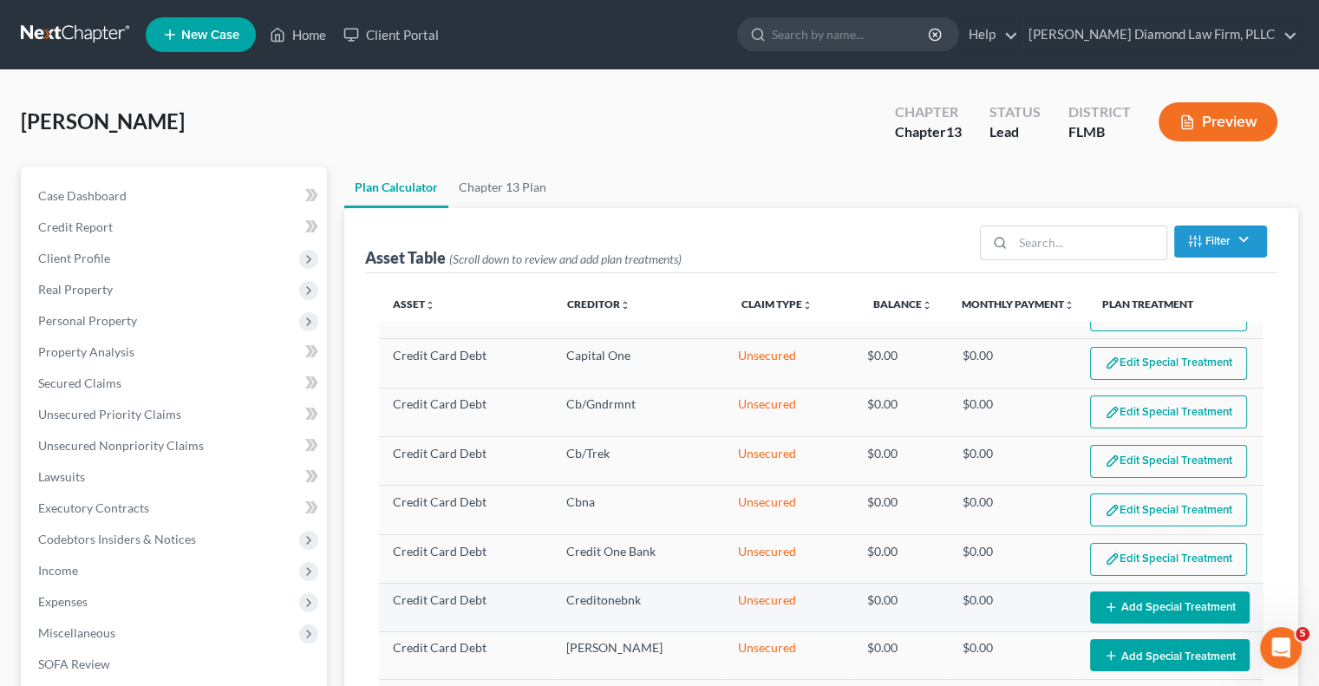
click at [1164, 596] on button "Add Special Treatment" at bounding box center [1170, 607] width 160 height 32
select select "59"
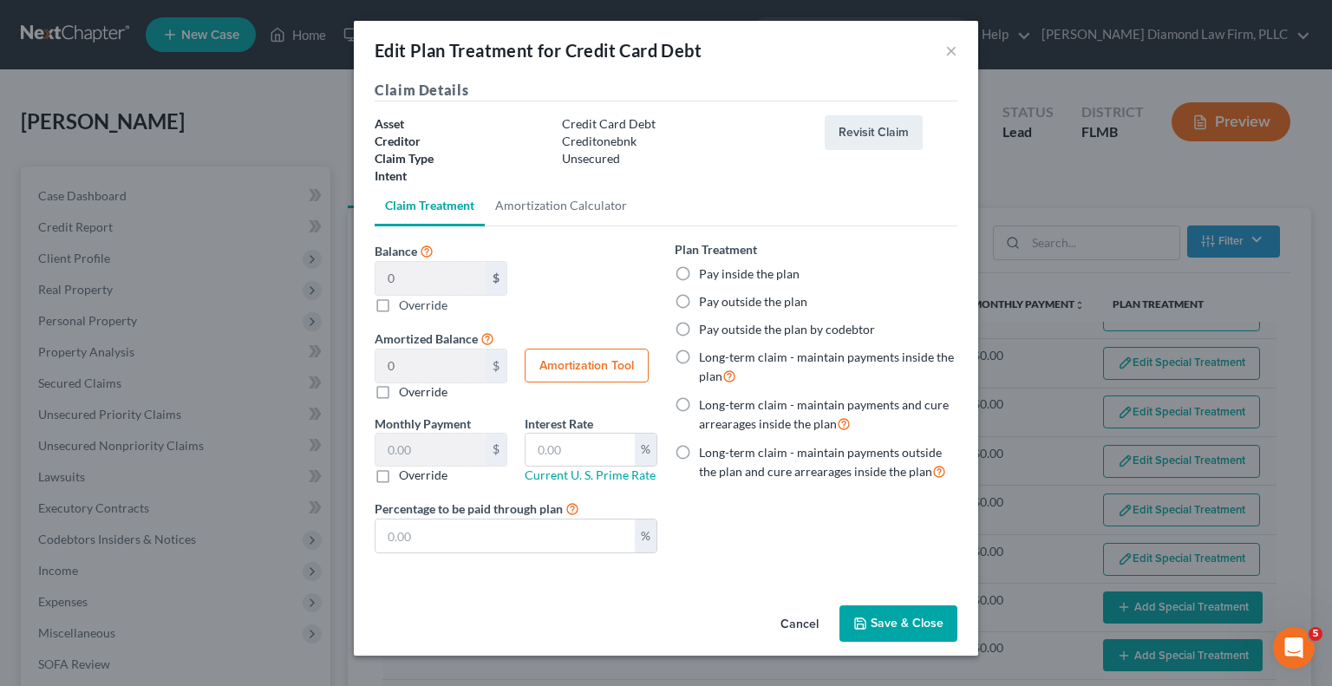
click at [898, 627] on button "Save & Close" at bounding box center [898, 623] width 118 height 36
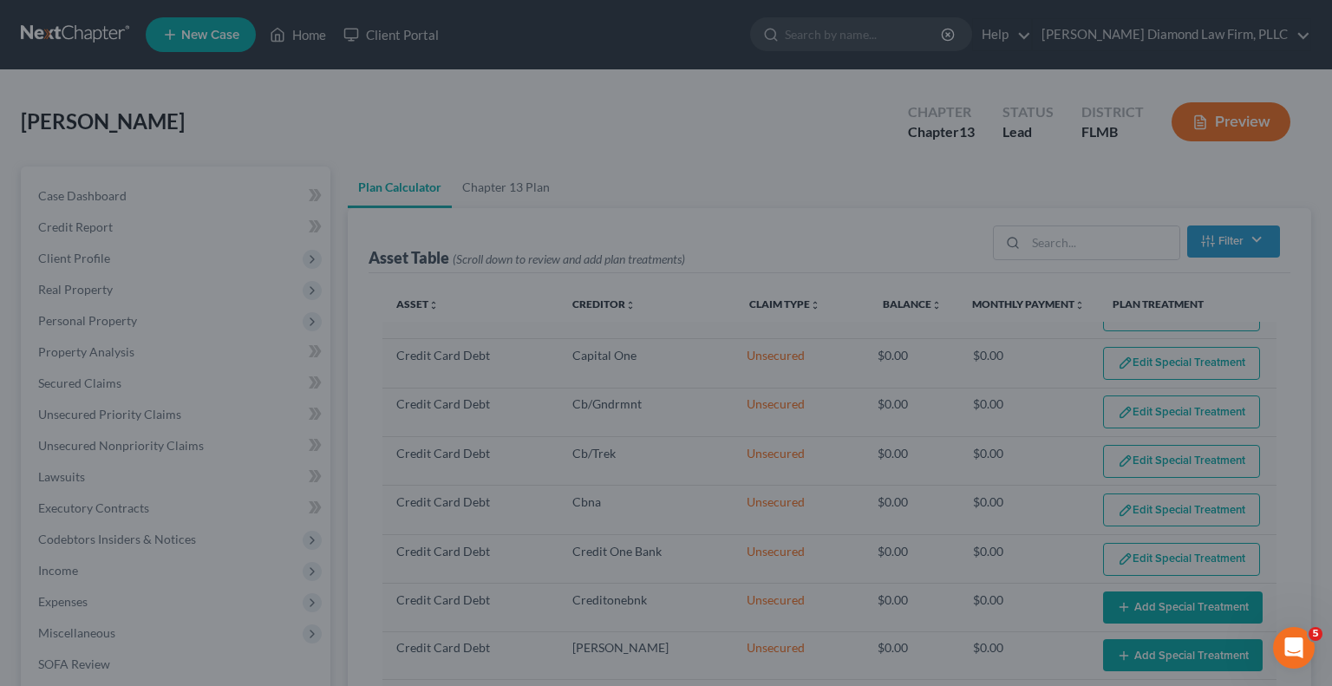
select select "59"
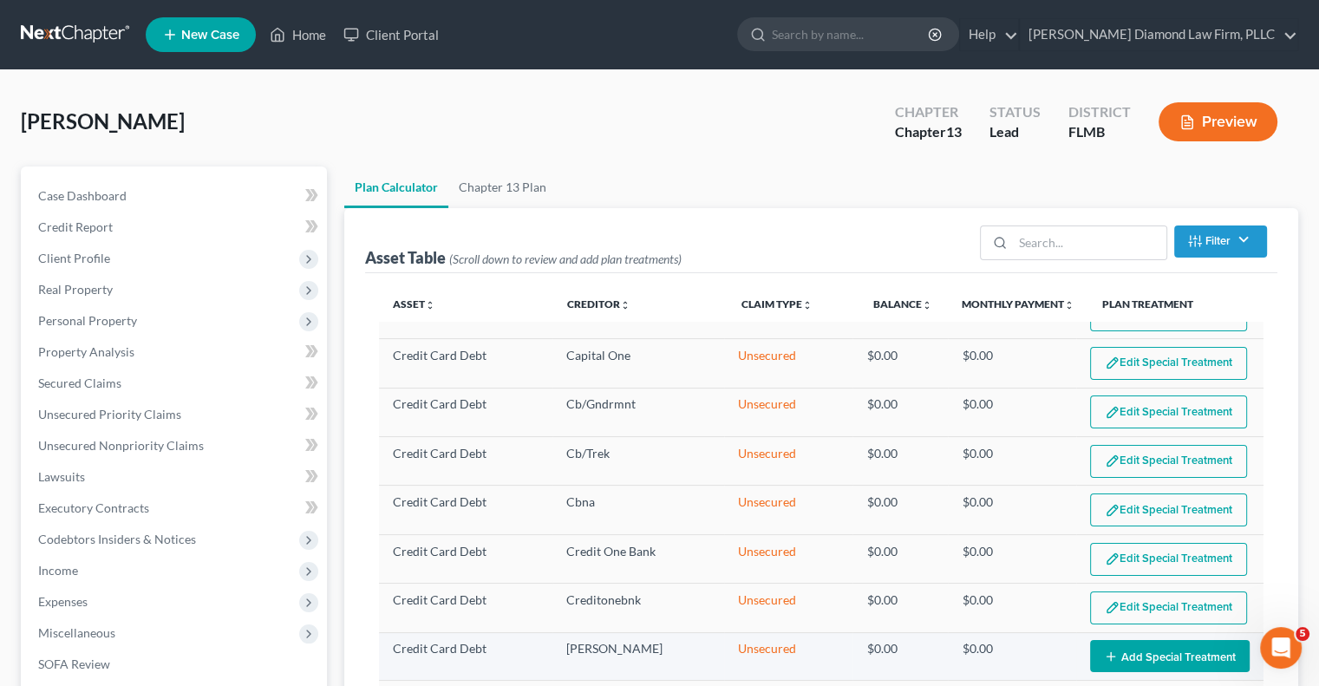
click at [1104, 642] on button "Add Special Treatment" at bounding box center [1170, 656] width 160 height 32
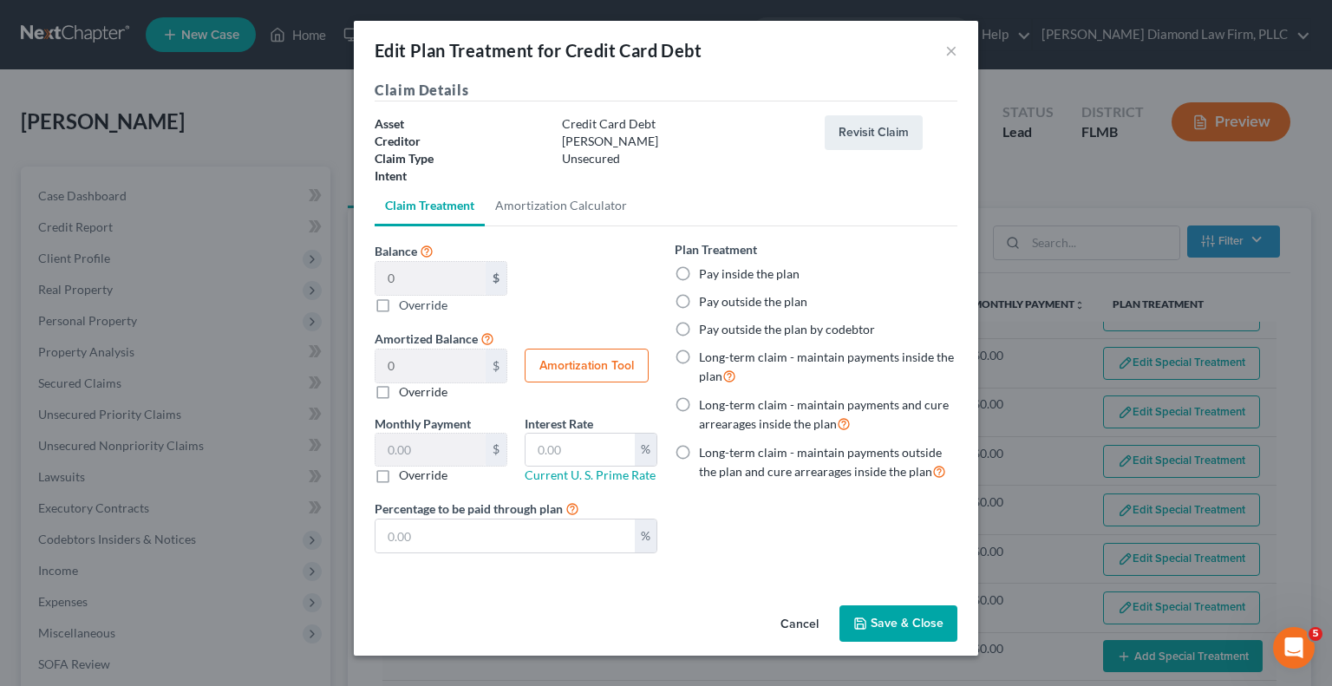
click at [862, 624] on icon "button" at bounding box center [860, 623] width 14 height 14
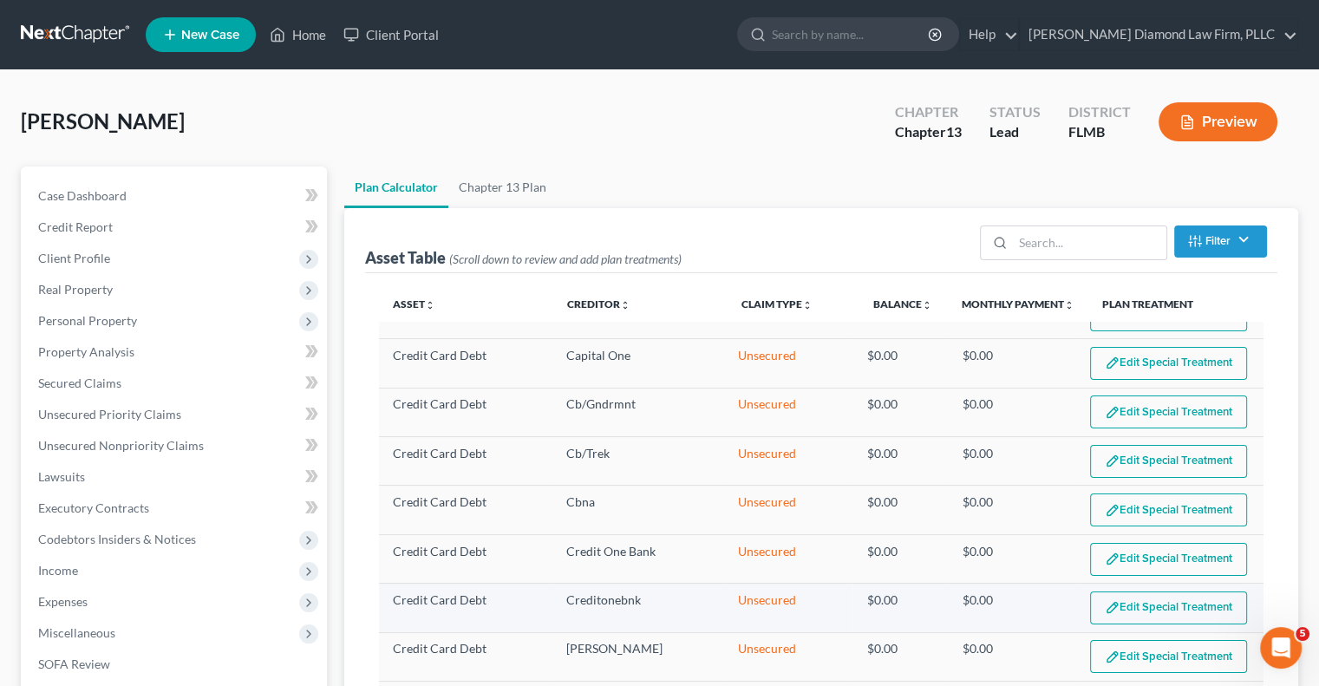
select select "59"
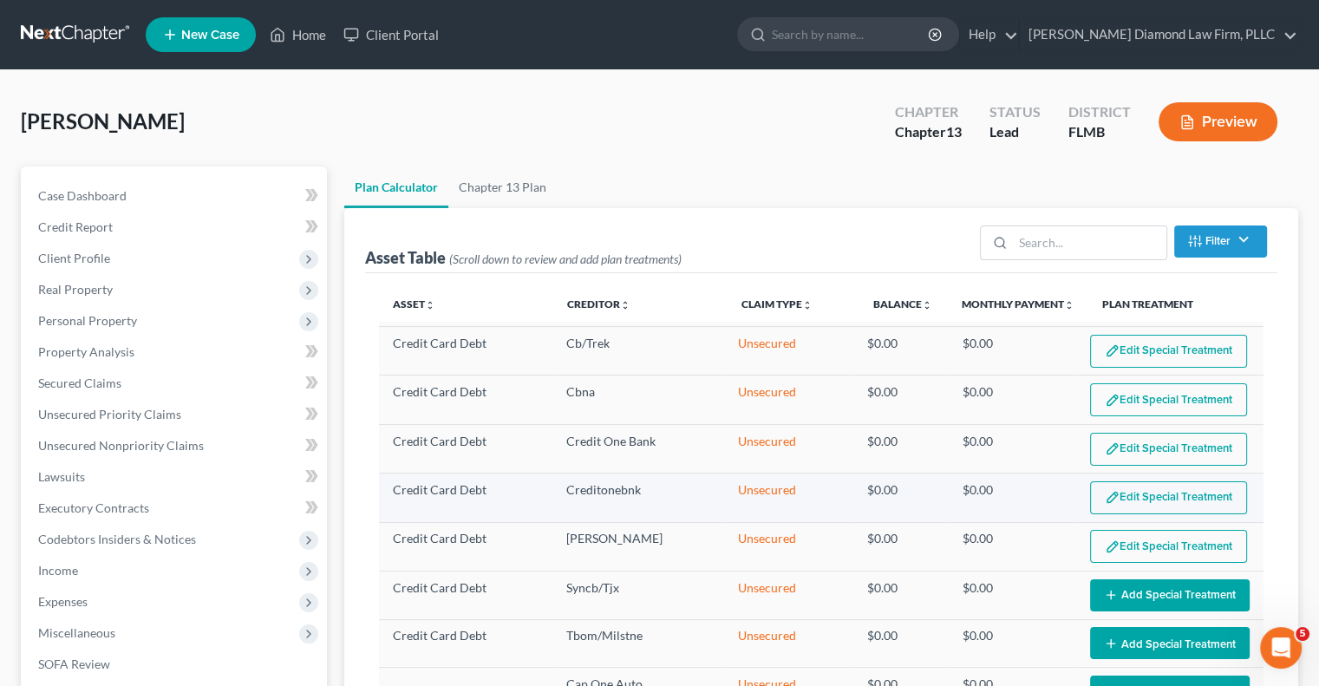
scroll to position [694, 0]
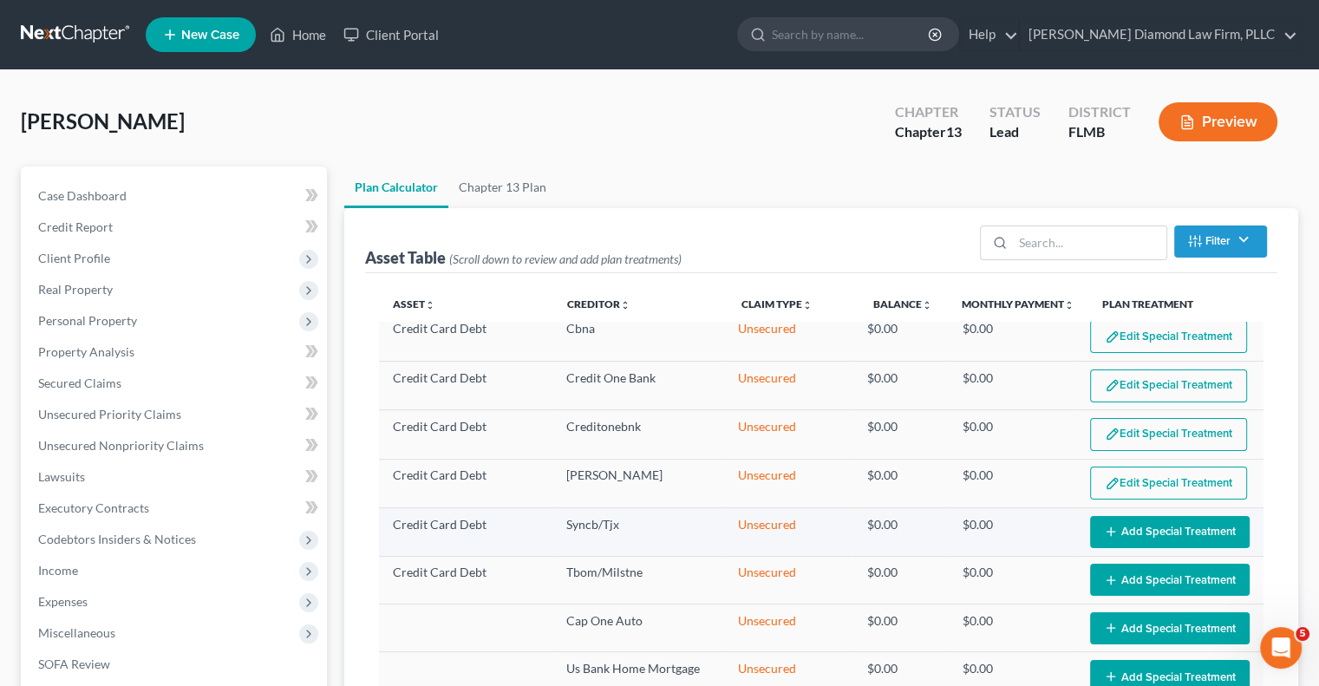
click at [1108, 528] on button "Add Special Treatment" at bounding box center [1170, 532] width 160 height 32
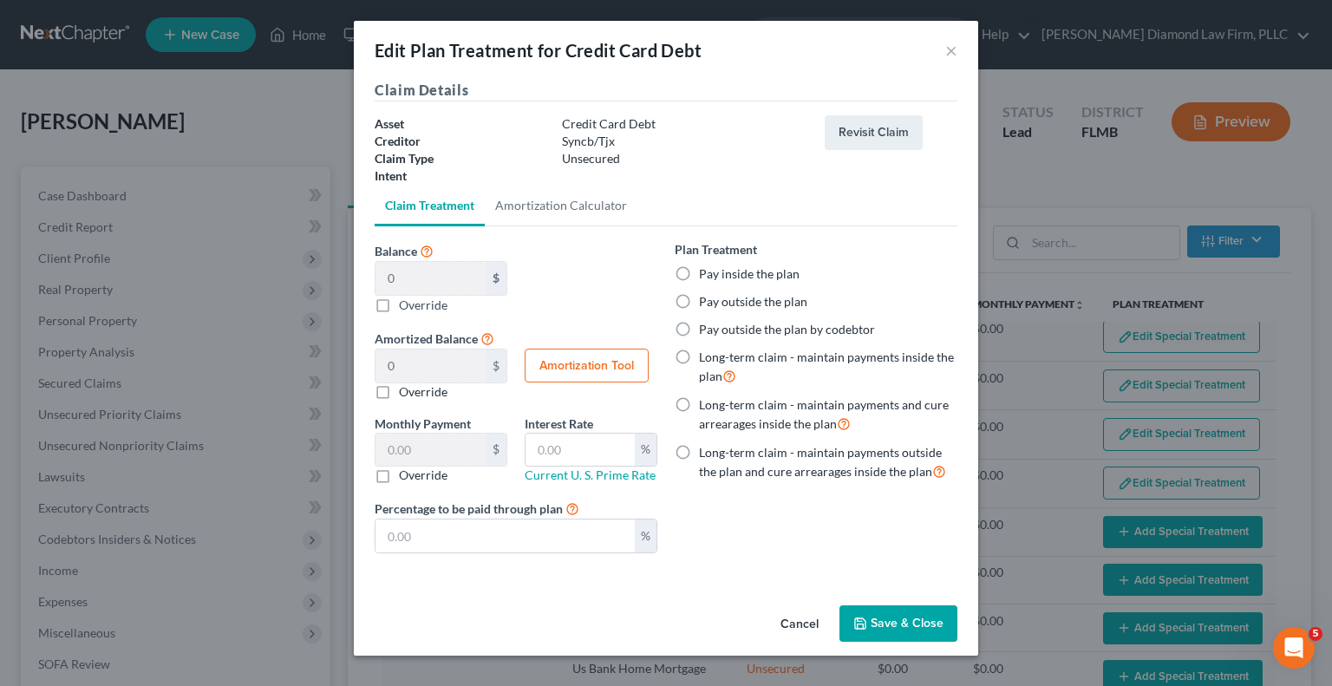
click at [896, 619] on button "Save & Close" at bounding box center [898, 623] width 118 height 36
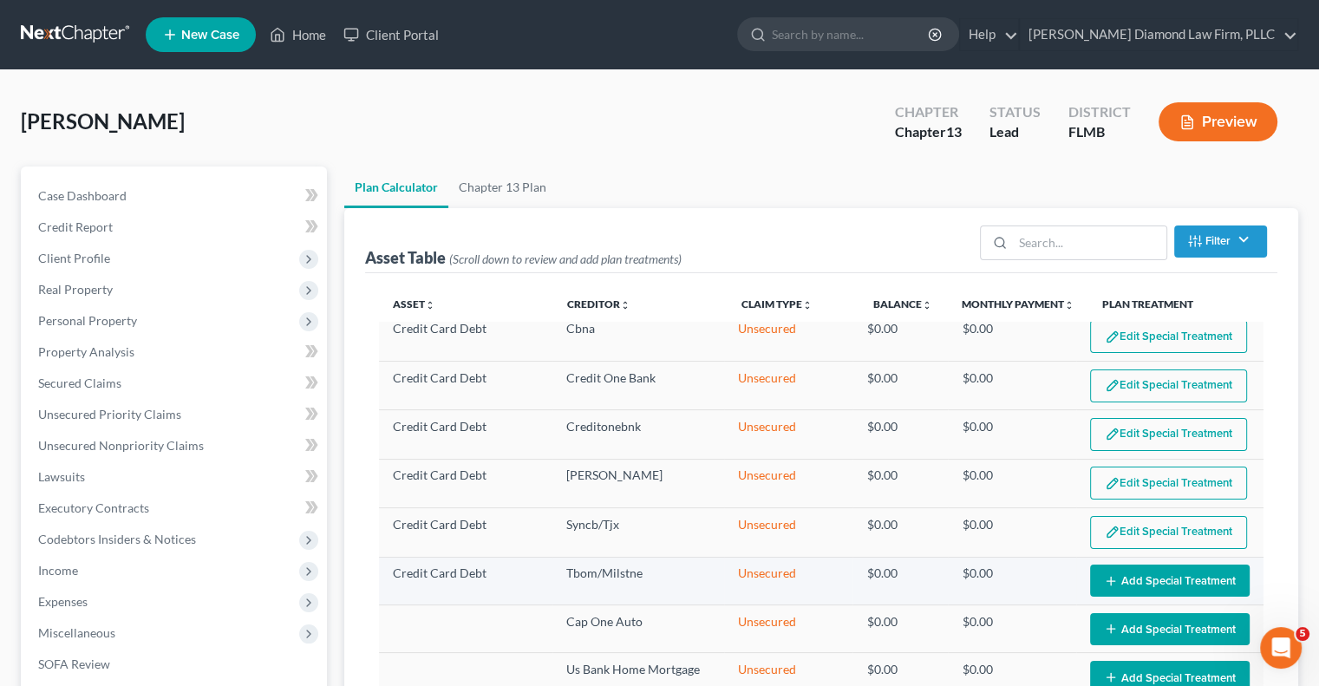
select select "59"
click at [1106, 581] on line "button" at bounding box center [1110, 581] width 8 height 0
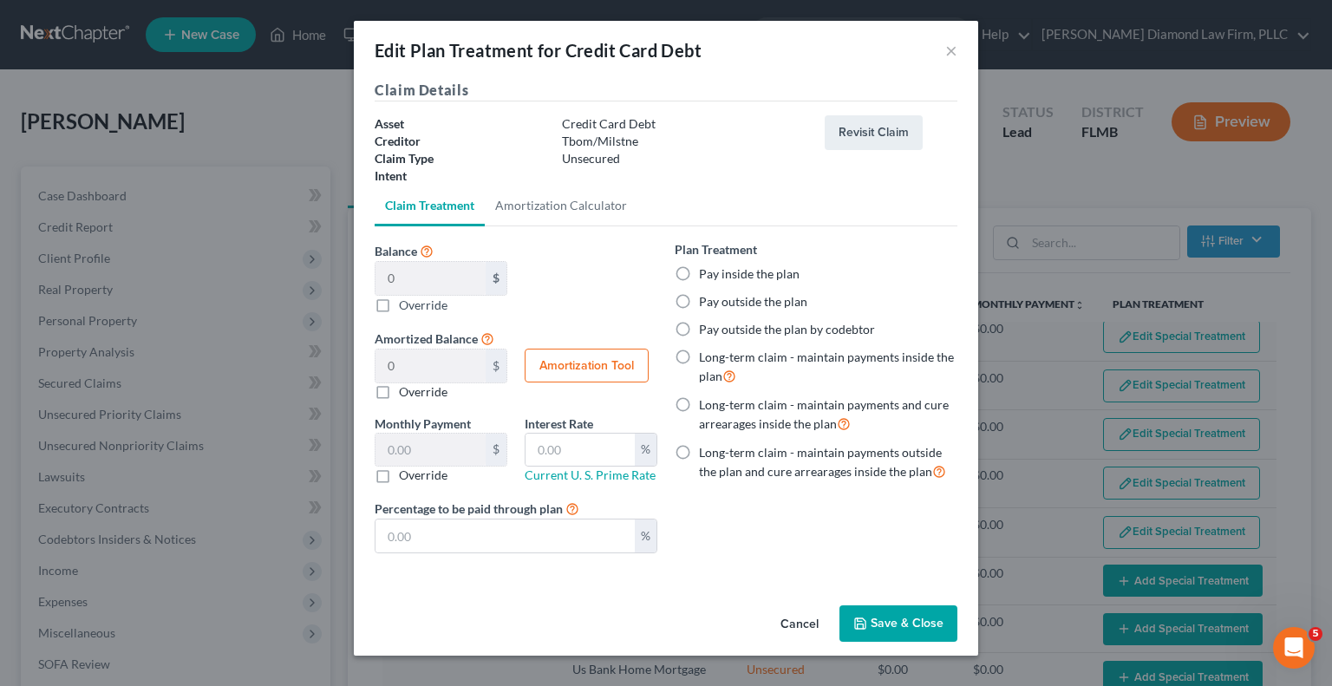
click at [922, 624] on button "Save & Close" at bounding box center [898, 623] width 118 height 36
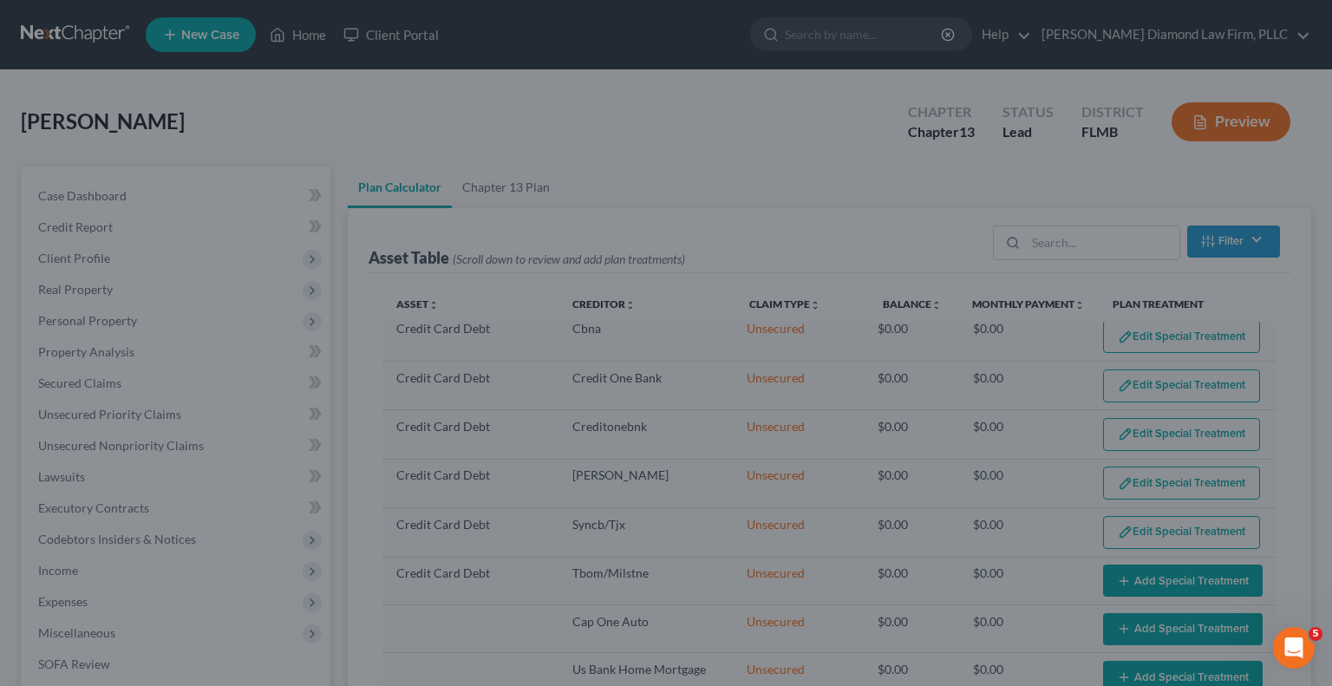
select select "59"
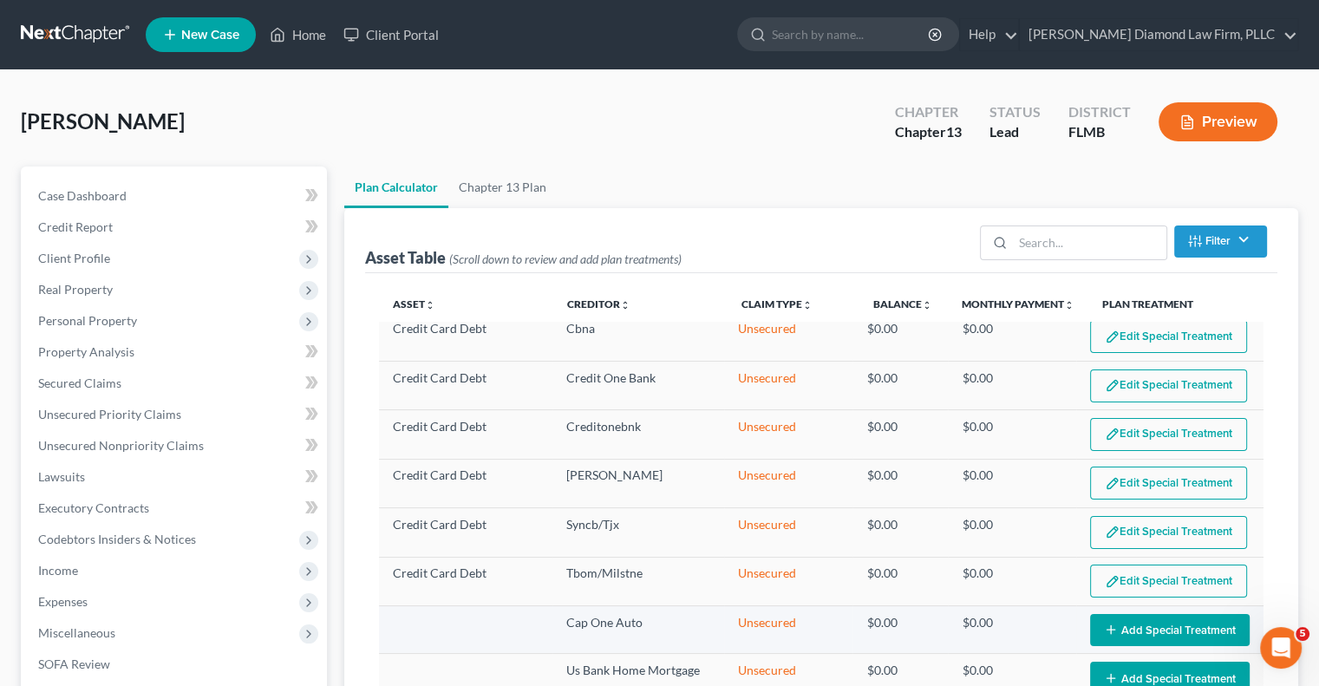
click at [1112, 622] on button "Add Special Treatment" at bounding box center [1170, 630] width 160 height 32
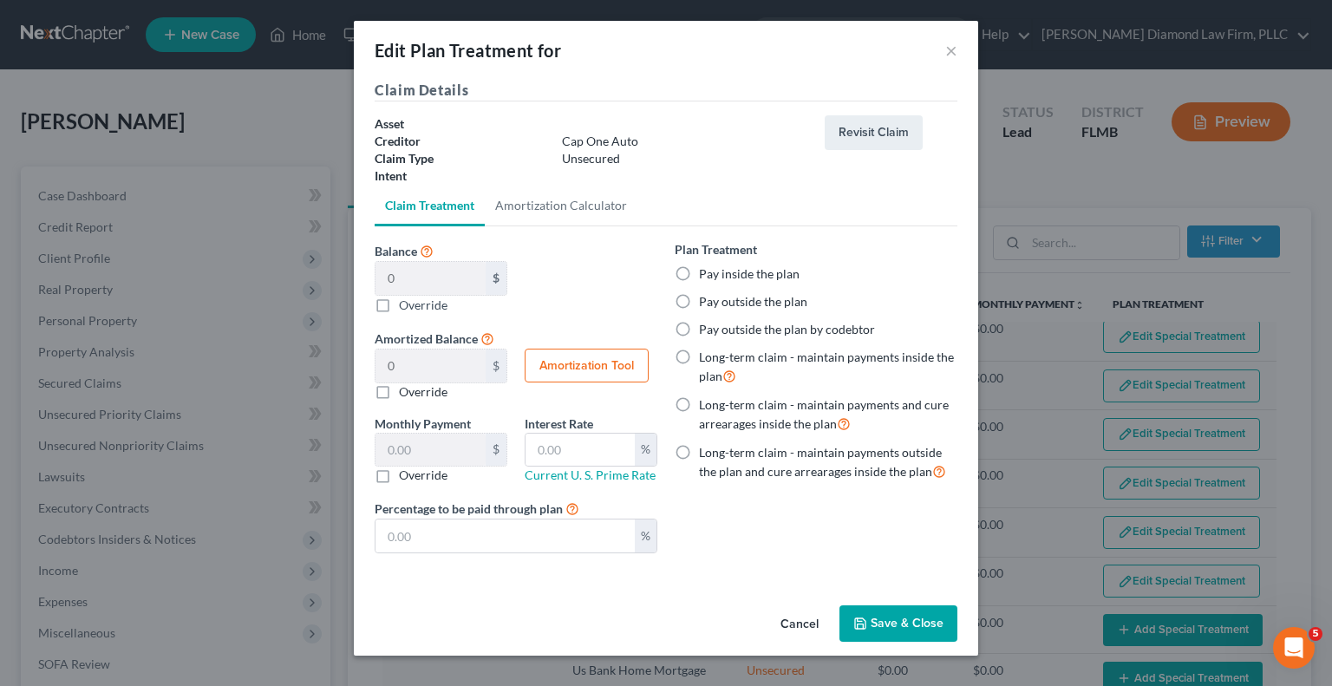
click at [895, 627] on button "Save & Close" at bounding box center [898, 623] width 118 height 36
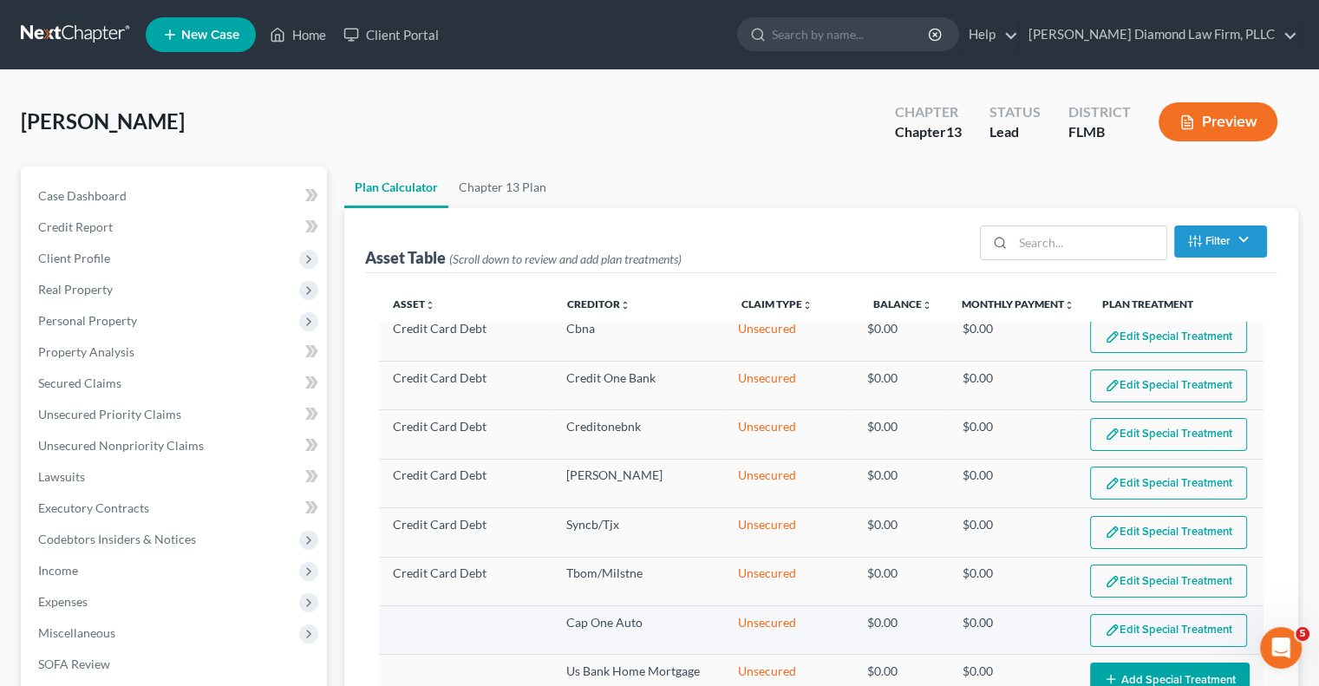
select select "59"
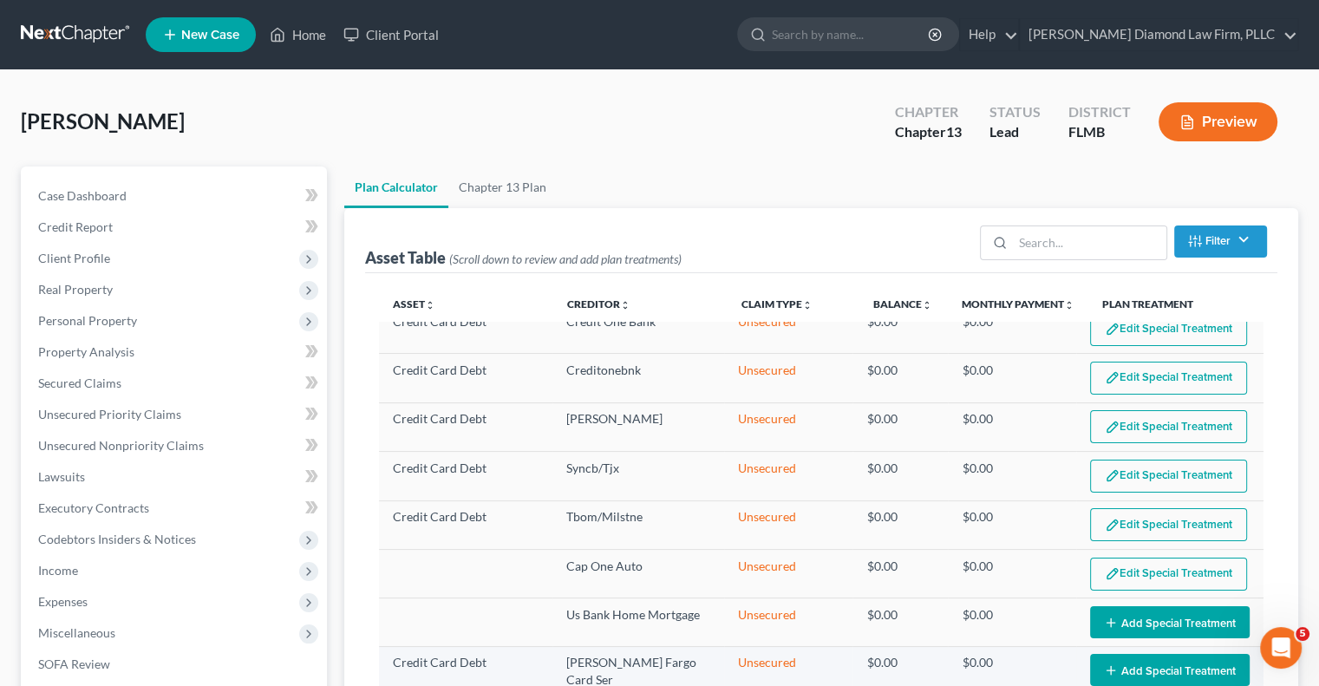
scroll to position [780, 0]
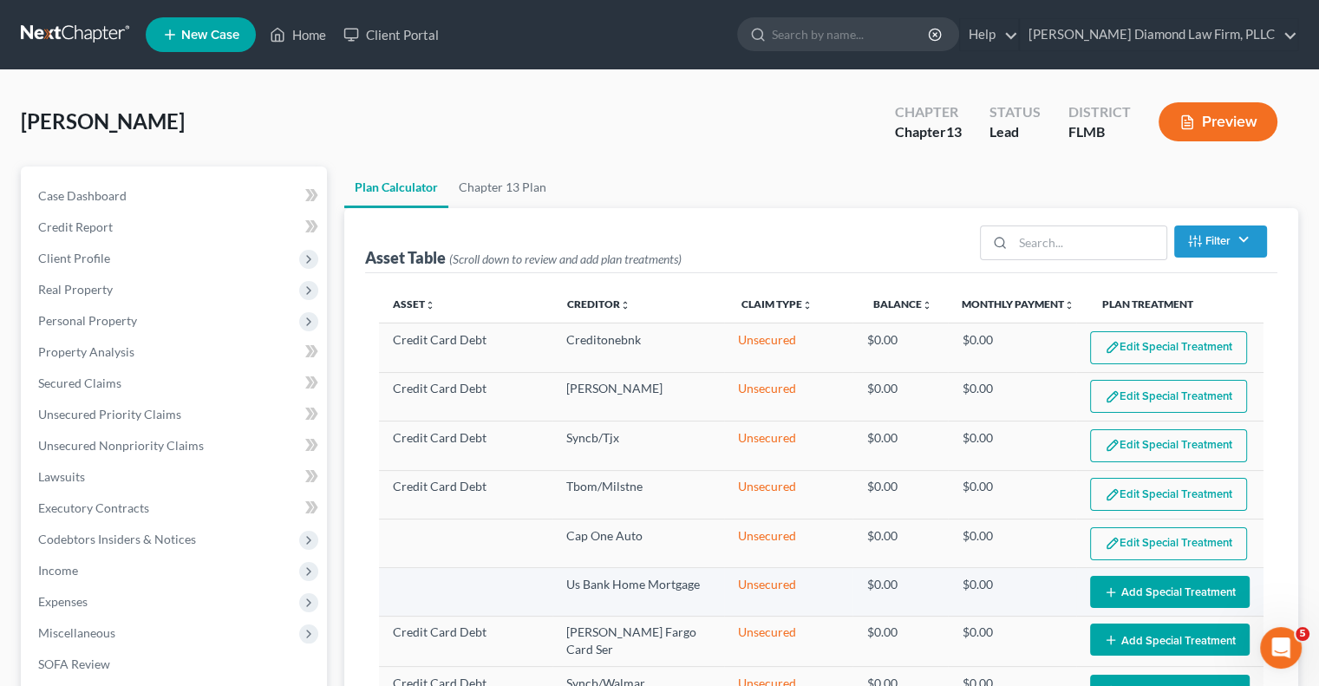
click at [1091, 589] on button "Add Special Treatment" at bounding box center [1170, 592] width 160 height 32
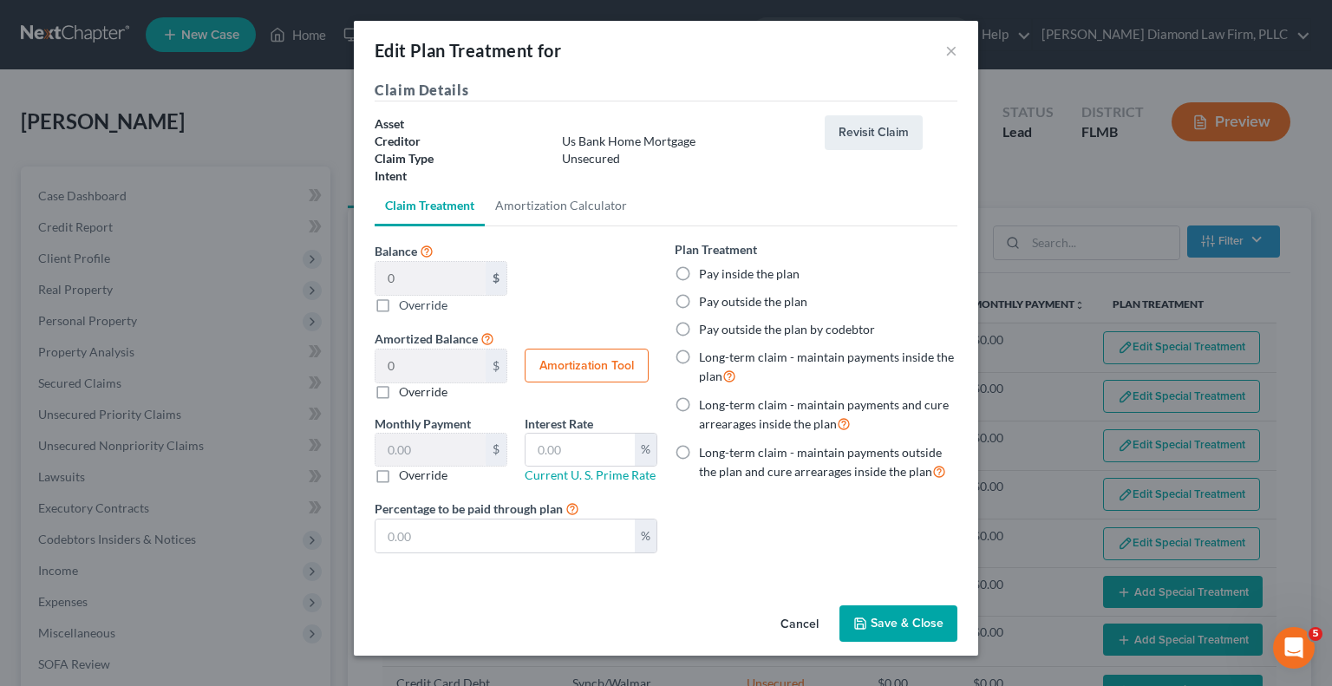
click at [930, 614] on button "Save & Close" at bounding box center [898, 623] width 118 height 36
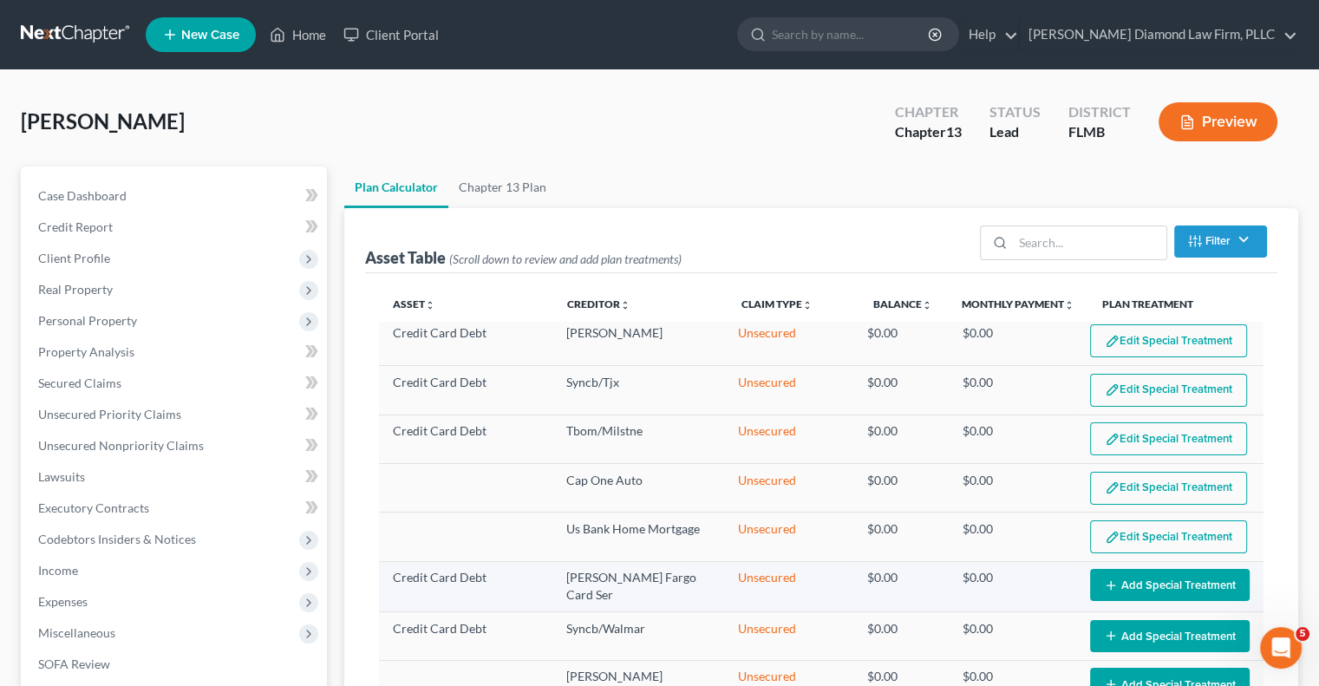
select select "59"
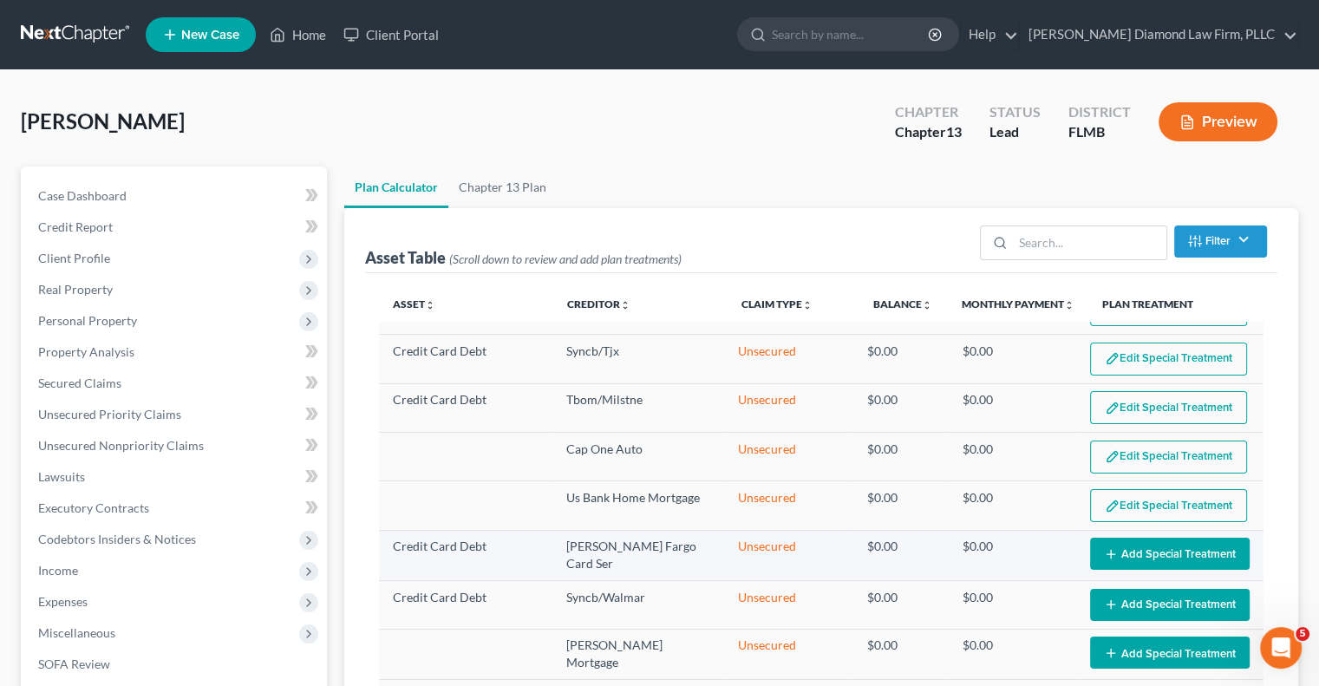
click at [1110, 546] on button "Add Special Treatment" at bounding box center [1170, 553] width 160 height 32
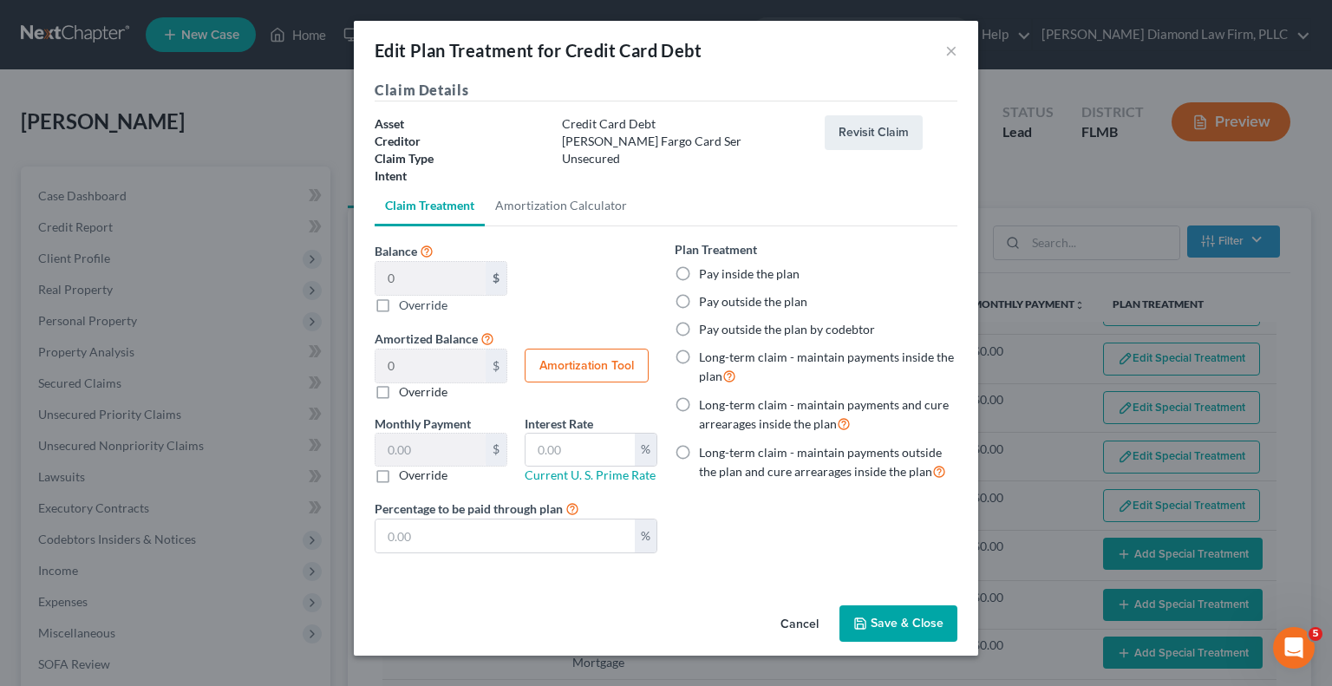
click at [878, 624] on button "Save & Close" at bounding box center [898, 623] width 118 height 36
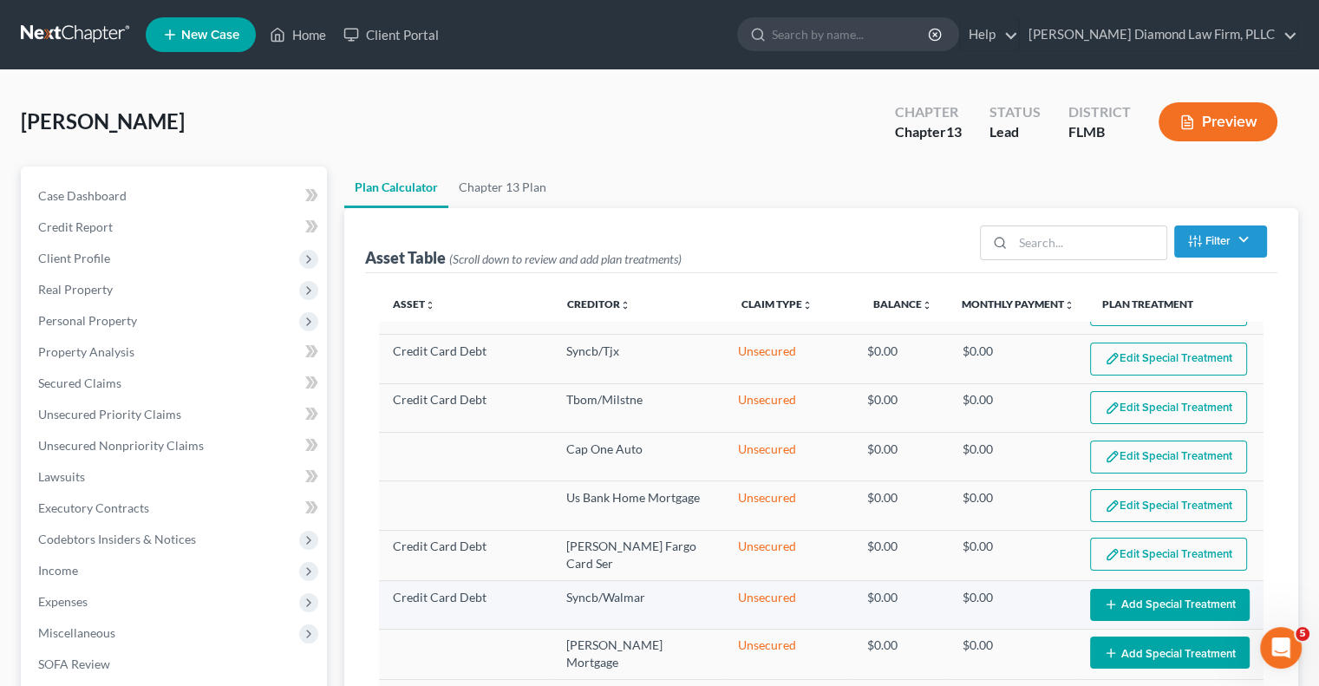
select select "59"
click at [1104, 596] on button "Add Special Treatment" at bounding box center [1170, 605] width 160 height 32
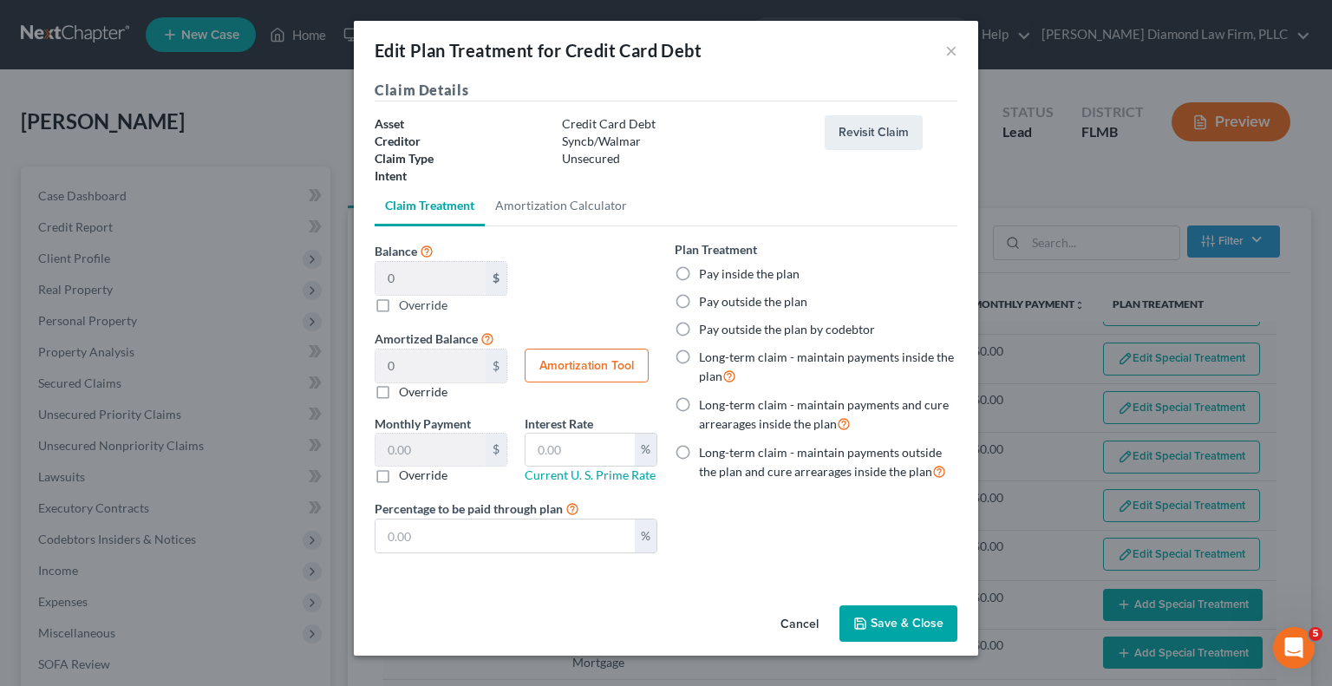
click at [931, 622] on button "Save & Close" at bounding box center [898, 623] width 118 height 36
select select "59"
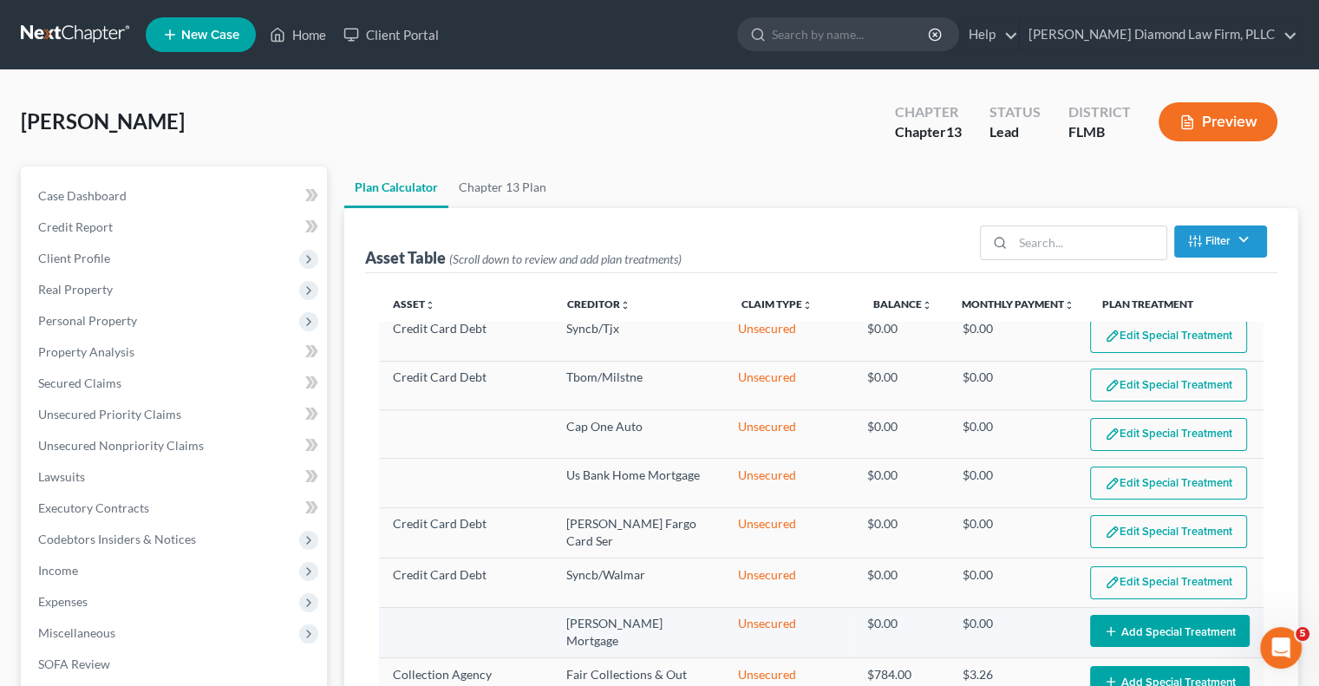
scroll to position [902, 0]
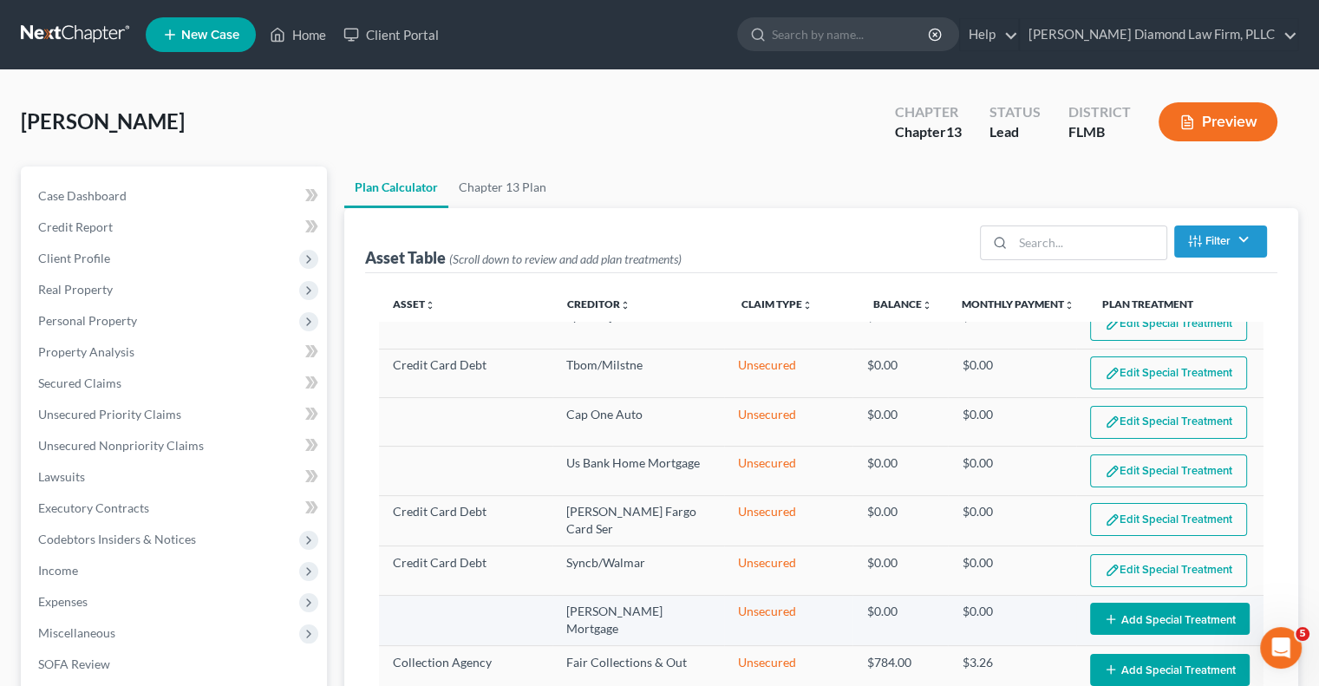
click at [1146, 602] on button "Add Special Treatment" at bounding box center [1170, 618] width 160 height 32
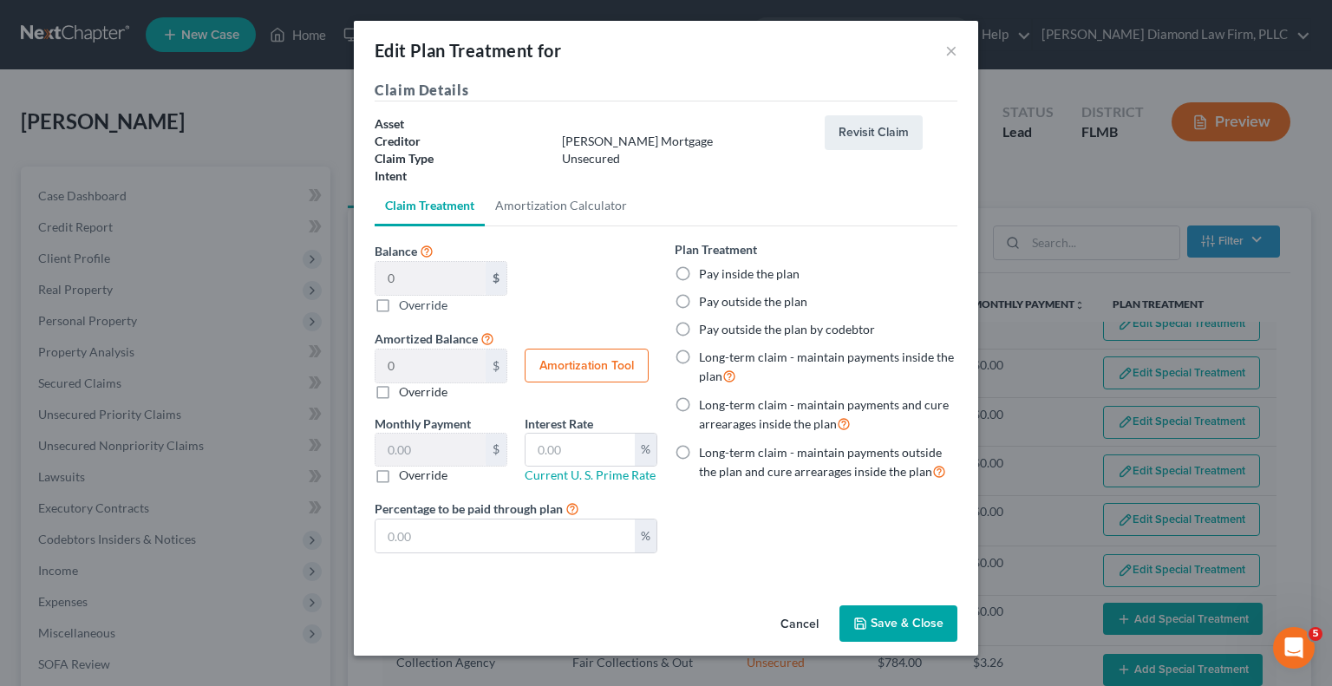
click at [888, 620] on button "Save & Close" at bounding box center [898, 623] width 118 height 36
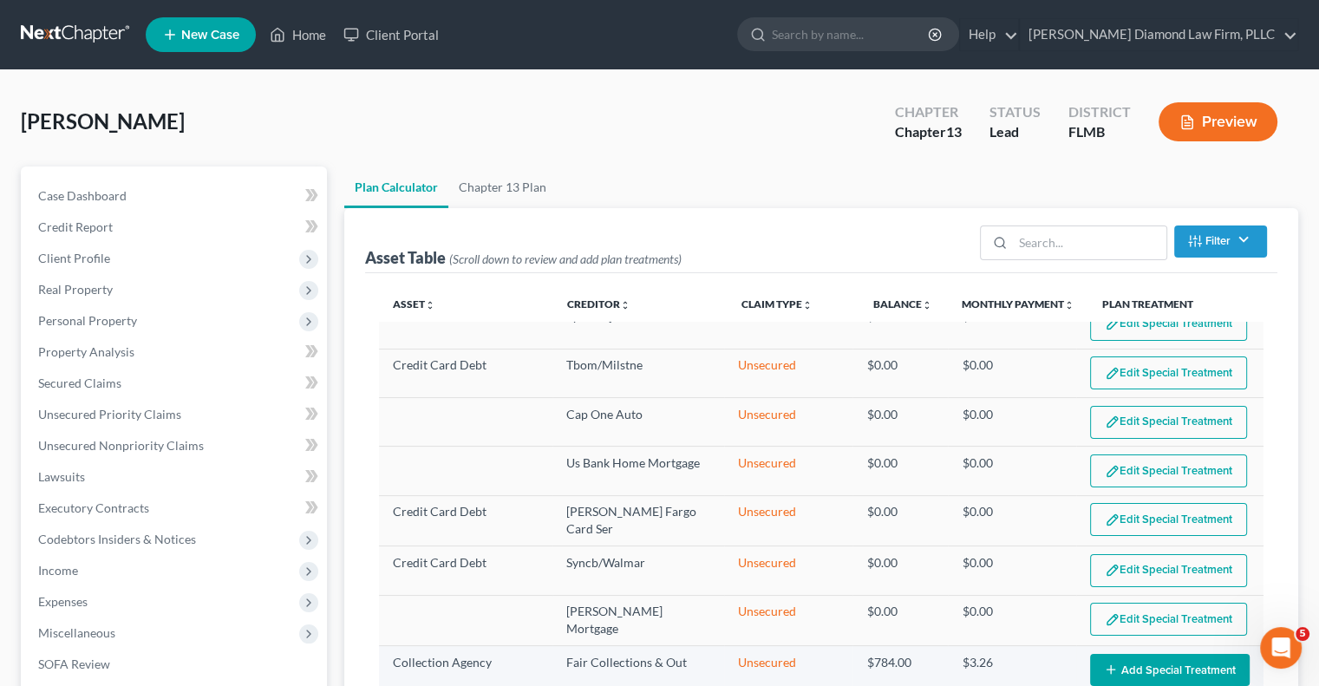
scroll to position [902, 0]
select select "59"
click at [1162, 653] on button "Add Special Treatment" at bounding box center [1170, 669] width 160 height 32
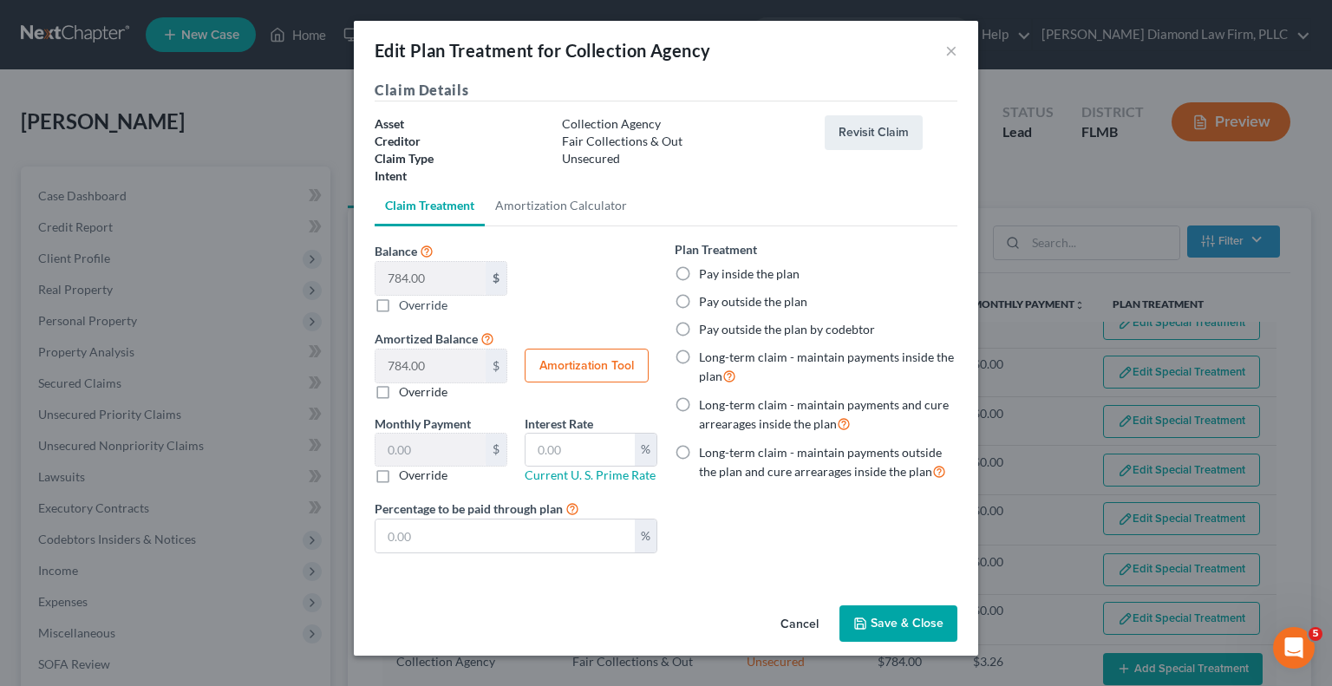
click at [893, 619] on button "Save & Close" at bounding box center [898, 623] width 118 height 36
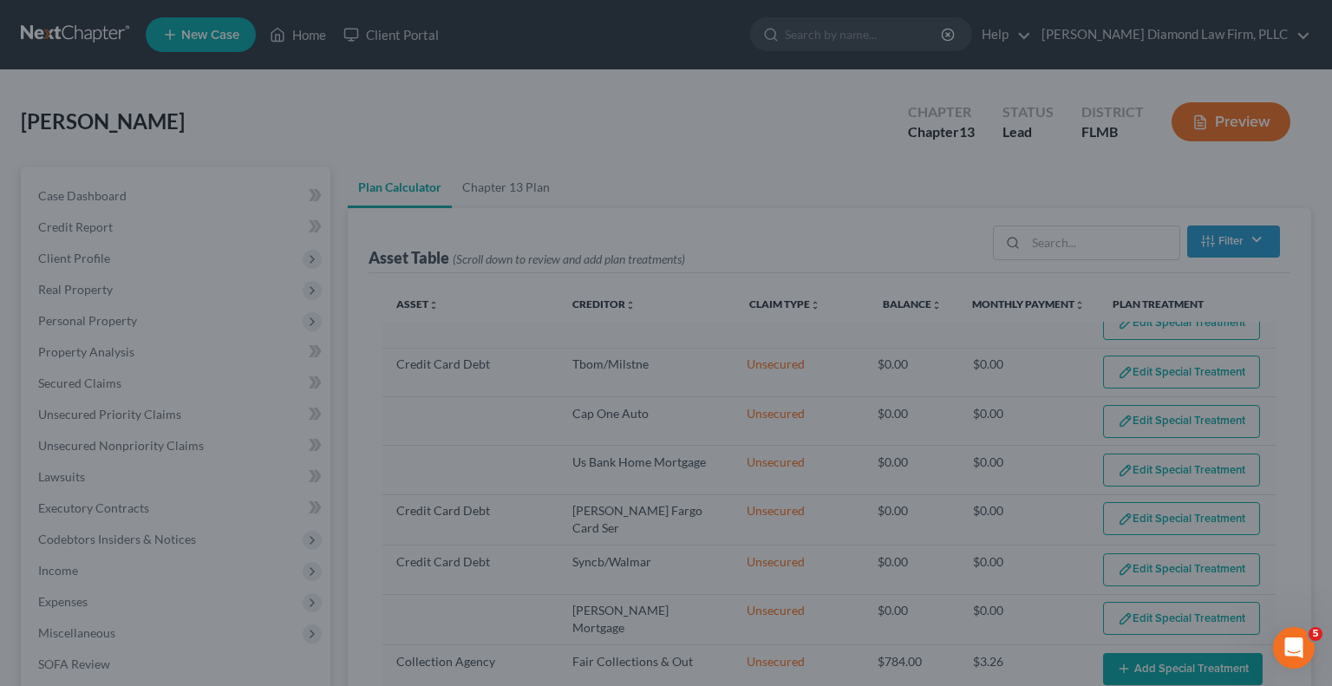
select select "59"
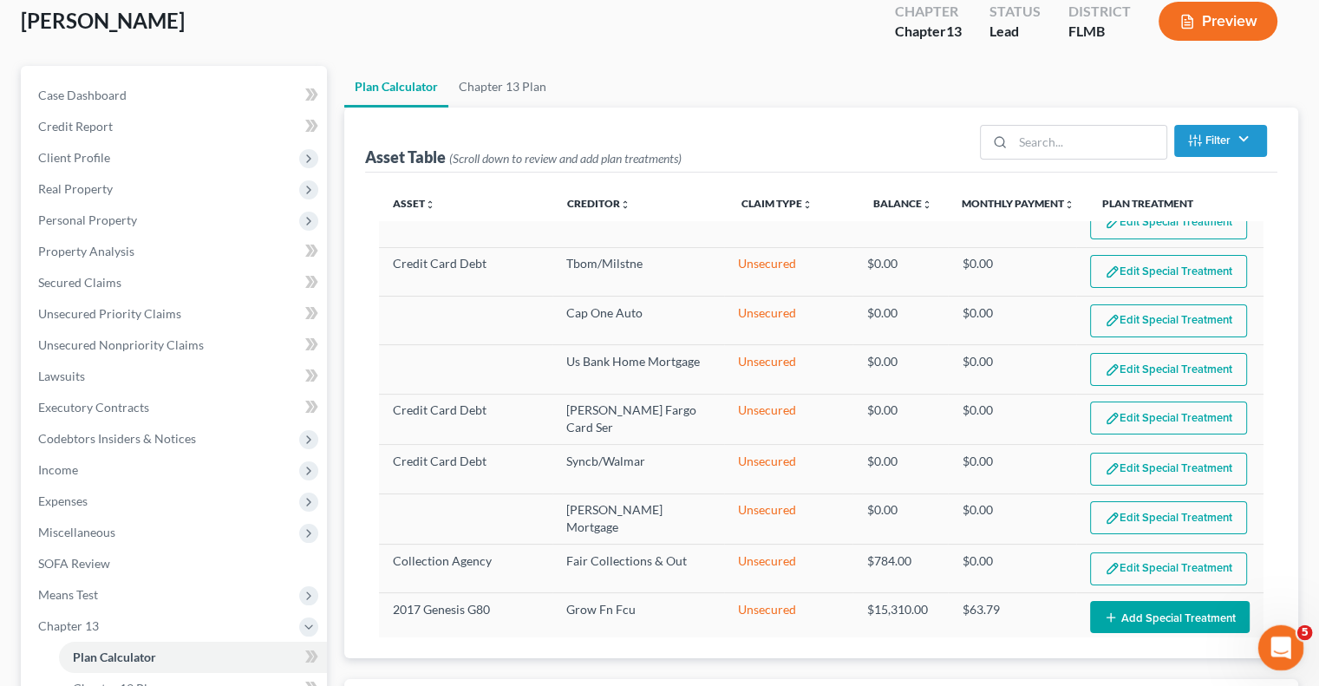
scroll to position [173, 0]
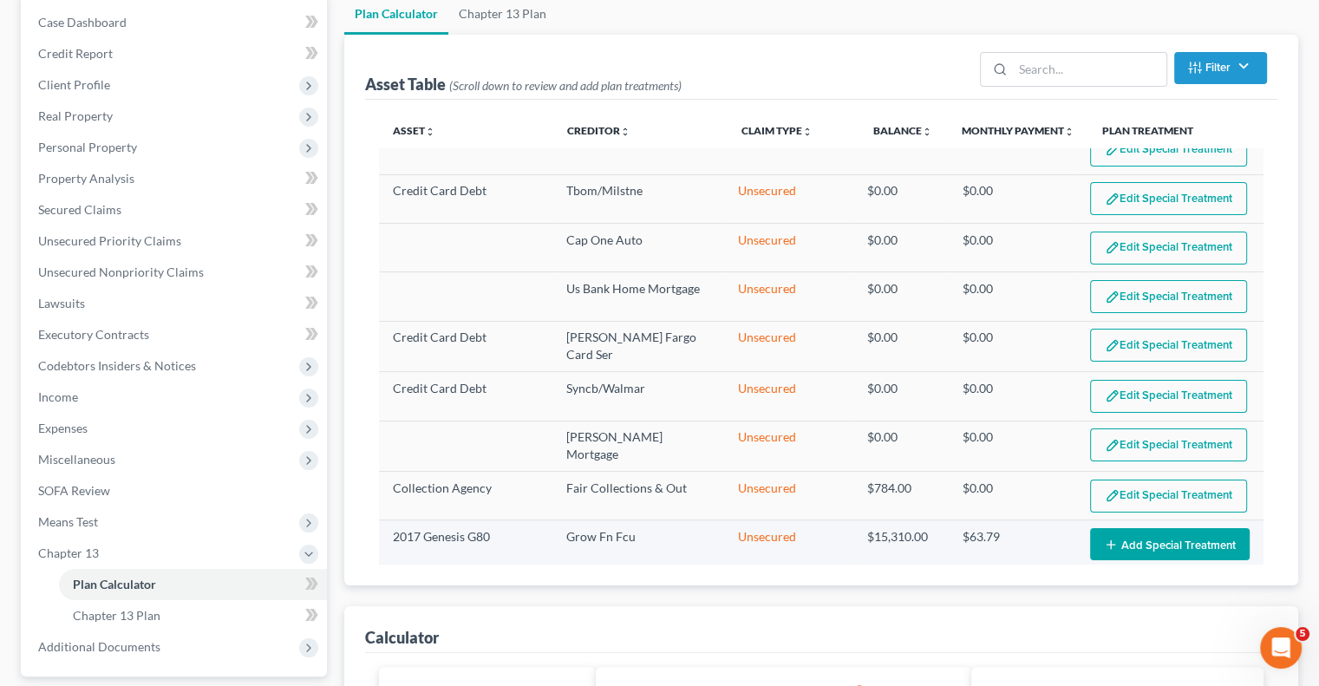
click at [1146, 528] on button "Add Special Treatment" at bounding box center [1170, 544] width 160 height 32
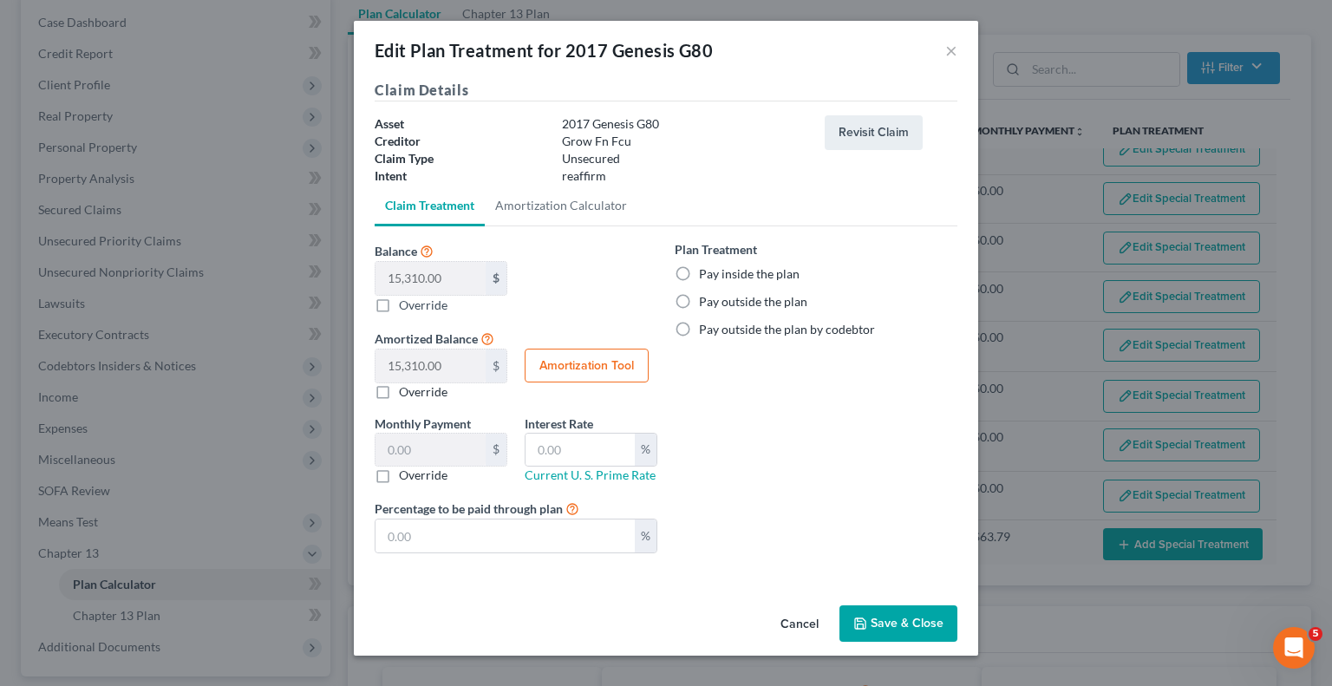
click at [399, 307] on label "Override" at bounding box center [423, 305] width 49 height 18
click at [406, 307] on input "Balance 15,310.00 $ $ Override" at bounding box center [411, 301] width 11 height 11
checkbox input "true"
click at [409, 270] on input "Balance 15,310.00 $ $ Override" at bounding box center [430, 278] width 110 height 33
type input "1"
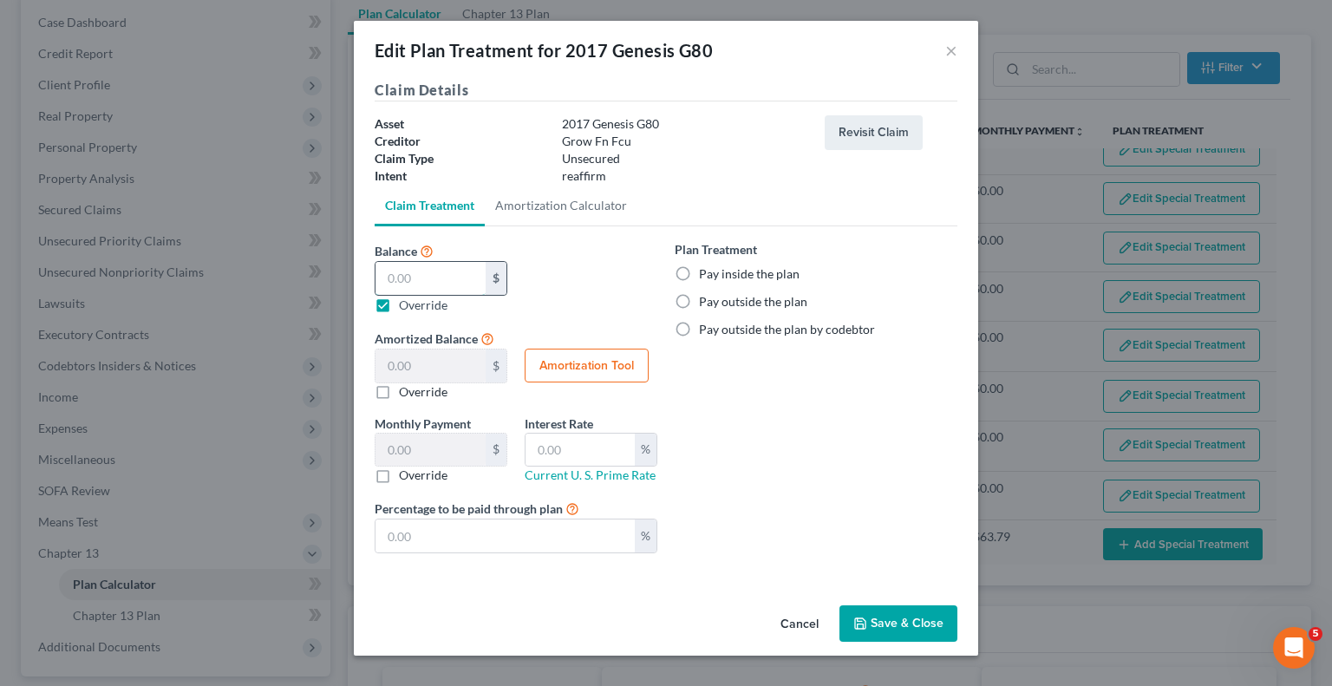
type input "1.00"
type input "12"
type input "12.00"
type input "120"
type input "120.00"
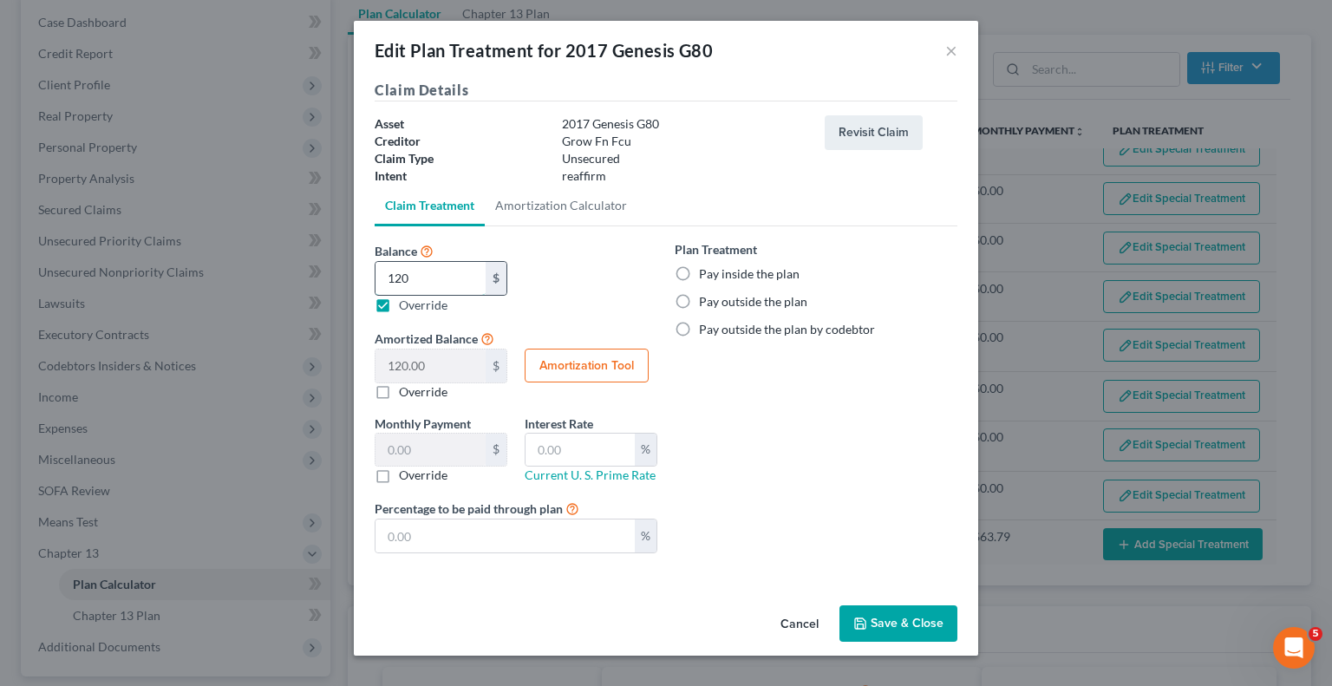
type input "1200"
type input "1,200.00"
type input "1,2000"
type input "12,000.00"
type input "12,000"
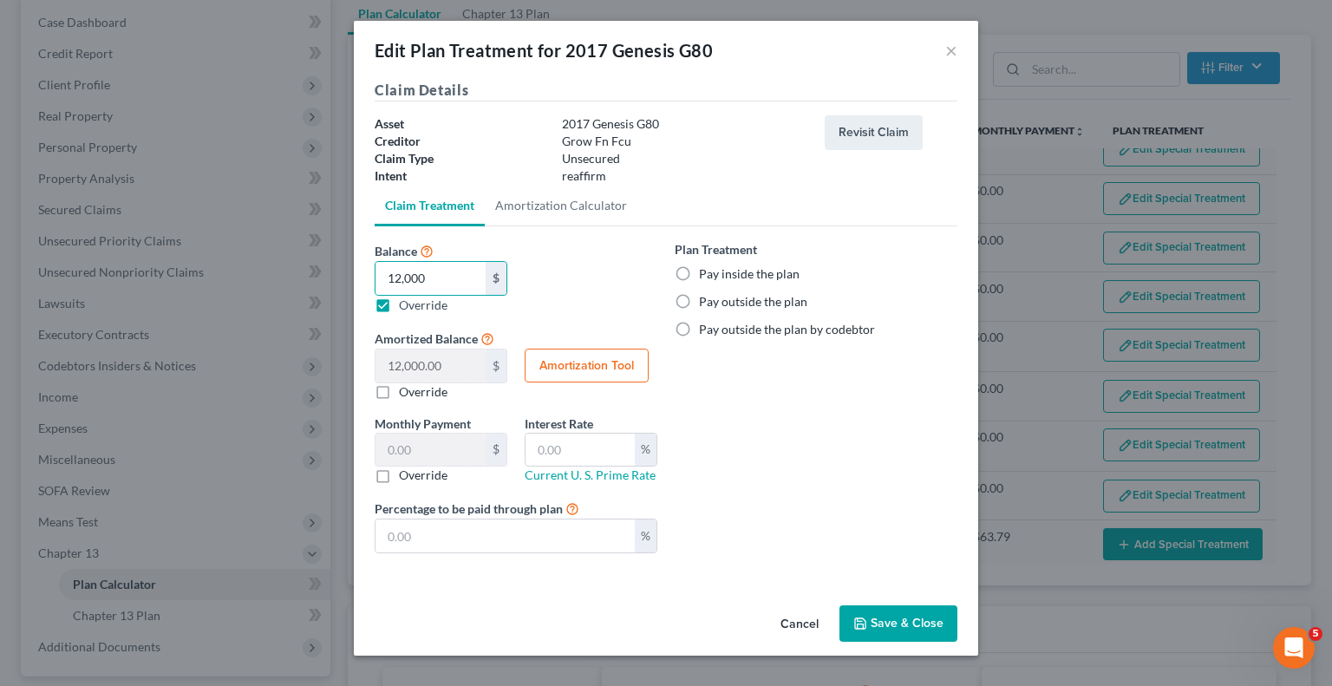
drag, startPoint x: 685, startPoint y: 273, endPoint x: 672, endPoint y: 333, distance: 61.2
click at [699, 273] on label "Pay inside the plan" at bounding box center [749, 273] width 101 height 17
click at [706, 273] on input "Pay inside the plan" at bounding box center [711, 270] width 11 height 11
radio input "true"
drag, startPoint x: 639, startPoint y: 362, endPoint x: 633, endPoint y: 371, distance: 10.6
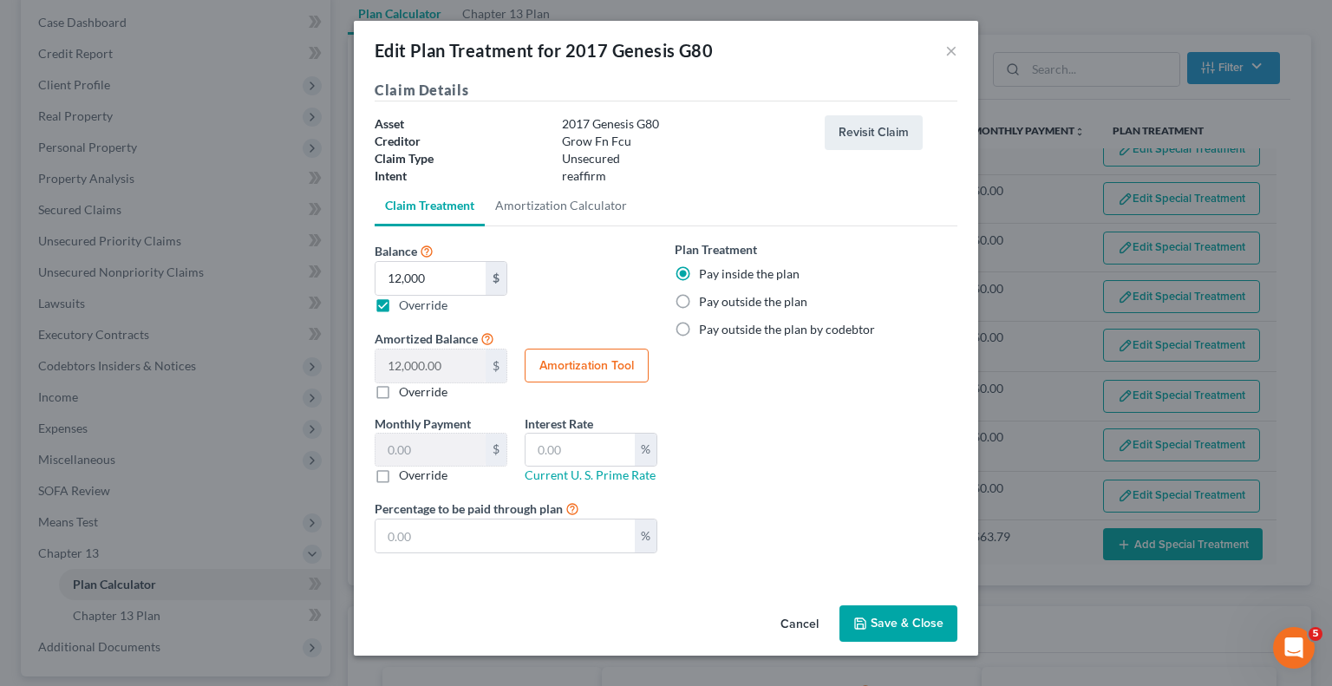
click at [636, 363] on button "Amortization Tool" at bounding box center [586, 365] width 124 height 35
type input "12,000.00"
type input "60"
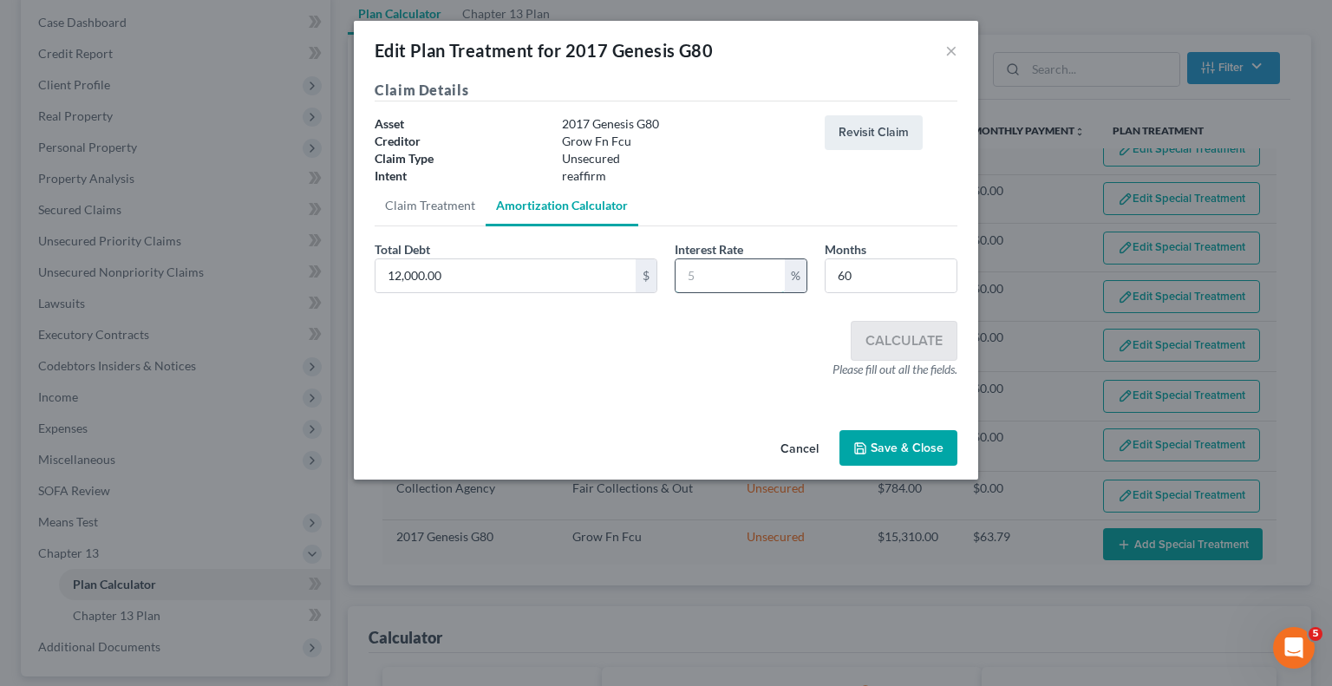
click at [705, 275] on input "text" at bounding box center [729, 275] width 109 height 33
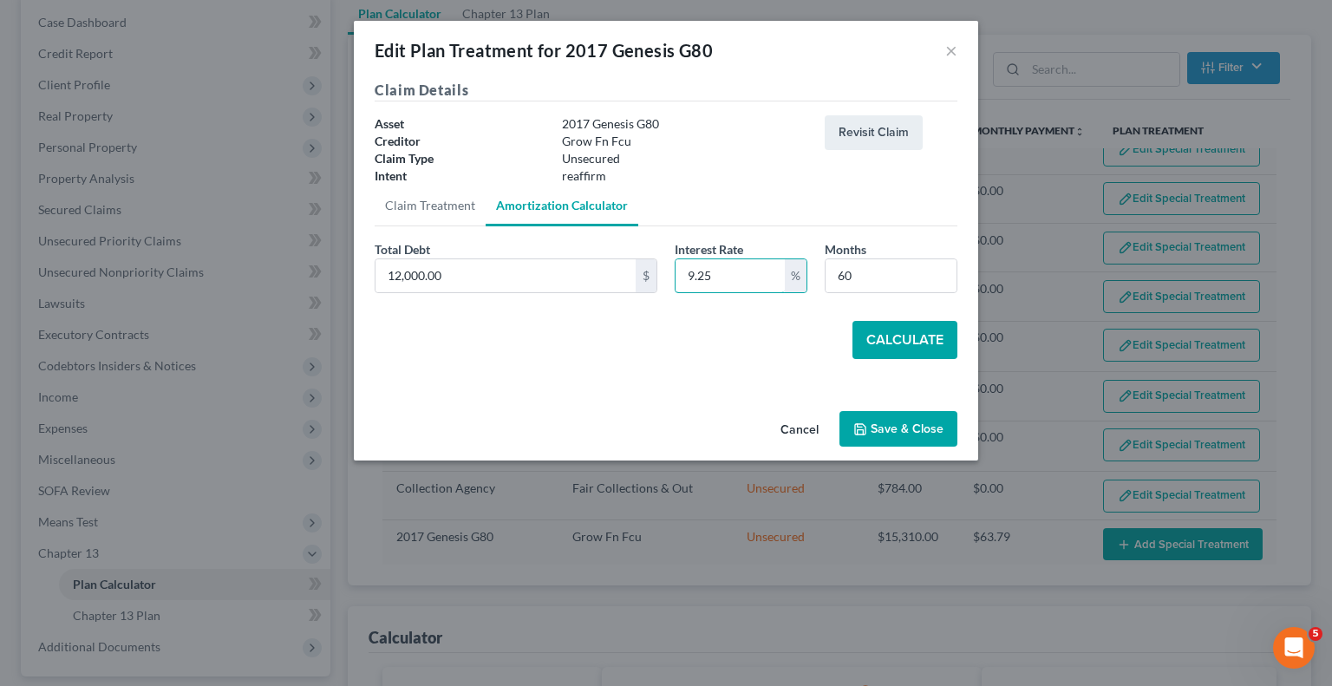
type input "9.25"
drag, startPoint x: 1096, startPoint y: 54, endPoint x: 1099, endPoint y: 96, distance: 42.6
click at [1096, 55] on div "Edit Plan Treatment for 2017 Genesis G80 × Claim Details Asset 2017 Genesis G80…" at bounding box center [666, 343] width 1332 height 686
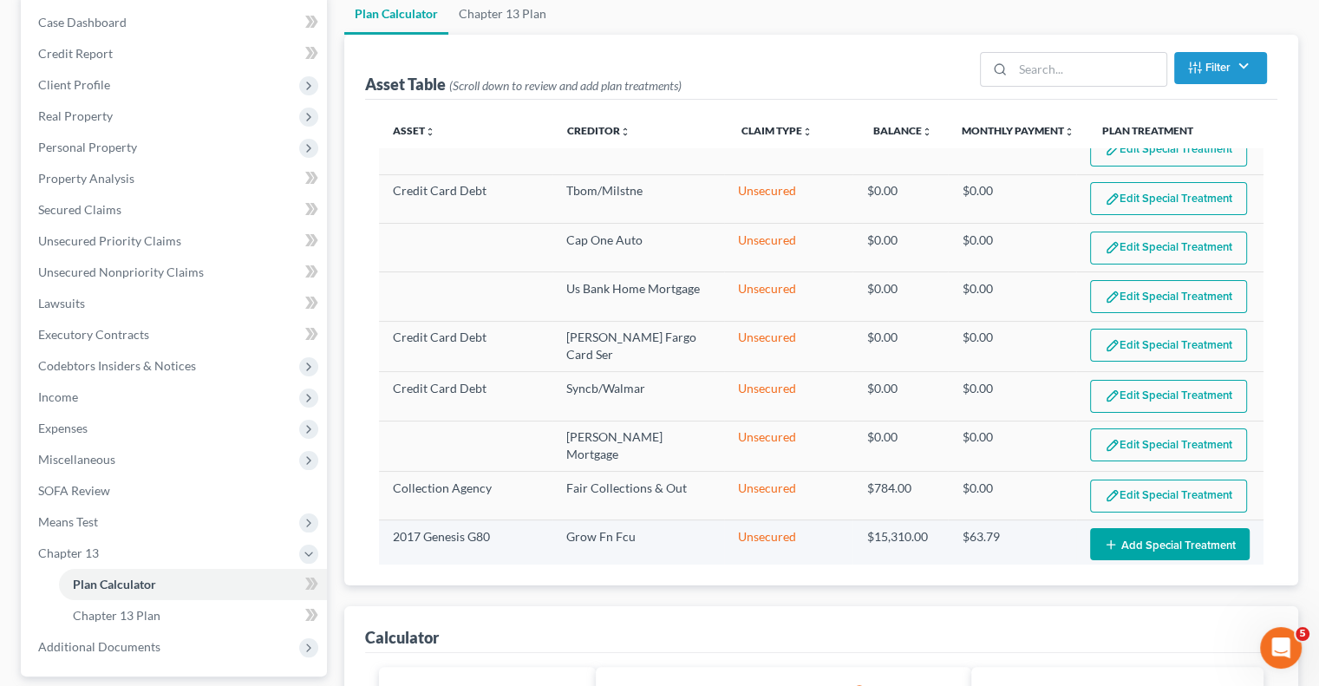
click at [1117, 532] on button "Add Special Treatment" at bounding box center [1170, 544] width 160 height 32
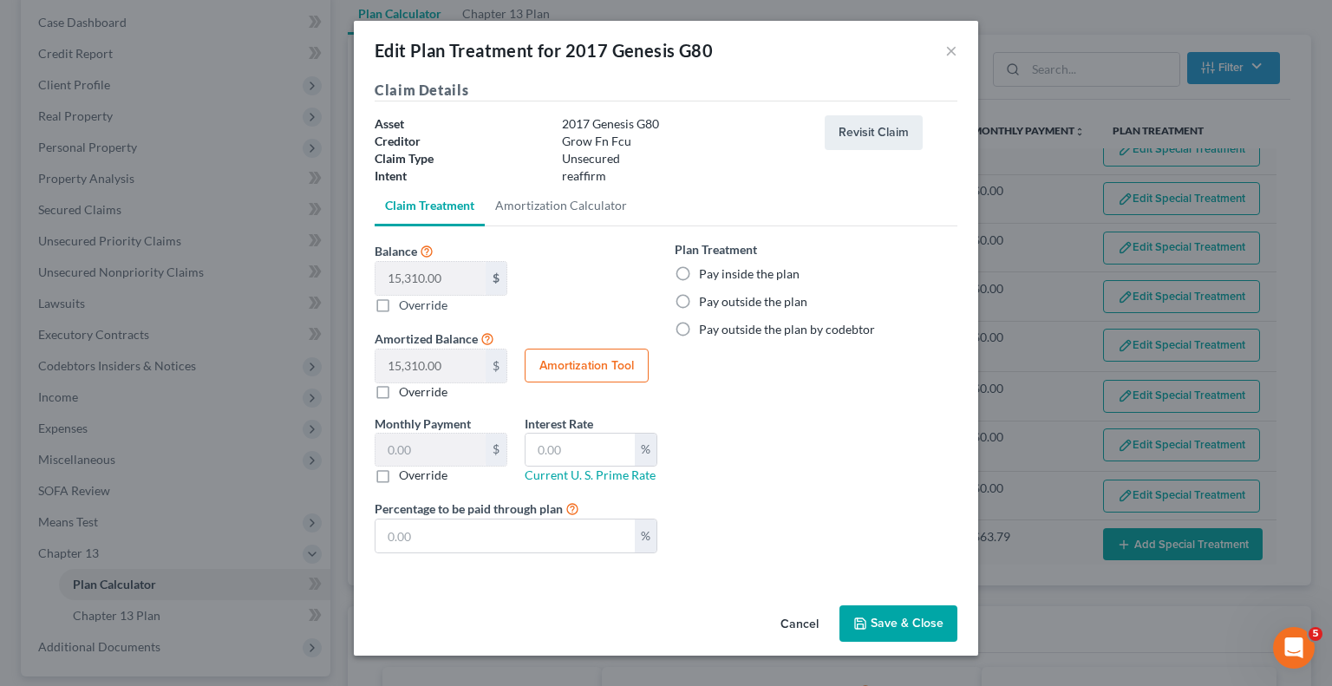
click at [399, 303] on label "Override" at bounding box center [423, 305] width 49 height 18
click at [406, 303] on input "Balance 15,310.00 $ $ Override" at bounding box center [411, 301] width 11 height 11
checkbox input "true"
click at [390, 284] on input "Balance 15,310.00 $ $ Override" at bounding box center [430, 278] width 110 height 33
type input "1"
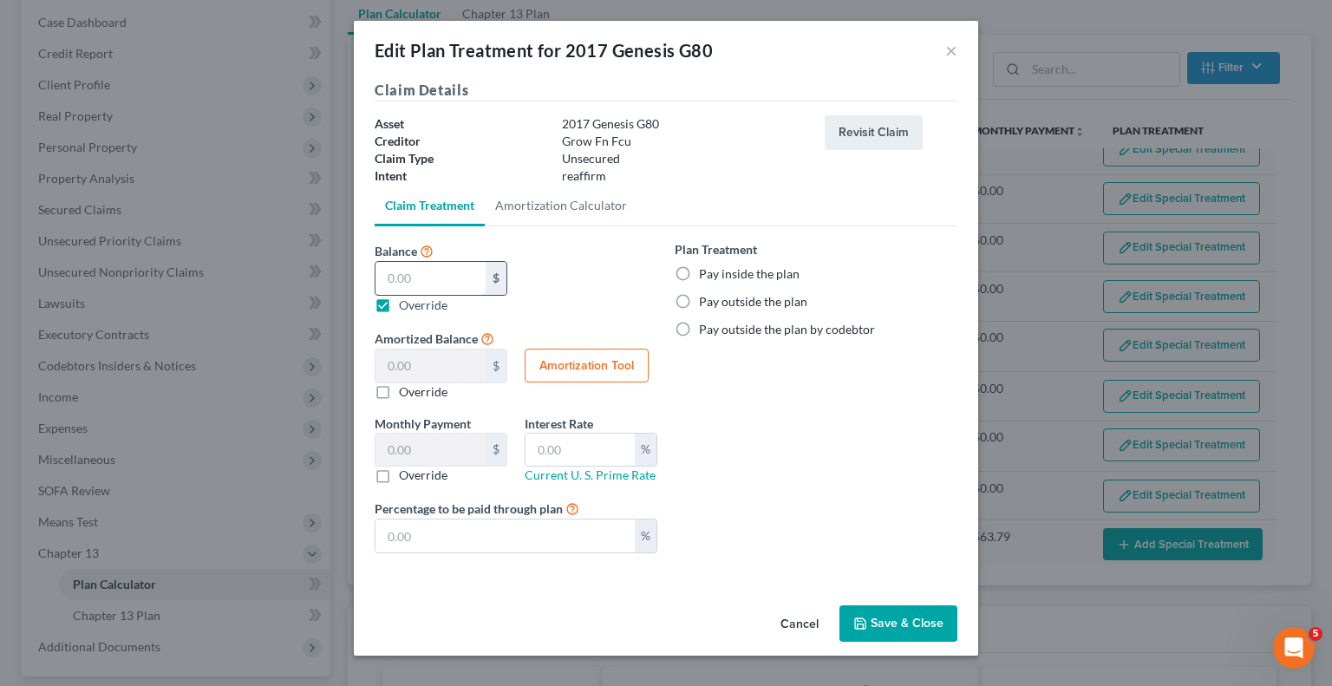
type input "1.00"
type input "12"
type input "12.00"
type input "120"
type input "120.00"
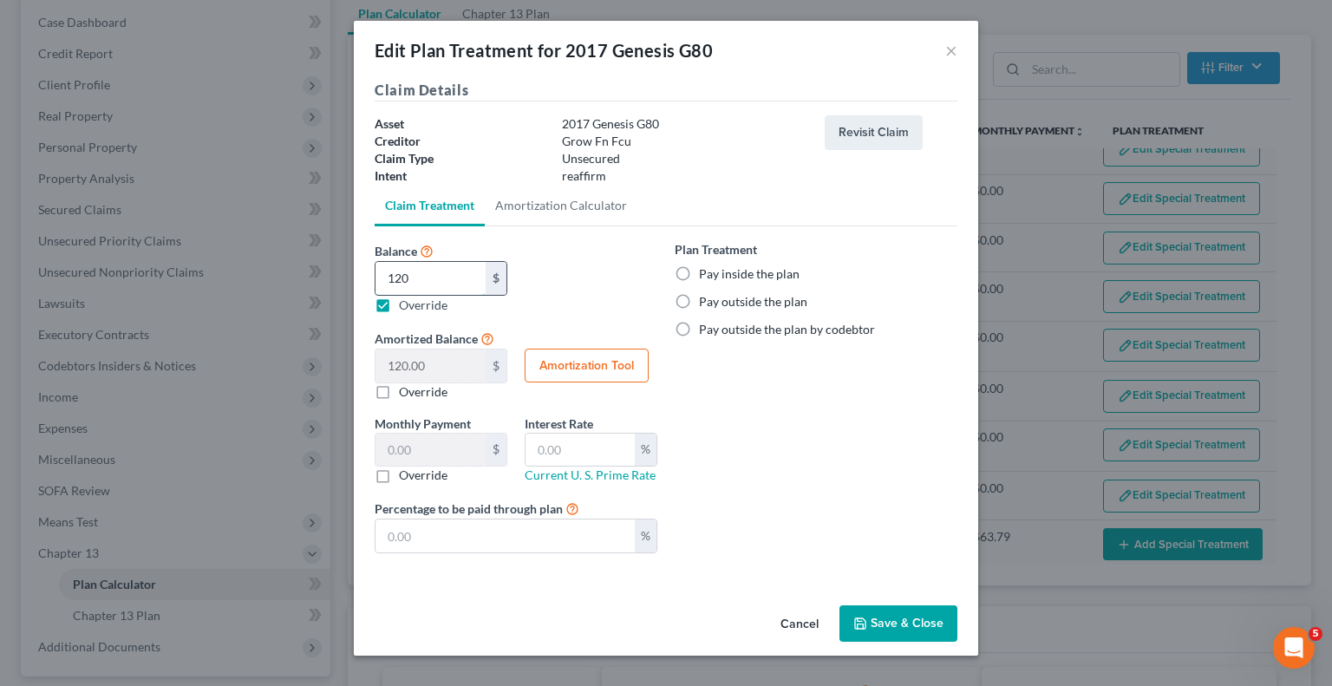
type input "1200"
type input "1,200.00"
type input "1,2000"
type input "12,000.00"
type input "12,000"
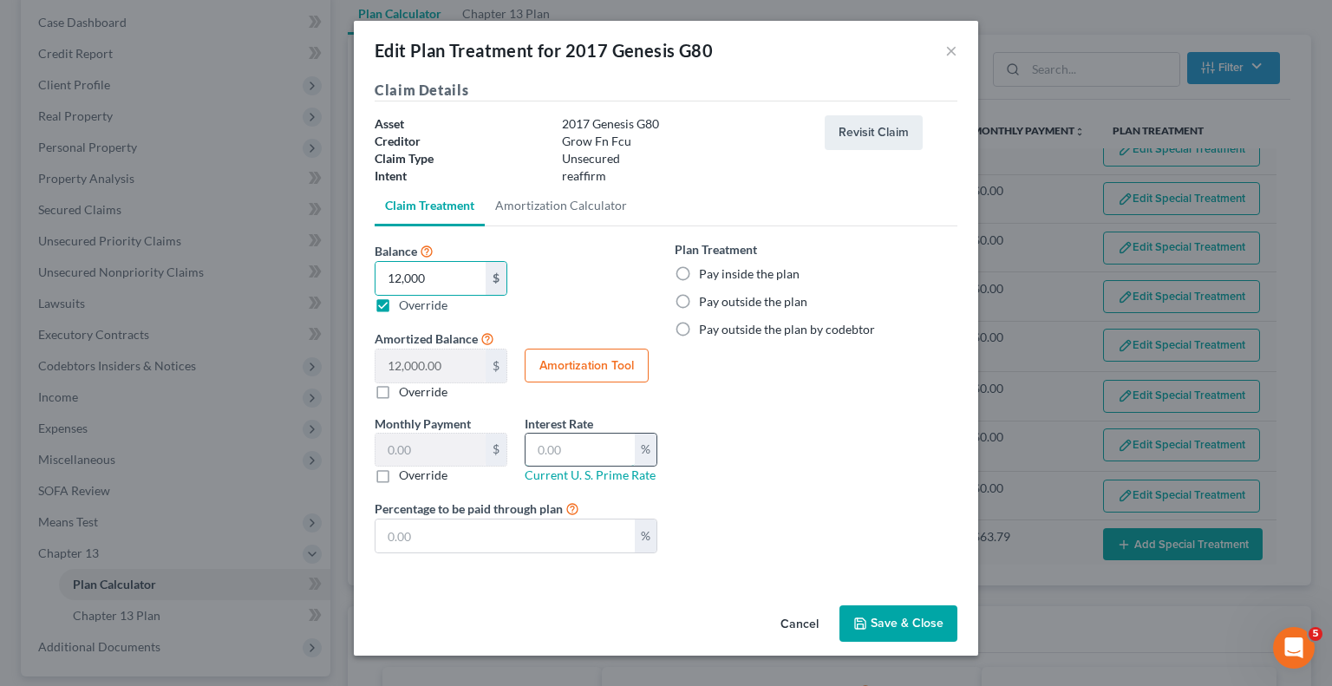
click at [576, 442] on input "text" at bounding box center [579, 449] width 109 height 33
type input "9.25"
drag, startPoint x: 381, startPoint y: 479, endPoint x: 371, endPoint y: 485, distance: 12.0
click at [399, 479] on label "Override" at bounding box center [423, 474] width 49 height 17
click at [406, 478] on input "Override" at bounding box center [411, 471] width 11 height 11
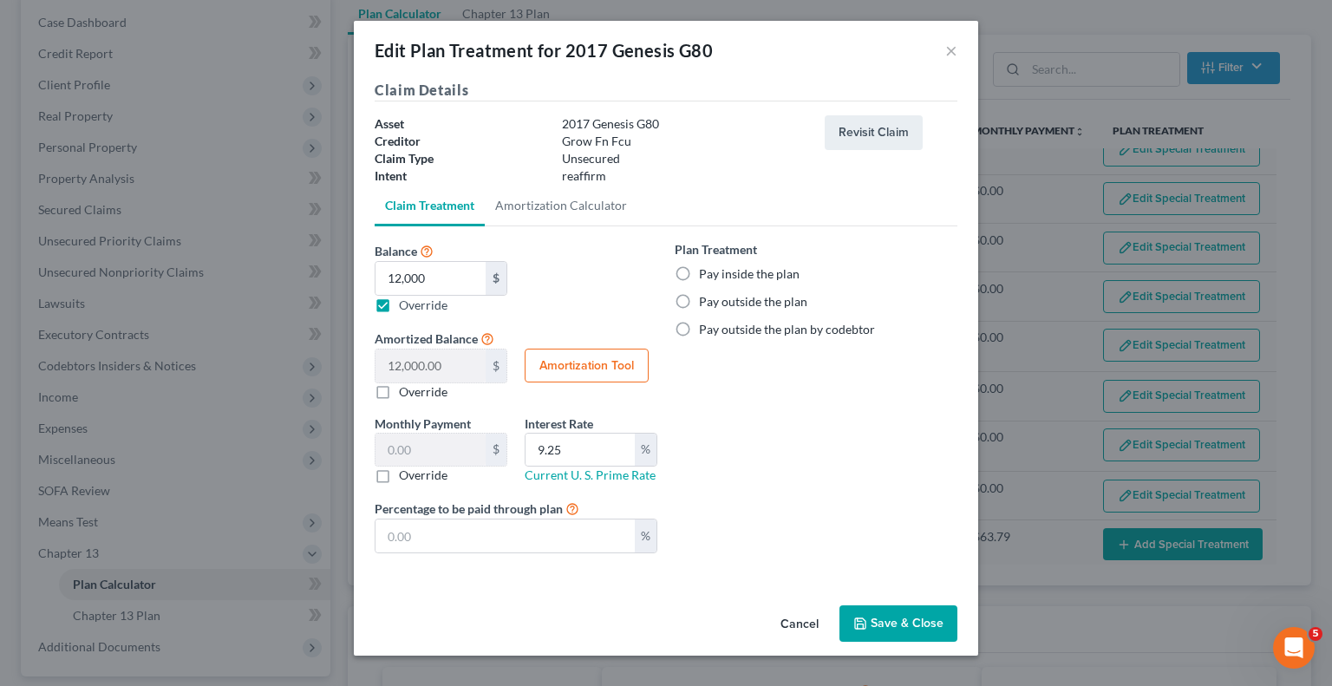
checkbox input "true"
click at [589, 367] on button "Amortization Tool" at bounding box center [586, 365] width 124 height 35
type input "12,000.00"
type input "9.25"
type input "60"
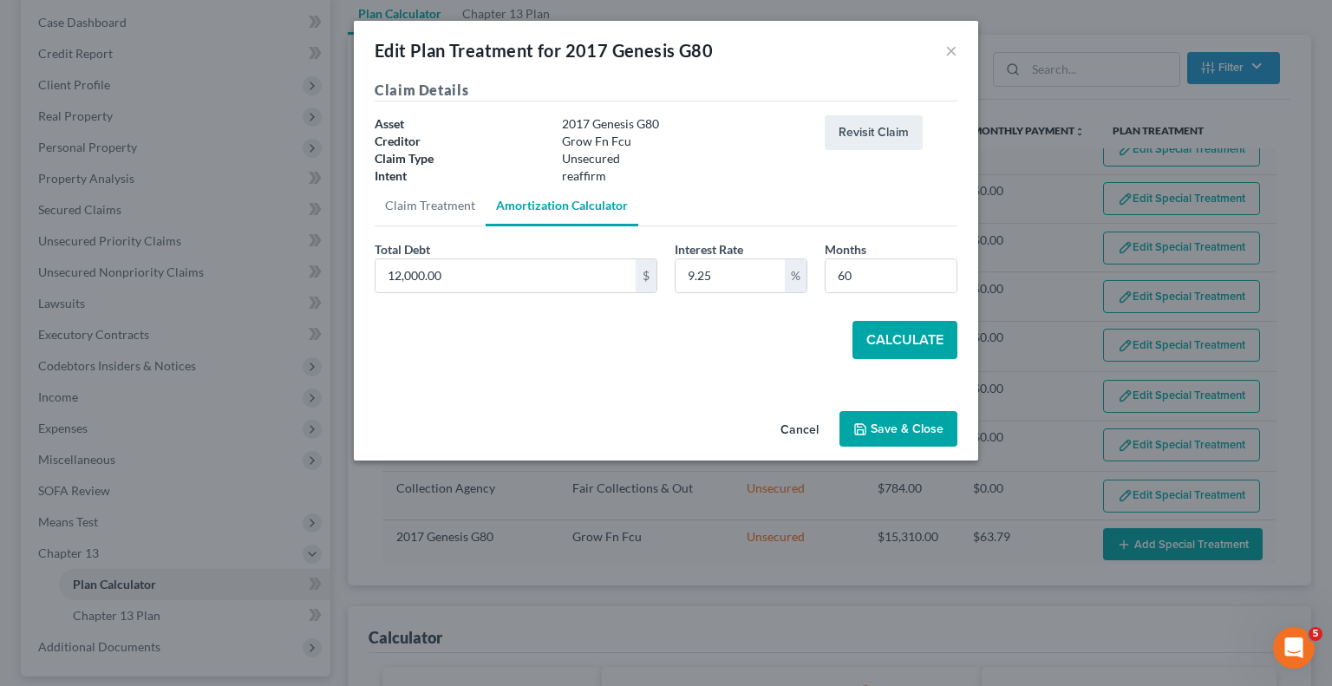
click at [870, 337] on button "Calculate" at bounding box center [904, 340] width 105 height 38
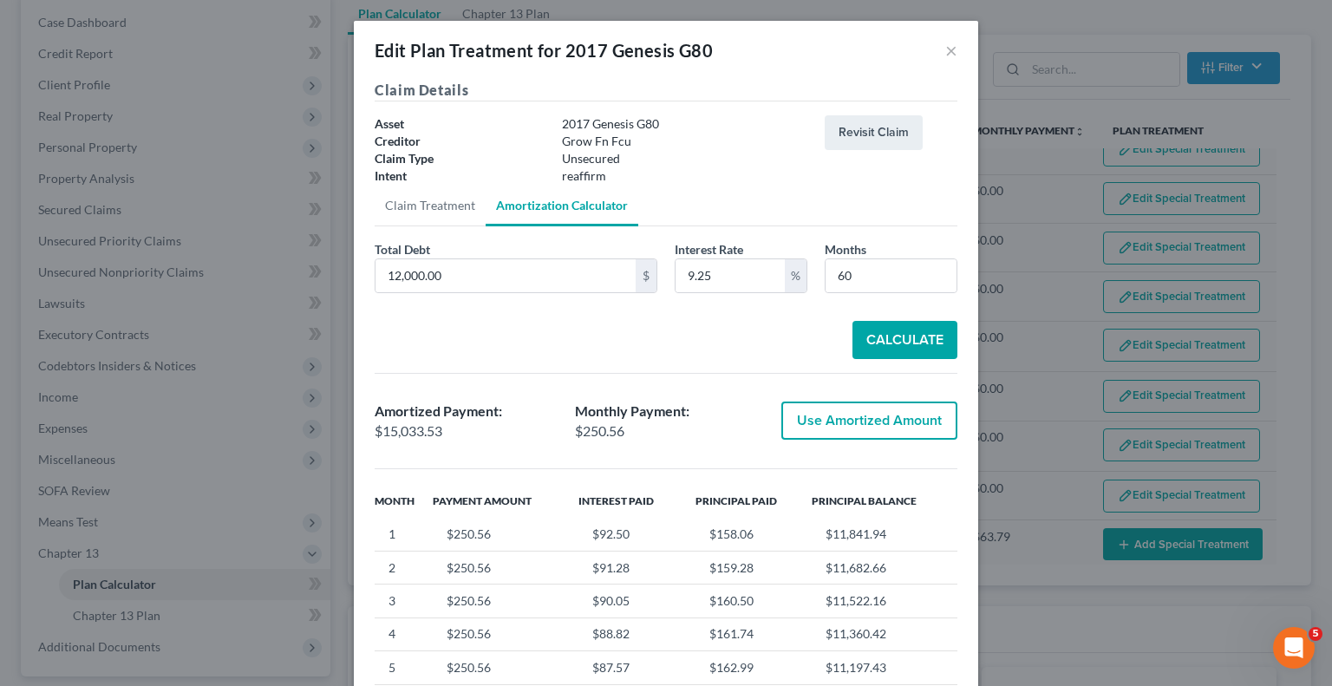
click at [825, 427] on button "Use Amortized Amount" at bounding box center [869, 420] width 176 height 38
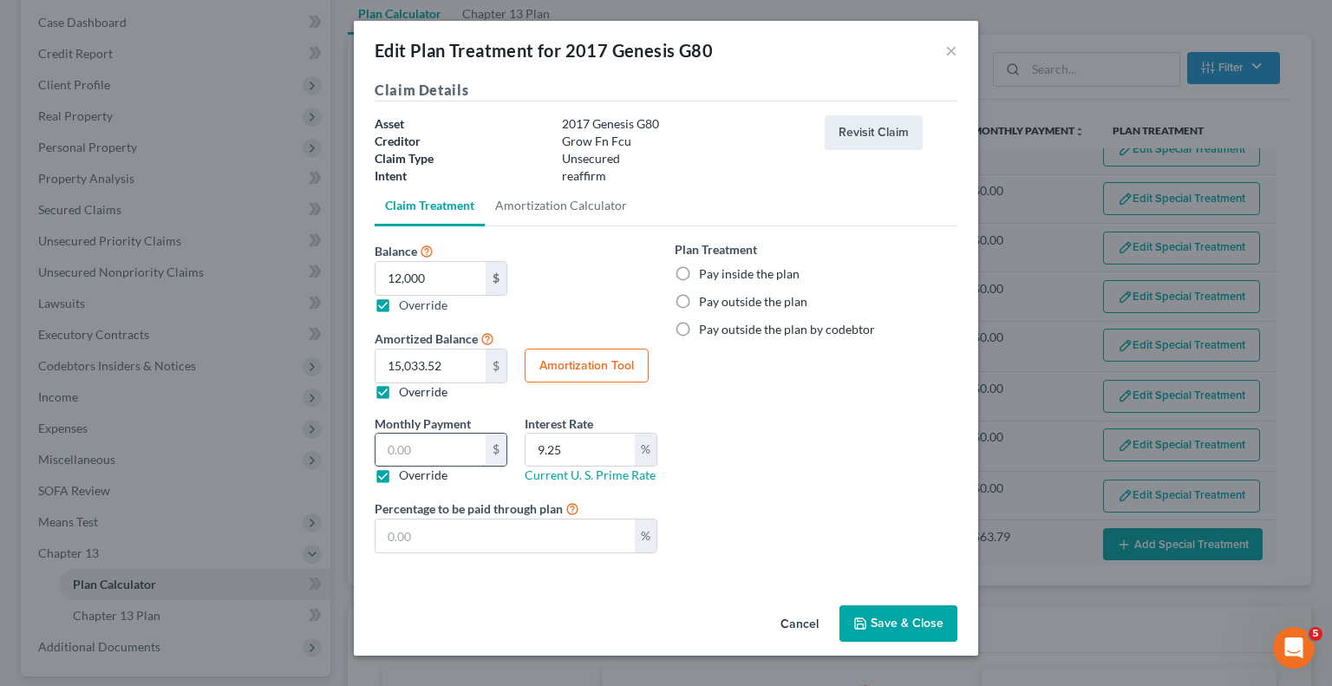
click at [433, 452] on input "text" at bounding box center [430, 449] width 110 height 33
paste input "$250.56"
click at [447, 547] on input "text" at bounding box center [504, 535] width 259 height 33
click at [887, 615] on button "Save & Close" at bounding box center [898, 623] width 118 height 36
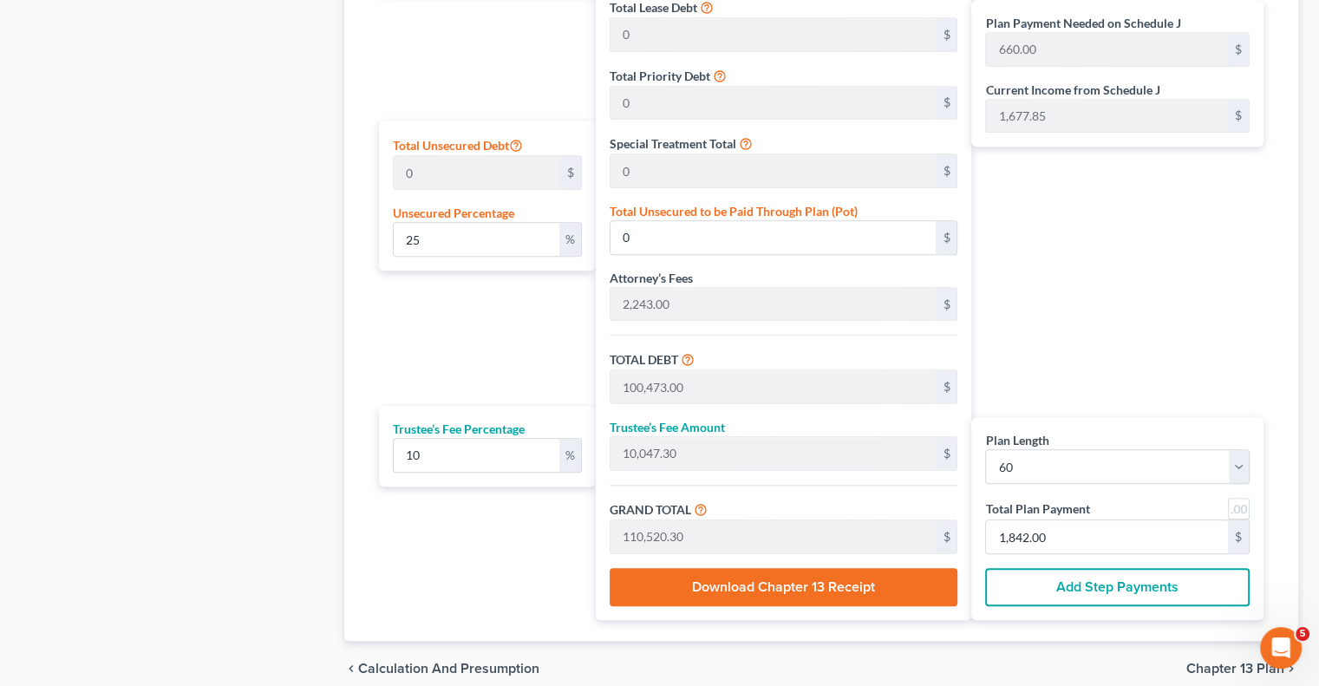
scroll to position [1067, 0]
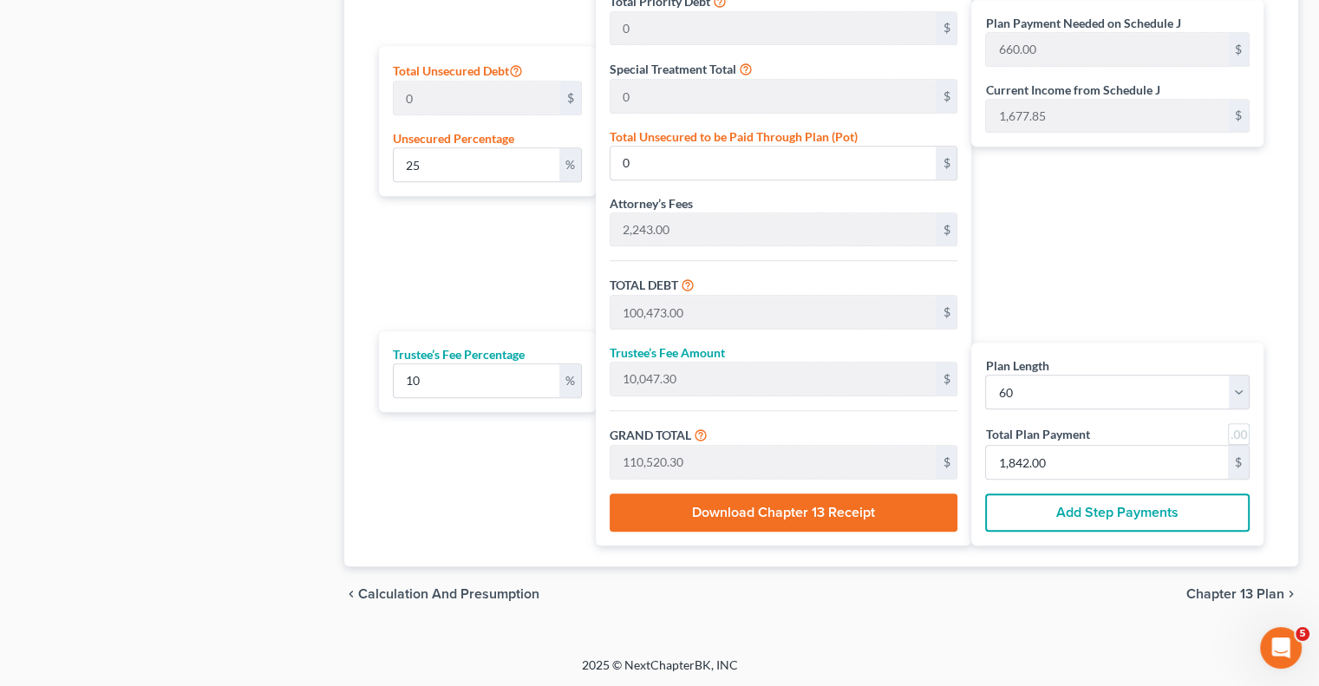
click at [1058, 513] on button "Add Step Payments" at bounding box center [1117, 512] width 264 height 38
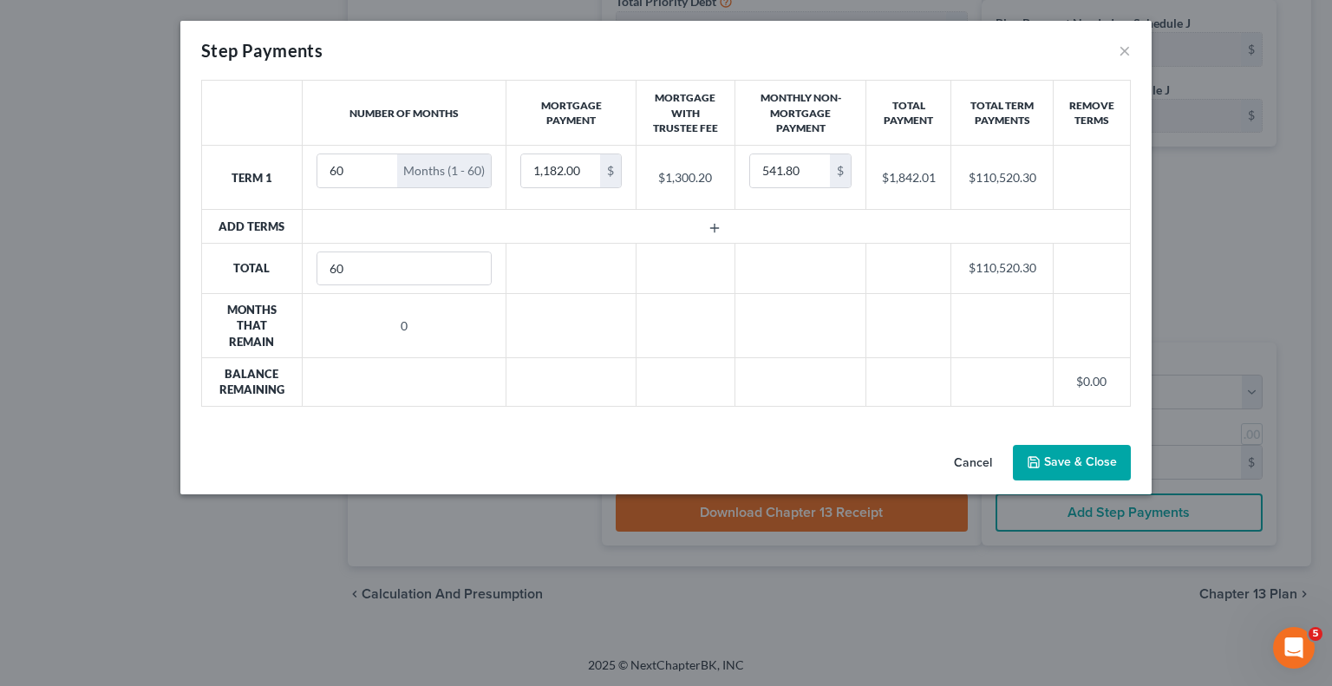
click at [1045, 462] on button "Save & Close" at bounding box center [1072, 463] width 118 height 36
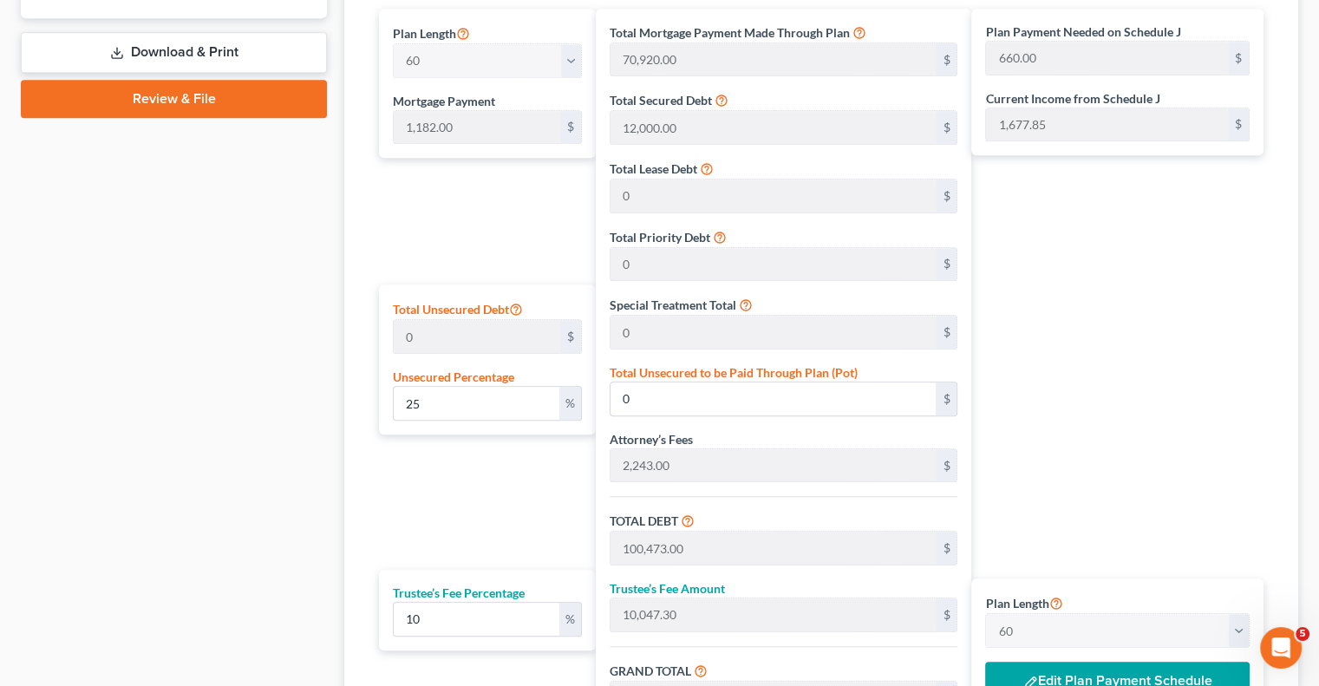
scroll to position [807, 0]
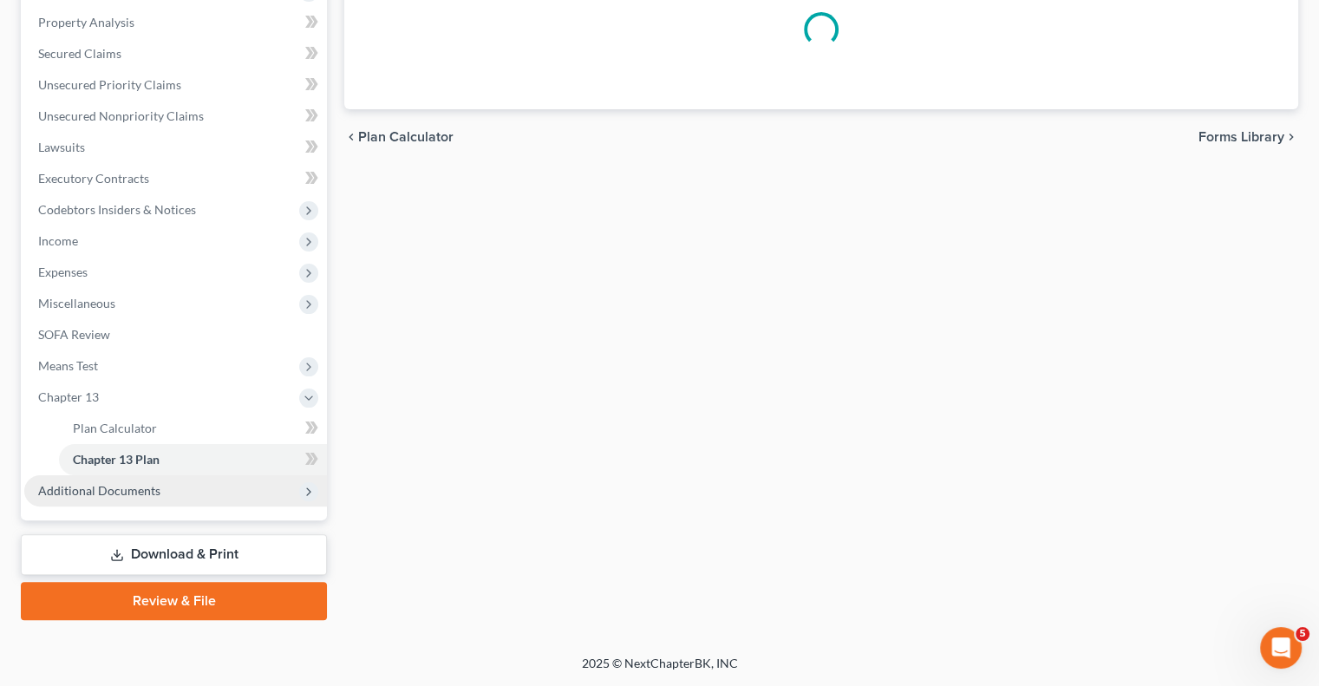
scroll to position [328, 0]
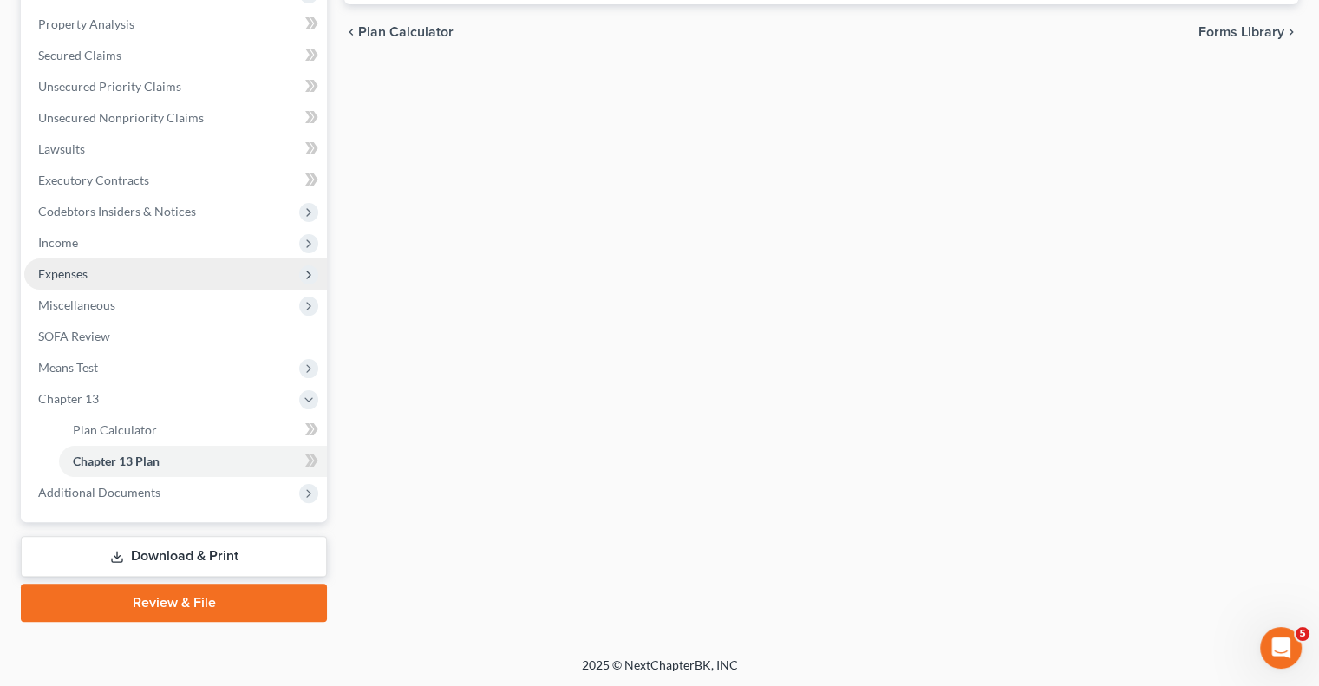
click at [66, 277] on span "Expenses" at bounding box center [62, 273] width 49 height 15
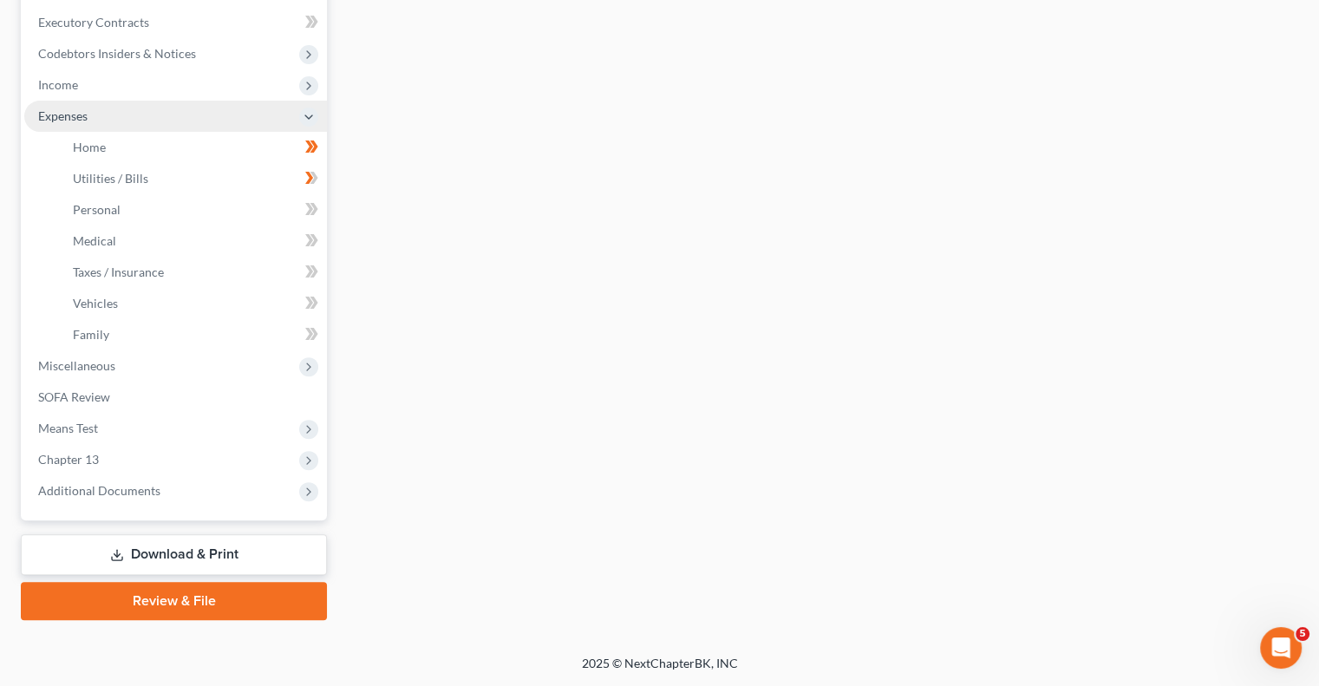
scroll to position [484, 0]
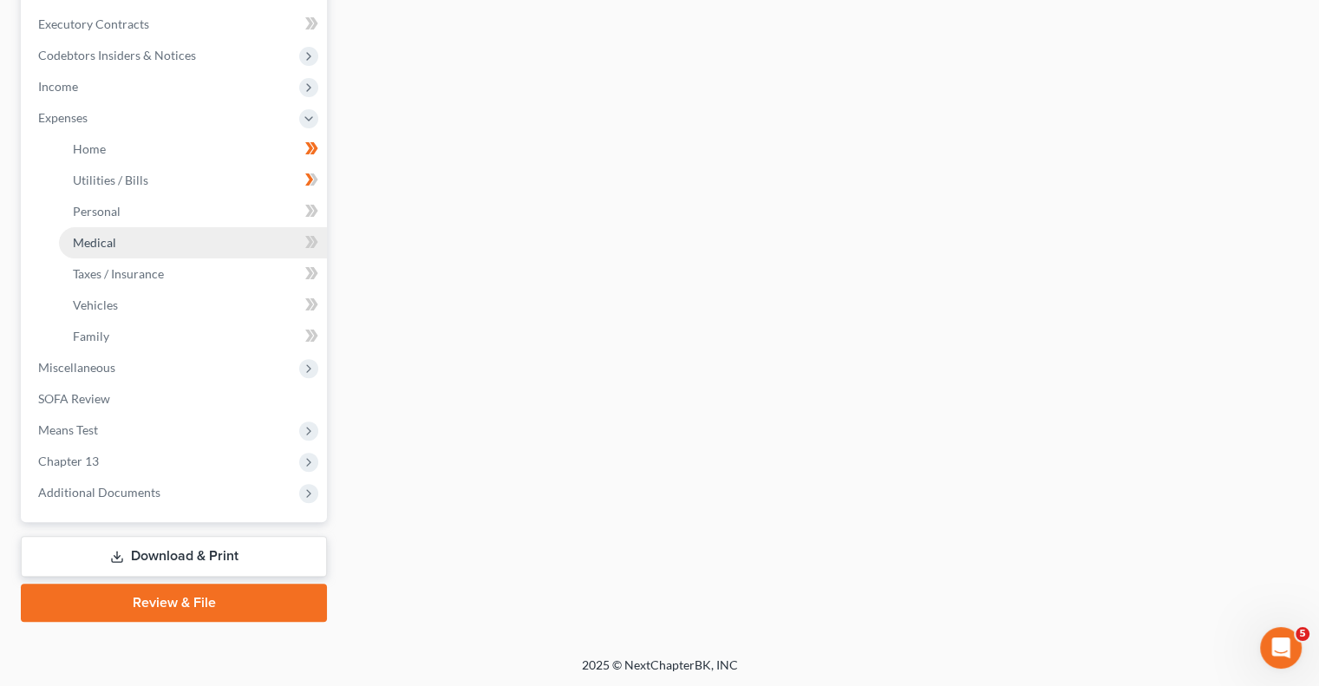
click at [81, 246] on span "Medical" at bounding box center [94, 242] width 43 height 15
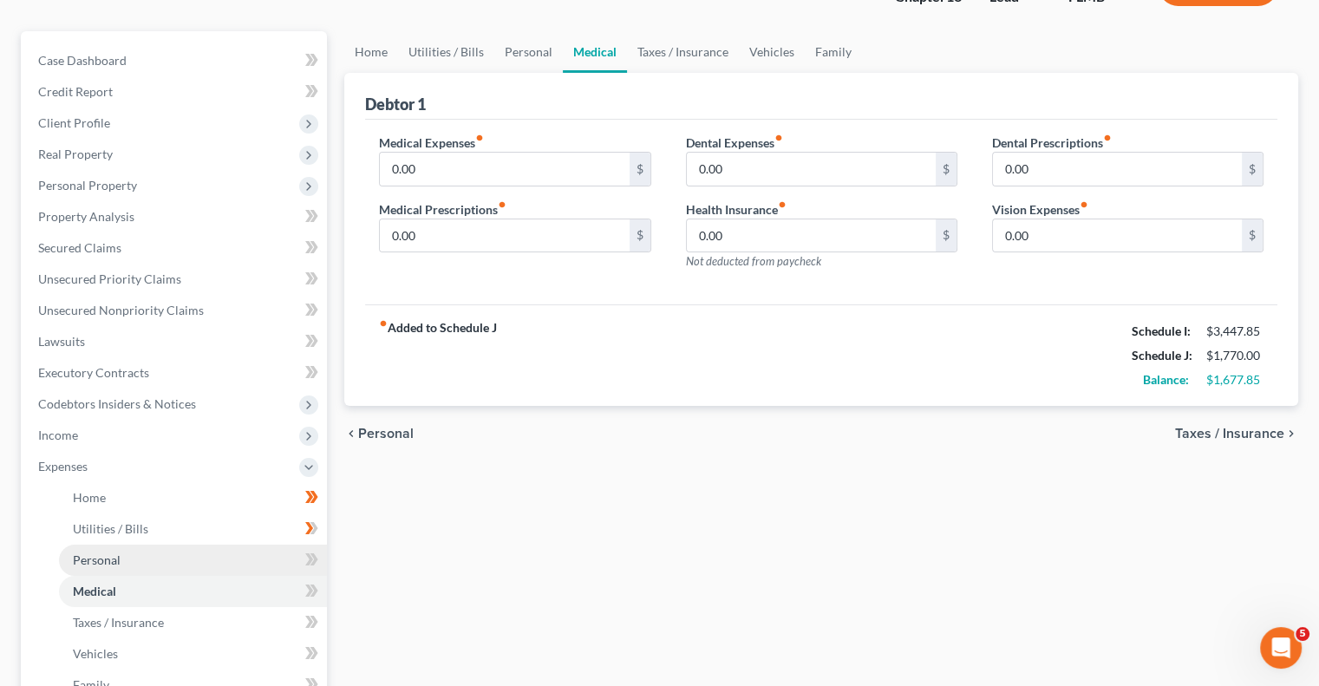
scroll to position [173, 0]
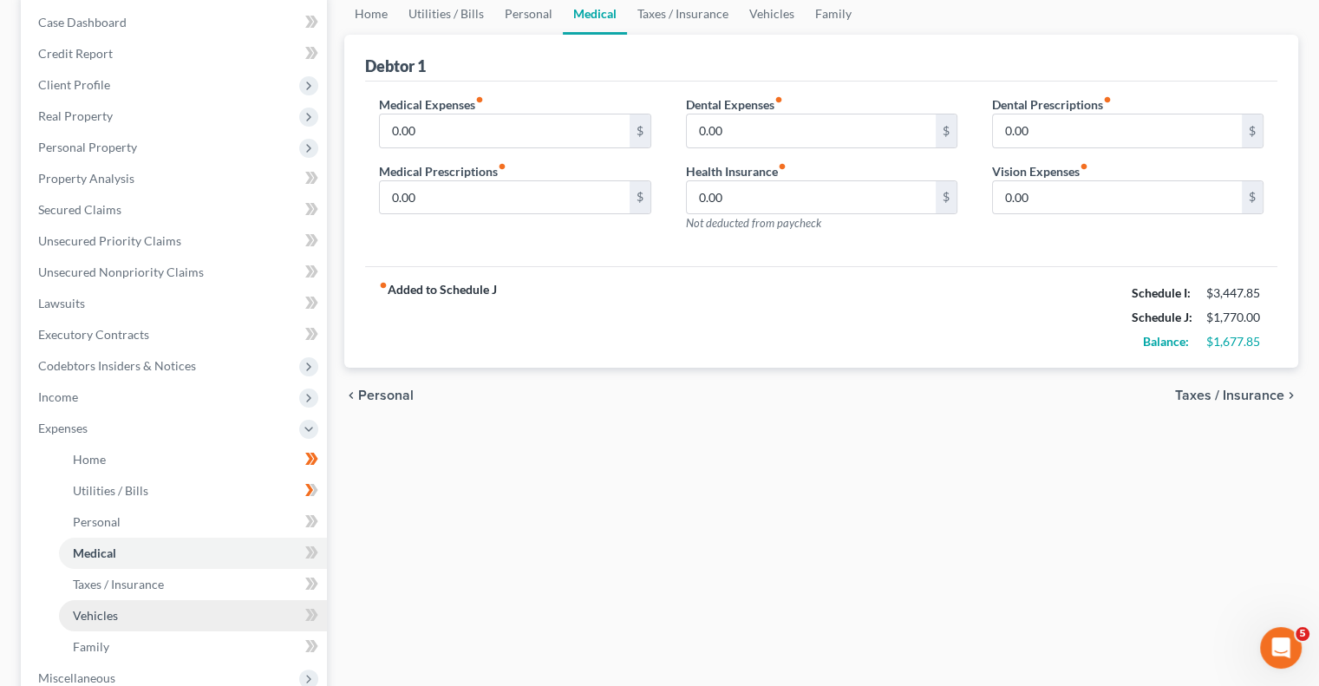
click at [147, 613] on link "Vehicles" at bounding box center [193, 615] width 268 height 31
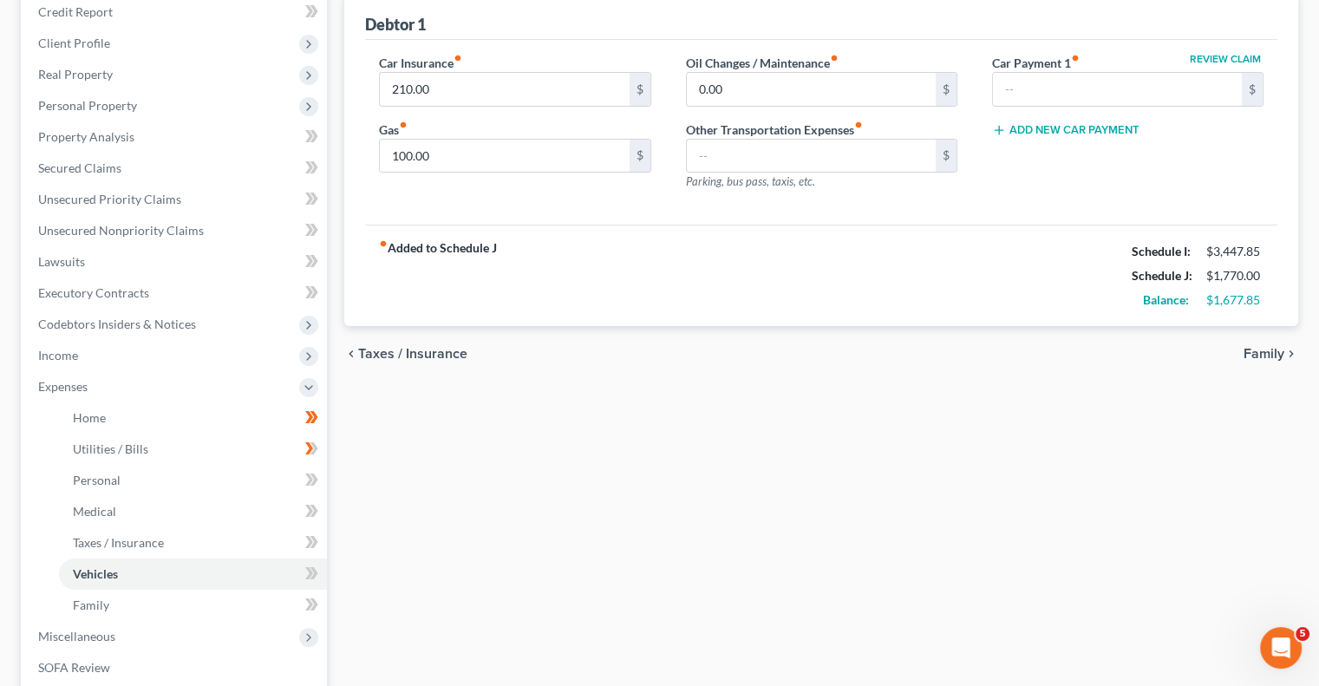
scroll to position [173, 0]
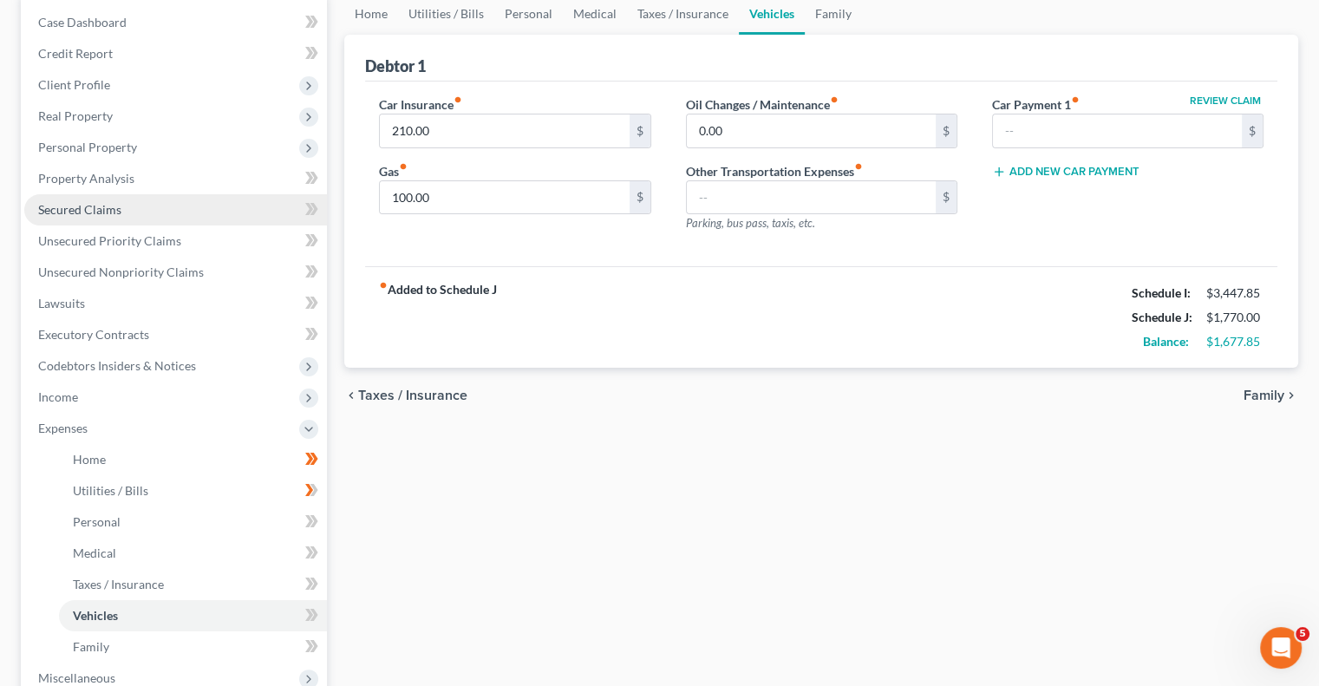
click at [90, 206] on span "Secured Claims" at bounding box center [79, 209] width 83 height 15
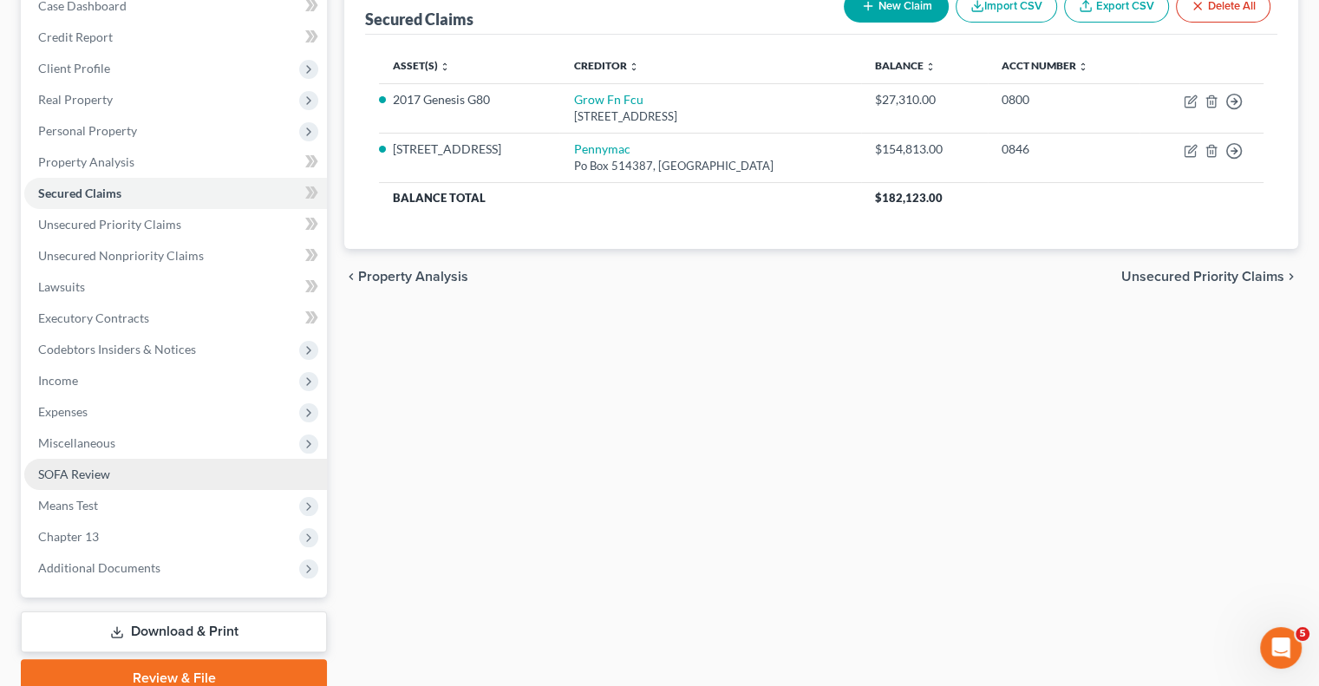
scroll to position [265, 0]
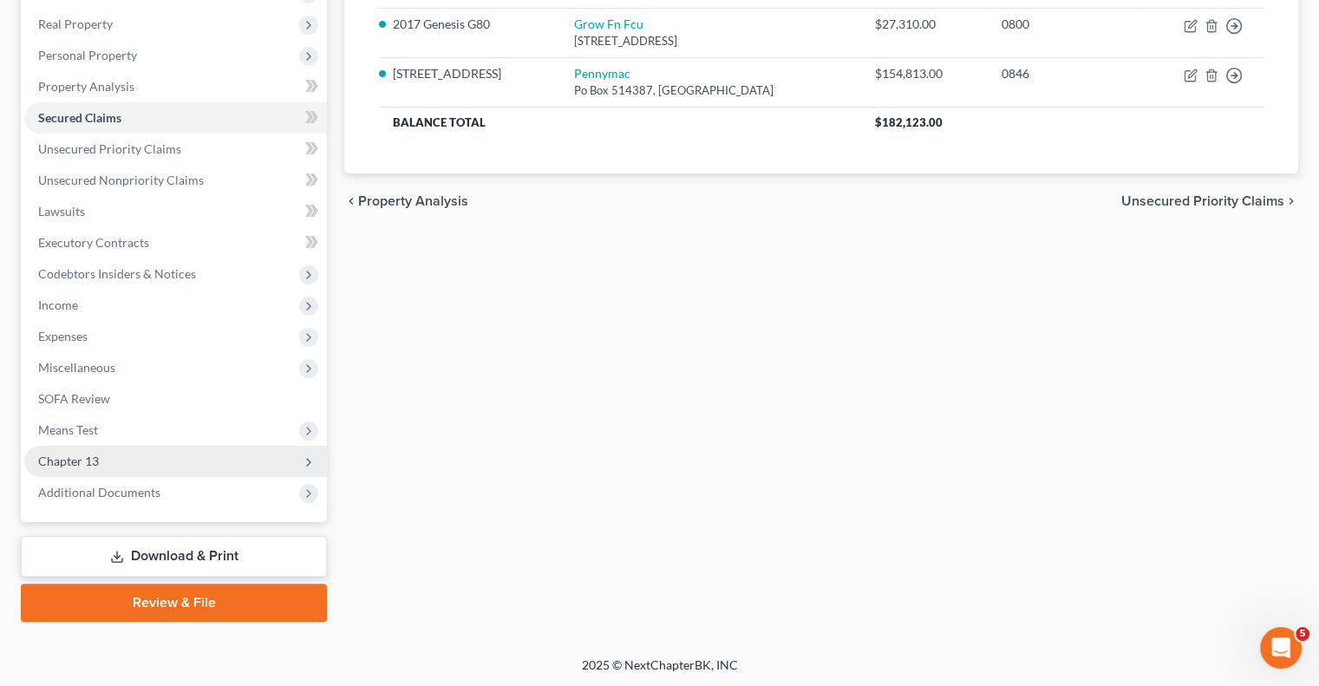
click at [68, 465] on span "Chapter 13" at bounding box center [68, 460] width 61 height 15
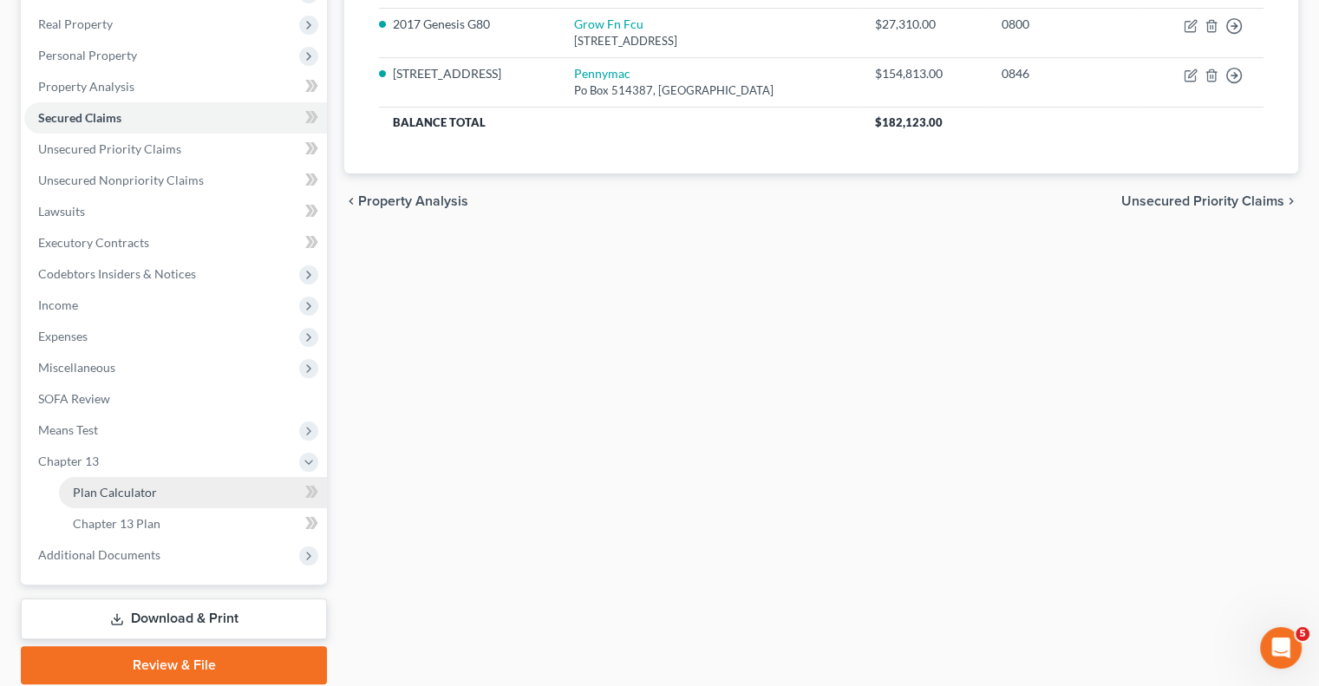
click at [80, 492] on span "Plan Calculator" at bounding box center [115, 492] width 84 height 15
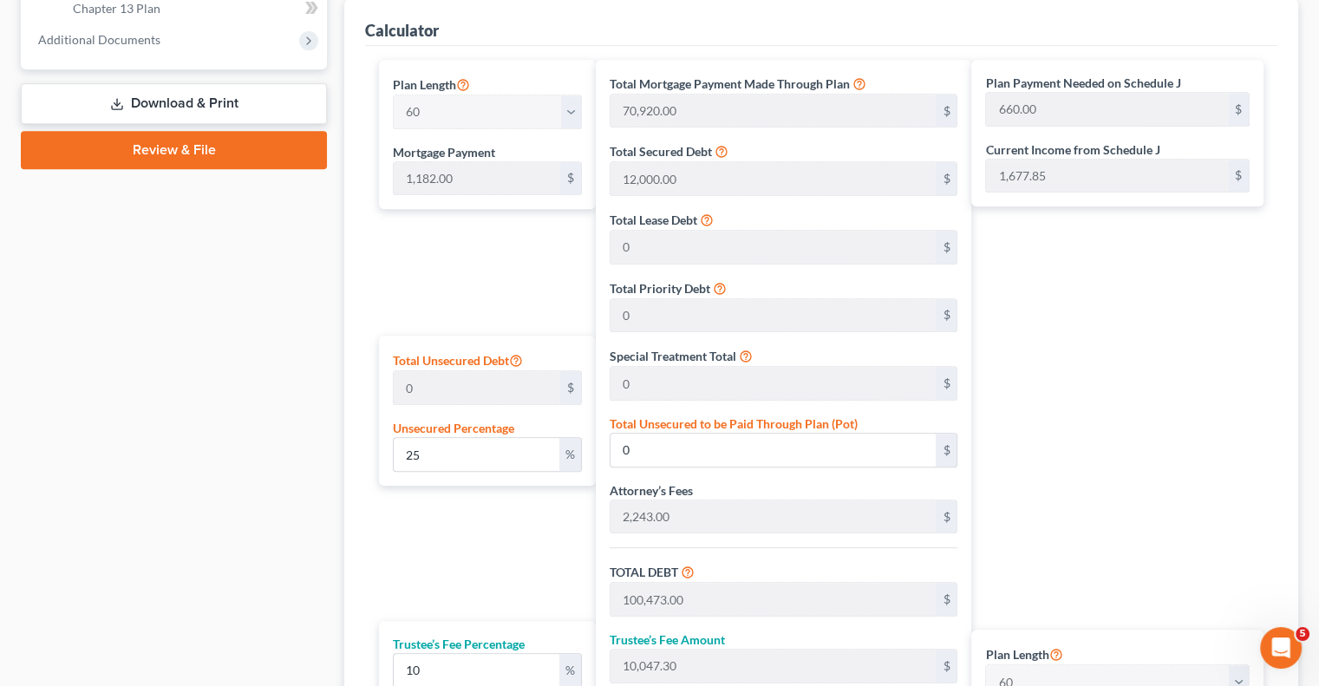
scroll to position [1067, 0]
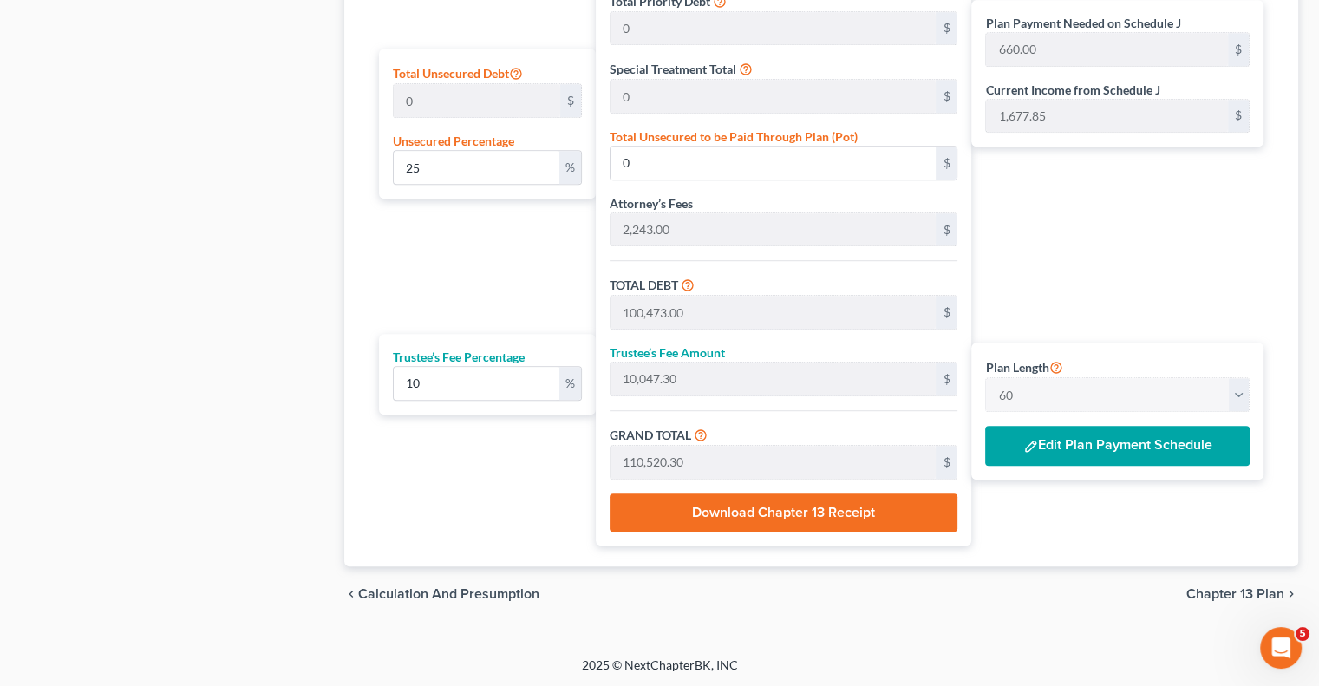
click at [1120, 443] on button "Edit Plan Payment Schedule" at bounding box center [1117, 446] width 264 height 40
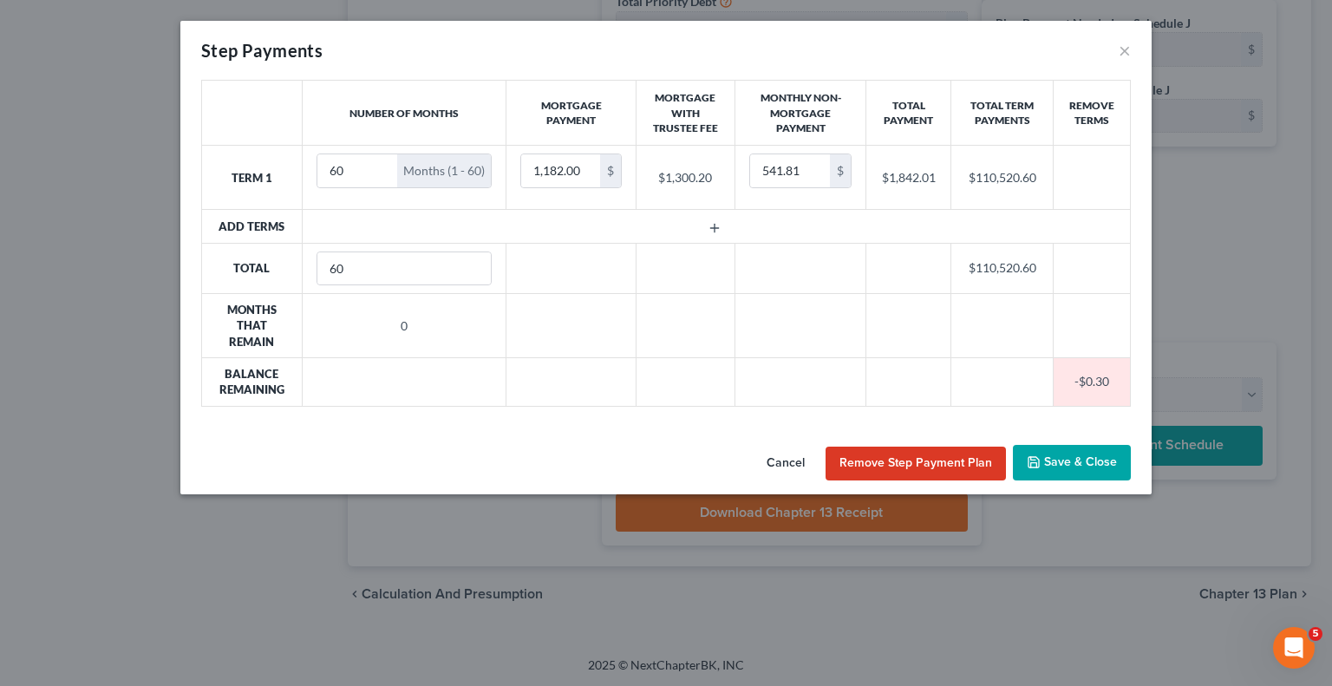
click at [1026, 460] on button "Save & Close" at bounding box center [1072, 463] width 118 height 36
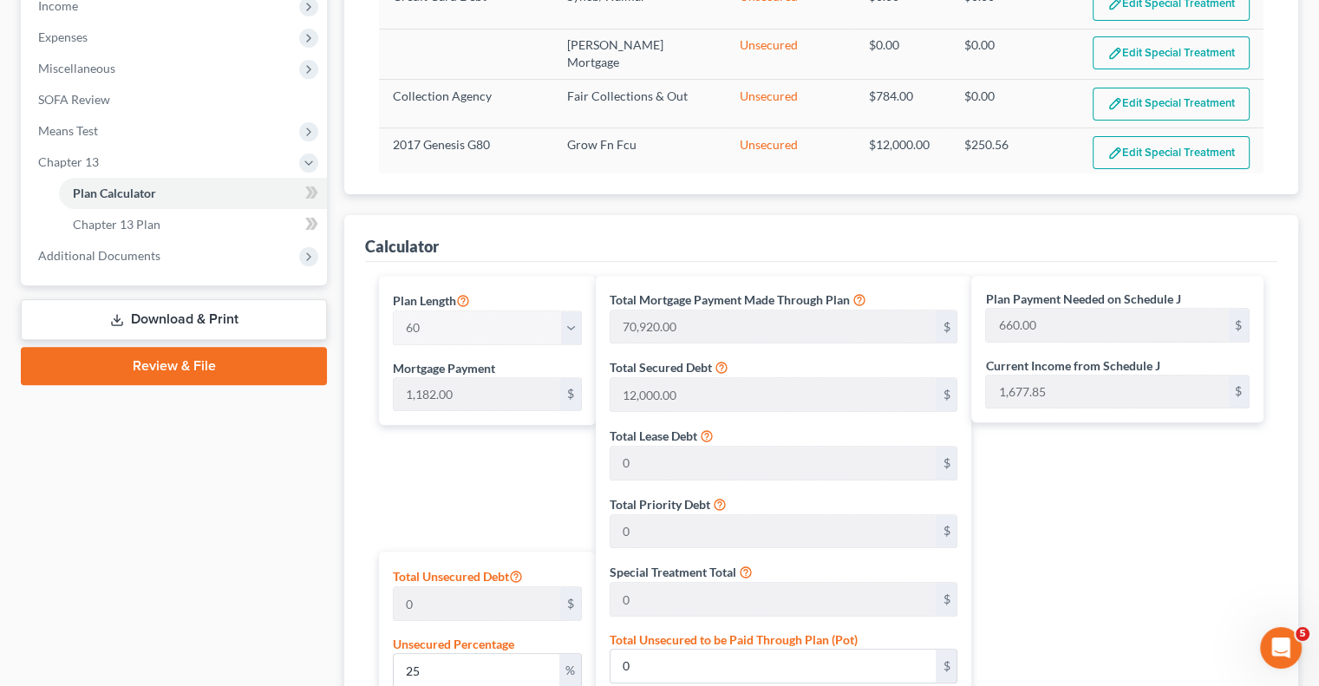
scroll to position [460, 0]
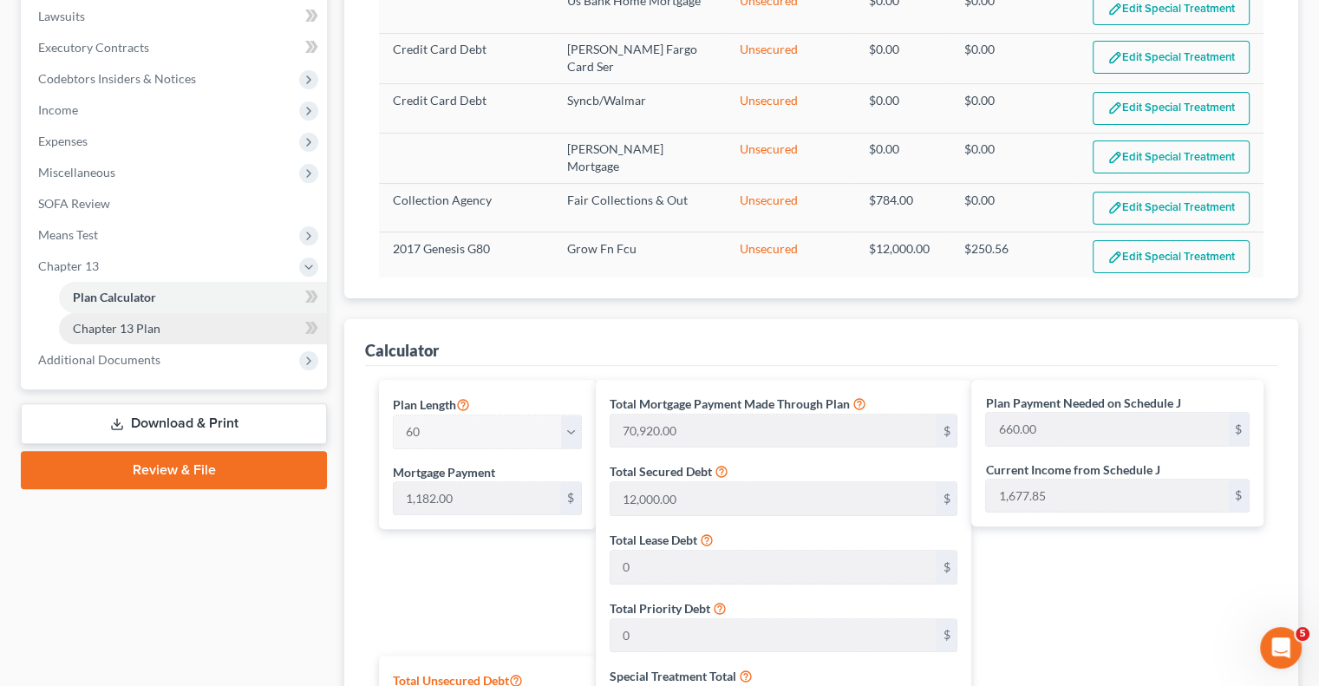
click at [107, 329] on span "Chapter 13 Plan" at bounding box center [117, 328] width 88 height 15
click at [107, 329] on ul "Case Dashboard Payments Invoices Payments Payments Credit Report Client Profile" at bounding box center [175, 47] width 303 height 655
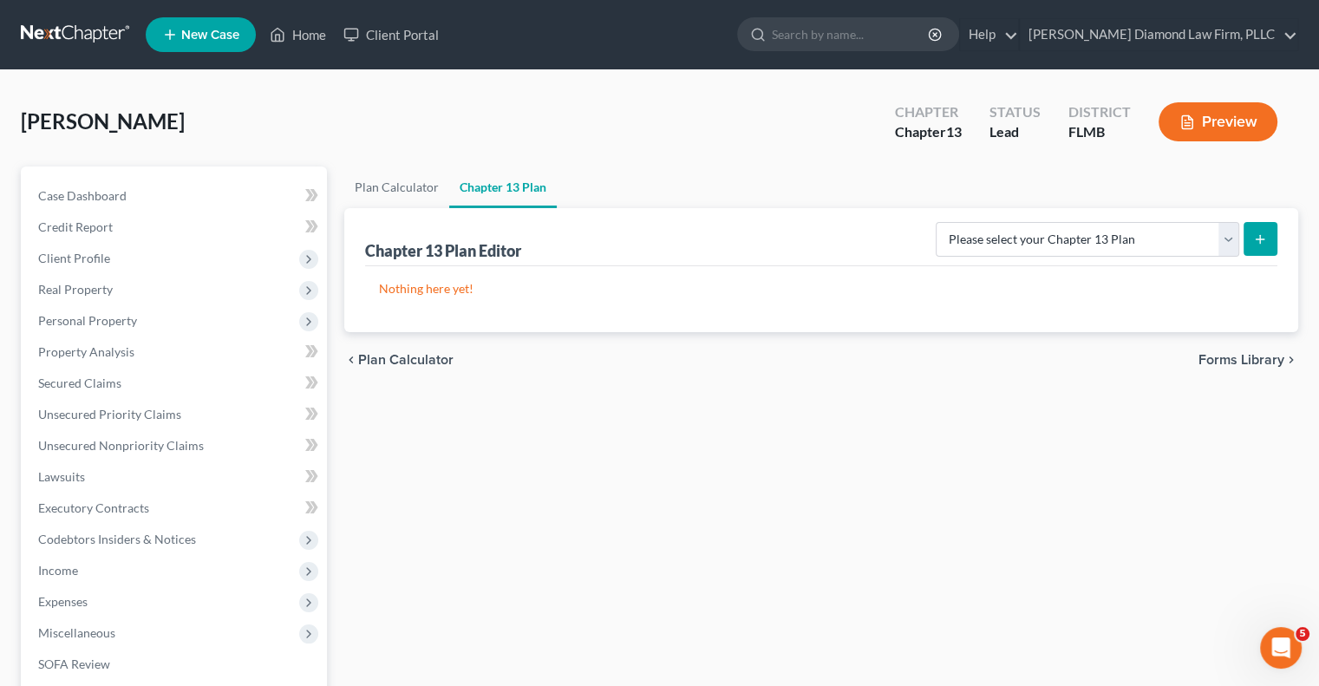
scroll to position [87, 0]
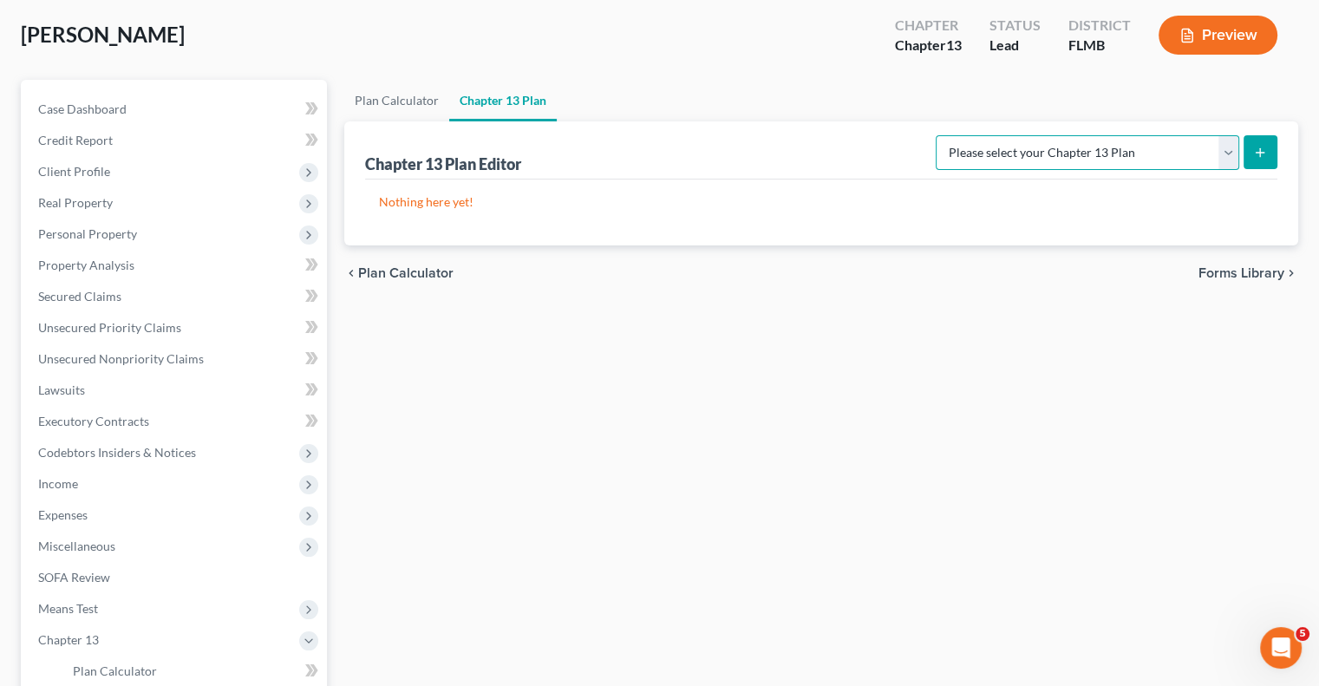
click at [1229, 153] on select "Please select your Chapter 13 Plan Middle District of [US_STATE][GEOGRAPHIC_DAT…" at bounding box center [1086, 152] width 303 height 35
click at [955, 135] on select "Please select your Chapter 13 Plan Middle District of [US_STATE][GEOGRAPHIC_DAT…" at bounding box center [1086, 152] width 303 height 35
click at [1216, 272] on span "Forms Library" at bounding box center [1241, 273] width 86 height 14
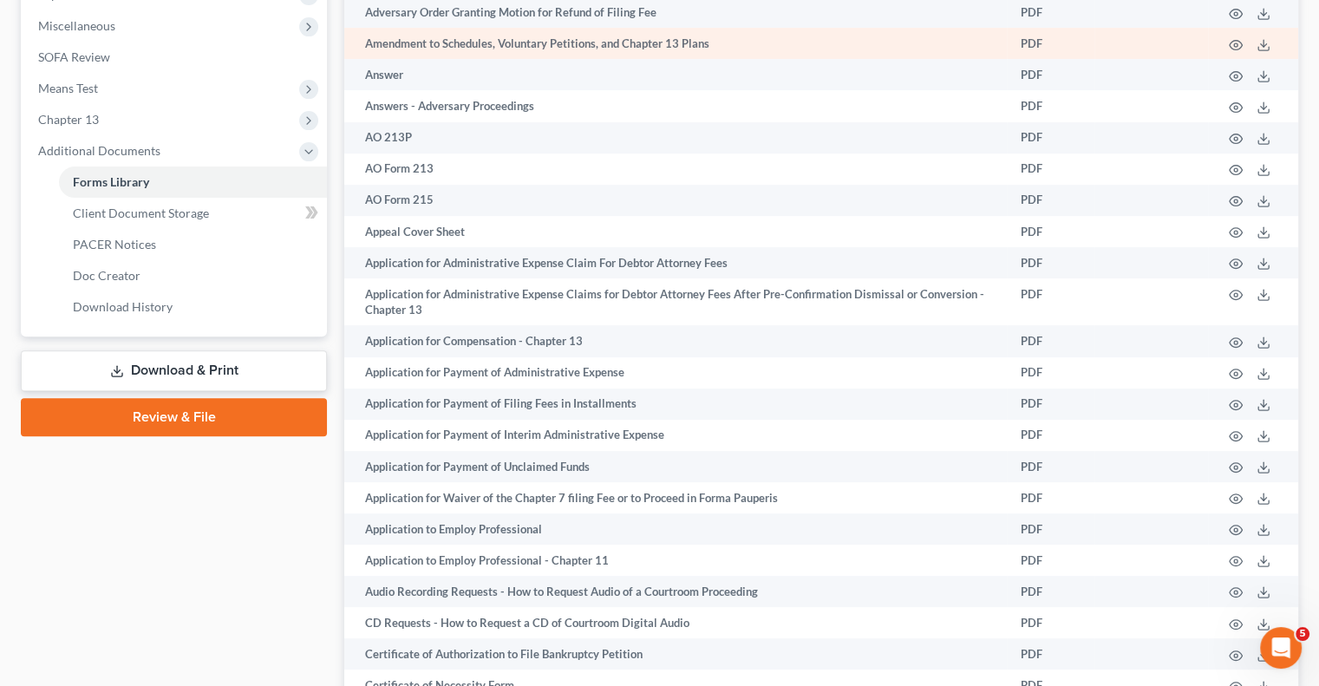
scroll to position [1127, 0]
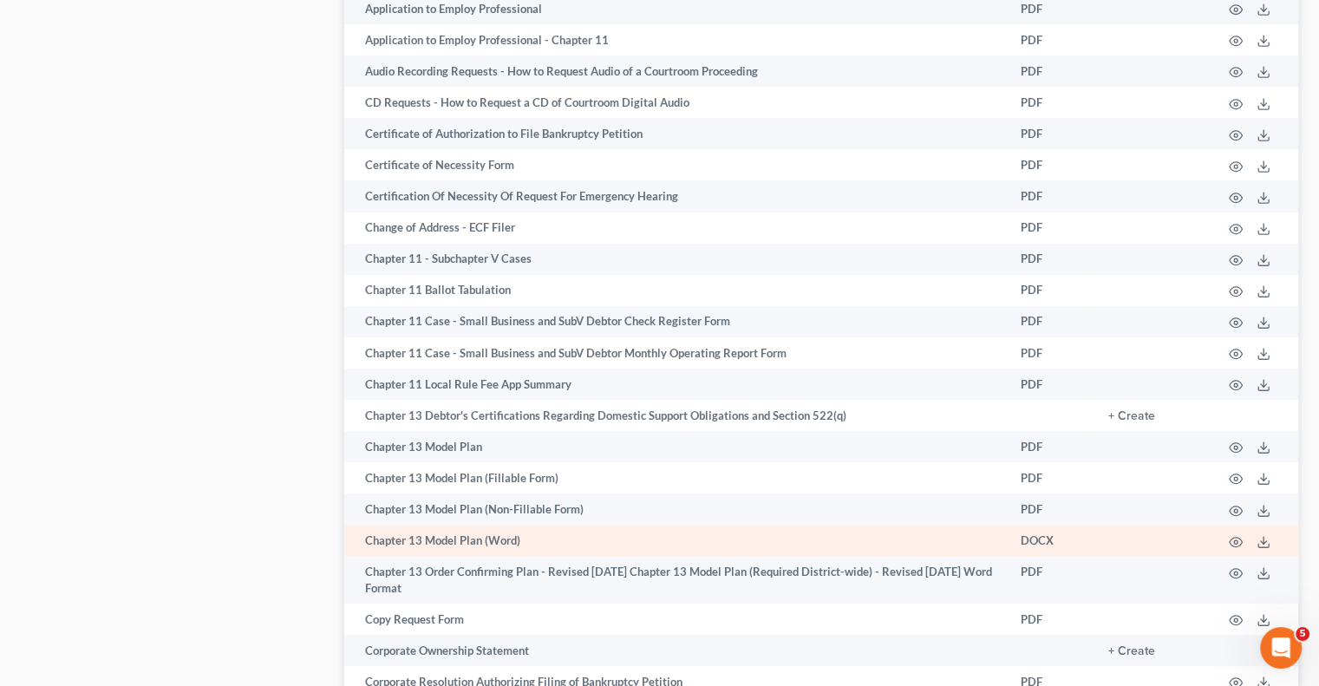
click at [567, 556] on td "Chapter 13 Model Plan (Word)" at bounding box center [675, 539] width 662 height 31
click at [485, 556] on td "Chapter 13 Model Plan (Word)" at bounding box center [675, 539] width 662 height 31
click at [587, 547] on td "Chapter 13 Model Plan (Word)" at bounding box center [675, 539] width 662 height 31
click at [1263, 549] on icon at bounding box center [1263, 542] width 14 height 14
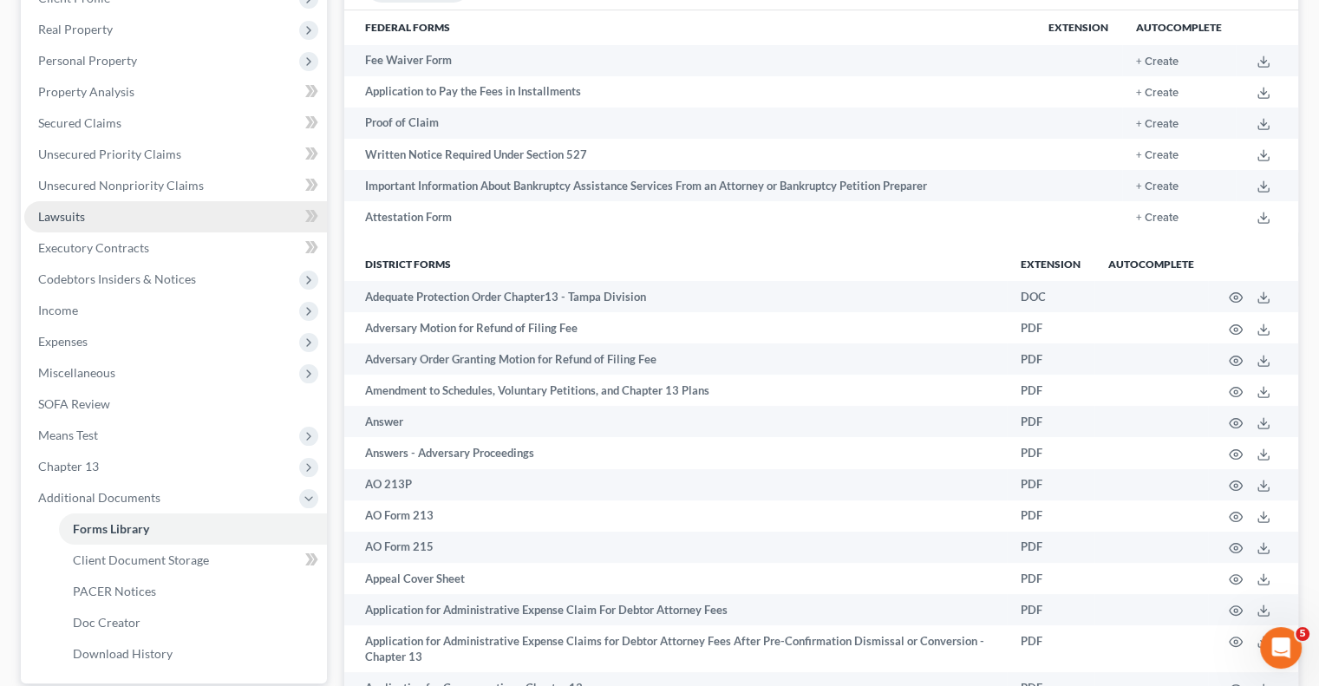
scroll to position [87, 0]
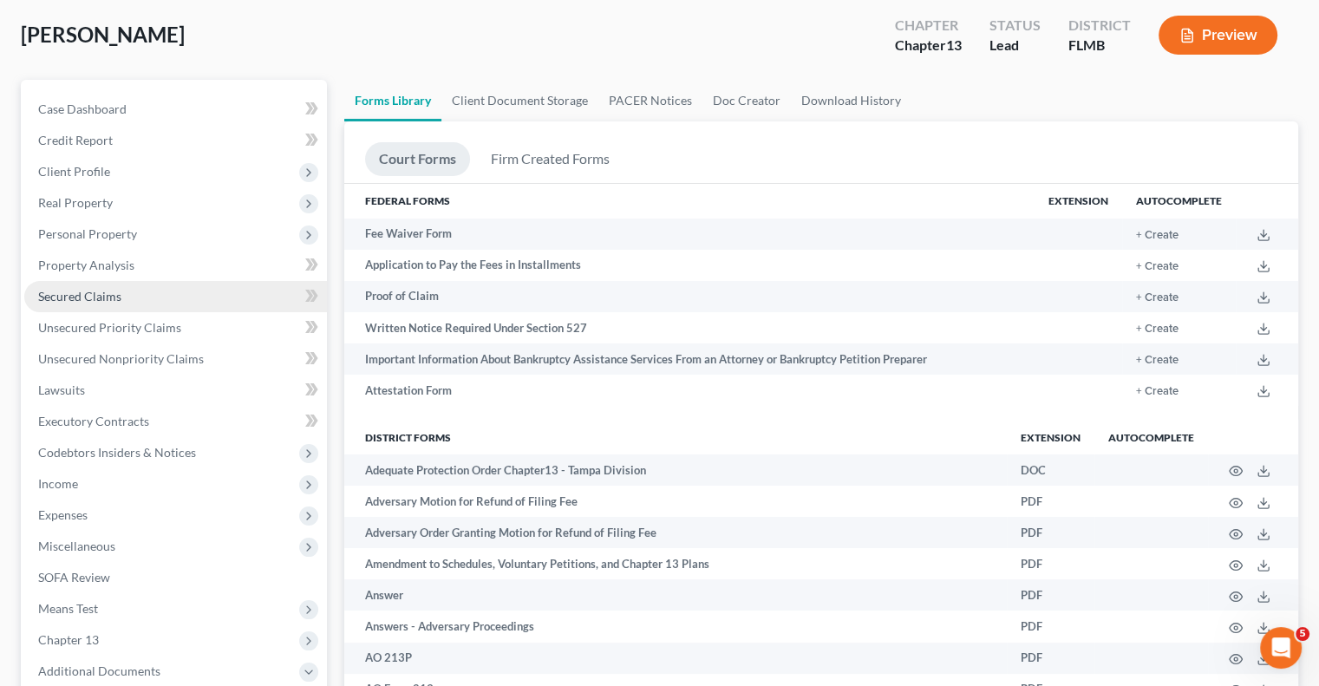
click at [160, 288] on link "Secured Claims" at bounding box center [175, 296] width 303 height 31
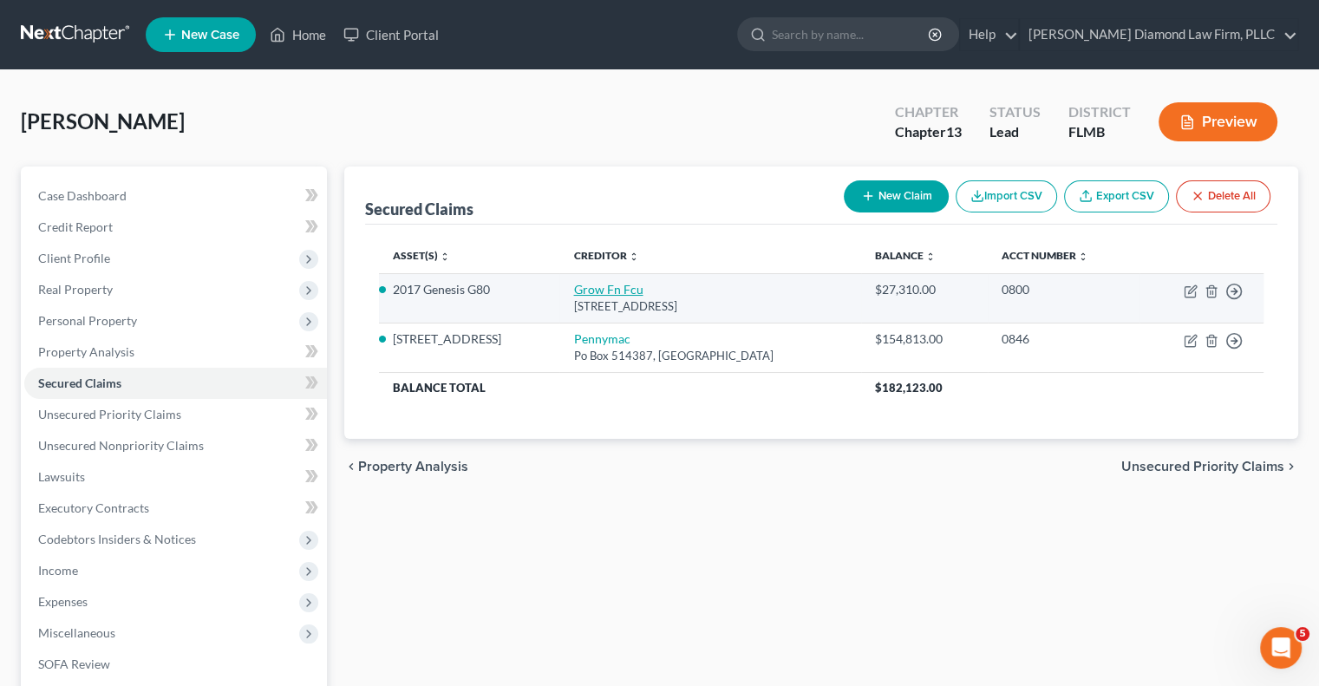
click at [593, 285] on link "Grow Fn Fcu" at bounding box center [607, 289] width 69 height 15
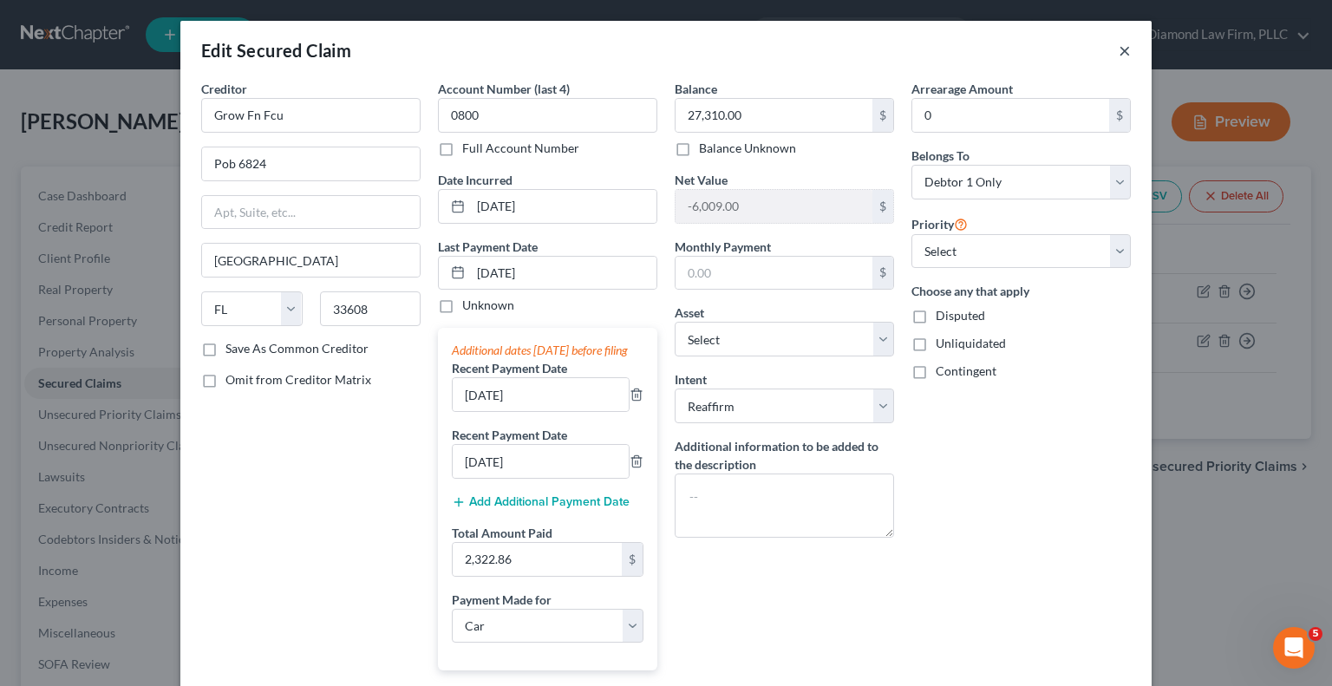
click at [1118, 54] on button "×" at bounding box center [1124, 50] width 12 height 21
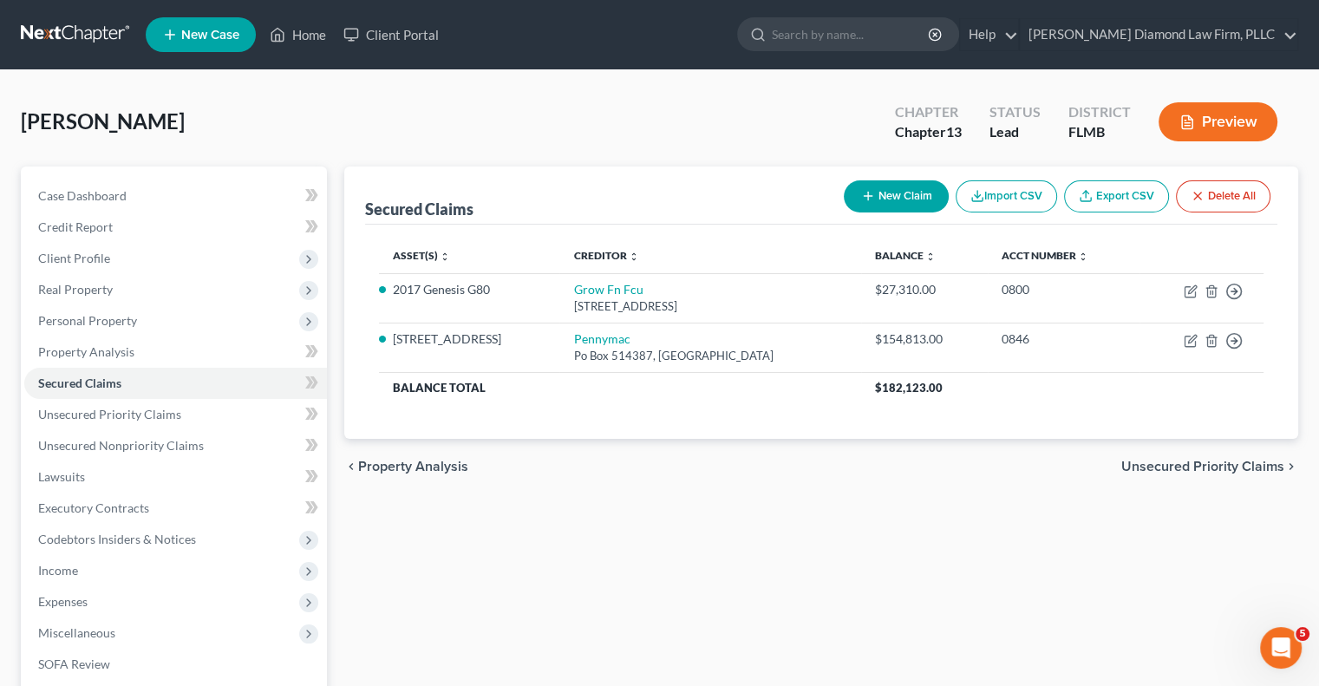
scroll to position [173, 0]
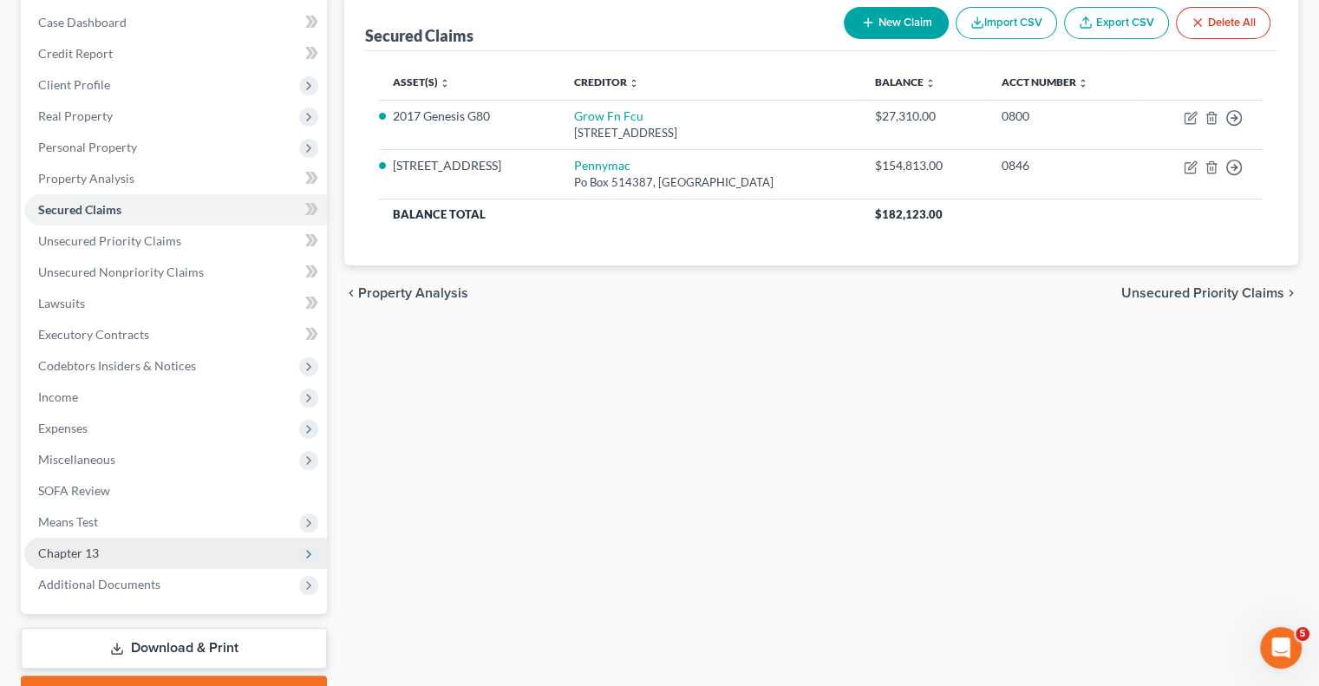
click at [101, 552] on span "Chapter 13" at bounding box center [175, 552] width 303 height 31
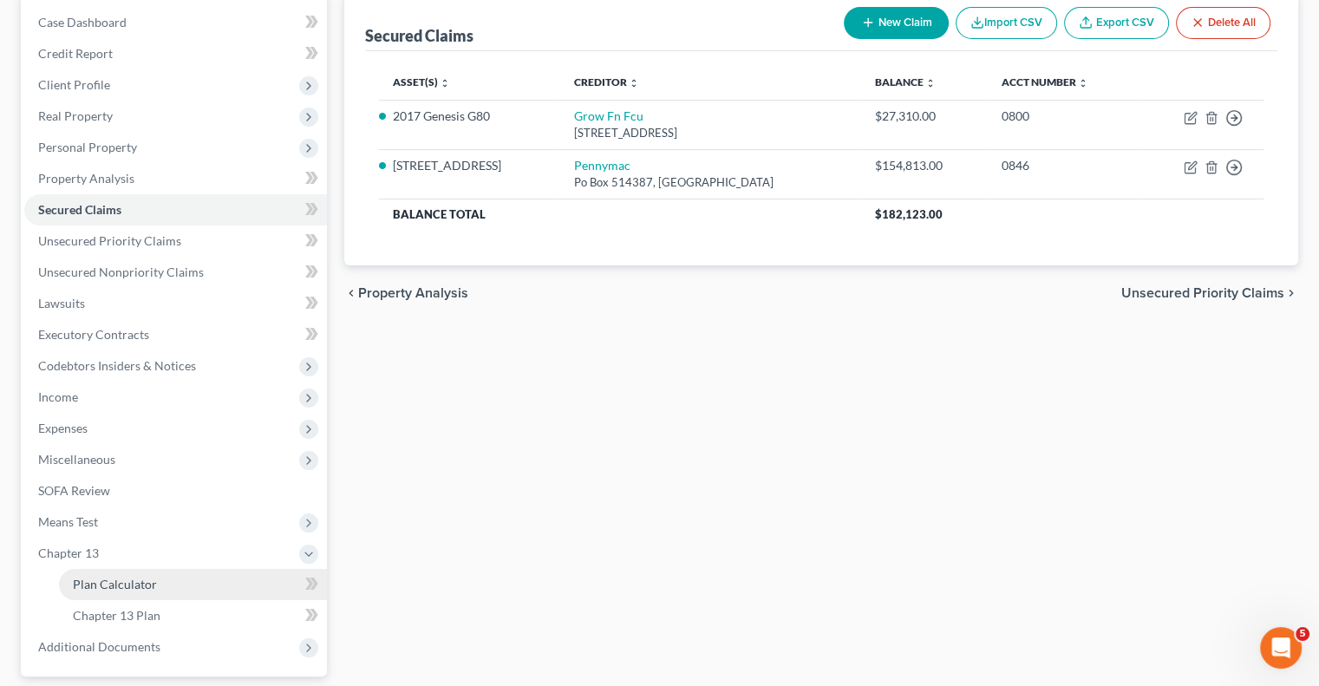
click at [107, 576] on span "Plan Calculator" at bounding box center [115, 583] width 84 height 15
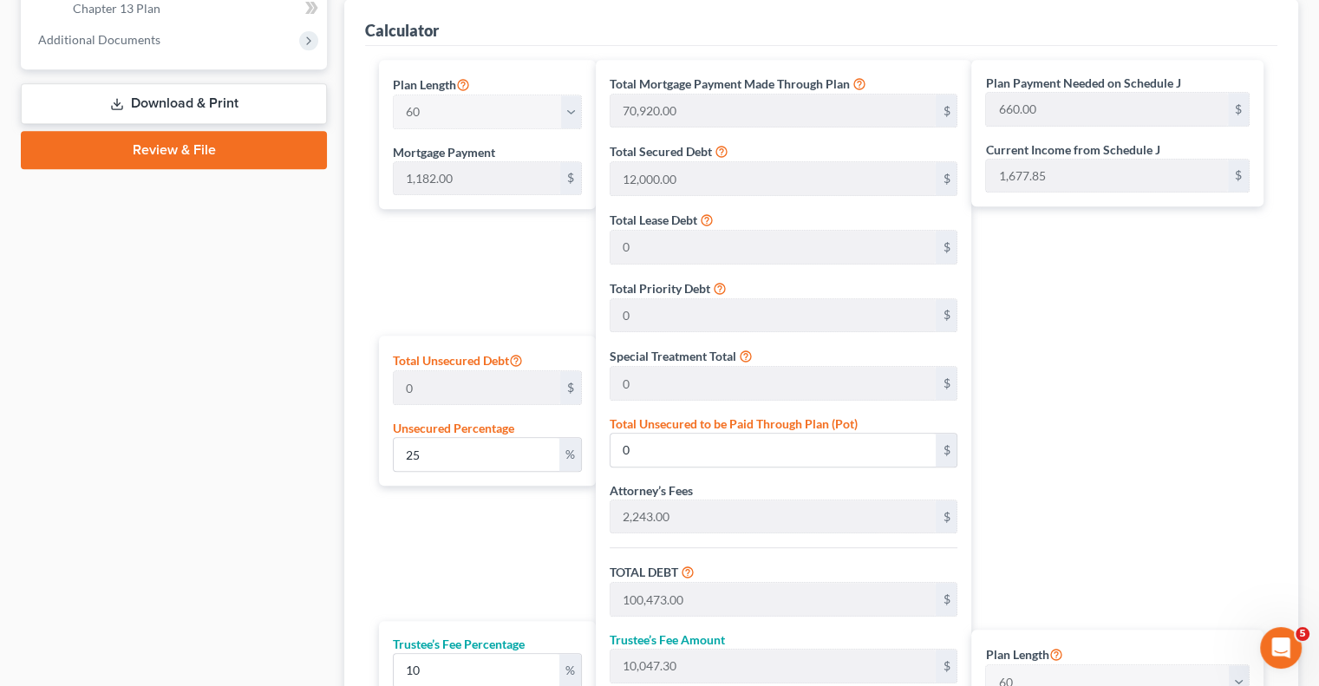
scroll to position [1040, 0]
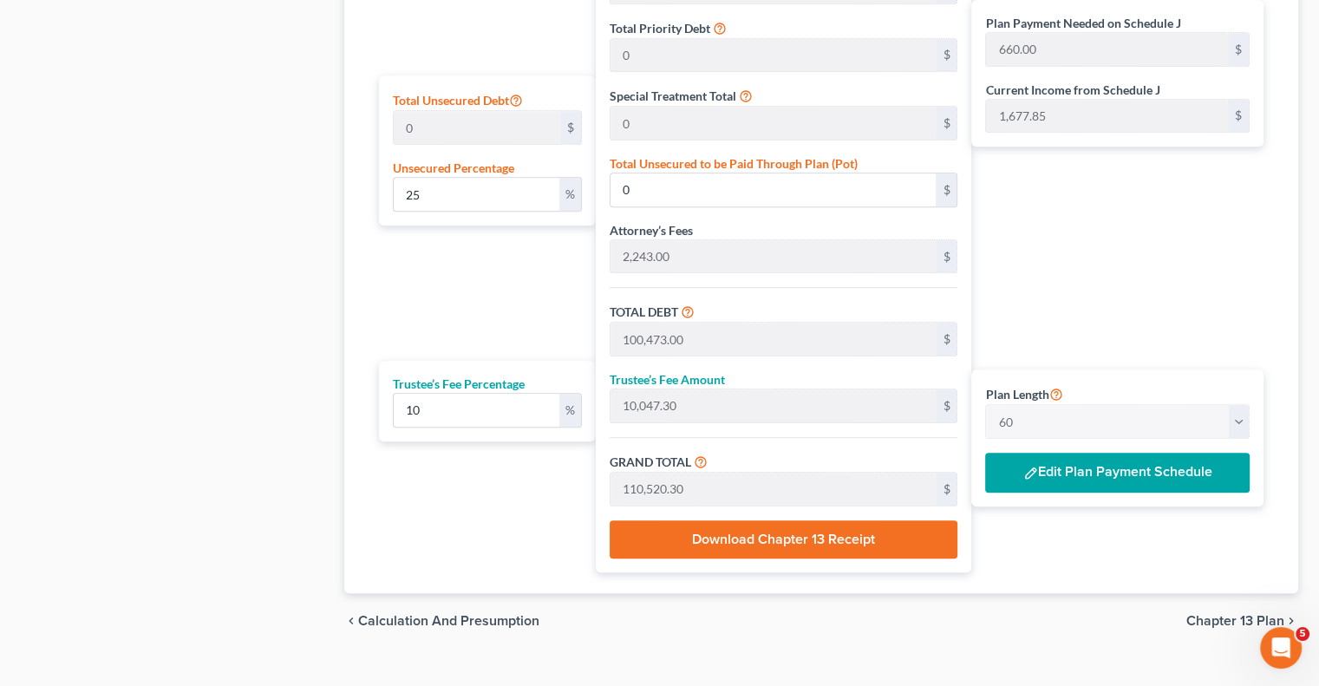
click at [1084, 478] on button "Edit Plan Payment Schedule" at bounding box center [1117, 473] width 264 height 40
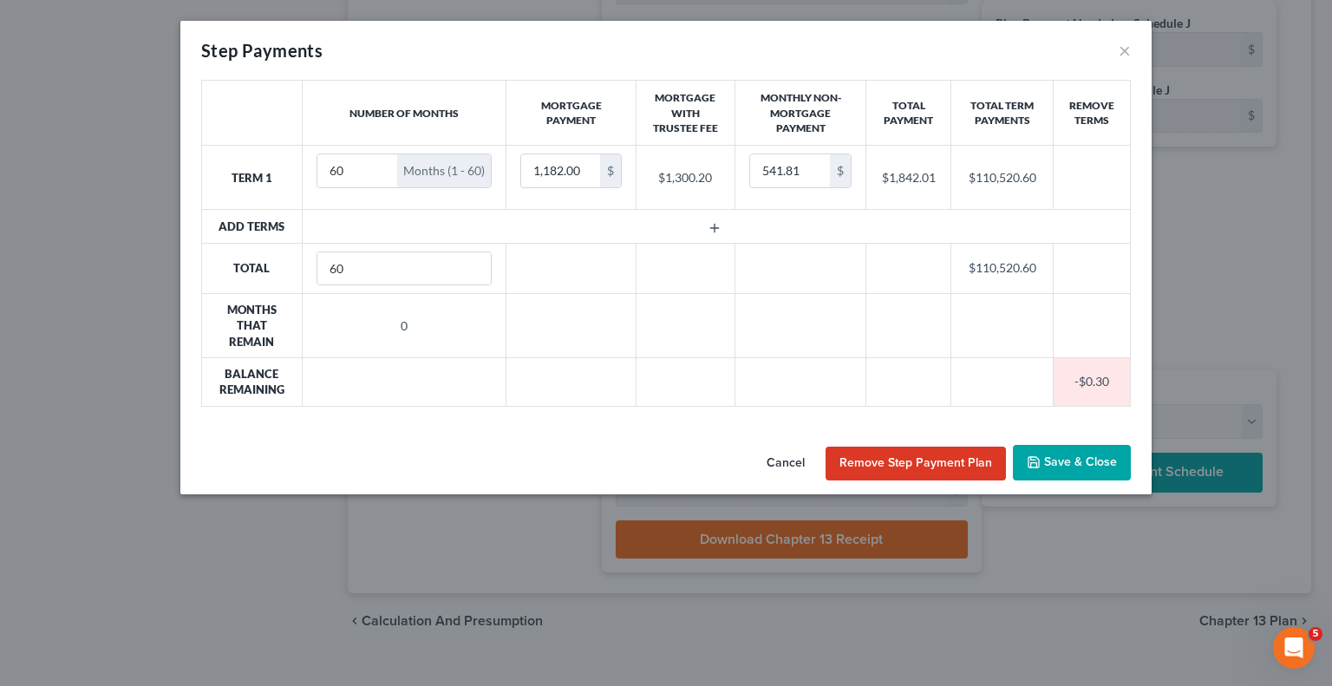
click at [1055, 467] on button "Save & Close" at bounding box center [1072, 463] width 118 height 36
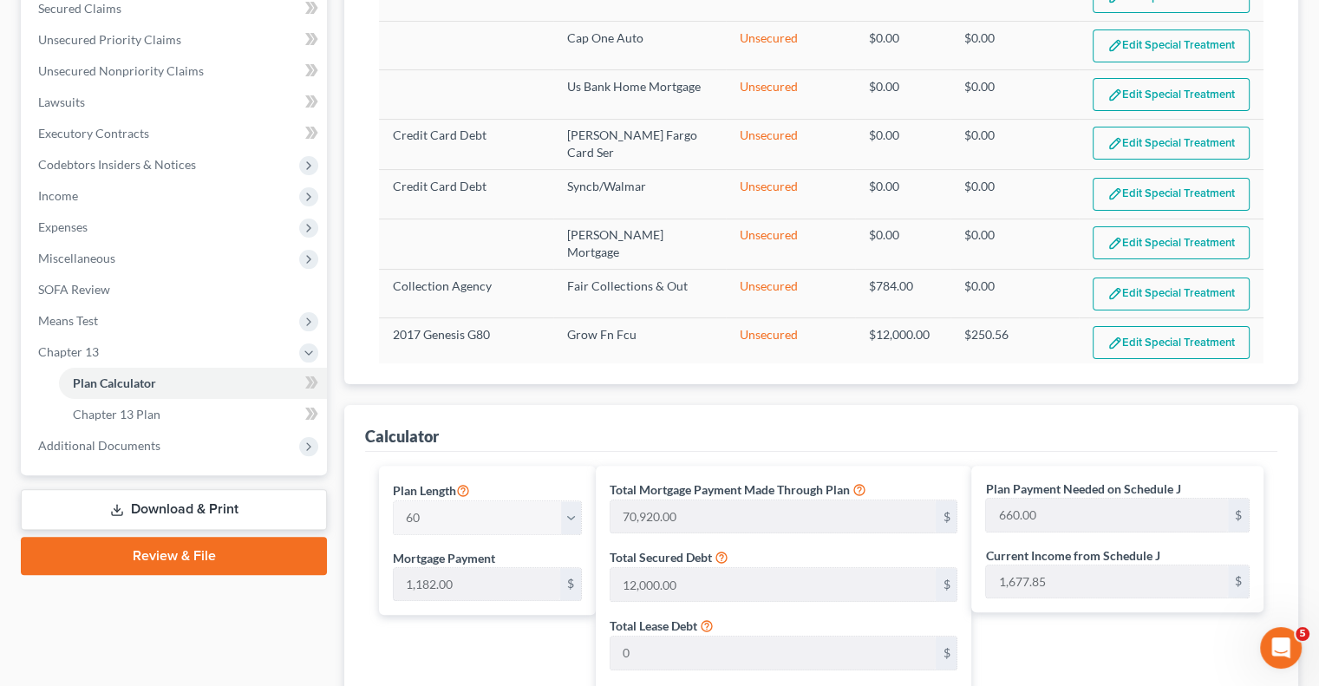
scroll to position [347, 0]
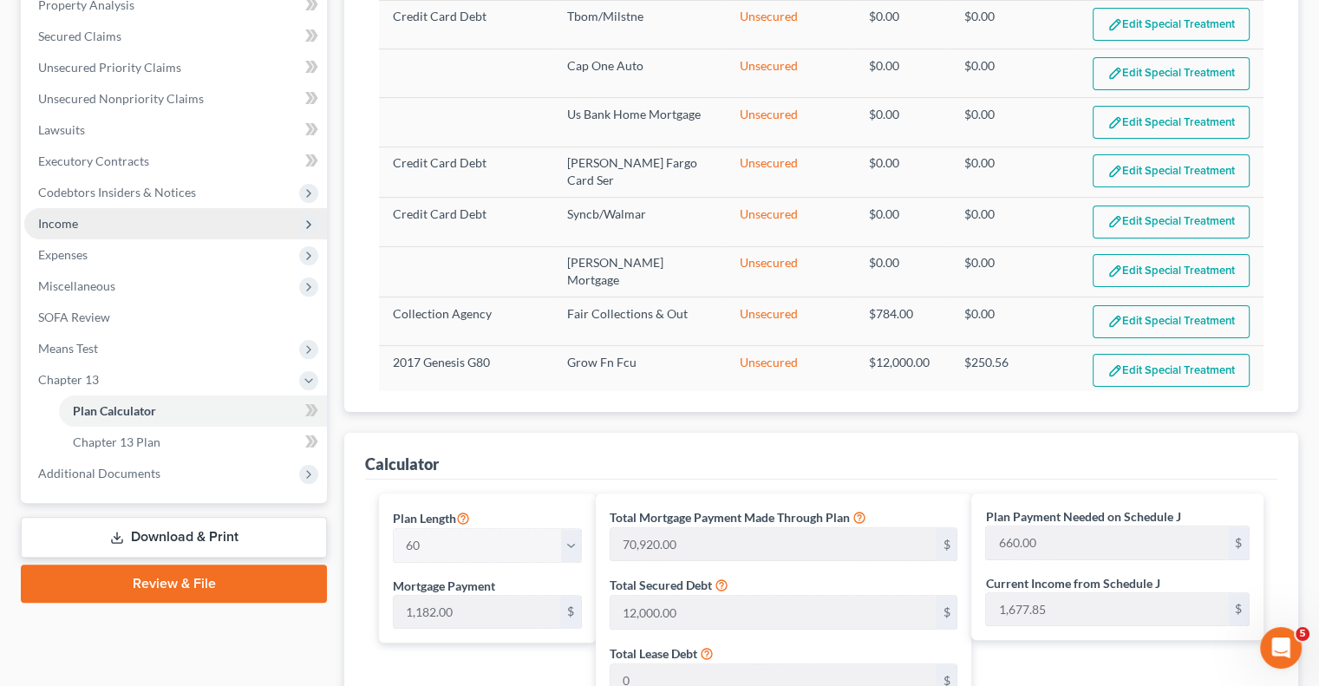
click at [49, 225] on span "Income" at bounding box center [58, 223] width 40 height 15
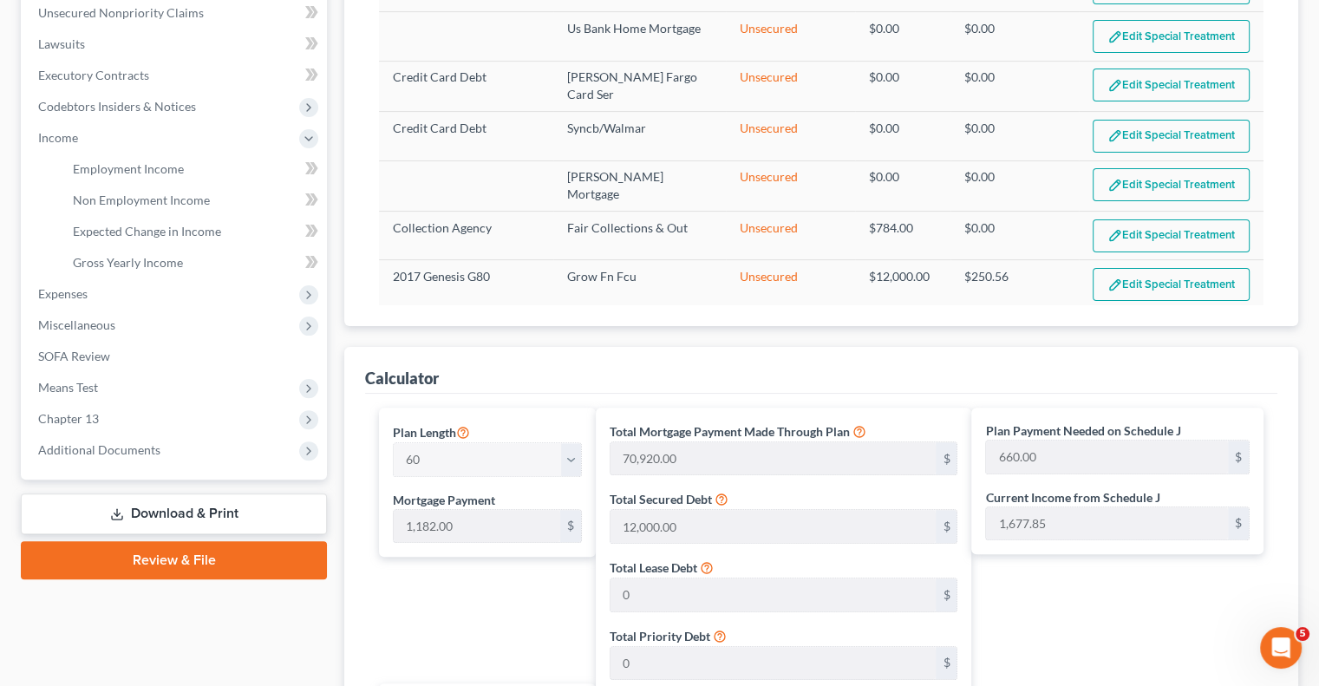
scroll to position [433, 0]
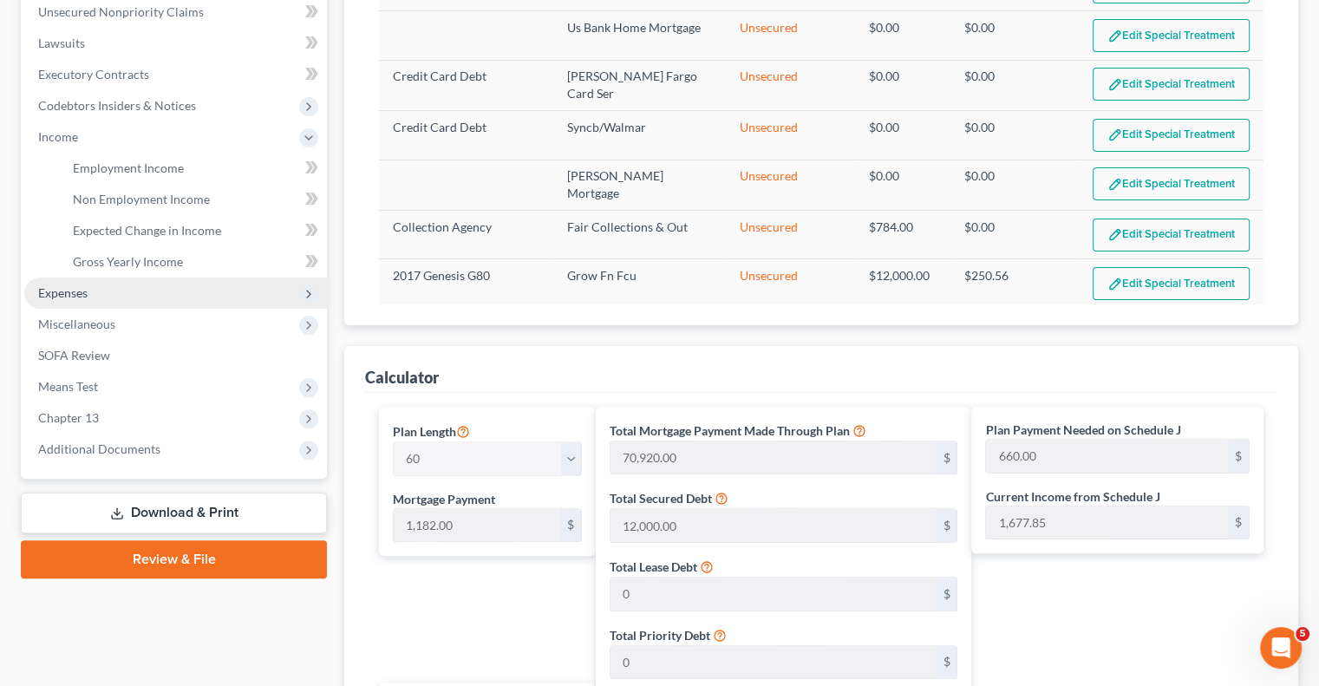
click at [79, 293] on span "Expenses" at bounding box center [62, 292] width 49 height 15
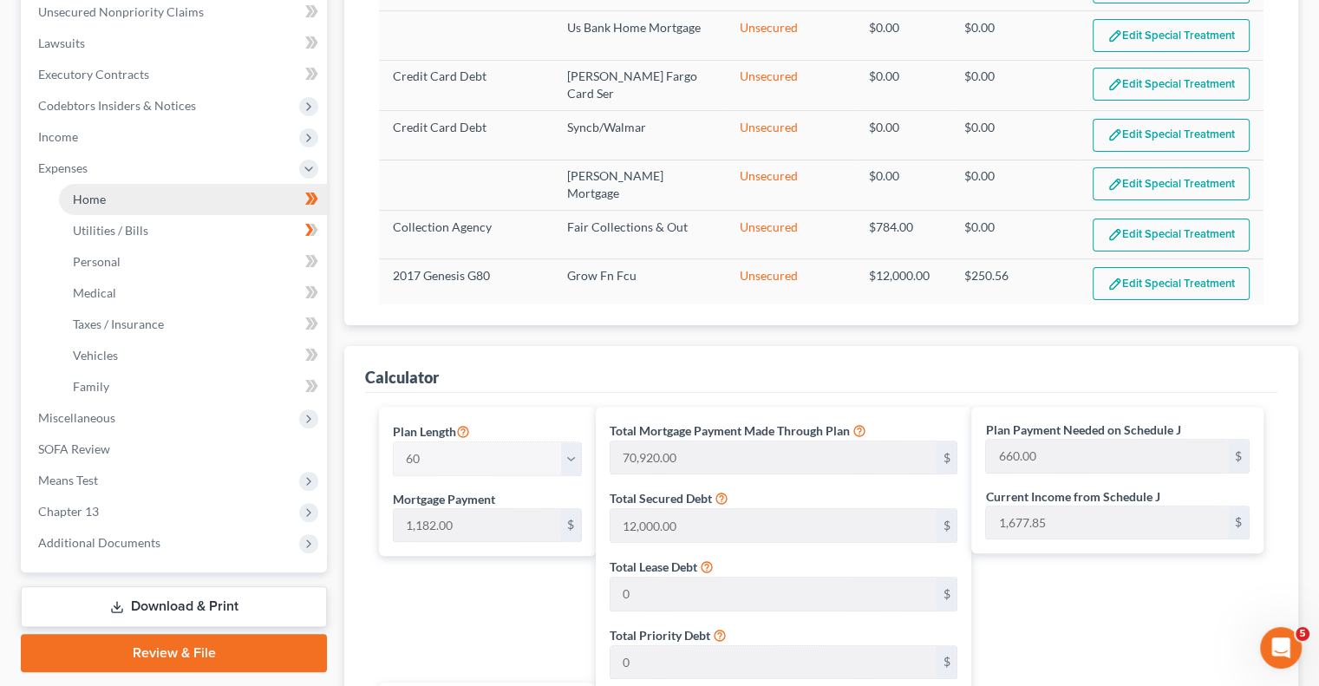
click at [97, 206] on link "Home" at bounding box center [193, 199] width 268 height 31
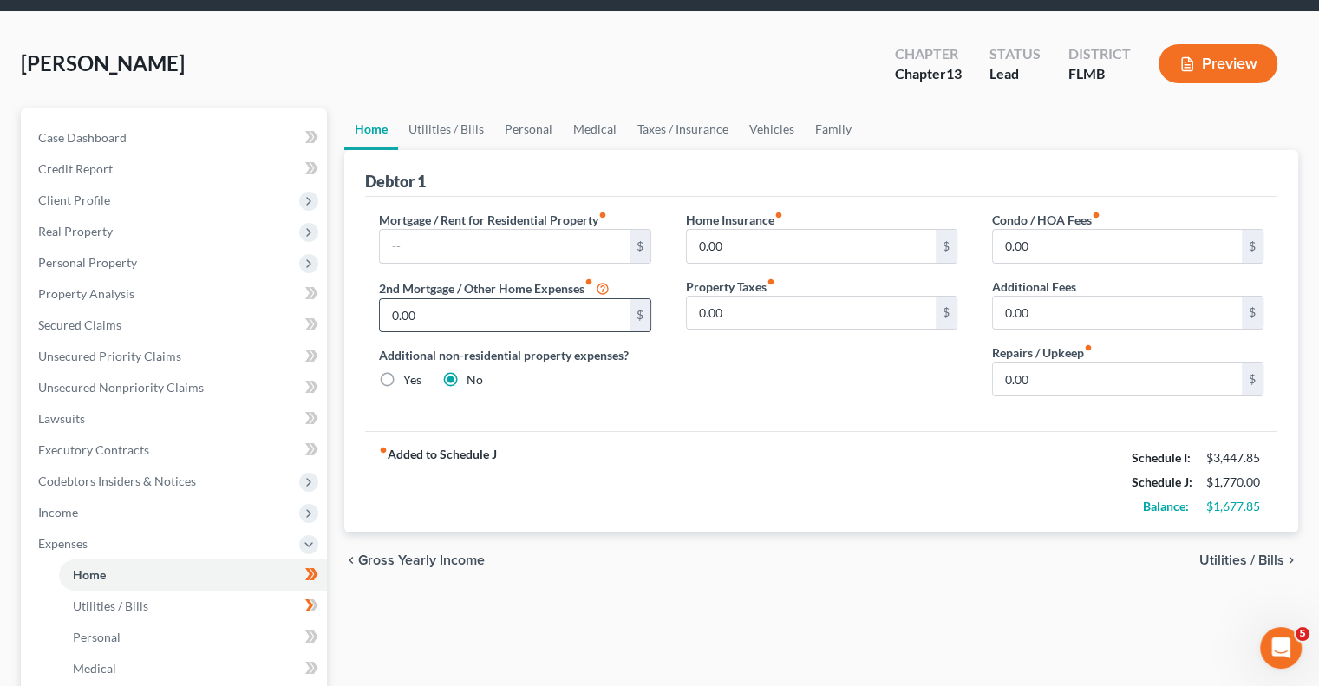
scroll to position [87, 0]
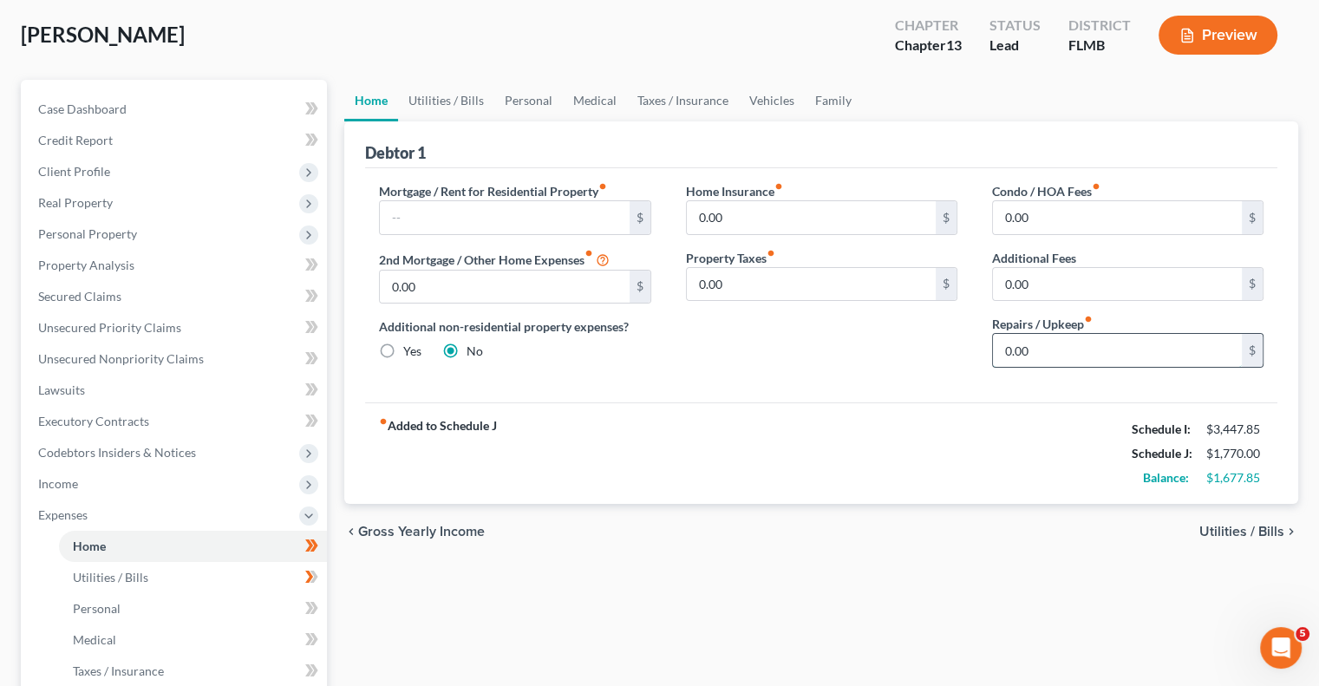
click at [1041, 352] on input "0.00" at bounding box center [1117, 350] width 249 height 33
click at [963, 372] on div "Home Insurance fiber_manual_record 0.00 $ Property Taxes fiber_manual_record 0.…" at bounding box center [821, 281] width 306 height 199
click at [944, 426] on div "fiber_manual_record Added to Schedule J Schedule I: $3,447.85 Schedule J: $1,82…" at bounding box center [821, 452] width 912 height 101
click at [941, 430] on div "fiber_manual_record Added to Schedule J Schedule I: $3,447.85 Schedule J: $1,82…" at bounding box center [821, 452] width 912 height 101
click at [1040, 335] on input "50" at bounding box center [1117, 350] width 249 height 33
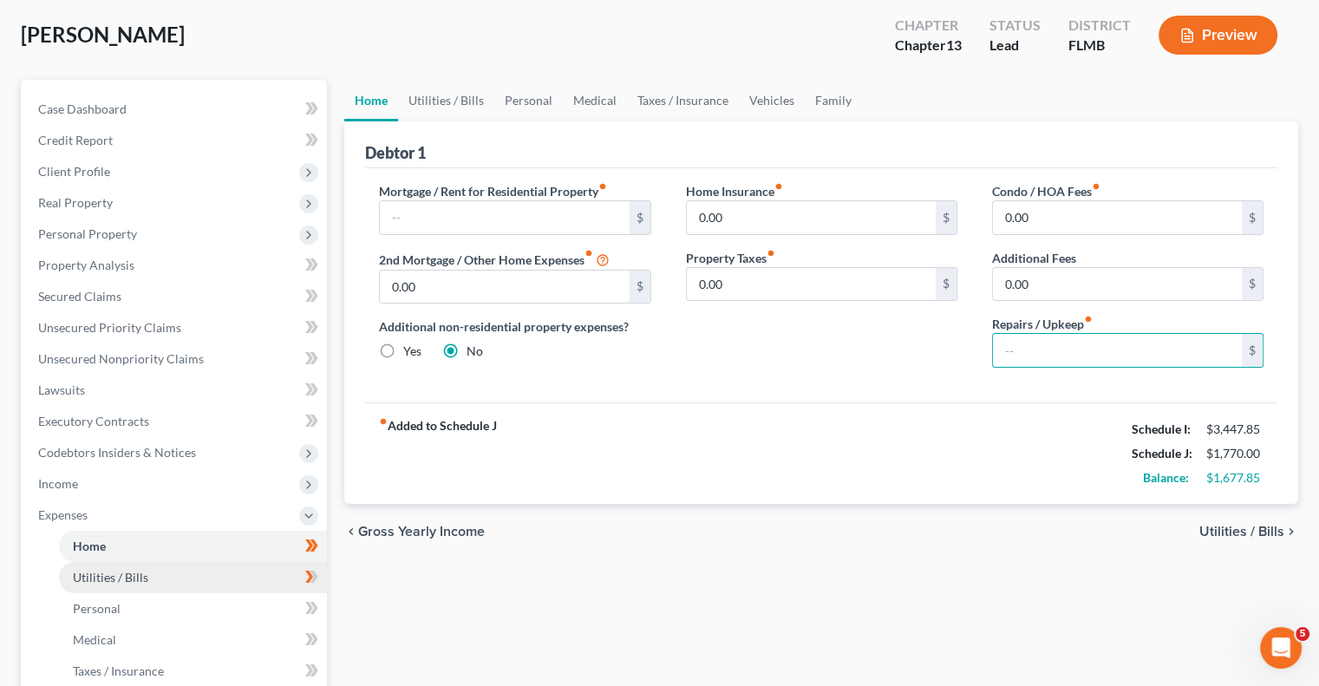
click at [94, 582] on span "Utilities / Bills" at bounding box center [110, 577] width 75 height 15
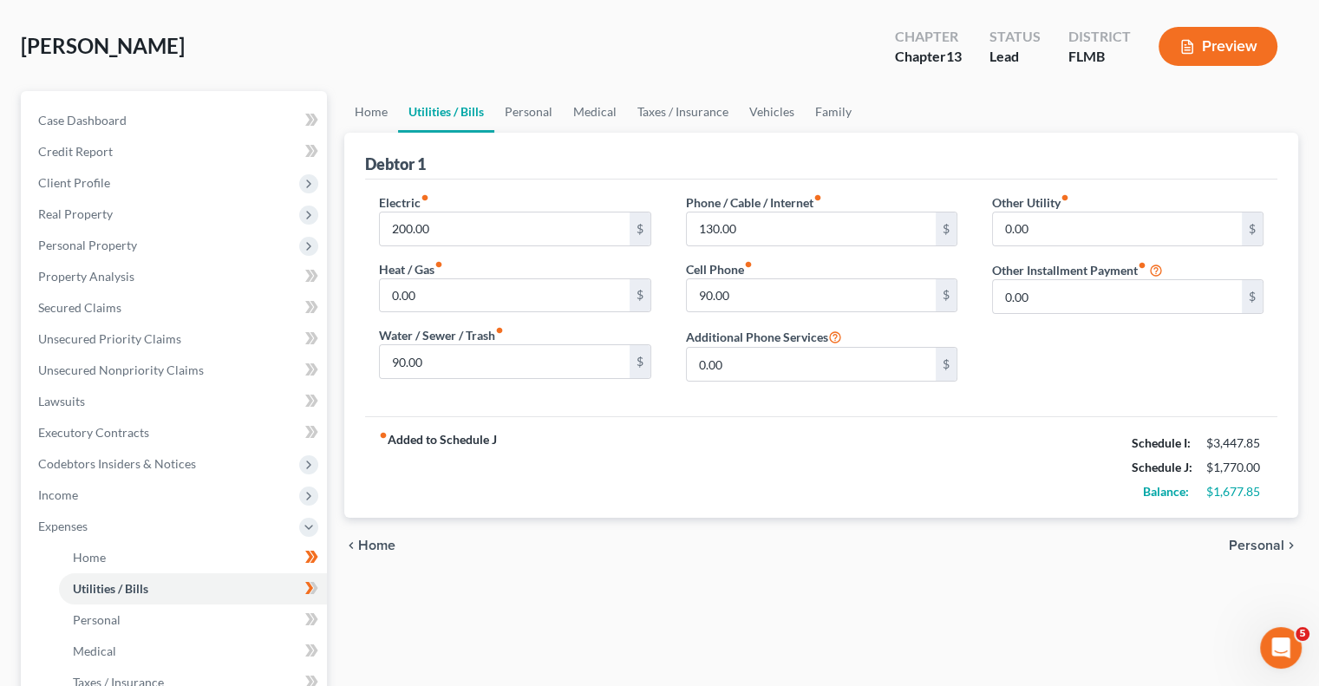
scroll to position [173, 0]
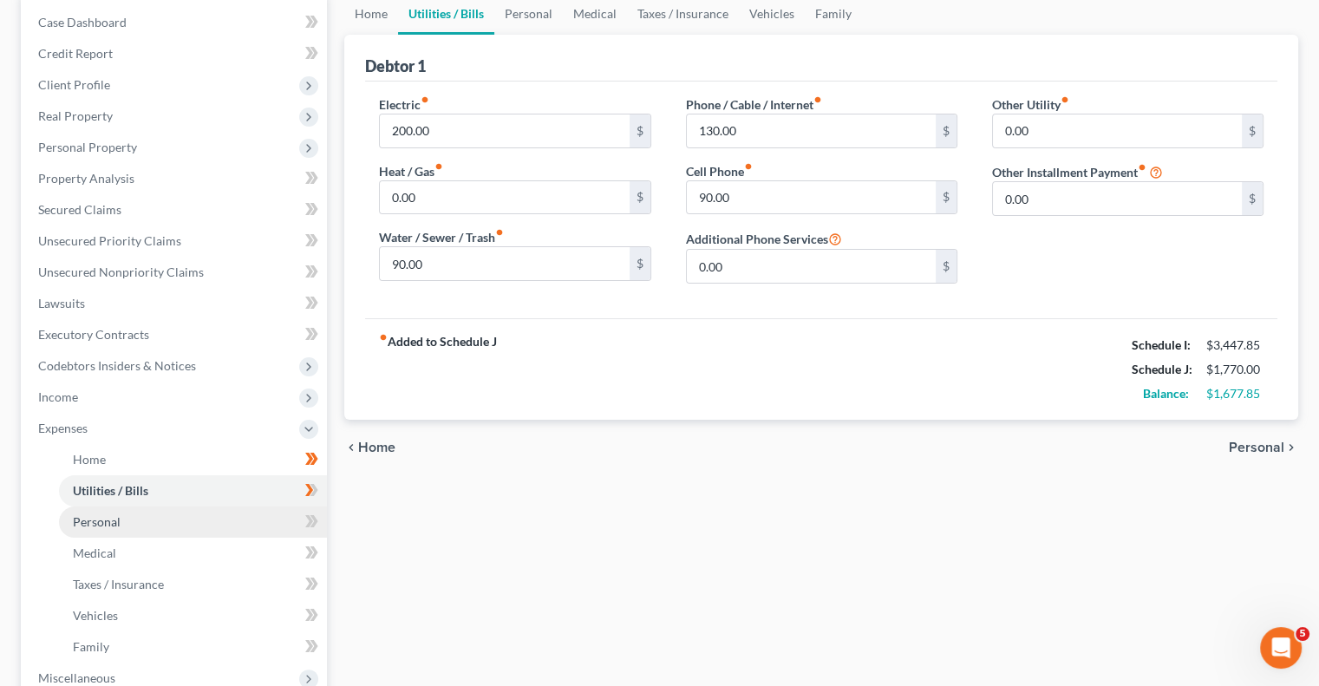
click at [84, 523] on span "Personal" at bounding box center [97, 521] width 48 height 15
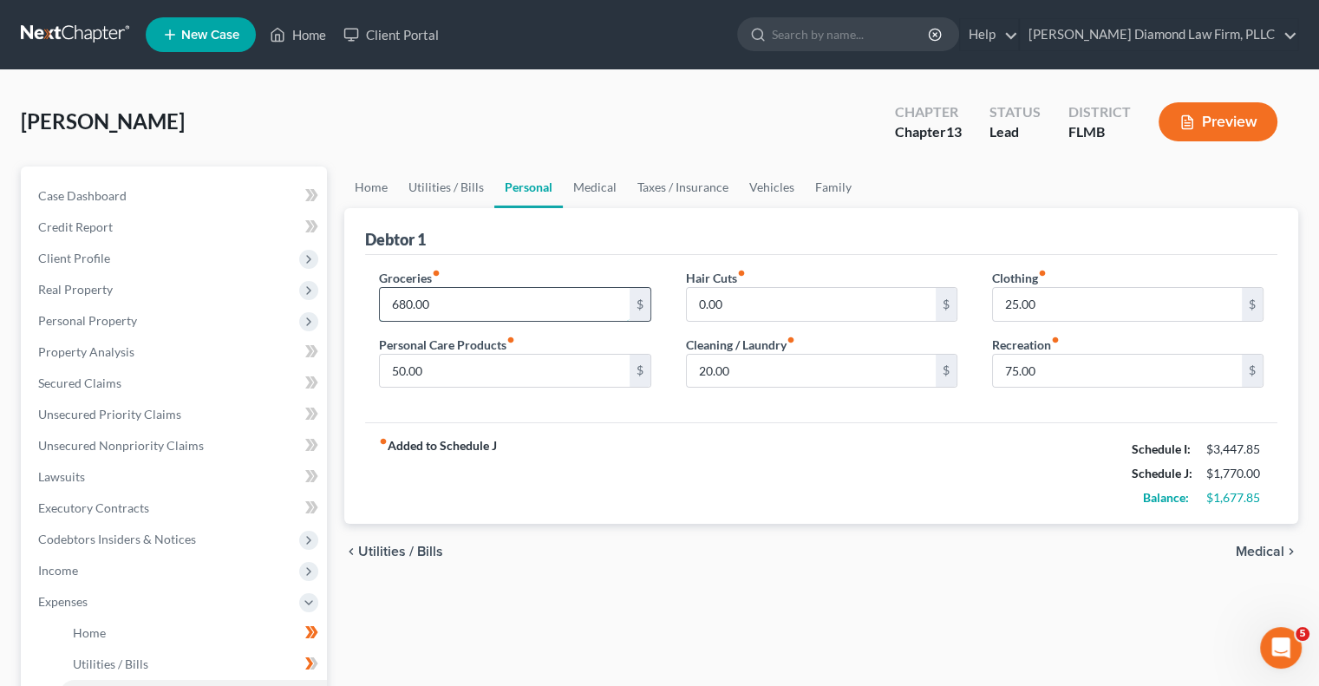
click at [468, 306] on input "680.00" at bounding box center [504, 304] width 249 height 33
click at [674, 541] on div "chevron_left Utilities / Bills Medical chevron_right" at bounding box center [821, 551] width 954 height 55
click at [777, 454] on div "fiber_manual_record Added to Schedule J Schedule I: $3,447.85 Schedule J: $1,59…" at bounding box center [821, 472] width 912 height 101
click at [440, 307] on input "500" at bounding box center [504, 304] width 249 height 33
click at [542, 595] on div "Home Utilities / Bills Personal Medical Taxes / Insurance Vehicles Family Debto…" at bounding box center [820, 635] width 971 height 939
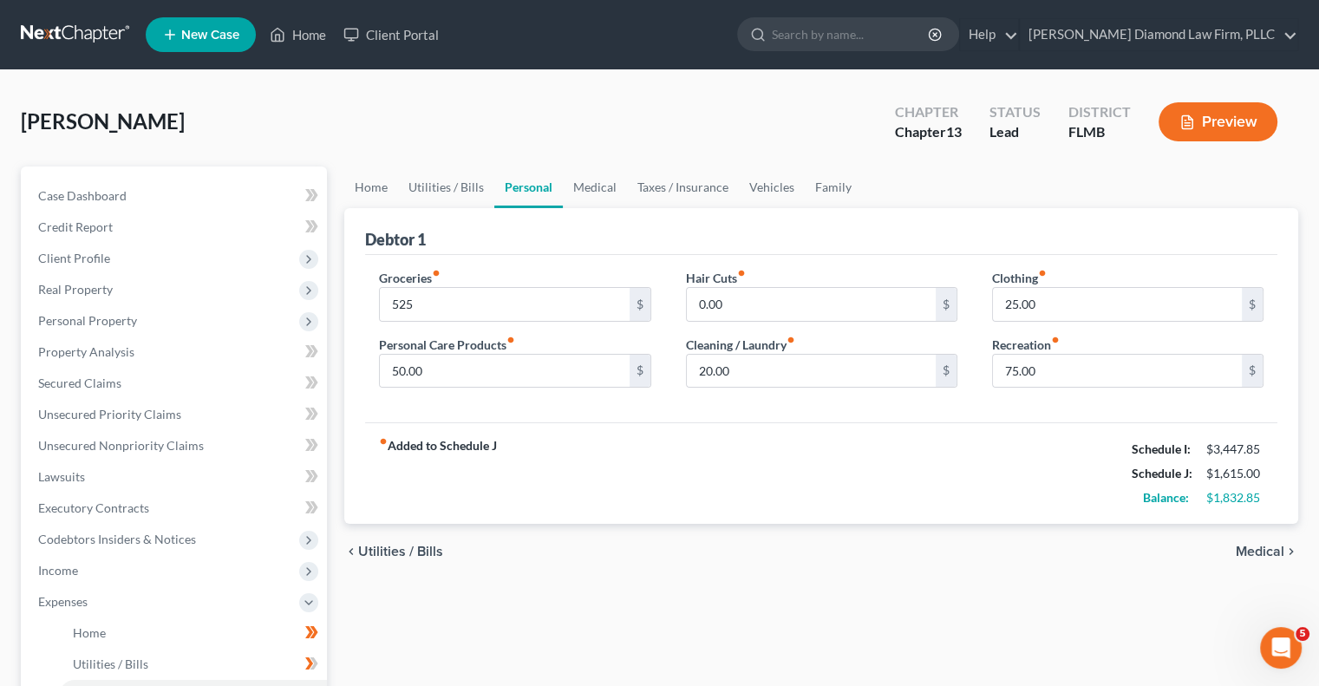
click at [690, 613] on div "Home Utilities / Bills Personal Medical Taxes / Insurance Vehicles Family Debto…" at bounding box center [820, 635] width 971 height 939
click at [453, 296] on input "525" at bounding box center [504, 304] width 249 height 33
click at [451, 303] on input "525" at bounding box center [504, 304] width 249 height 33
click at [692, 563] on div "chevron_left Utilities / Bills Medical chevron_right" at bounding box center [821, 551] width 954 height 55
click at [845, 478] on div "fiber_manual_record Added to Schedule J Schedule I: $3,447.85 Schedule J: $1,61…" at bounding box center [821, 472] width 912 height 101
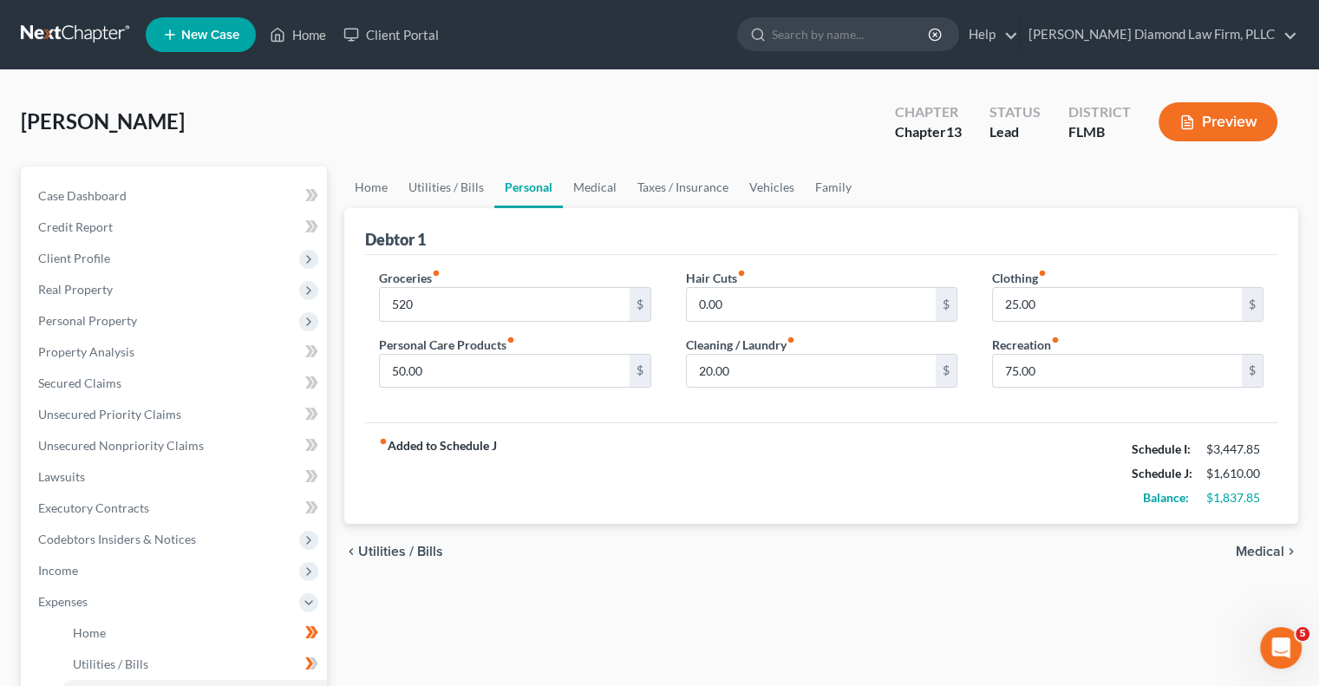
click at [846, 581] on div "Home Utilities / Bills Personal Medical Taxes / Insurance Vehicles Family Debto…" at bounding box center [820, 635] width 971 height 939
click at [838, 577] on div "Home Utilities / Bills Personal Medical Taxes / Insurance Vehicles Family Debto…" at bounding box center [820, 635] width 971 height 939
click at [835, 576] on div "chevron_left Utilities / Bills Medical chevron_right" at bounding box center [821, 551] width 954 height 55
click at [929, 563] on div "chevron_left Utilities / Bills Medical chevron_right" at bounding box center [821, 551] width 954 height 55
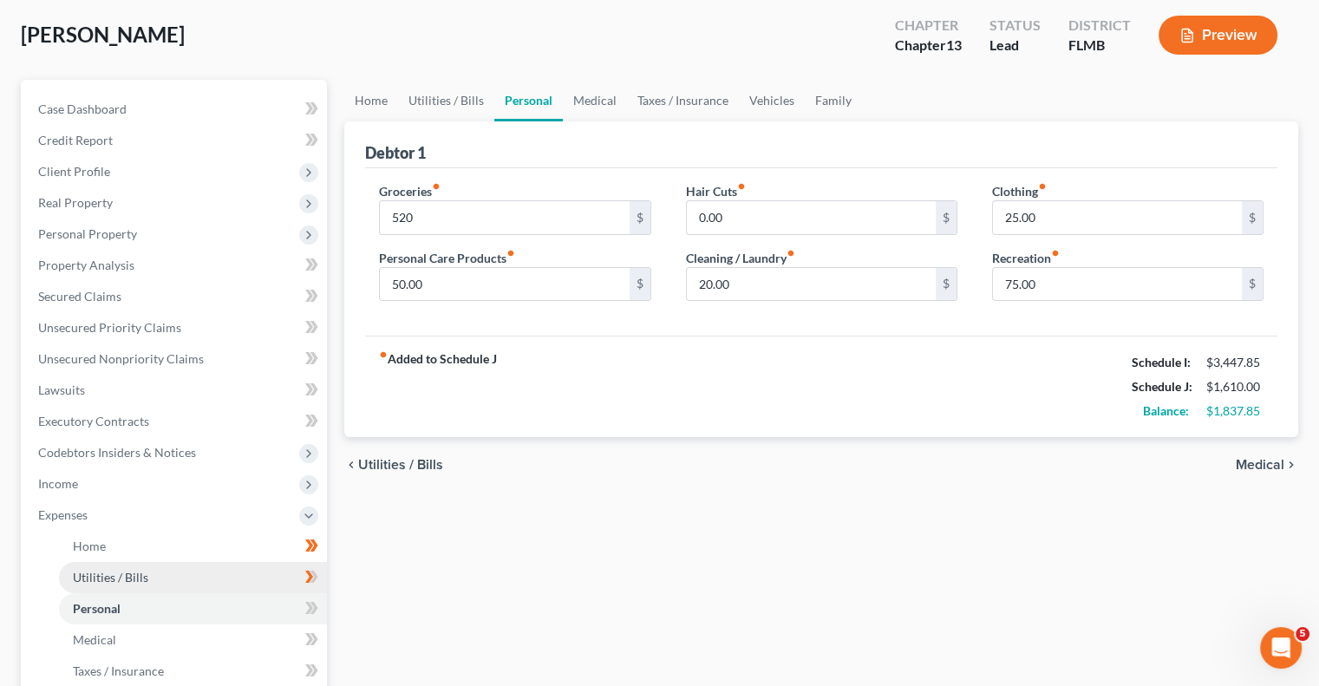
click at [153, 577] on link "Utilities / Bills" at bounding box center [193, 577] width 268 height 31
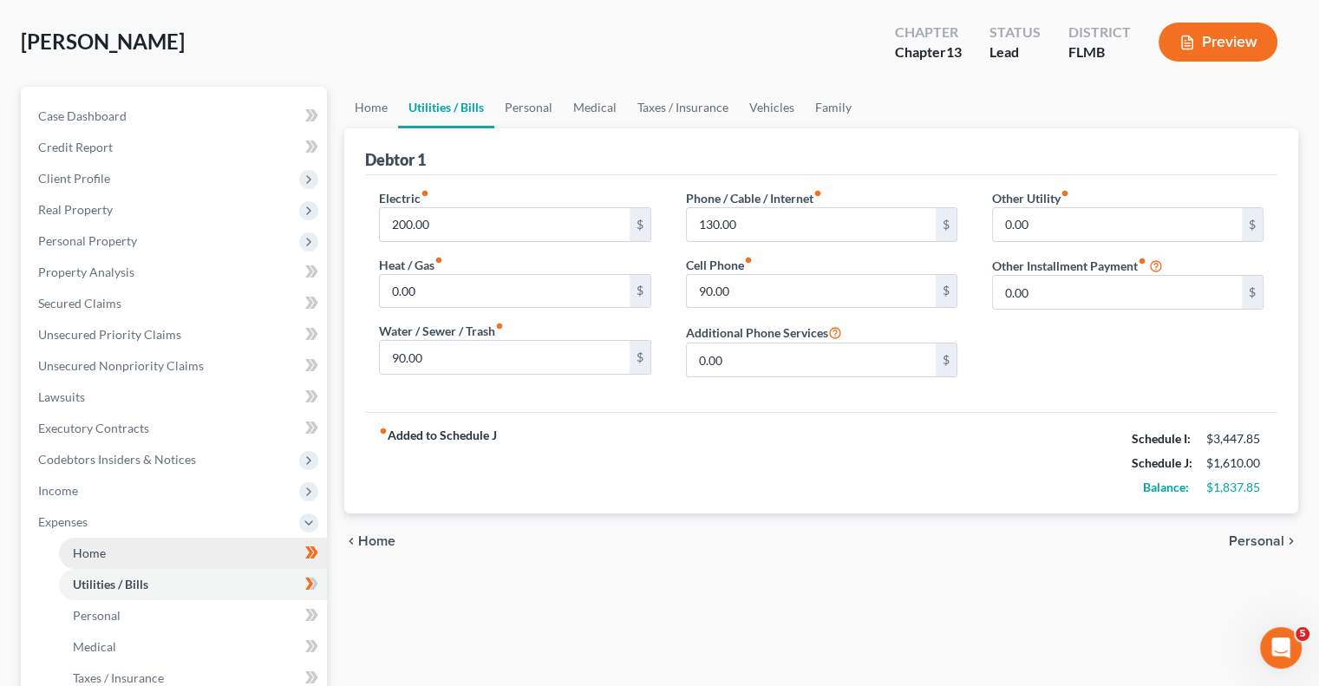
scroll to position [173, 0]
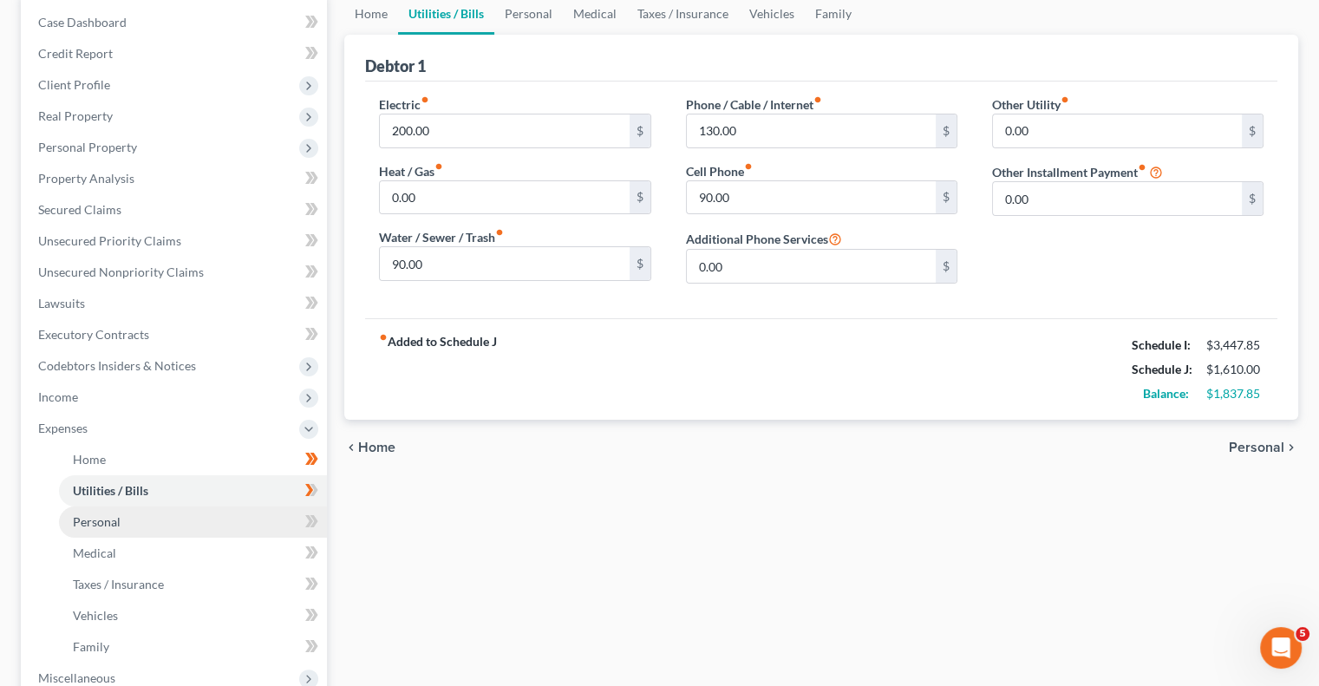
click at [110, 519] on span "Personal" at bounding box center [97, 521] width 48 height 15
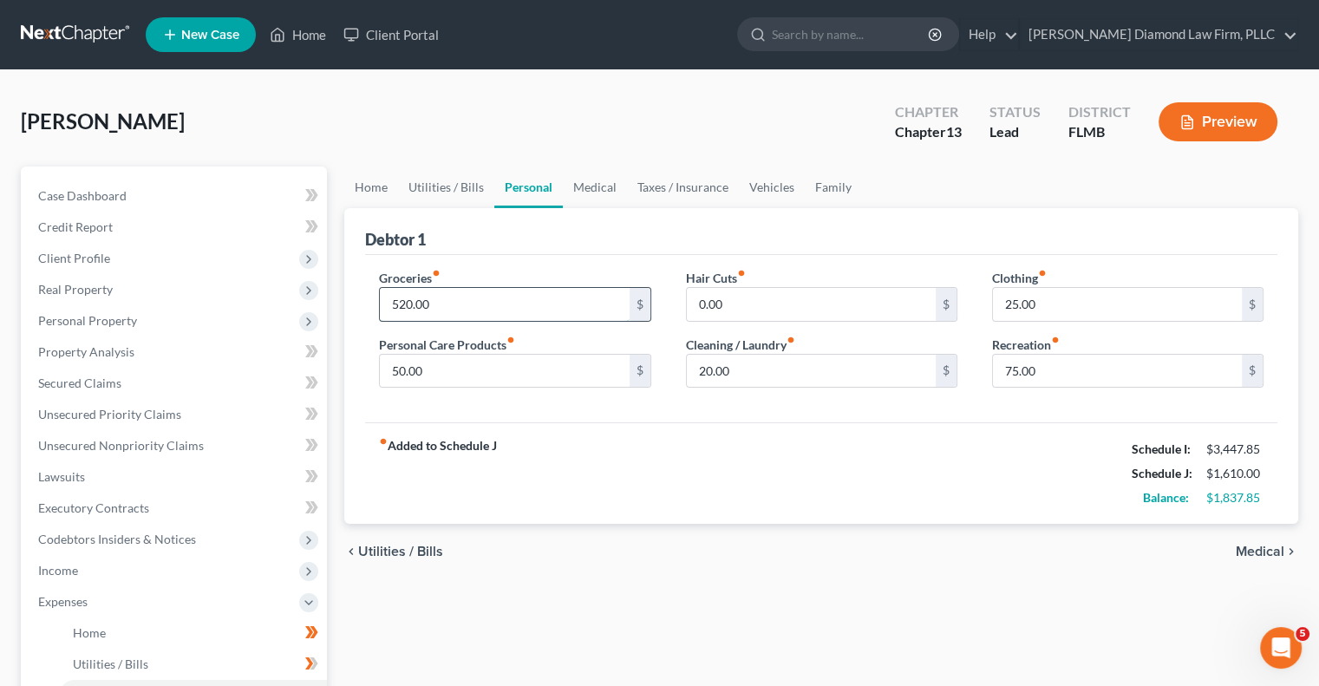
click at [412, 309] on input "520.00" at bounding box center [504, 304] width 249 height 33
click at [412, 306] on input "520.00" at bounding box center [504, 304] width 249 height 33
click at [642, 471] on div "fiber_manual_record Added to Schedule J Schedule I: $3,447.85 Schedule J: $1,61…" at bounding box center [821, 472] width 912 height 101
click at [659, 601] on div "Home Utilities / Bills Personal Medical Taxes / Insurance Vehicles Family Debto…" at bounding box center [820, 635] width 971 height 939
click at [412, 303] on input "525.00" at bounding box center [504, 304] width 249 height 33
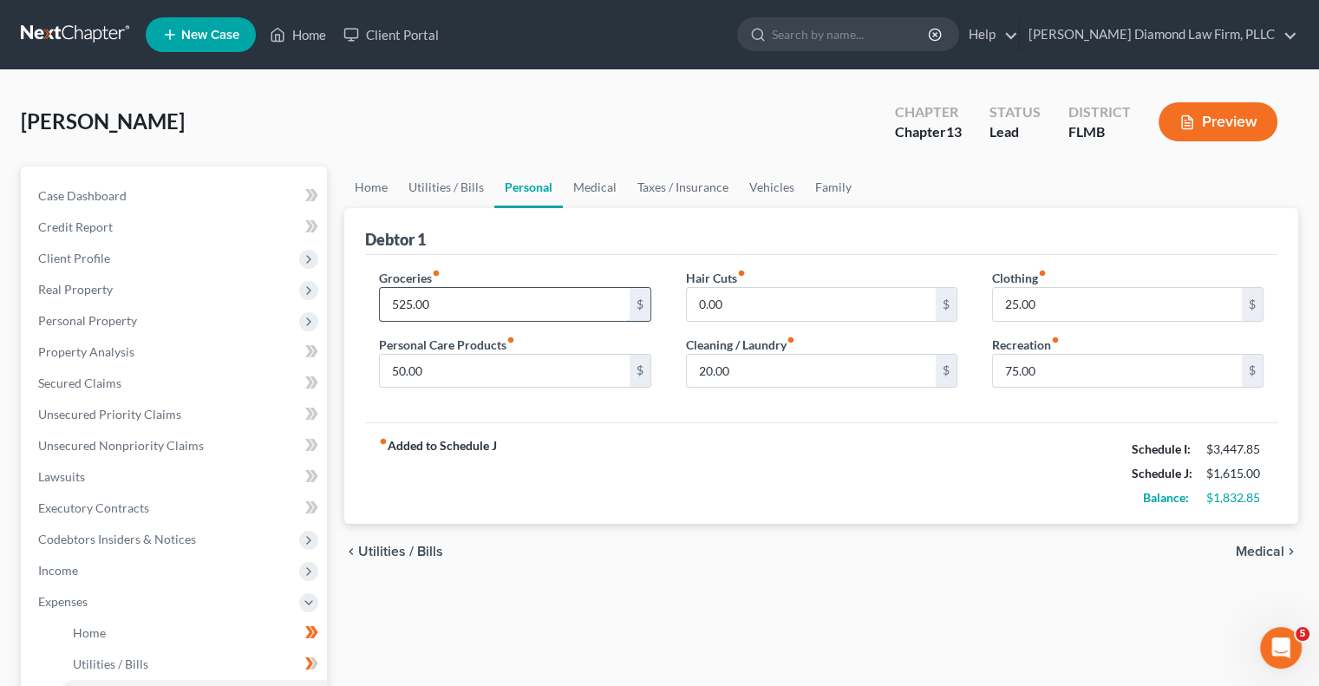
click at [412, 303] on input "525.00" at bounding box center [504, 304] width 249 height 33
click at [451, 622] on div "Home Utilities / Bills Personal Medical Taxes / Insurance Vehicles Family Debto…" at bounding box center [820, 635] width 971 height 939
click at [801, 524] on div "chevron_left Utilities / Bills Medical chevron_right" at bounding box center [821, 551] width 954 height 55
click at [692, 507] on div "fiber_manual_record Added to Schedule J Schedule I: $3,447.85 Schedule J: $1,62…" at bounding box center [821, 472] width 912 height 101
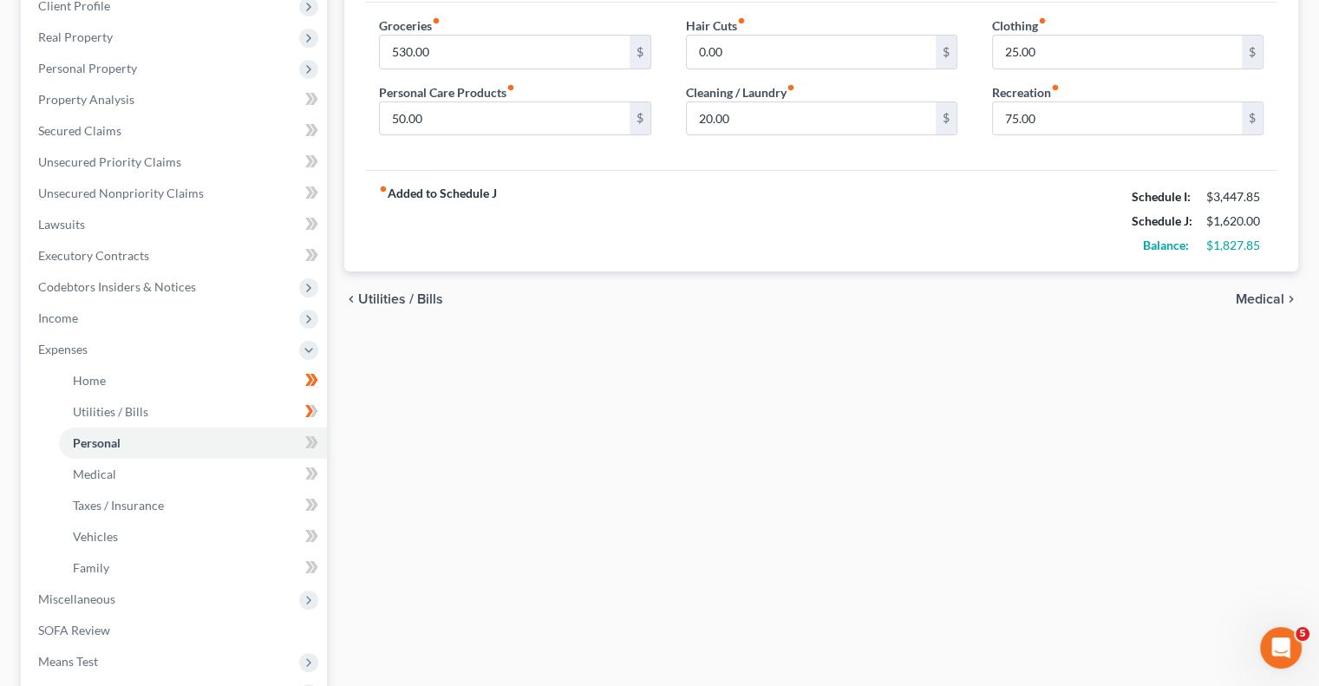
scroll to position [260, 0]
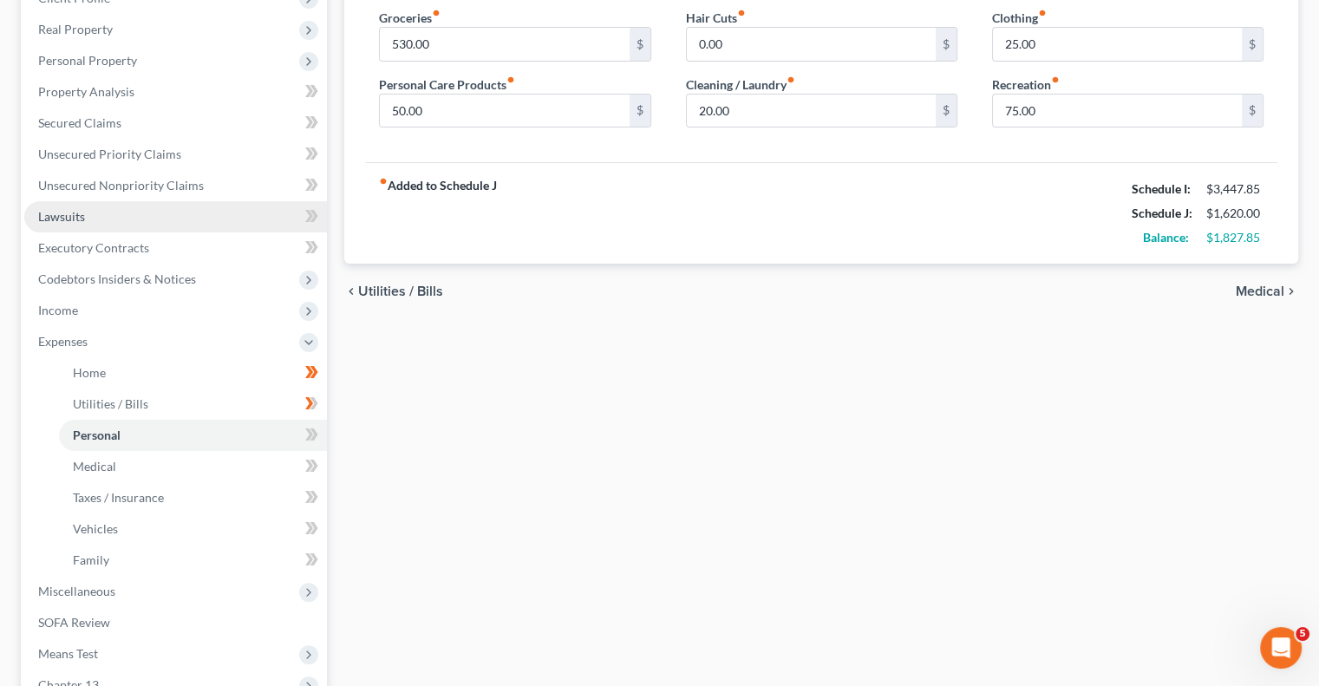
click at [38, 220] on span "Lawsuits" at bounding box center [61, 216] width 47 height 15
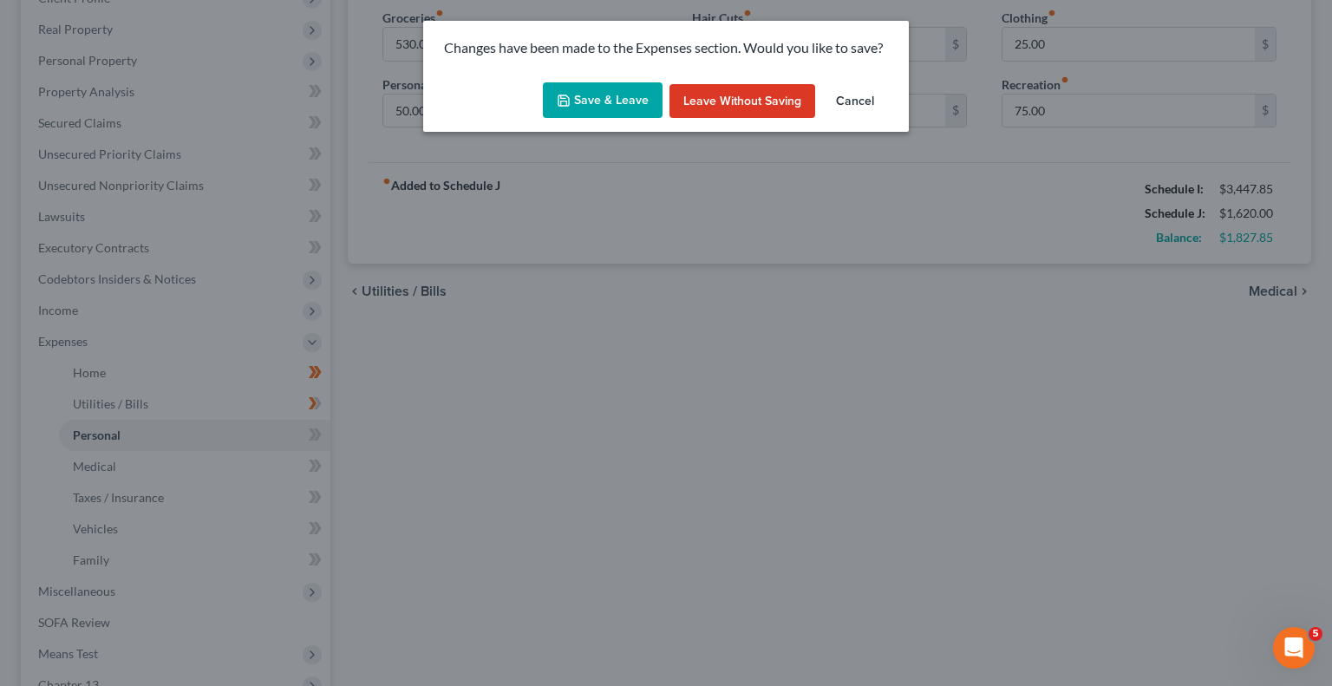
click at [600, 97] on button "Save & Leave" at bounding box center [603, 100] width 120 height 36
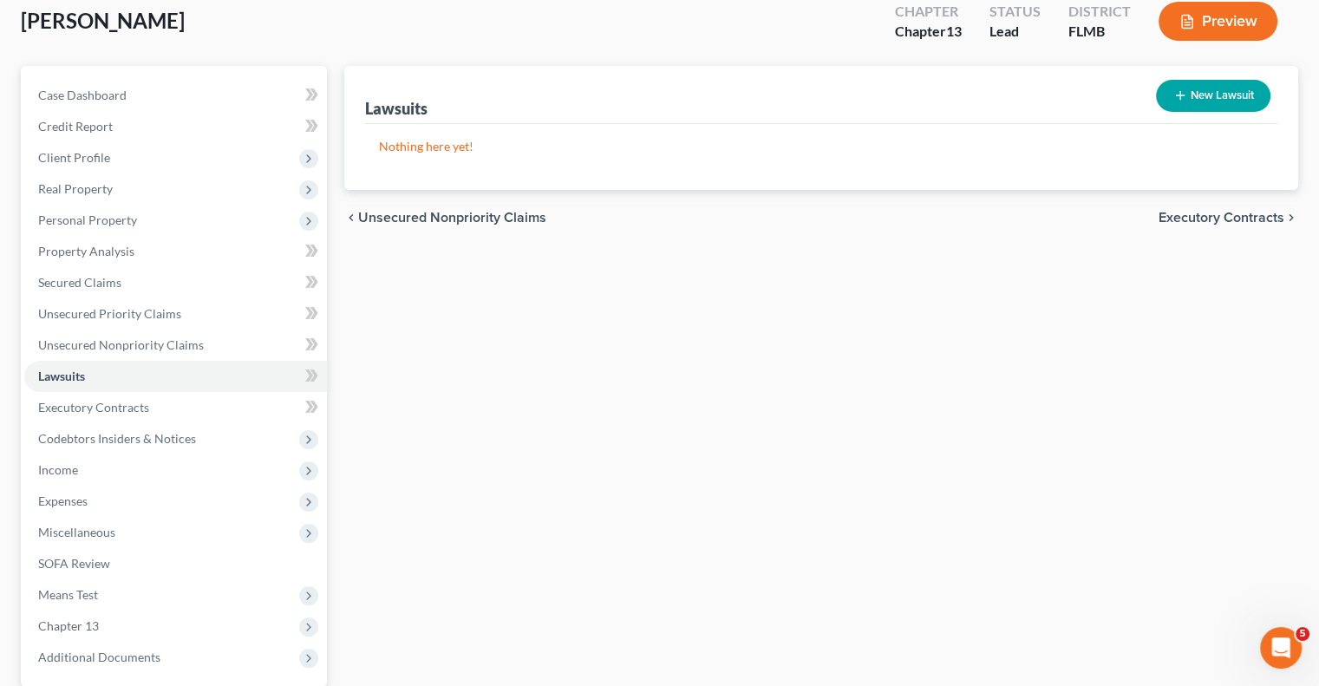
scroll to position [173, 0]
